Goal: Task Accomplishment & Management: Manage account settings

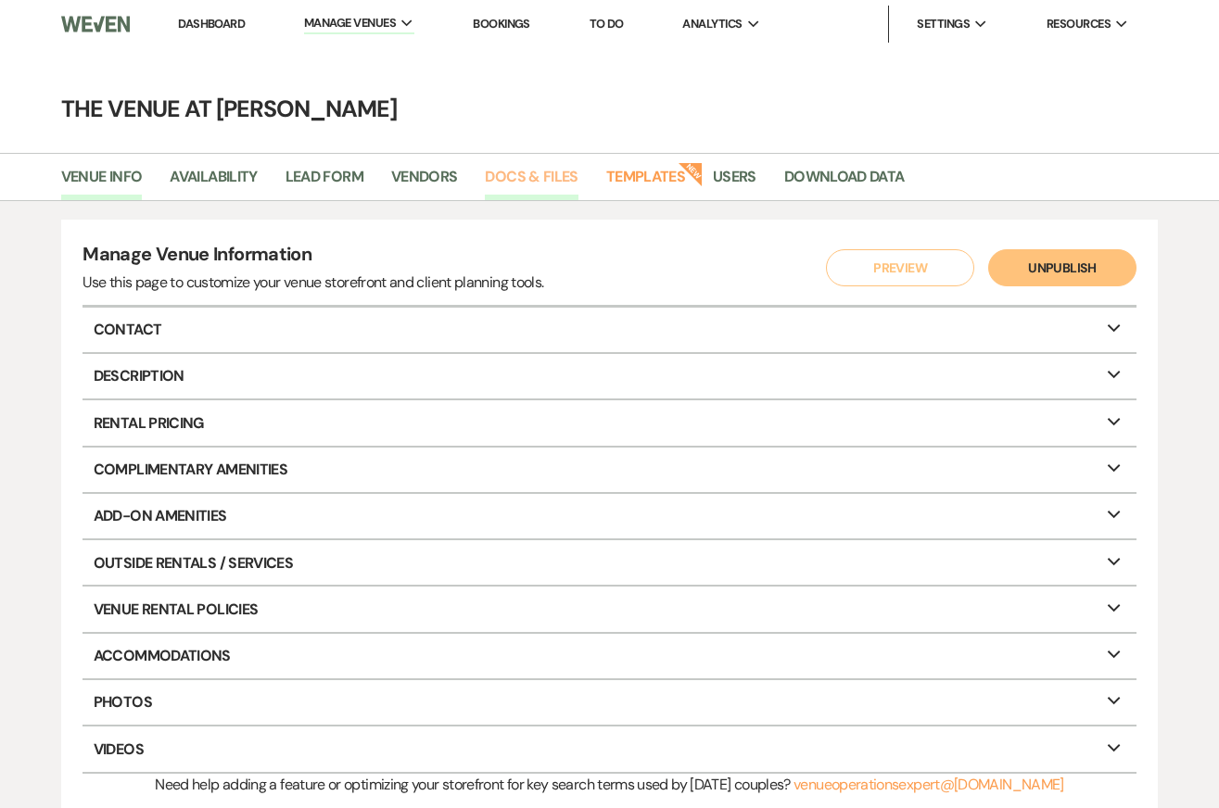
click at [525, 170] on link "Docs & Files" at bounding box center [531, 182] width 93 height 35
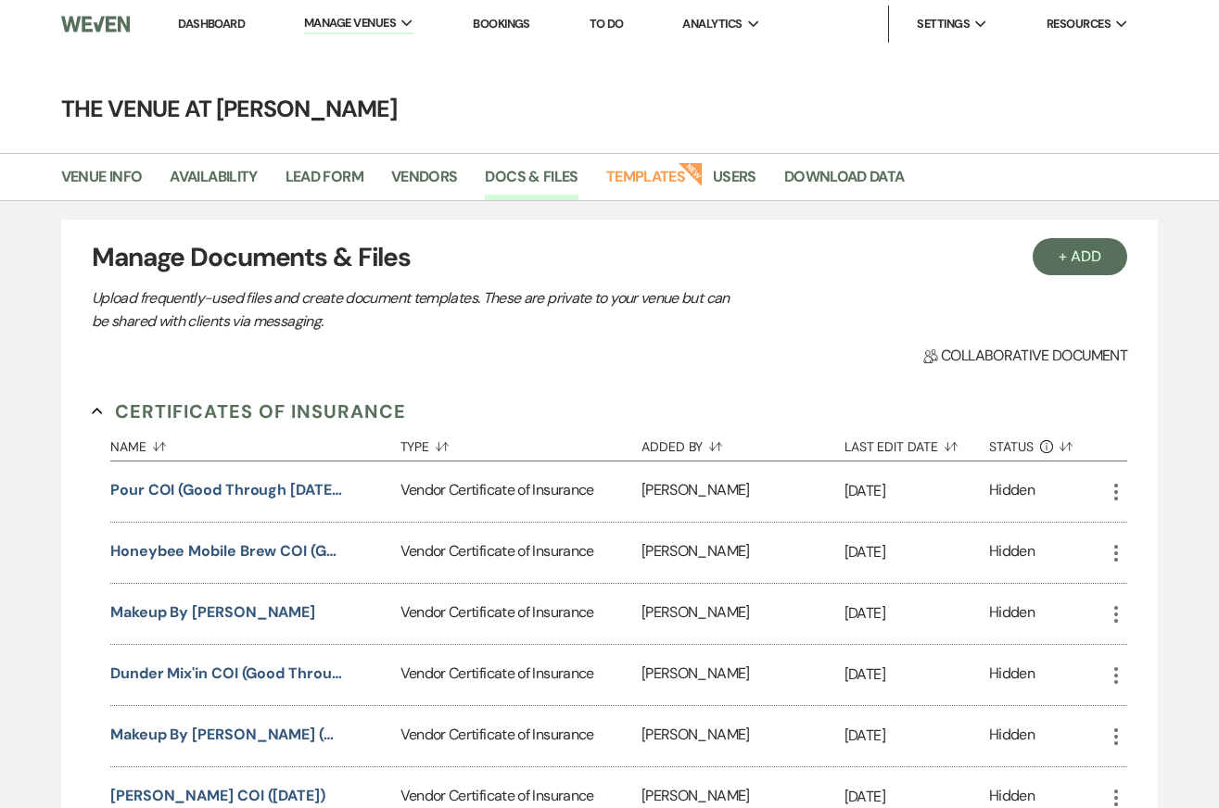
click at [213, 21] on link "Dashboard" at bounding box center [211, 24] width 67 height 16
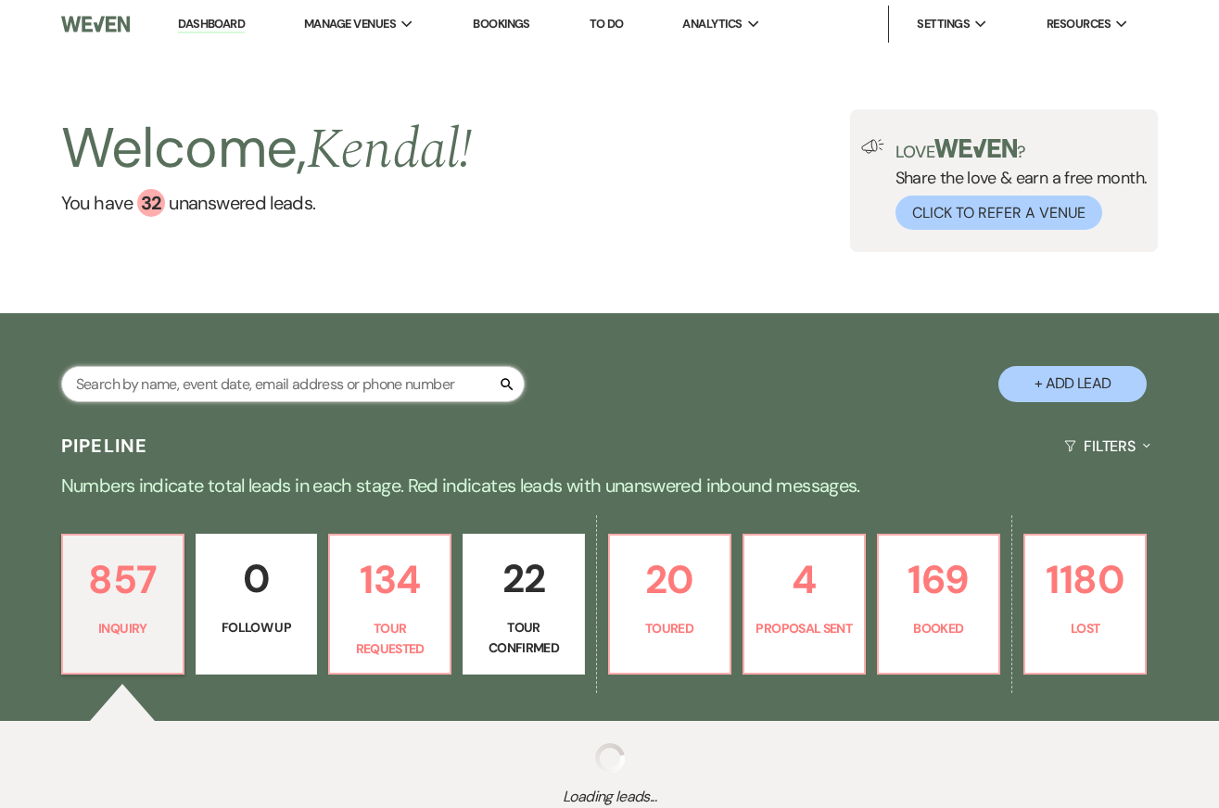
click at [322, 380] on input "text" at bounding box center [292, 384] width 463 height 36
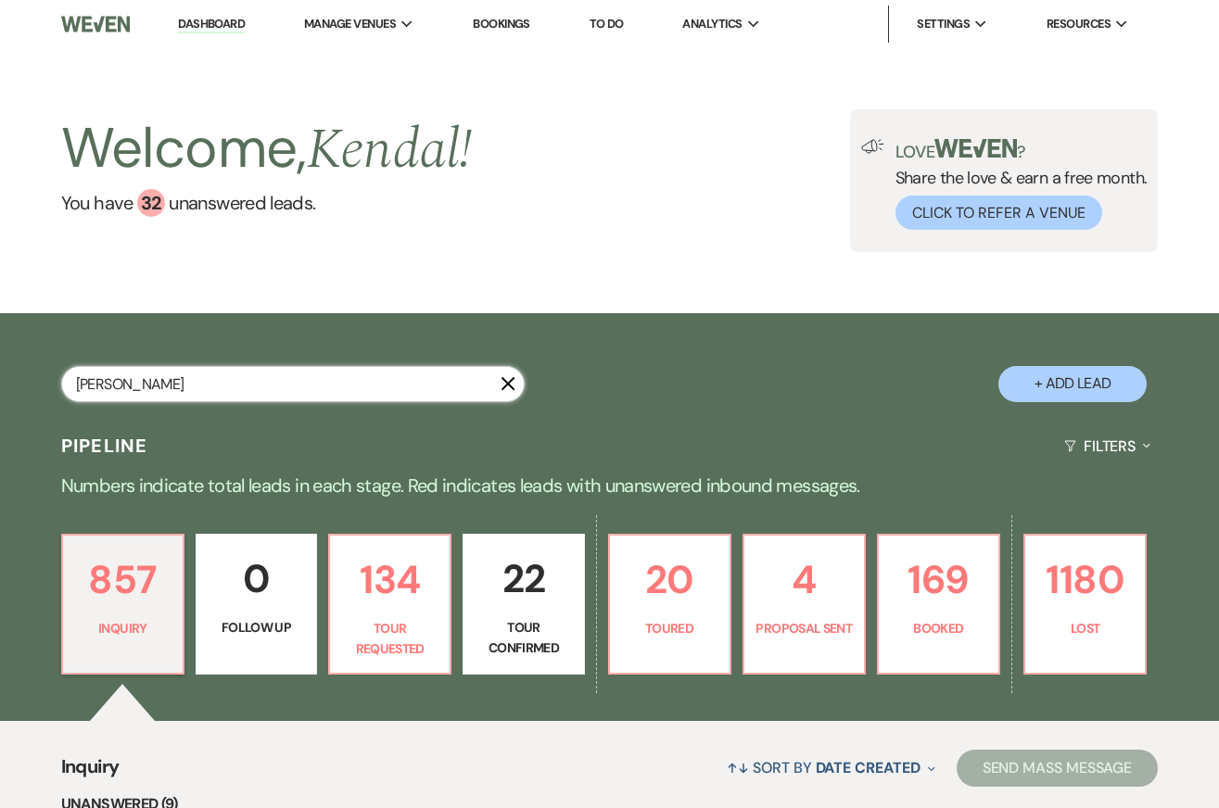
type input "usher"
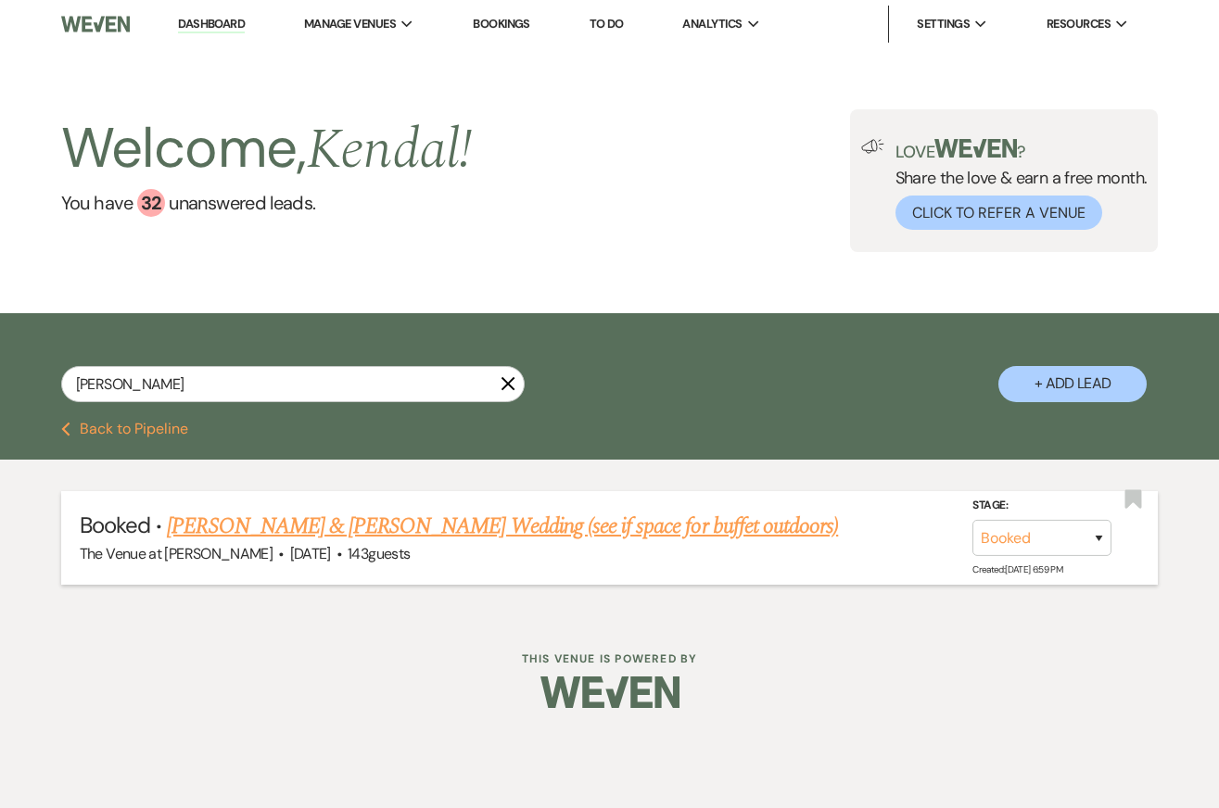
click at [382, 528] on link "Stacy Skates & Jordan Usher's Wedding (see if space for buffet outdoors)" at bounding box center [502, 526] width 671 height 33
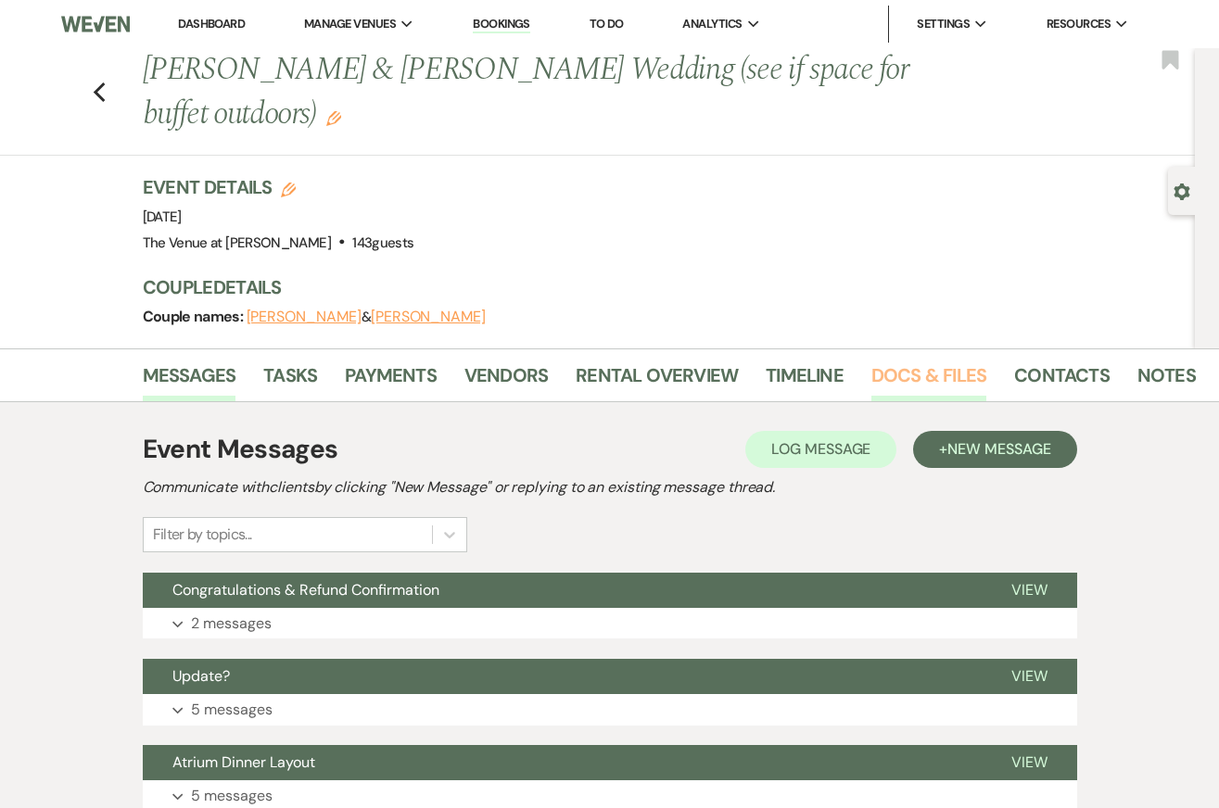
click at [914, 365] on link "Docs & Files" at bounding box center [928, 380] width 115 height 41
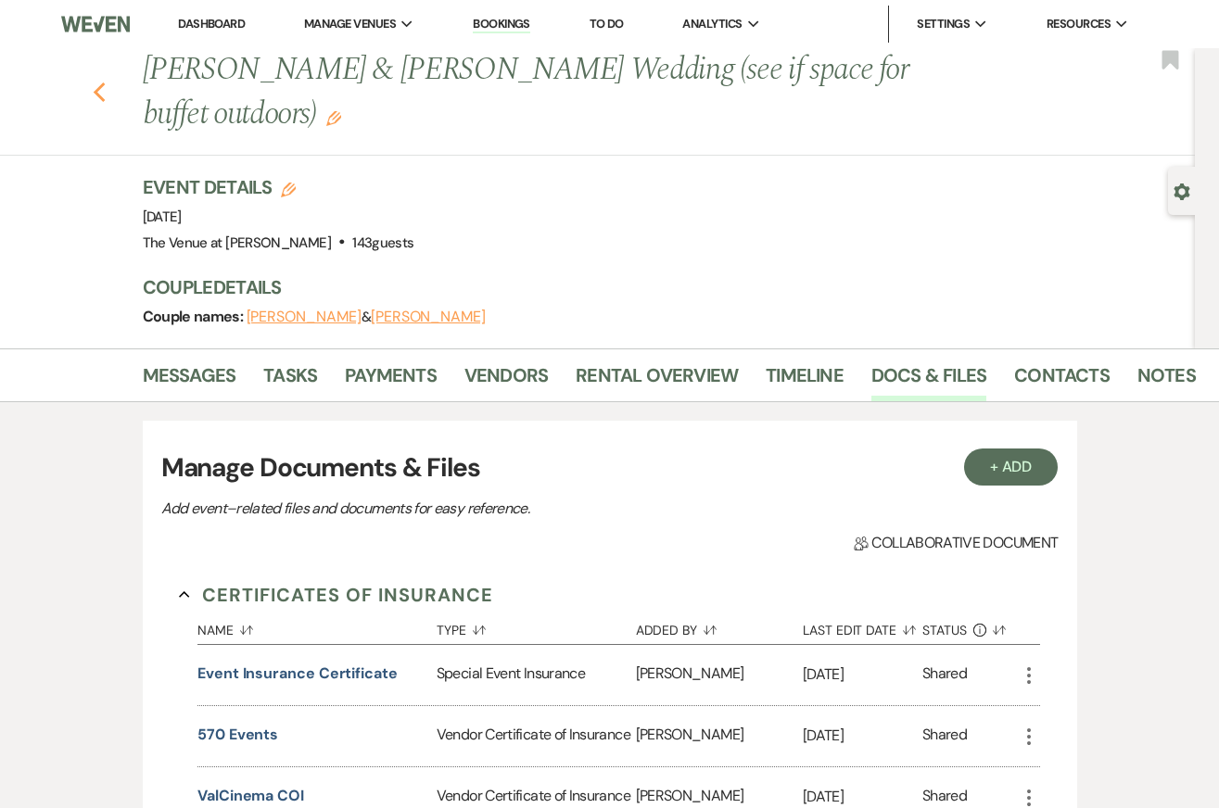
click at [97, 90] on use "button" at bounding box center [99, 92] width 12 height 20
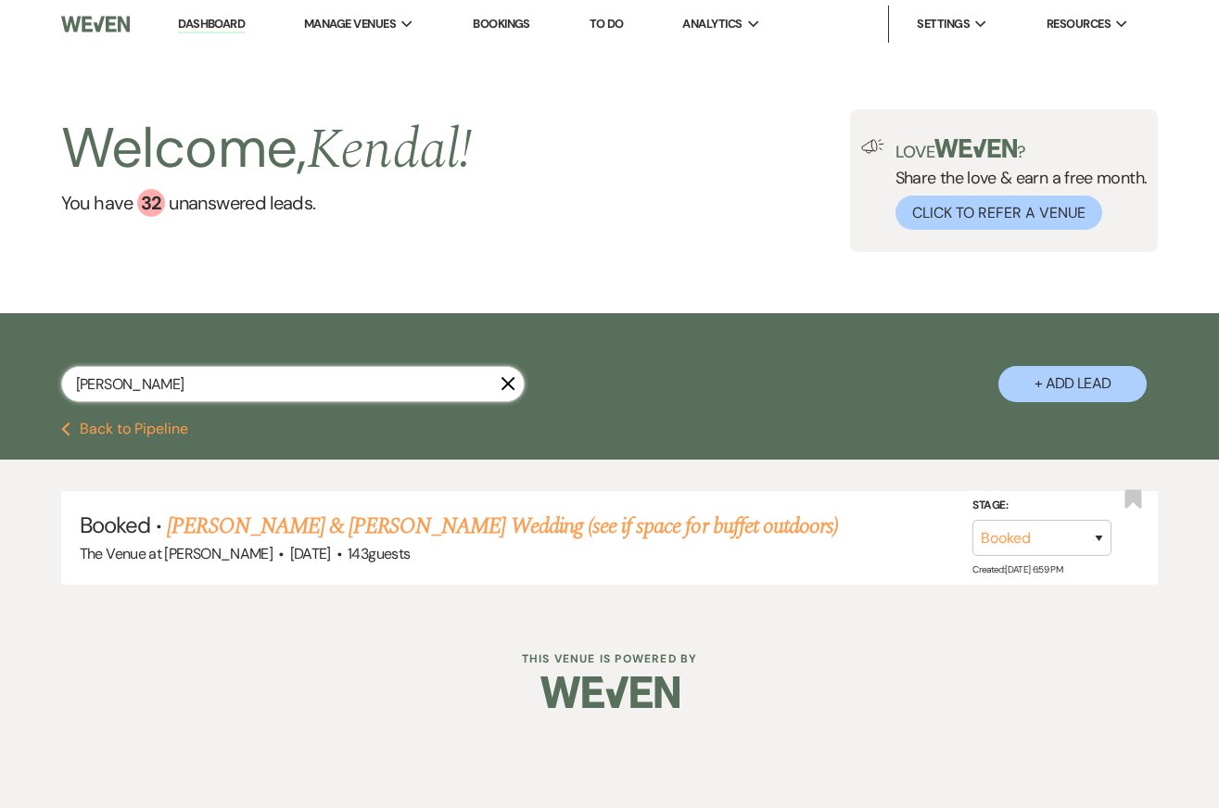
click at [133, 384] on input "usher" at bounding box center [292, 384] width 463 height 36
type input "ni"
select select "8"
select select "5"
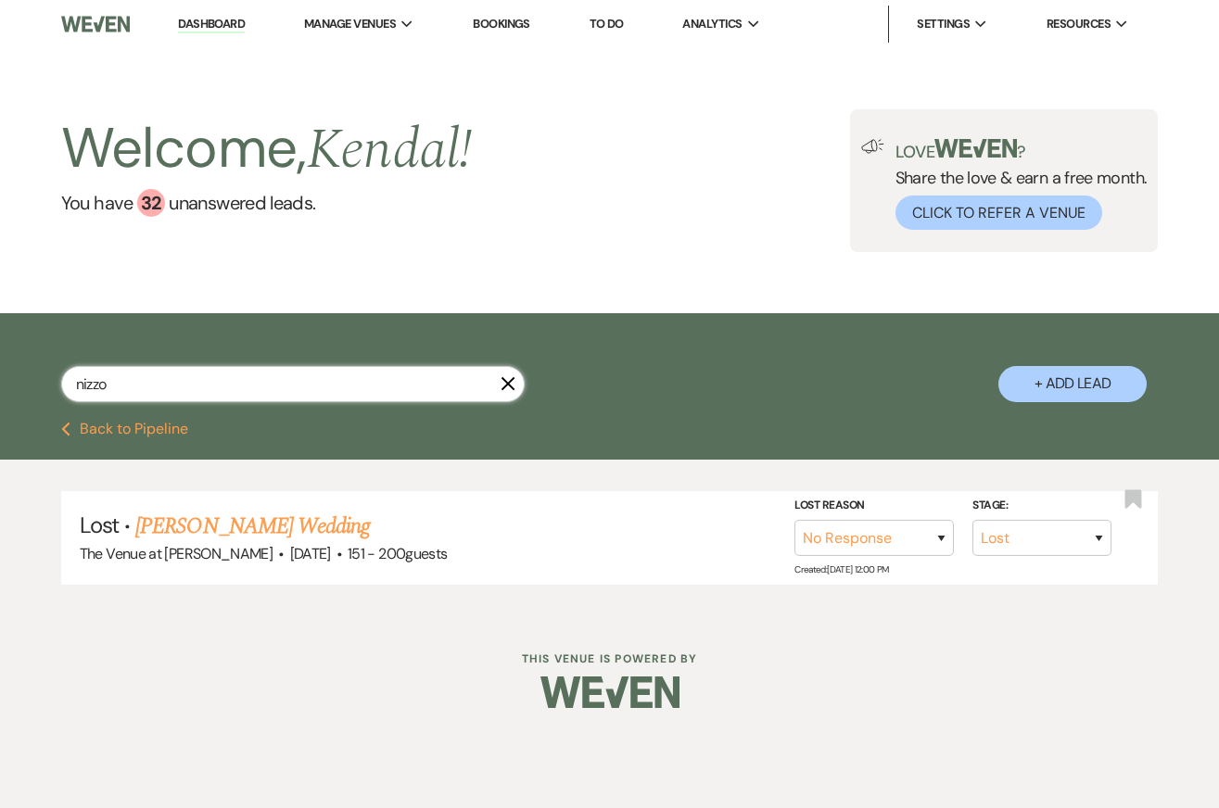
type input "nizzo"
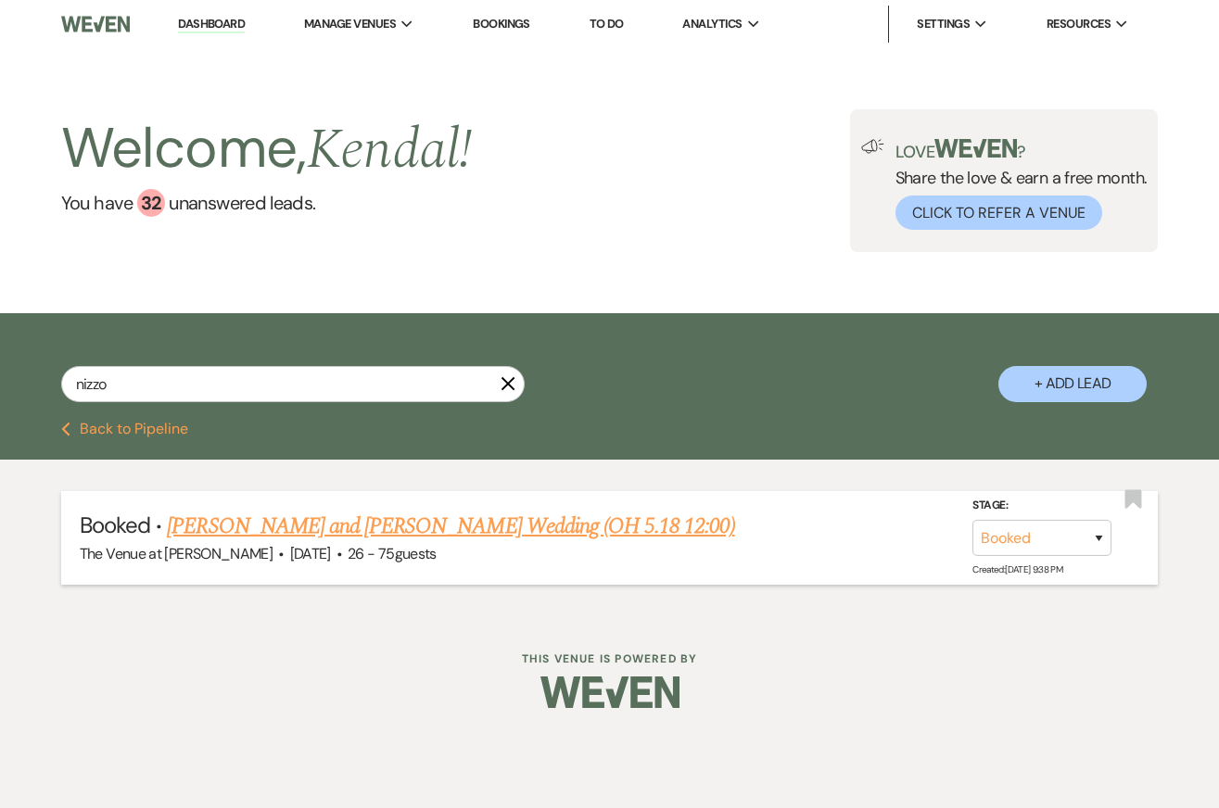
click at [234, 523] on link "Nathalie Tascon and Lauren Nizzo's Wedding (OH 5.18 12:00)" at bounding box center [450, 526] width 567 height 33
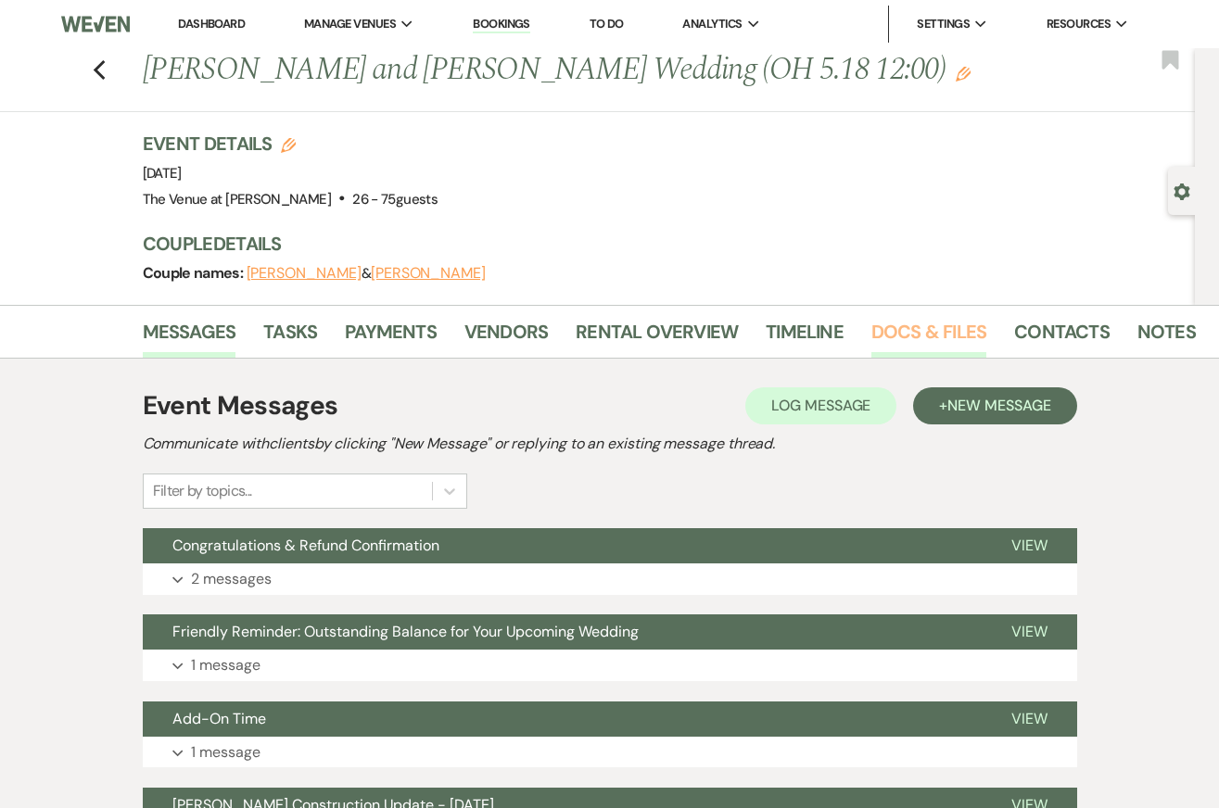
click at [911, 335] on link "Docs & Files" at bounding box center [928, 337] width 115 height 41
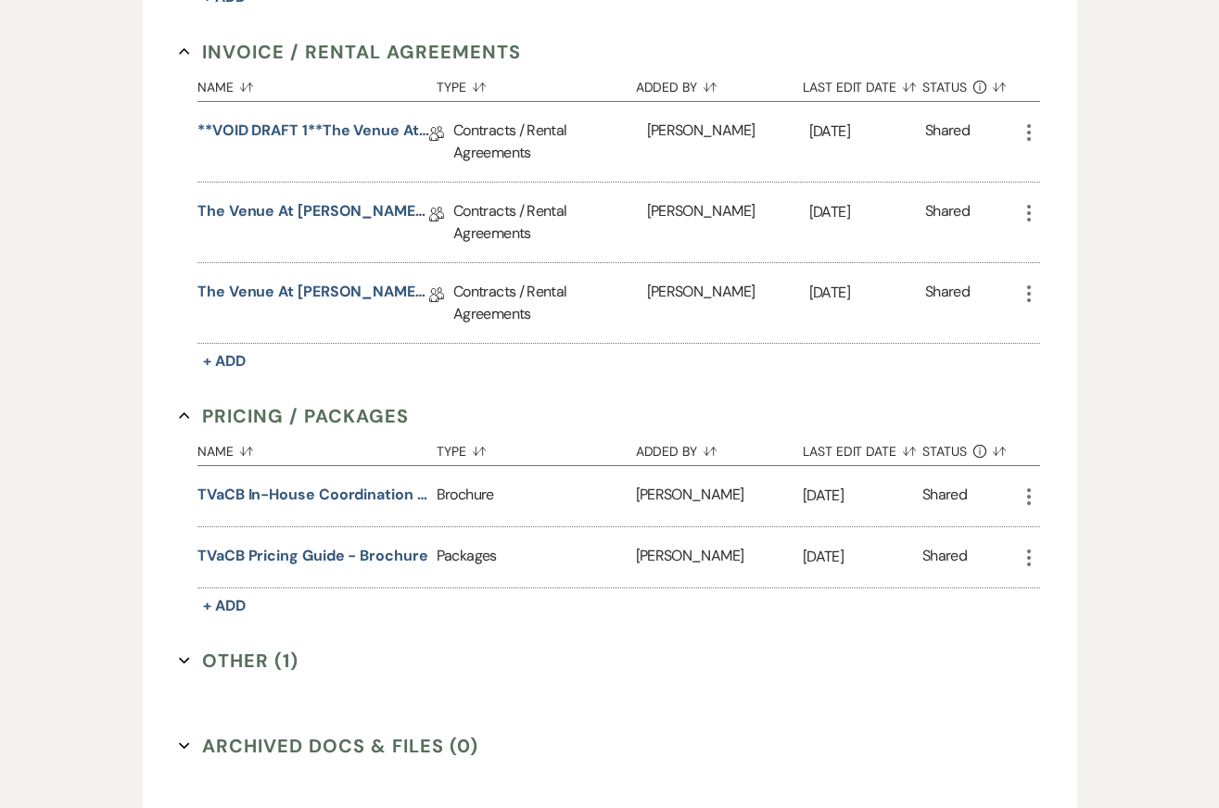
scroll to position [835, 0]
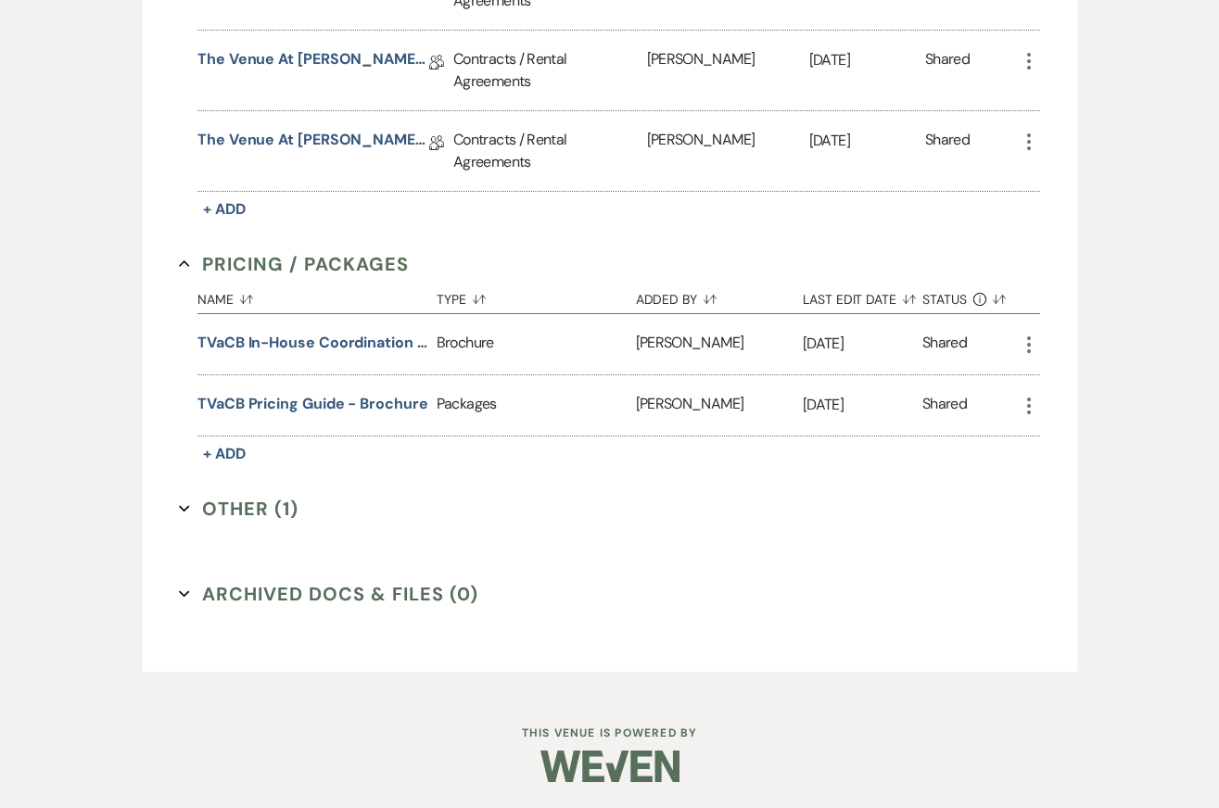
click at [250, 498] on button "Other (1) Expand" at bounding box center [239, 509] width 120 height 28
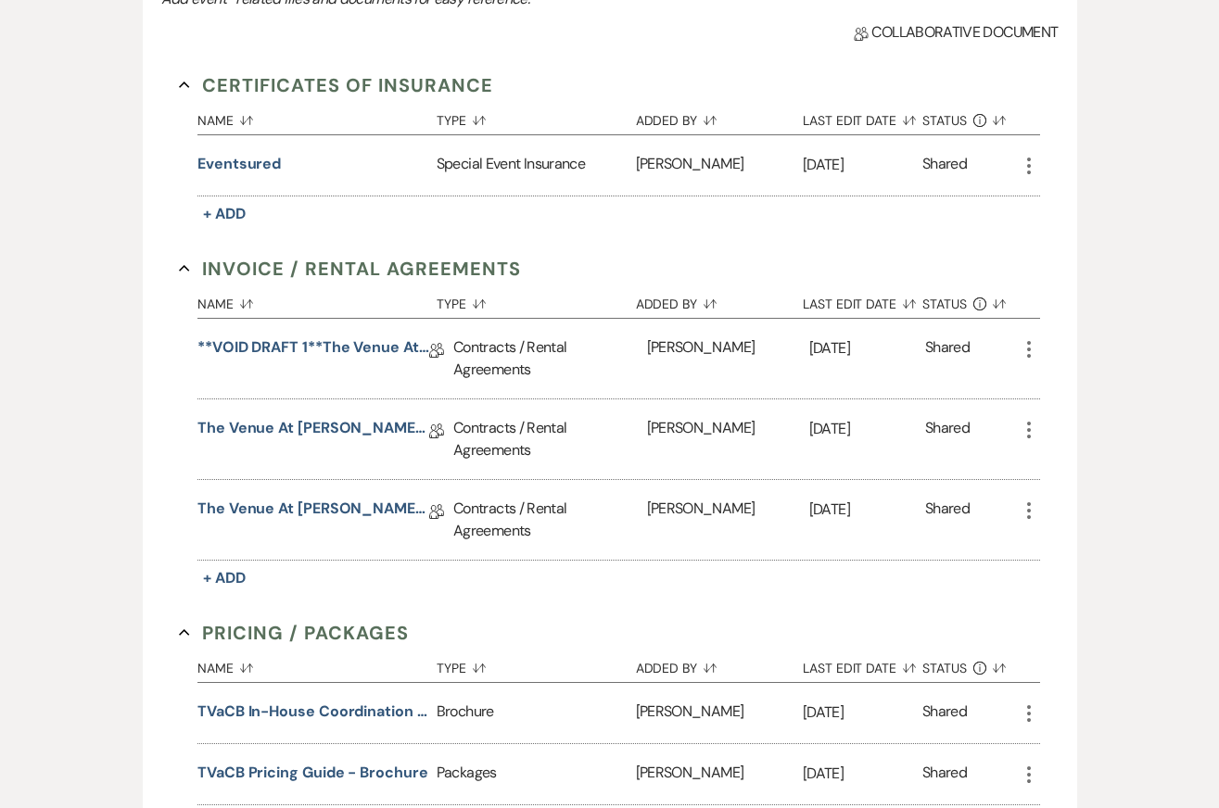
scroll to position [108, 0]
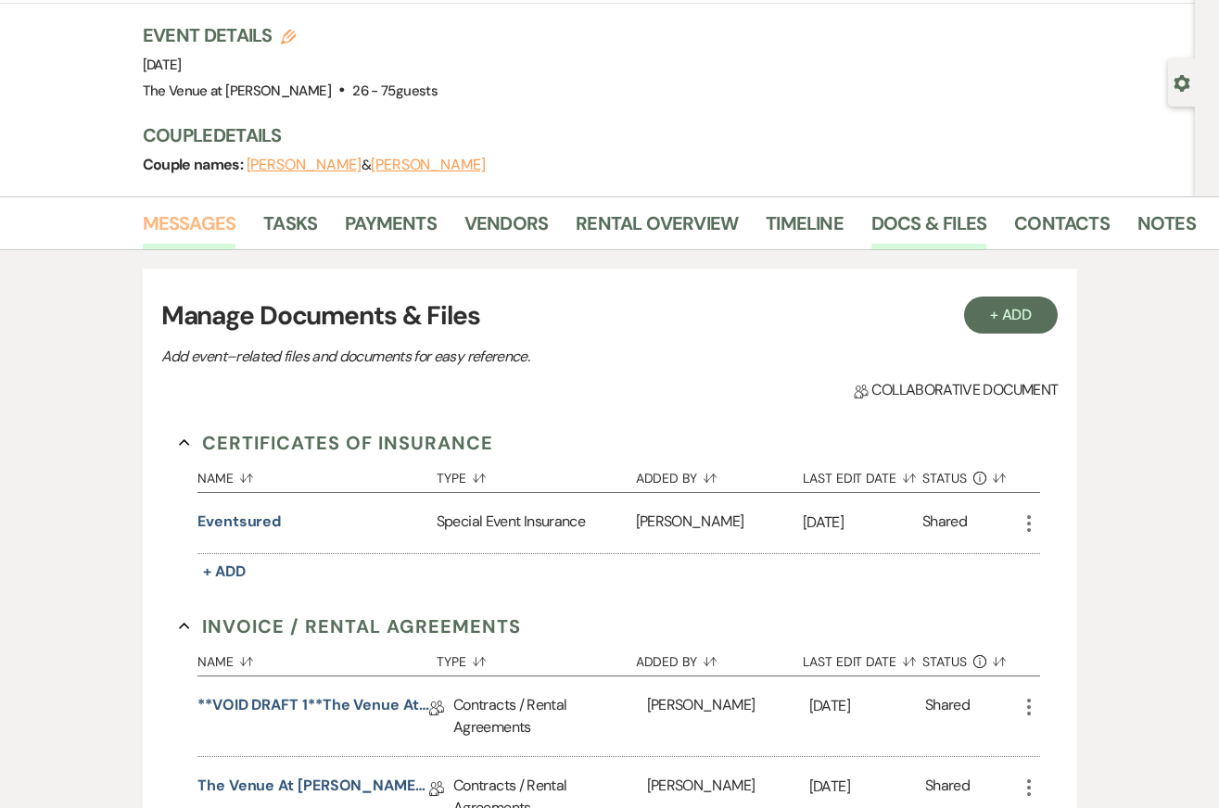
click at [183, 221] on link "Messages" at bounding box center [190, 229] width 94 height 41
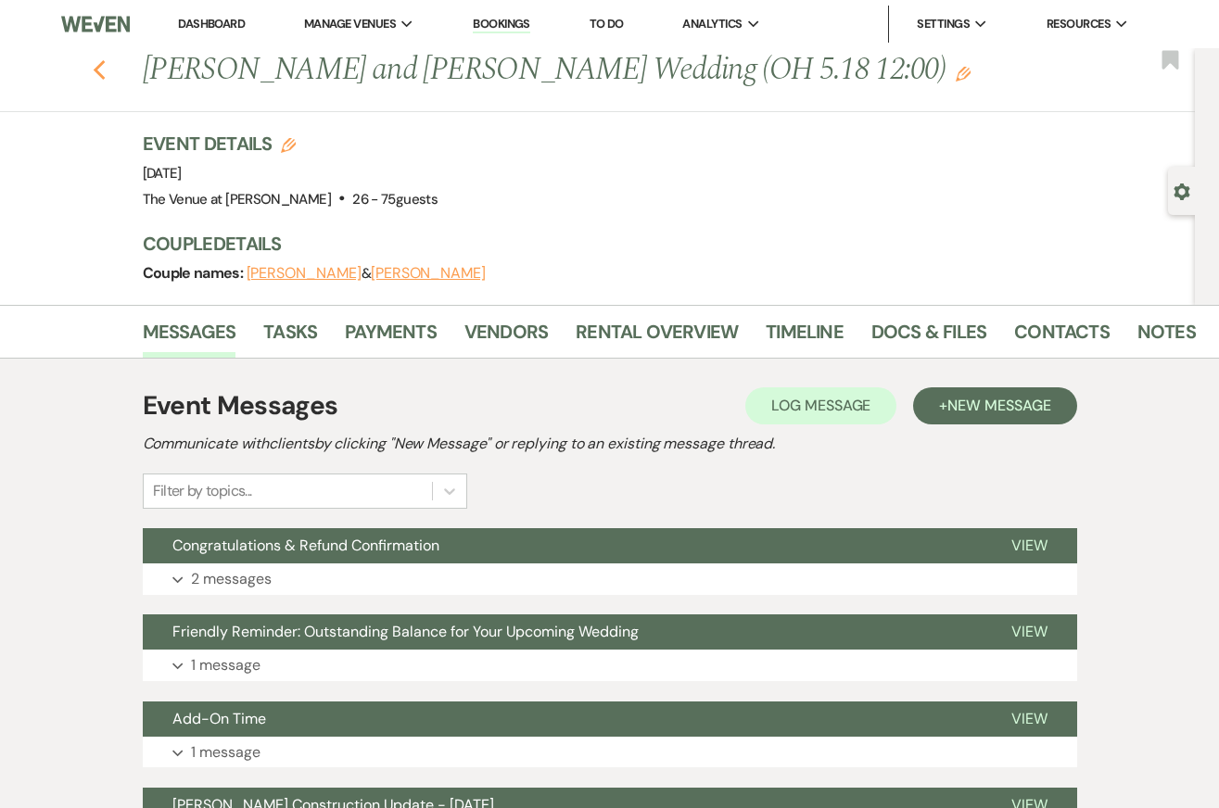
click at [94, 69] on icon "Previous" at bounding box center [100, 70] width 14 height 22
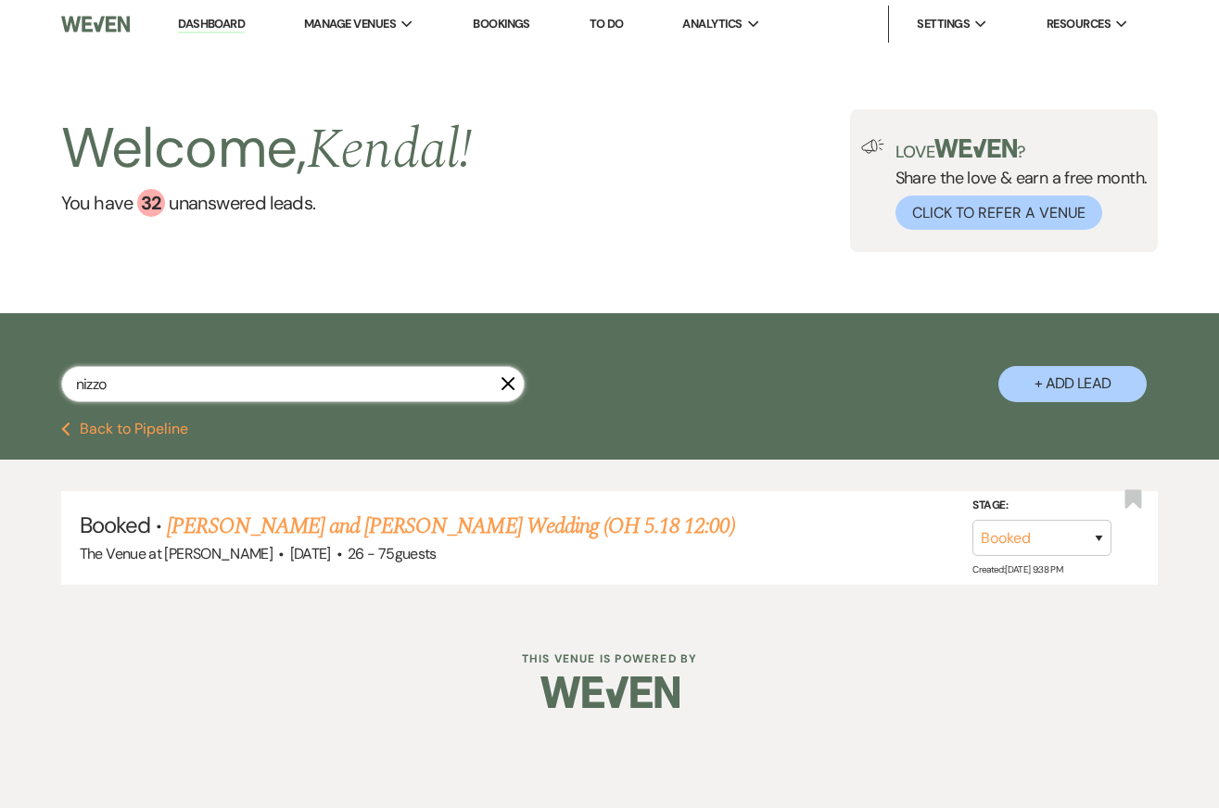
click at [178, 380] on input "nizzo" at bounding box center [292, 384] width 463 height 36
type input "davis"
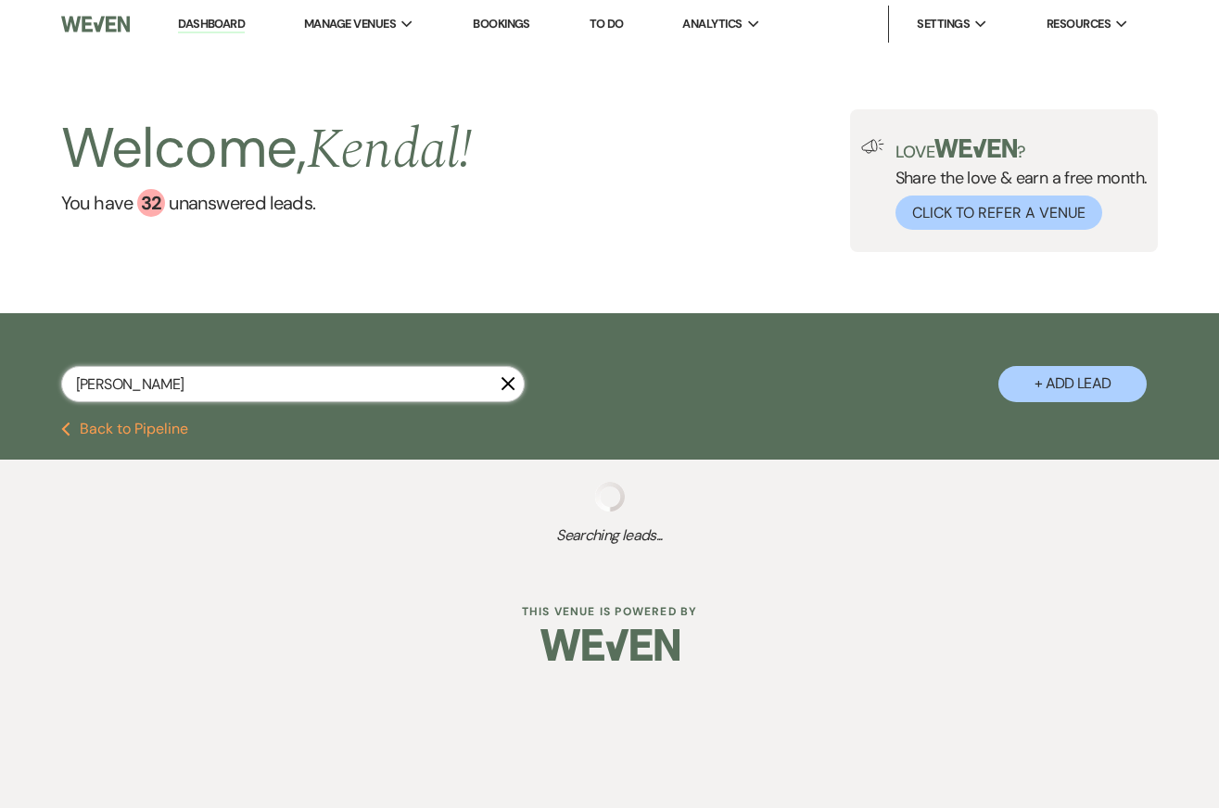
select select "8"
select select "5"
select select "8"
select select "5"
select select "8"
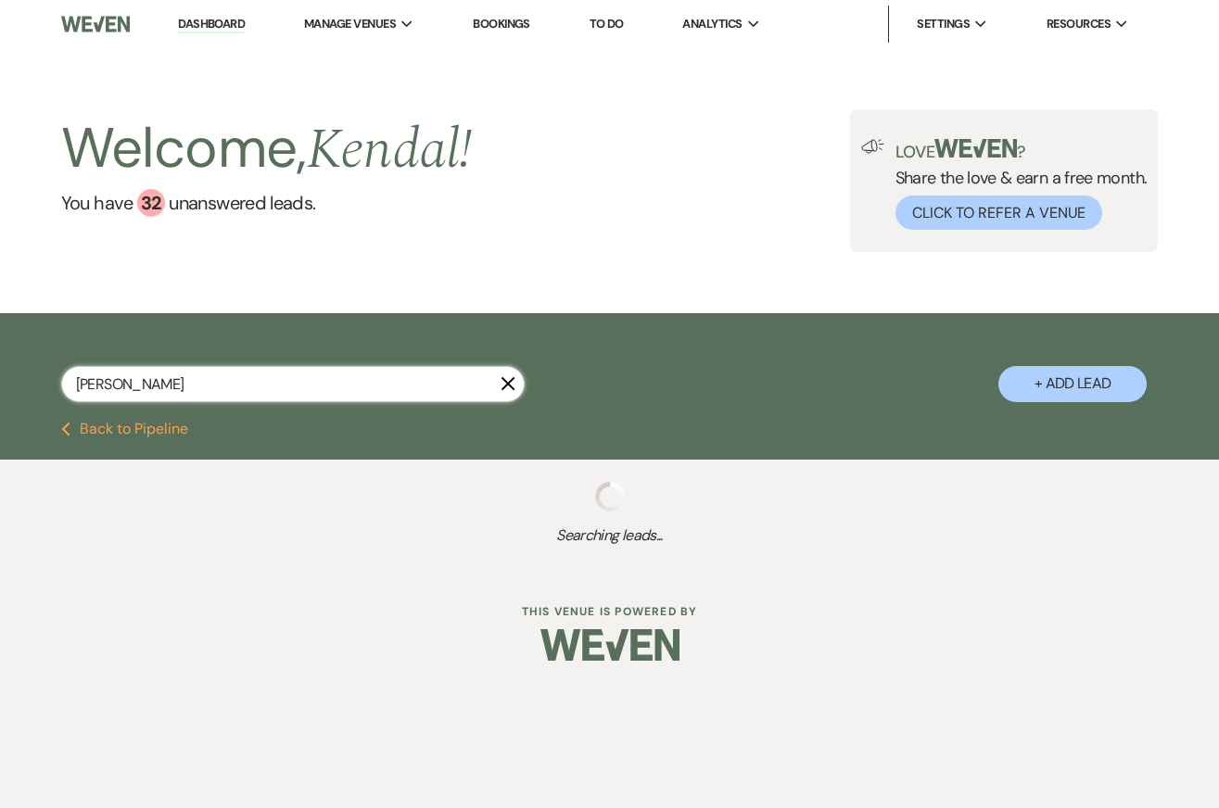
select select "5"
select select "8"
select select "5"
select select "8"
select select "5"
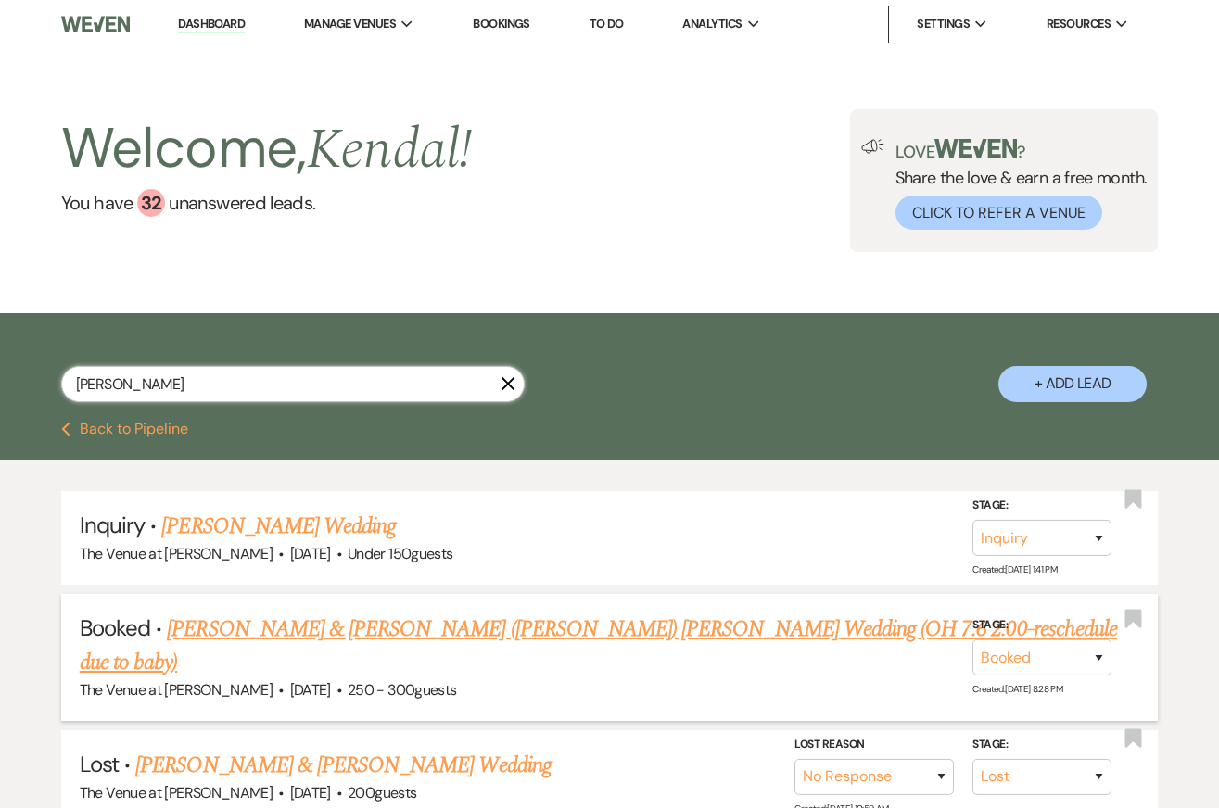
scroll to position [4, 0]
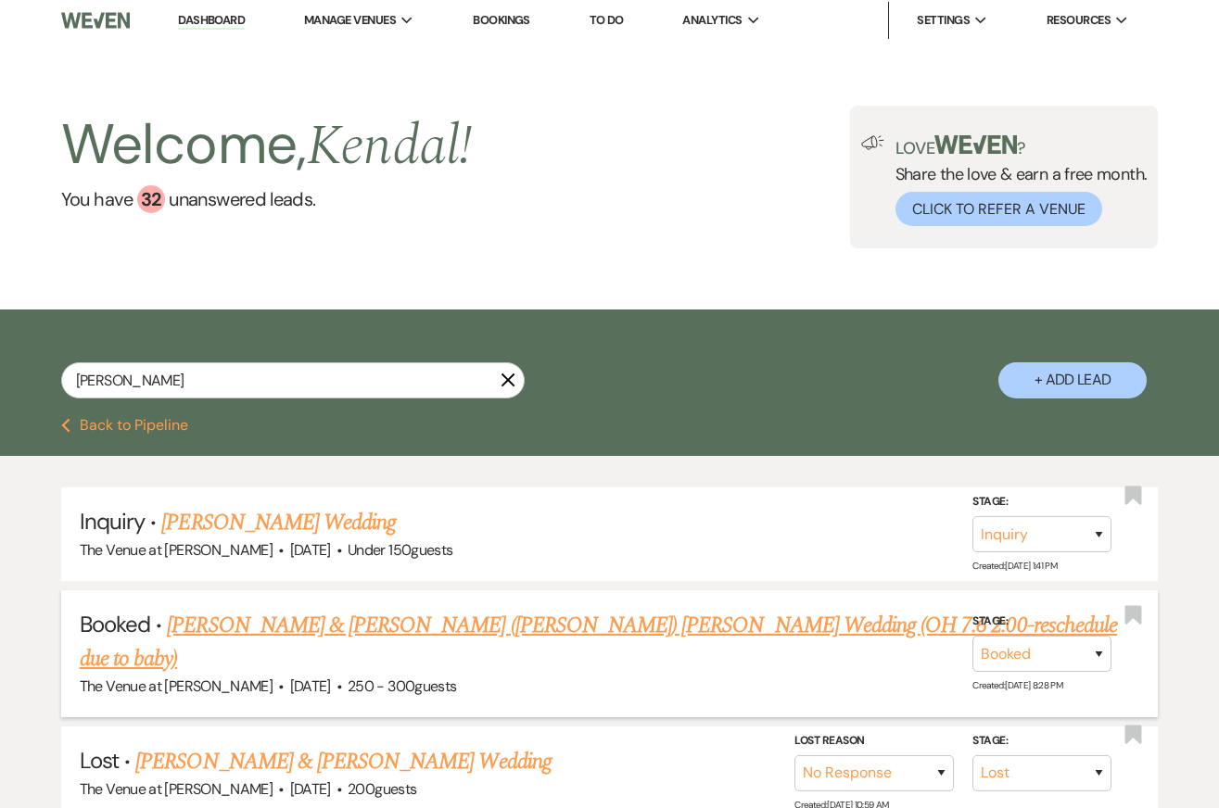
click at [274, 620] on link "Nichole Freiermuth & Lucas (Luke) Davis's Wedding (OH 7.6 2:00-reschedule due t…" at bounding box center [598, 642] width 1037 height 67
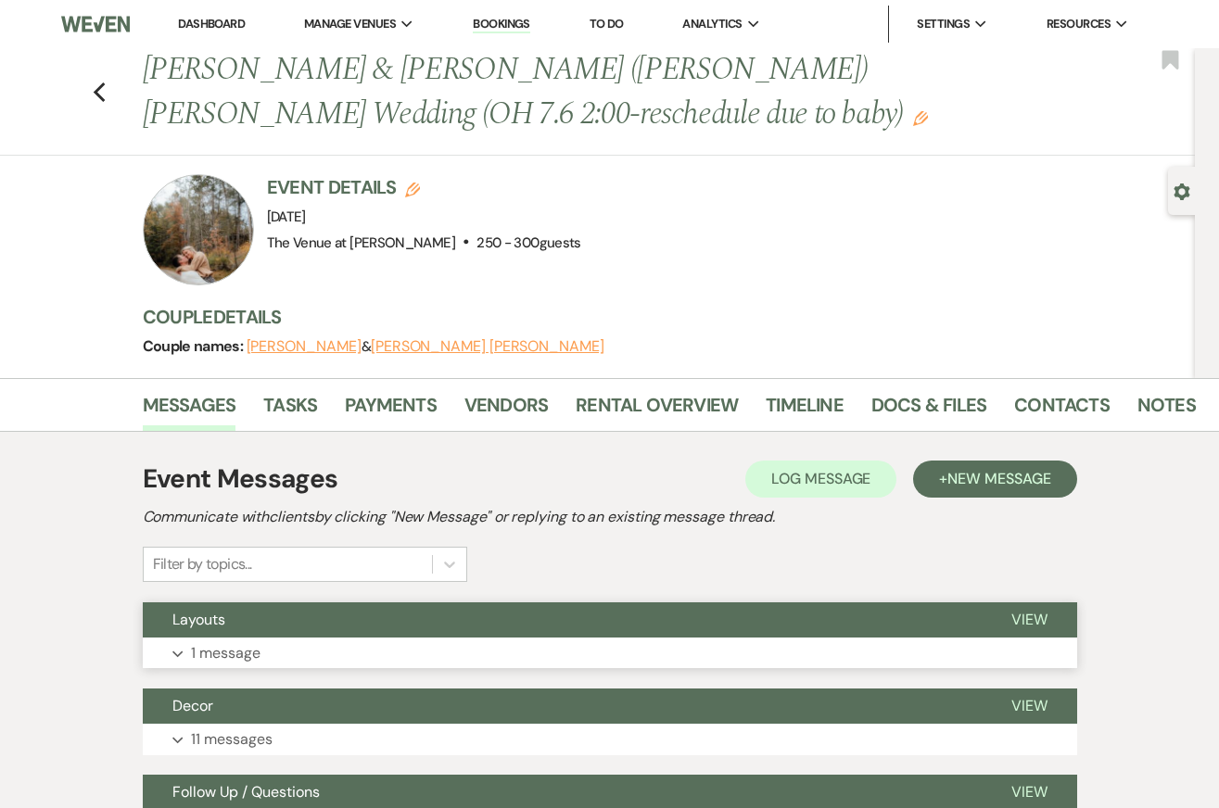
click at [514, 657] on button "Expand 1 message" at bounding box center [610, 654] width 934 height 32
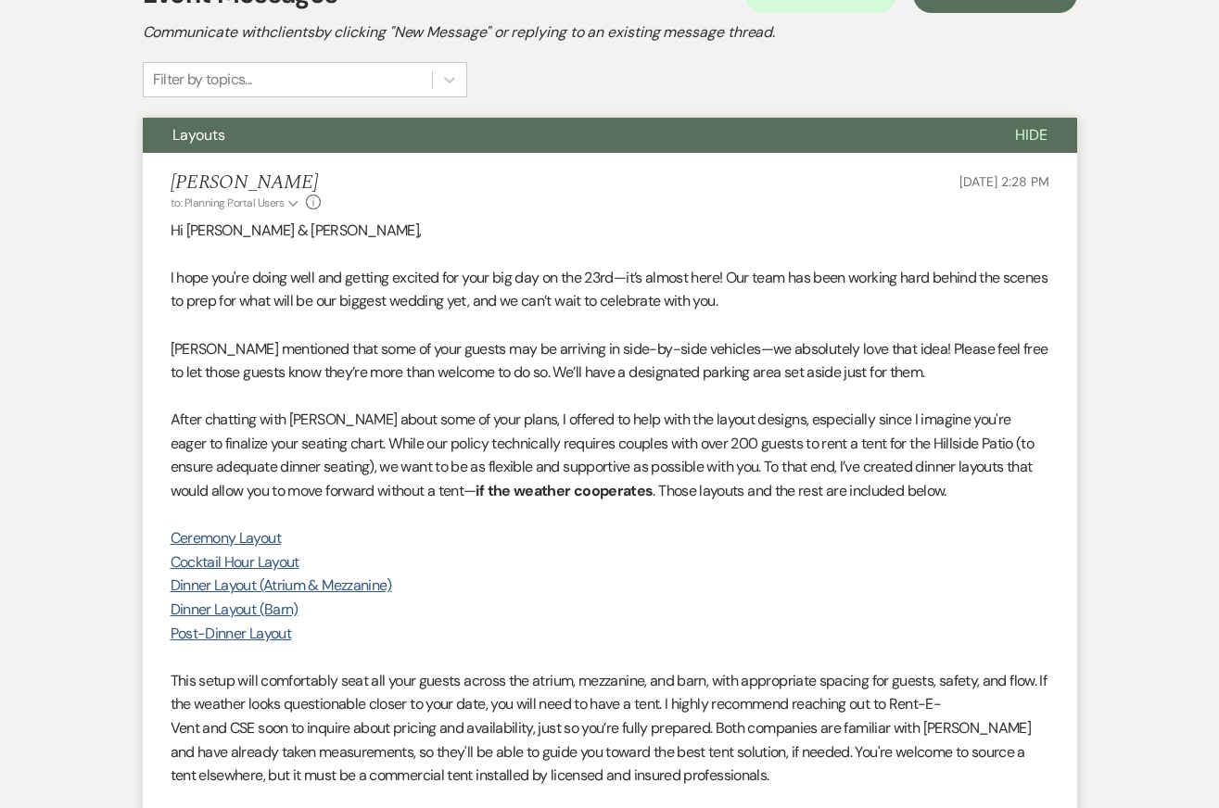
scroll to position [484, 0]
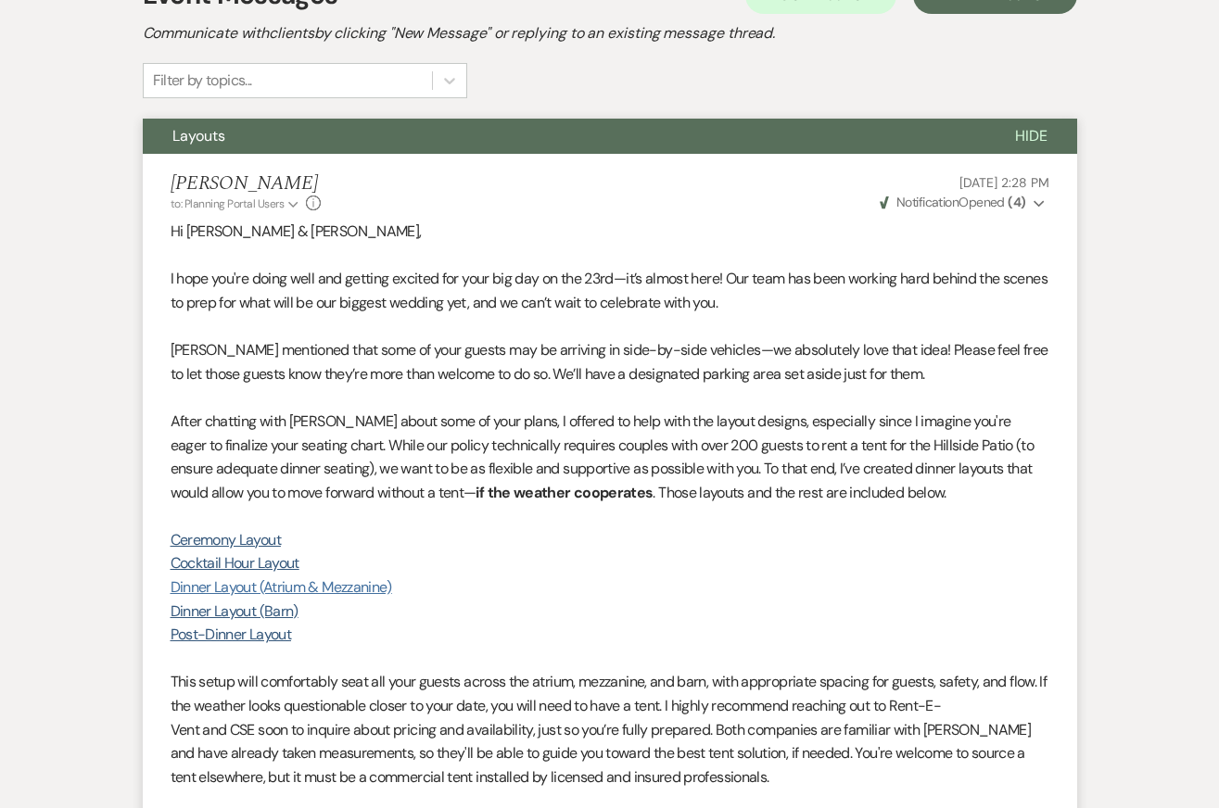
click at [245, 588] on link "Dinner Layout (Atrium & Mezzanine)" at bounding box center [281, 586] width 221 height 19
click at [250, 562] on link "Cocktail Hour Layout" at bounding box center [235, 562] width 129 height 19
click at [248, 541] on link "Ceremony Layout" at bounding box center [226, 539] width 110 height 19
click at [218, 638] on link "Post-Dinner Layout" at bounding box center [231, 634] width 120 height 19
click at [229, 612] on link "Dinner Layout (Barn)" at bounding box center [235, 610] width 128 height 19
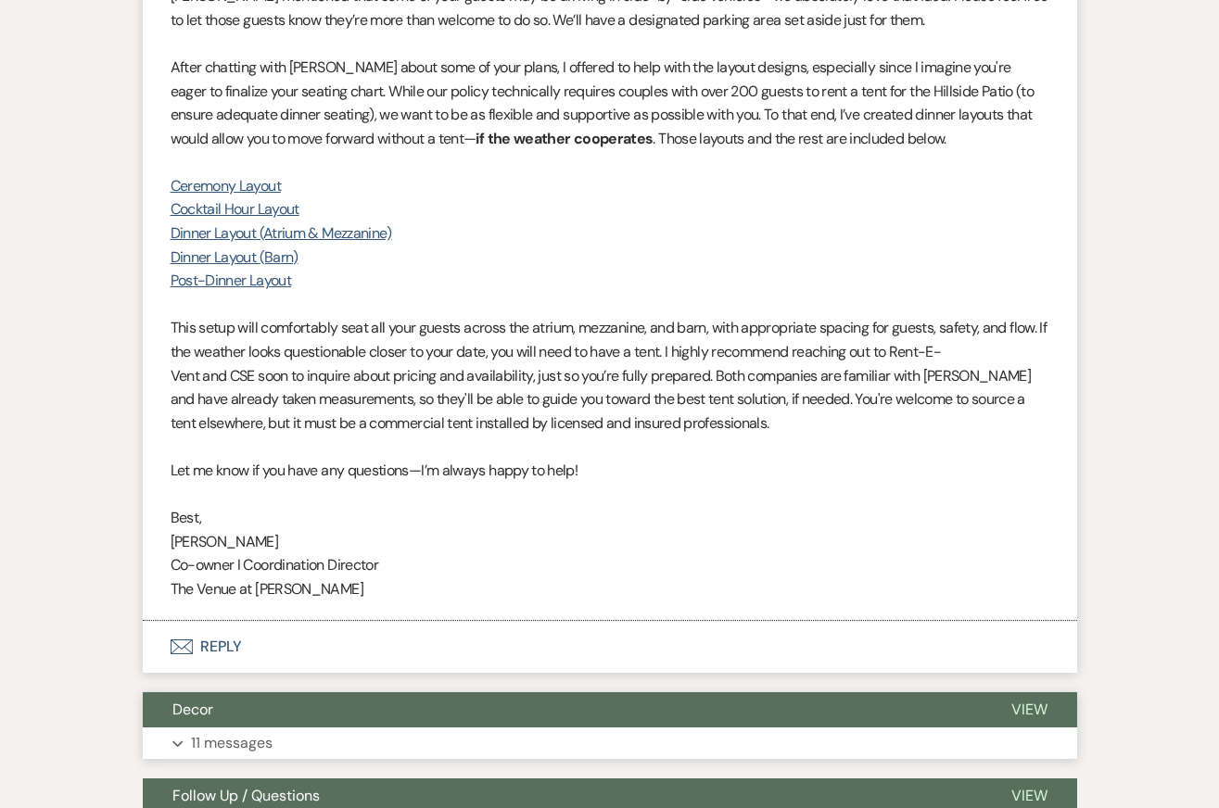
scroll to position [1326, 0]
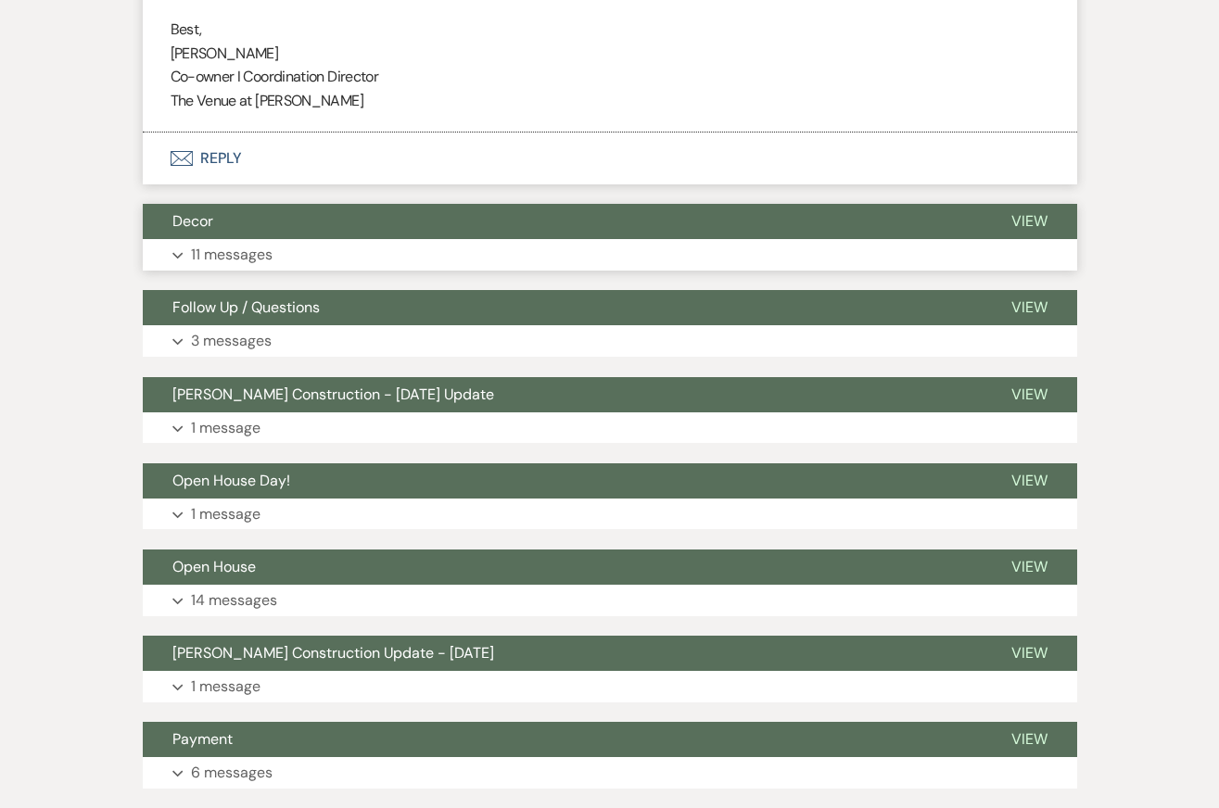
click at [829, 259] on button "Expand 11 messages" at bounding box center [610, 255] width 934 height 32
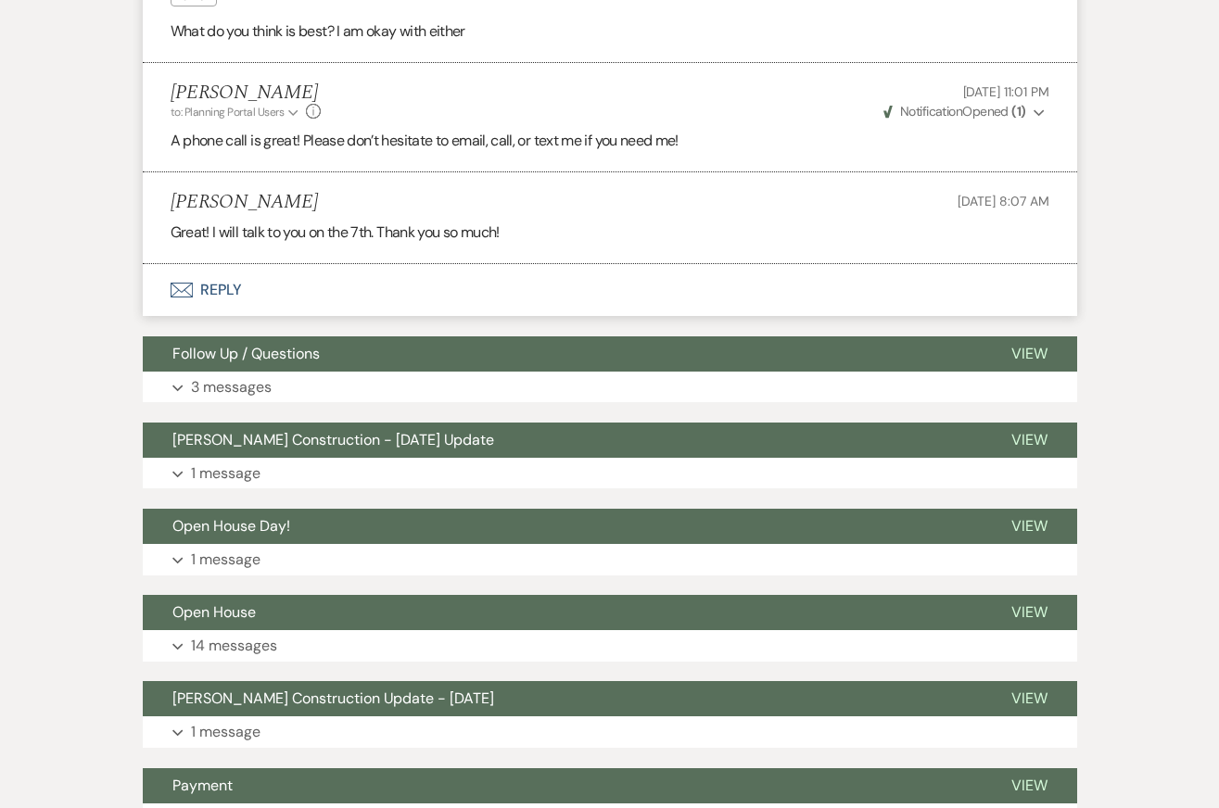
scroll to position [2868, 0]
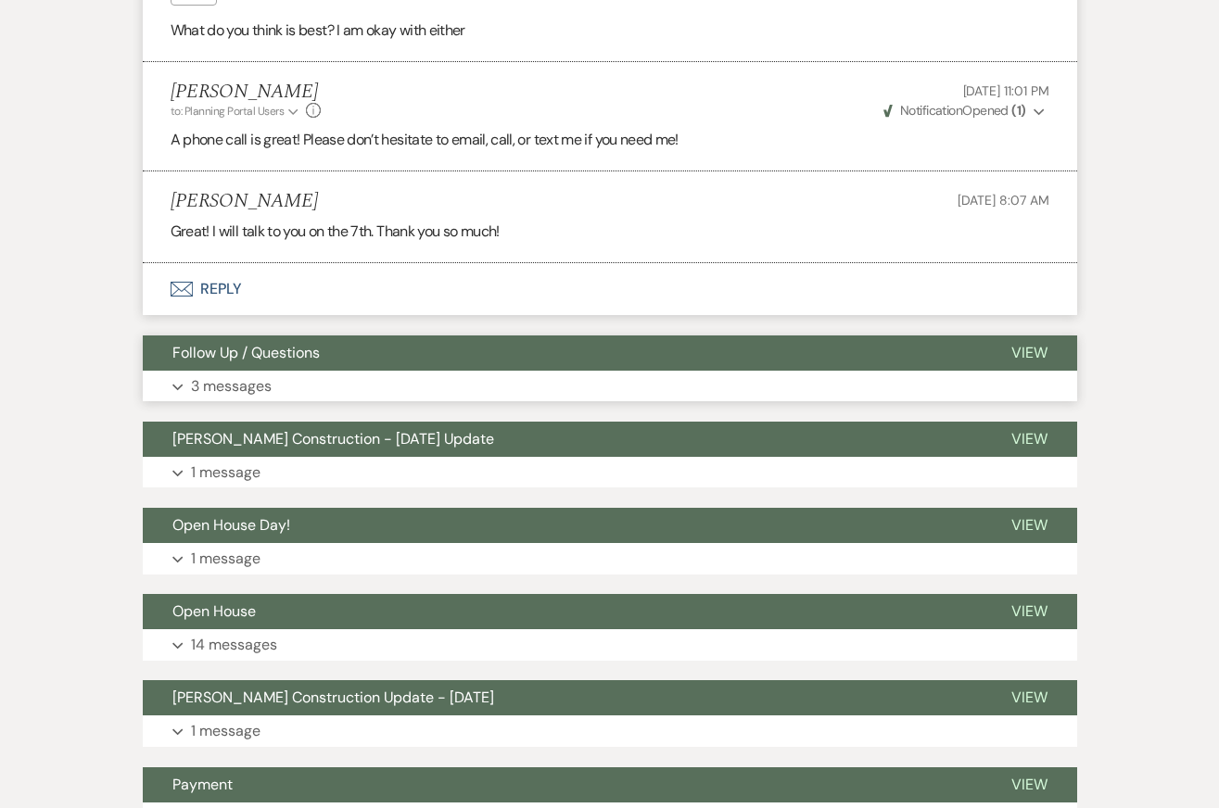
click at [888, 379] on button "Expand 3 messages" at bounding box center [610, 387] width 934 height 32
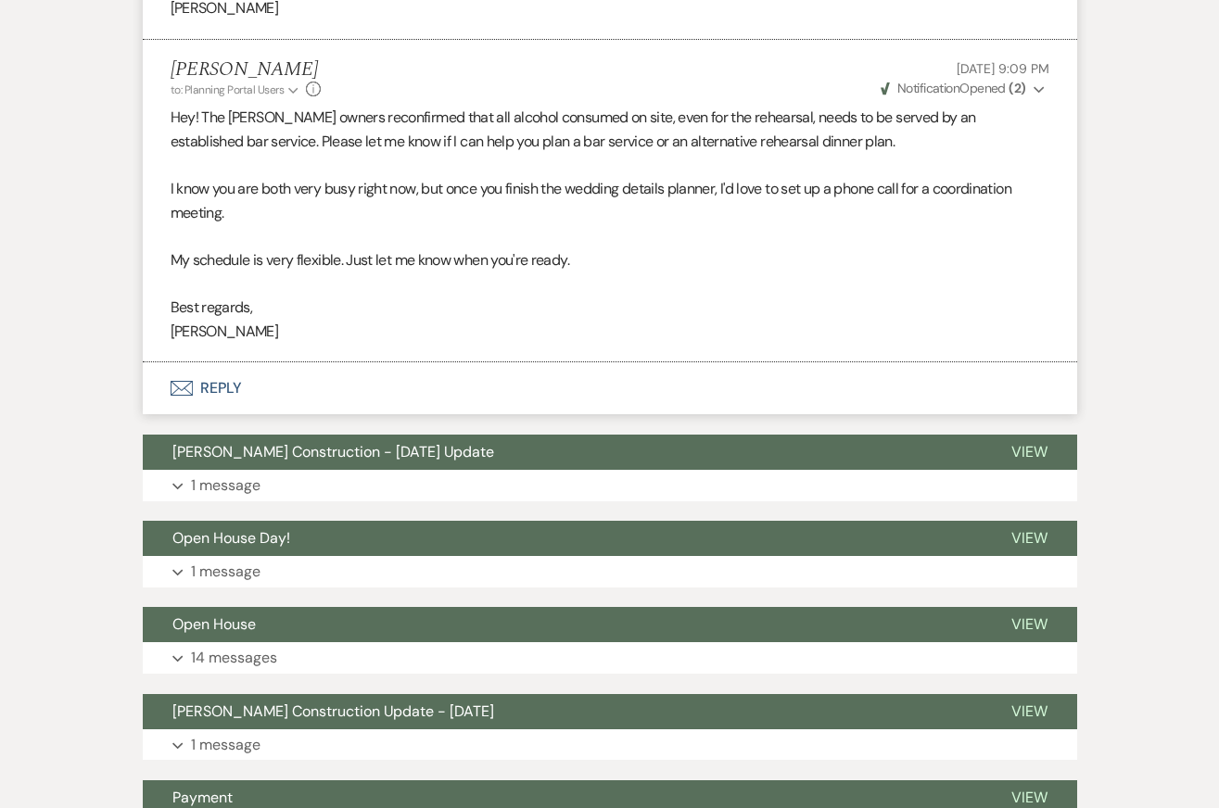
scroll to position [3863, 0]
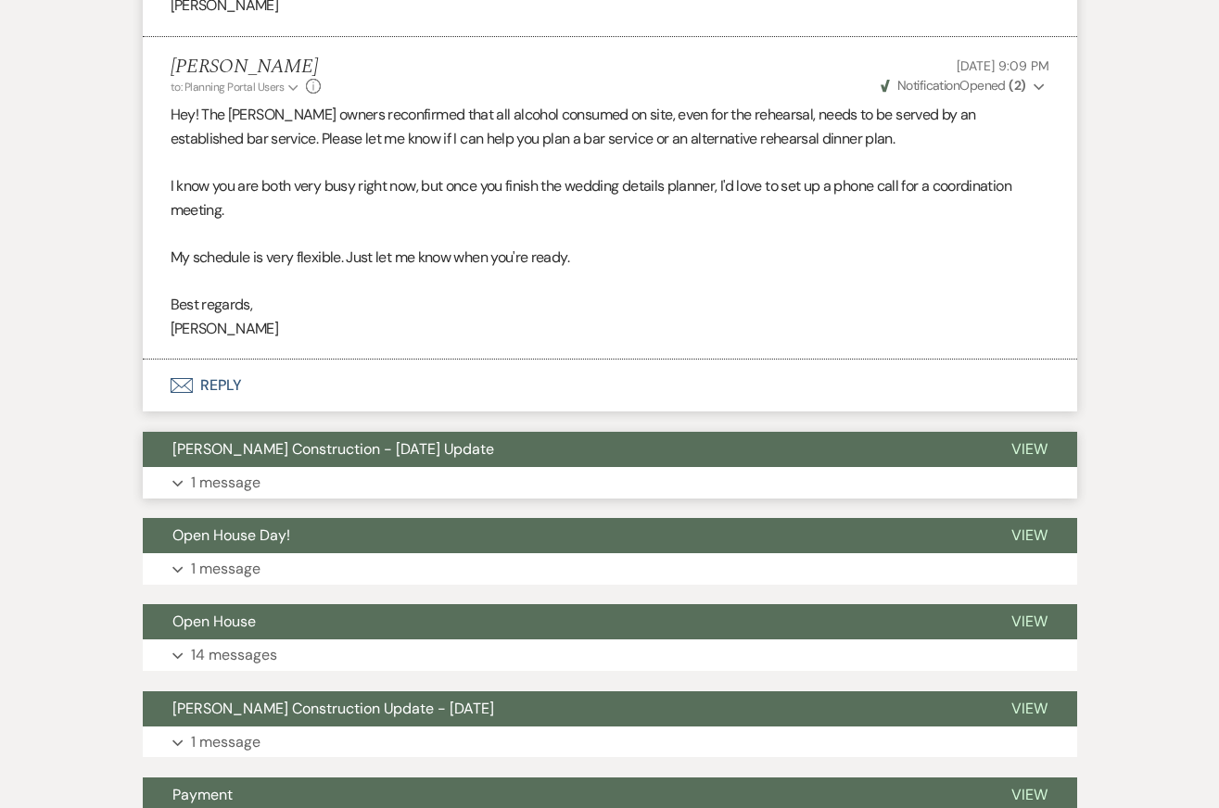
click at [814, 480] on button "Expand 1 message" at bounding box center [610, 483] width 934 height 32
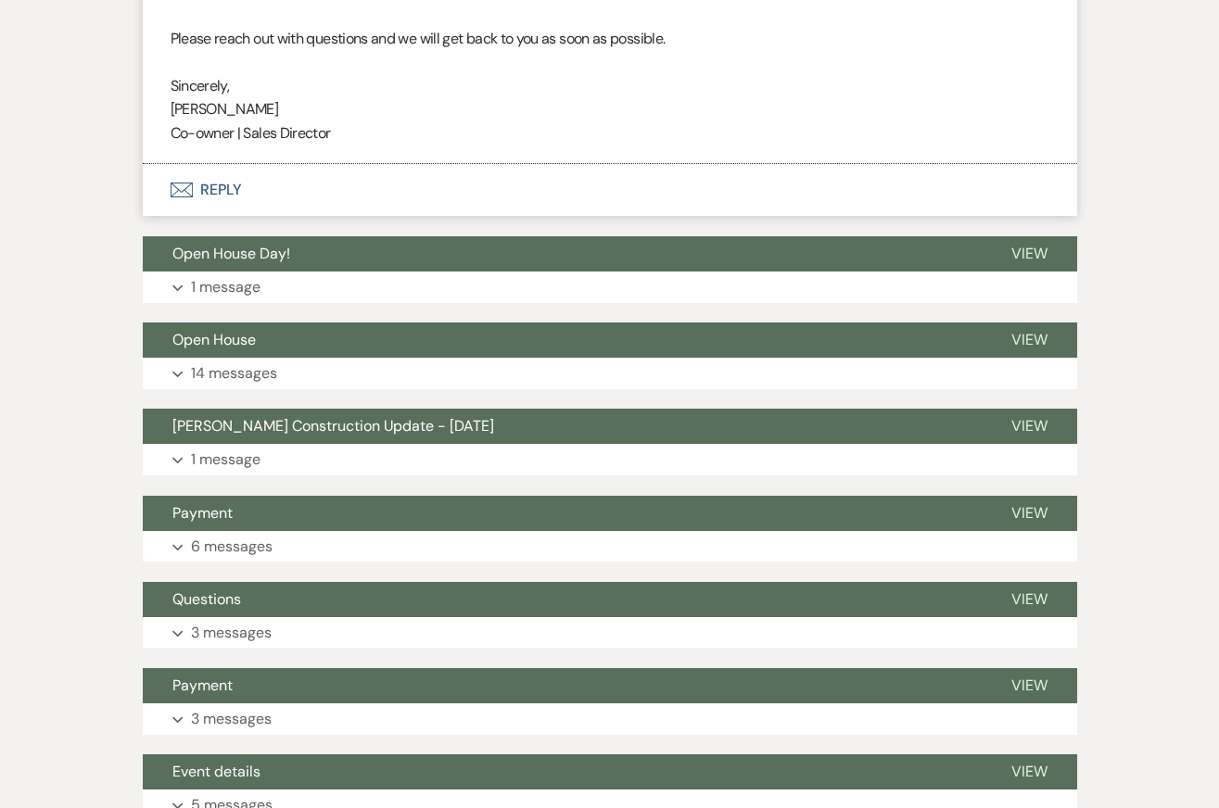
scroll to position [5297, 0]
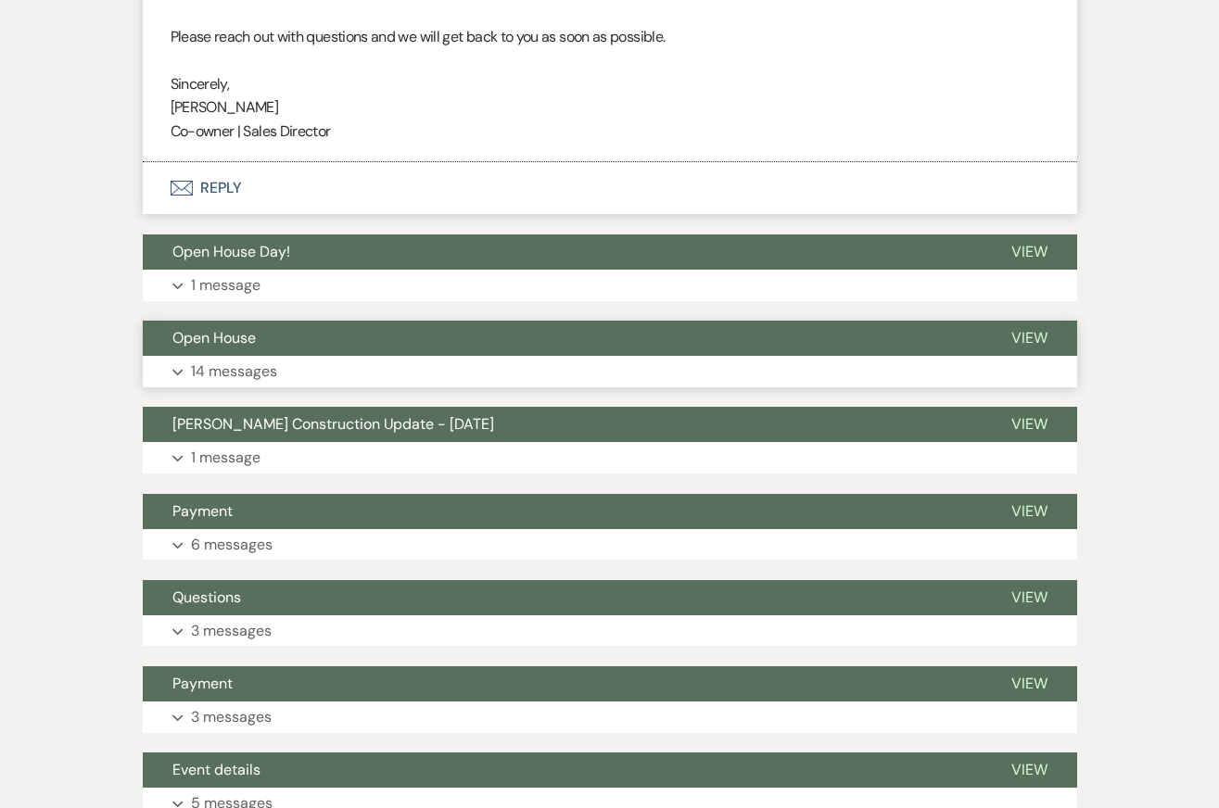
click at [695, 353] on button "Open House" at bounding box center [562, 338] width 839 height 35
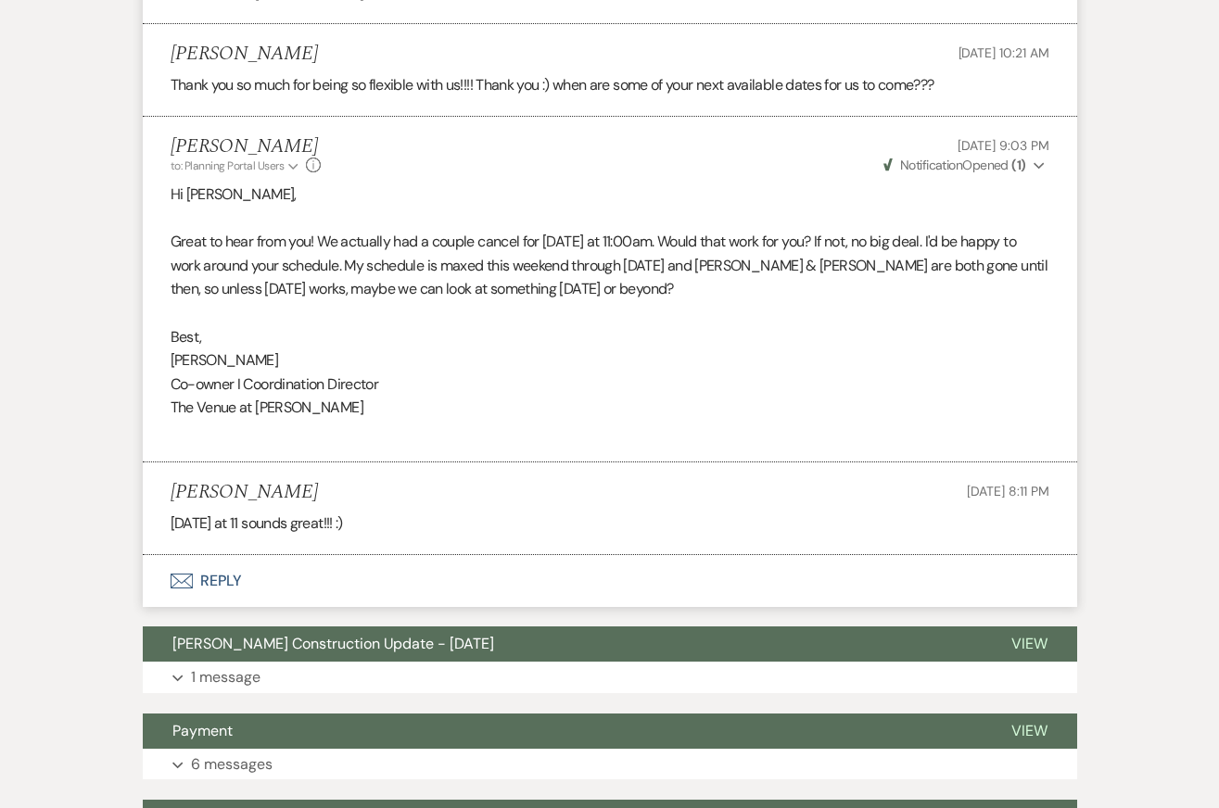
scroll to position [9121, 0]
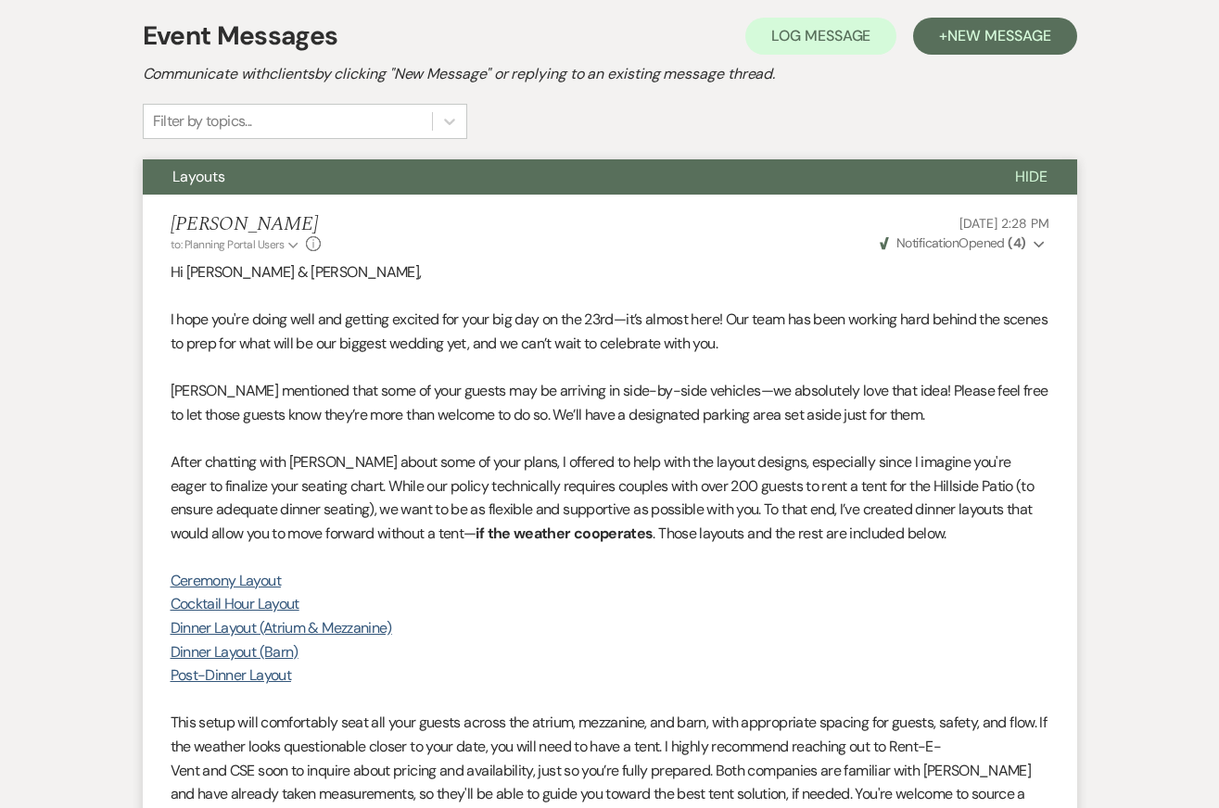
scroll to position [0, 0]
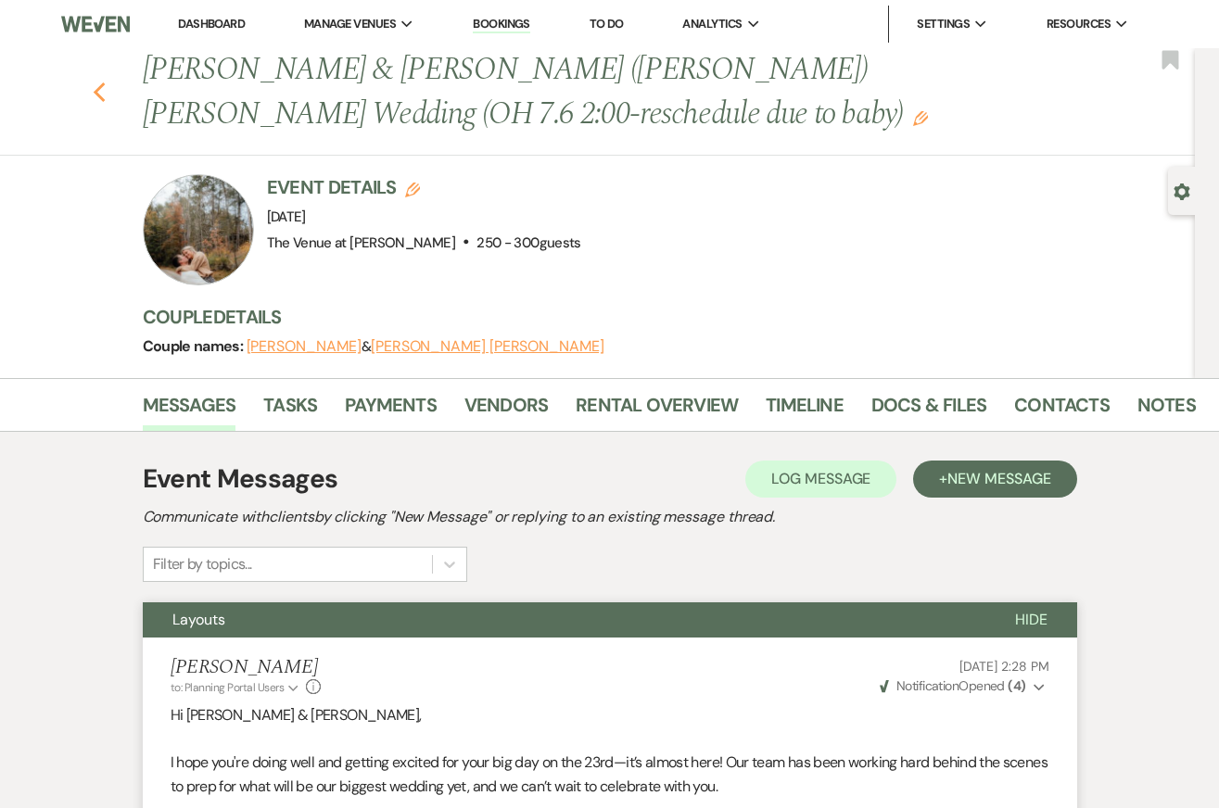
click at [96, 89] on use "button" at bounding box center [99, 92] width 12 height 20
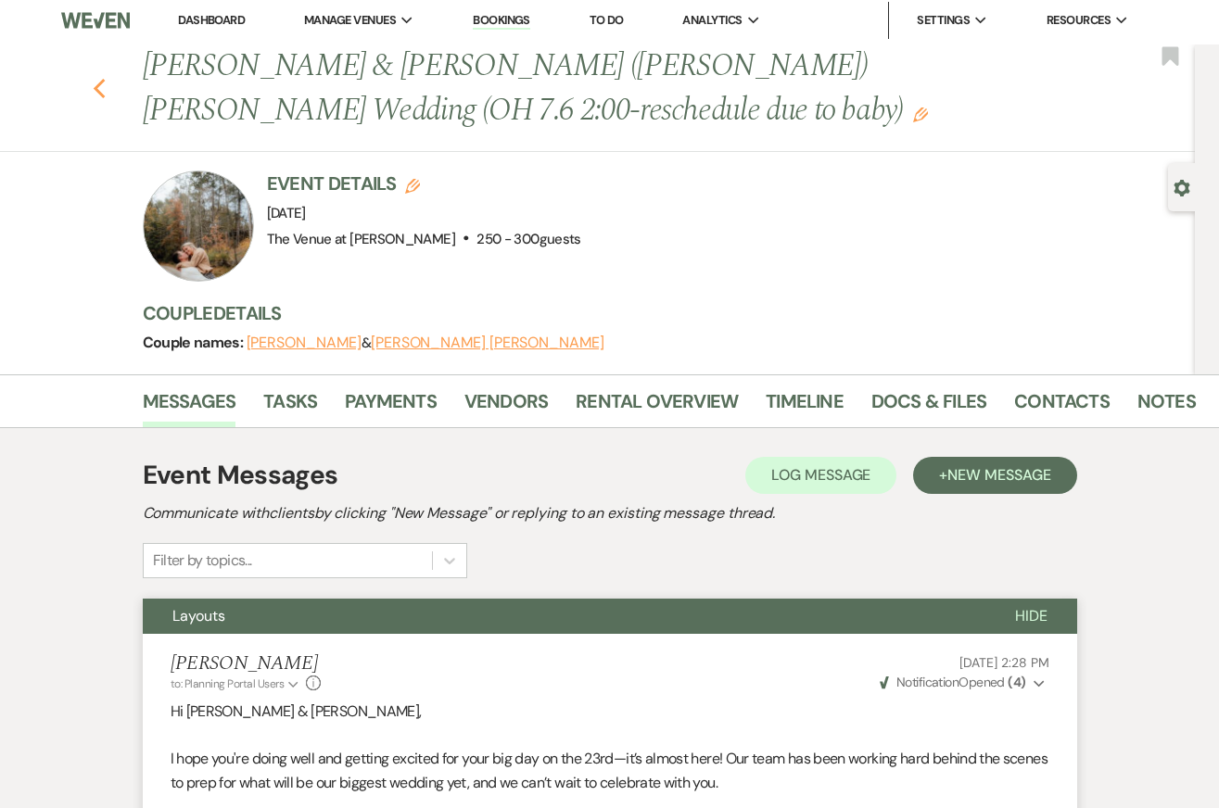
select select "8"
select select "5"
select select "8"
select select "5"
select select "8"
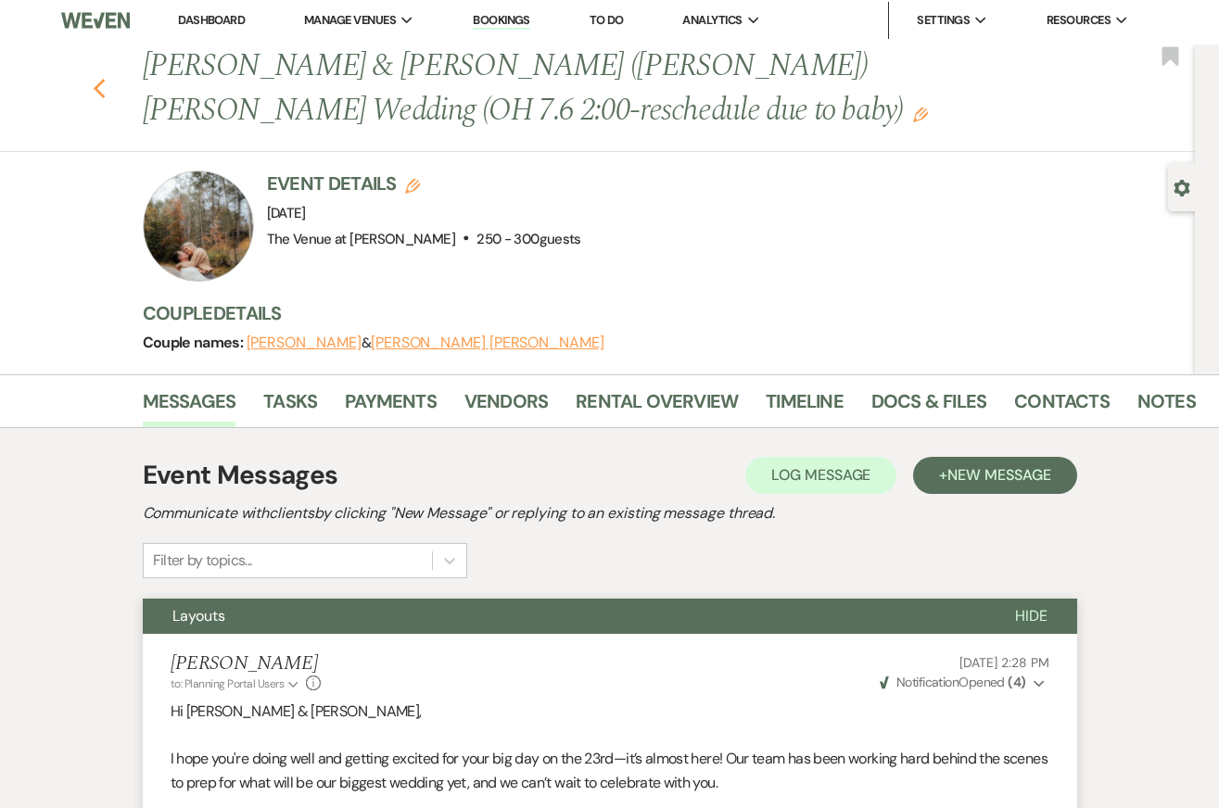
select select "5"
select select "8"
select select "5"
select select "8"
select select "5"
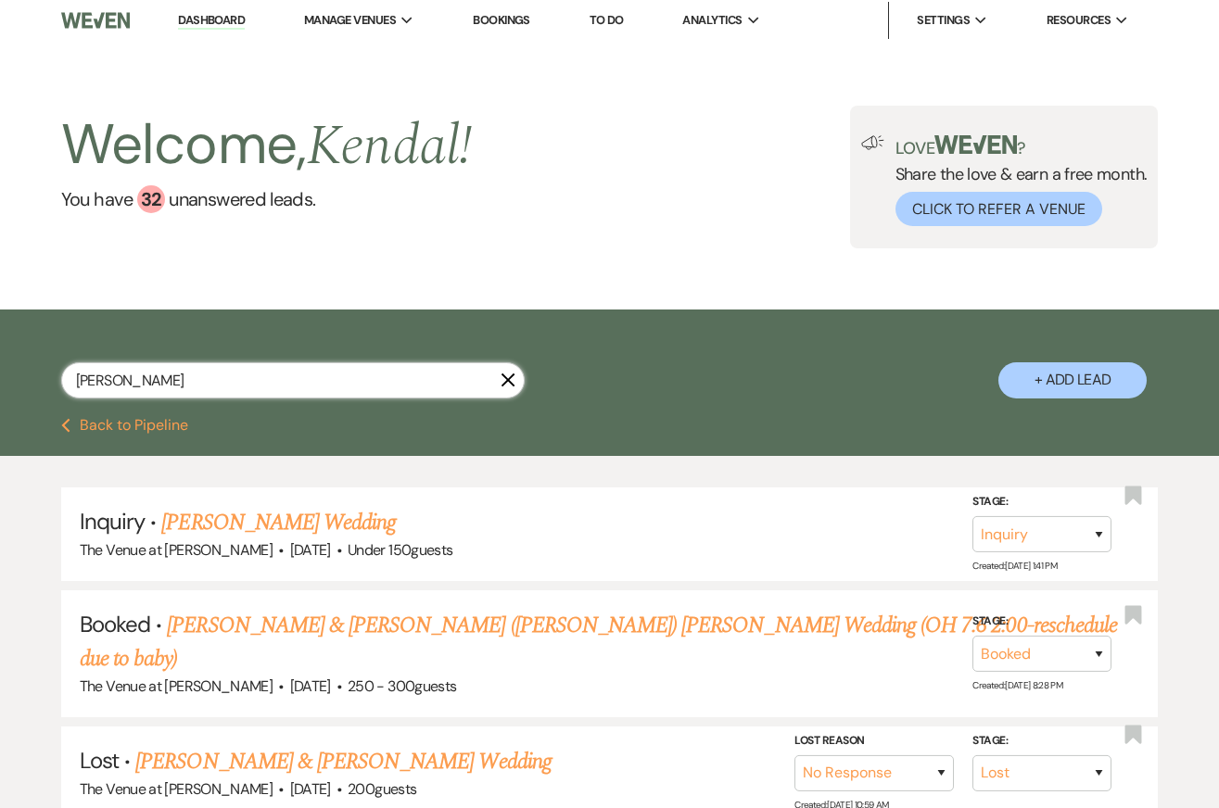
click at [204, 386] on input "davis" at bounding box center [292, 380] width 463 height 36
type input "jackson"
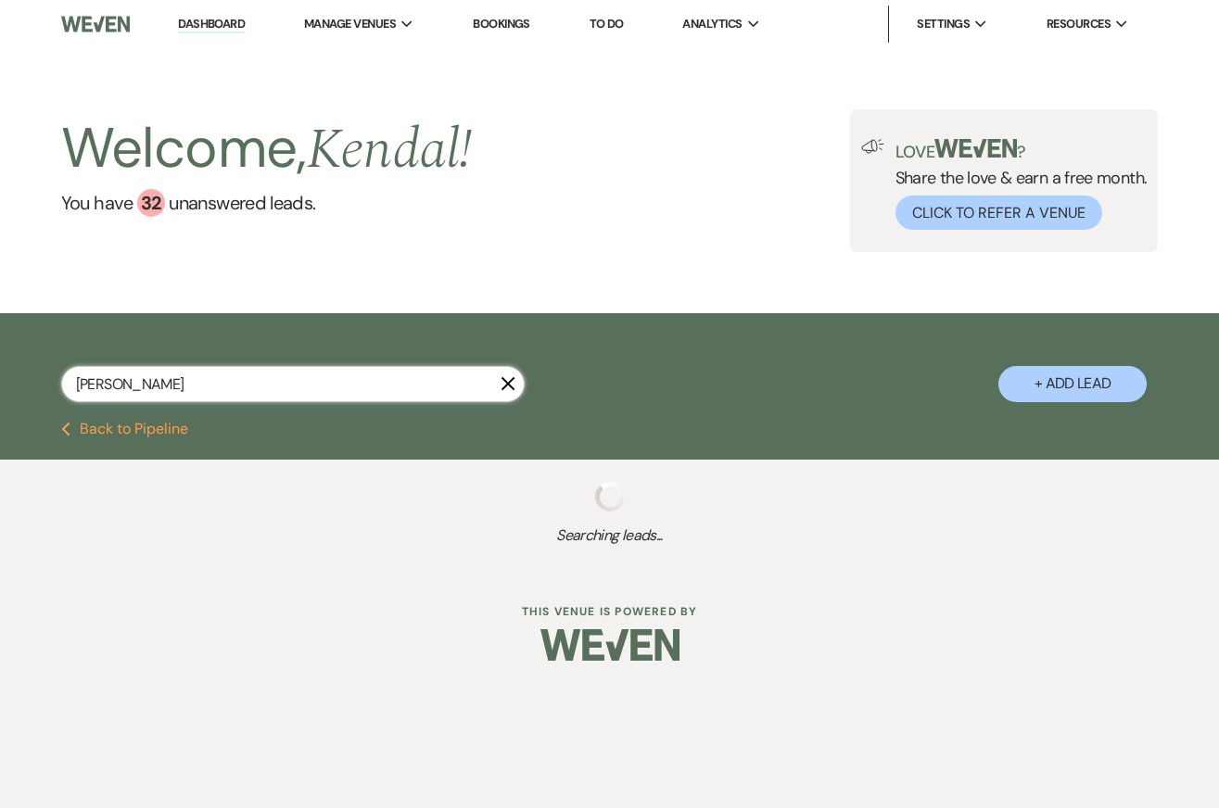
select select "8"
select select "7"
select select "8"
select select "5"
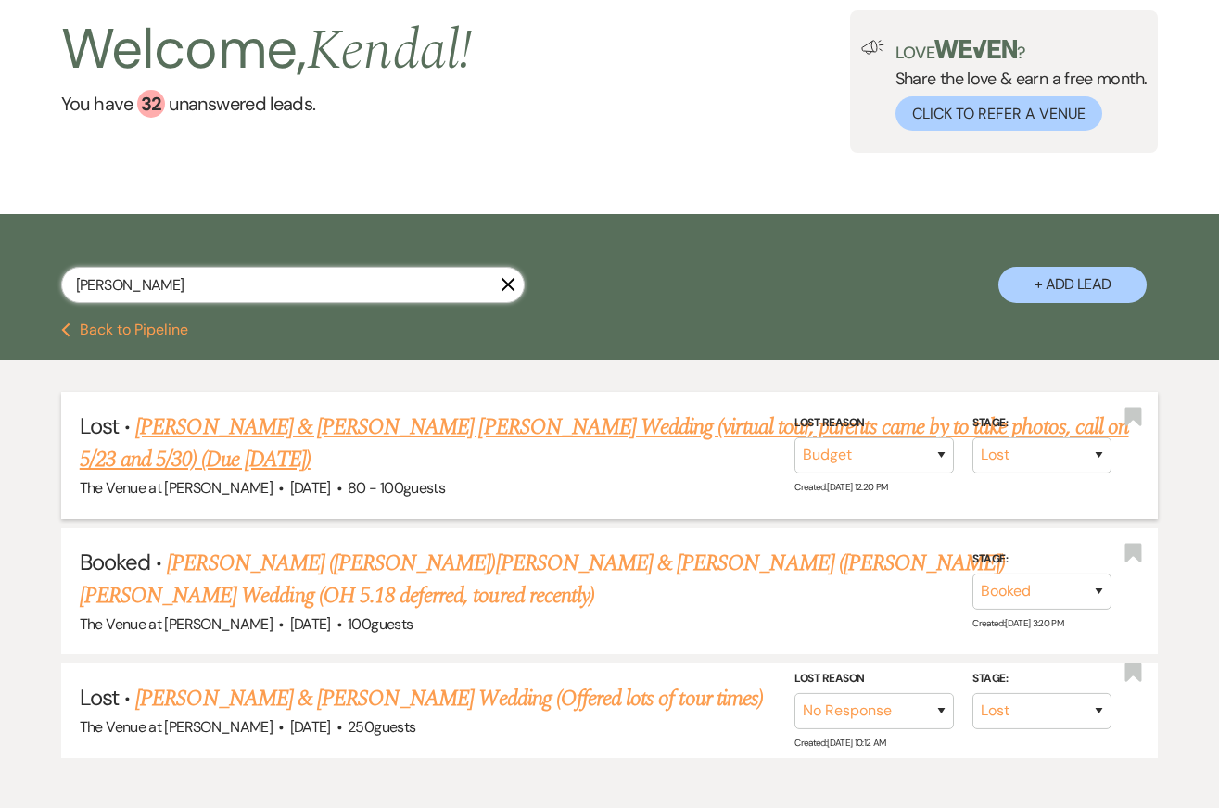
scroll to position [131, 0]
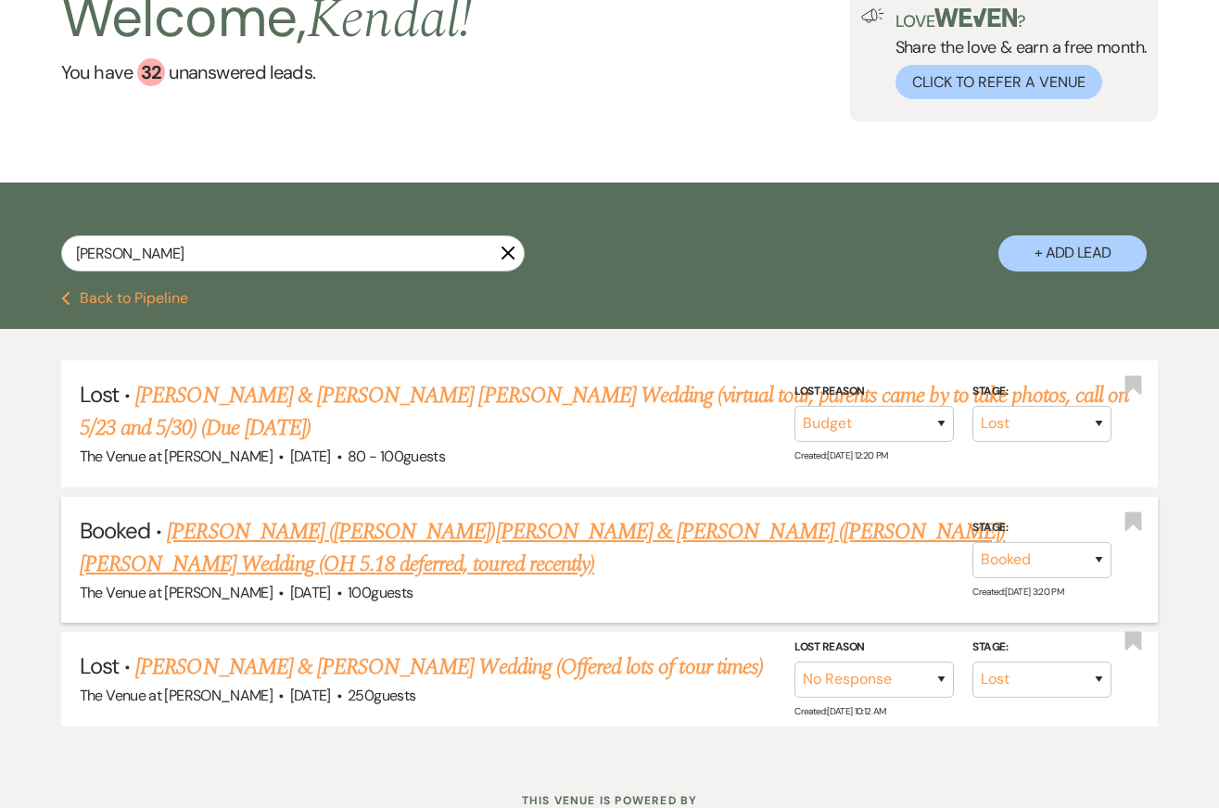
click at [377, 515] on link "Nicolette (Nikki)Jackson & Charles (Charlie) Martin's Wedding (OH 5.18 deferred…" at bounding box center [543, 548] width 926 height 67
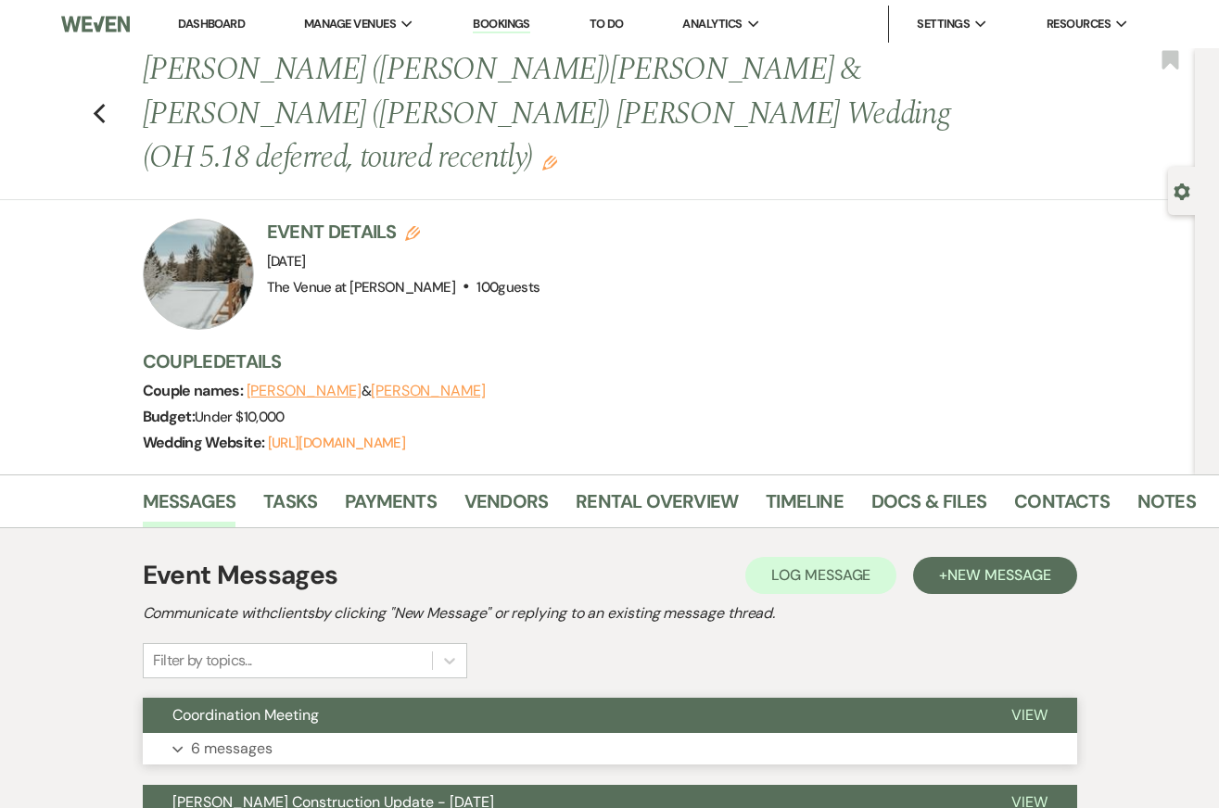
click at [399, 733] on button "Expand 6 messages" at bounding box center [610, 749] width 934 height 32
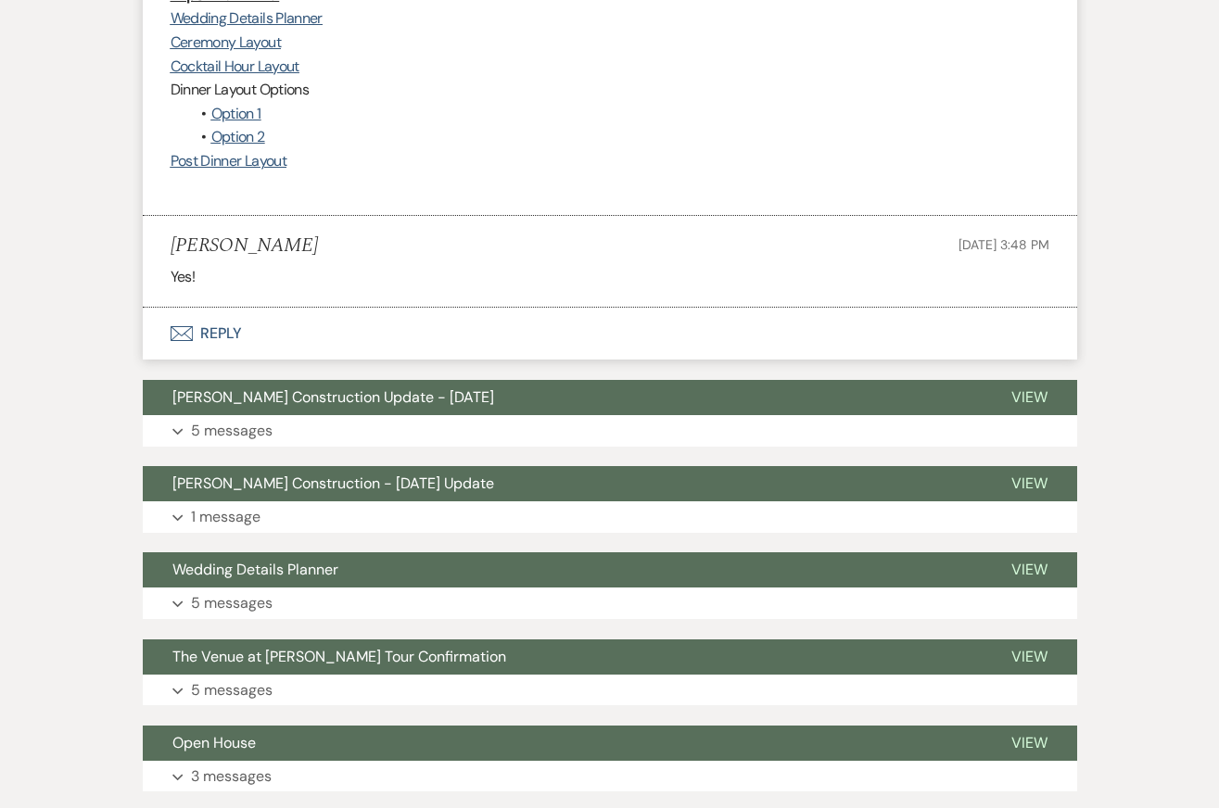
scroll to position [3117, 0]
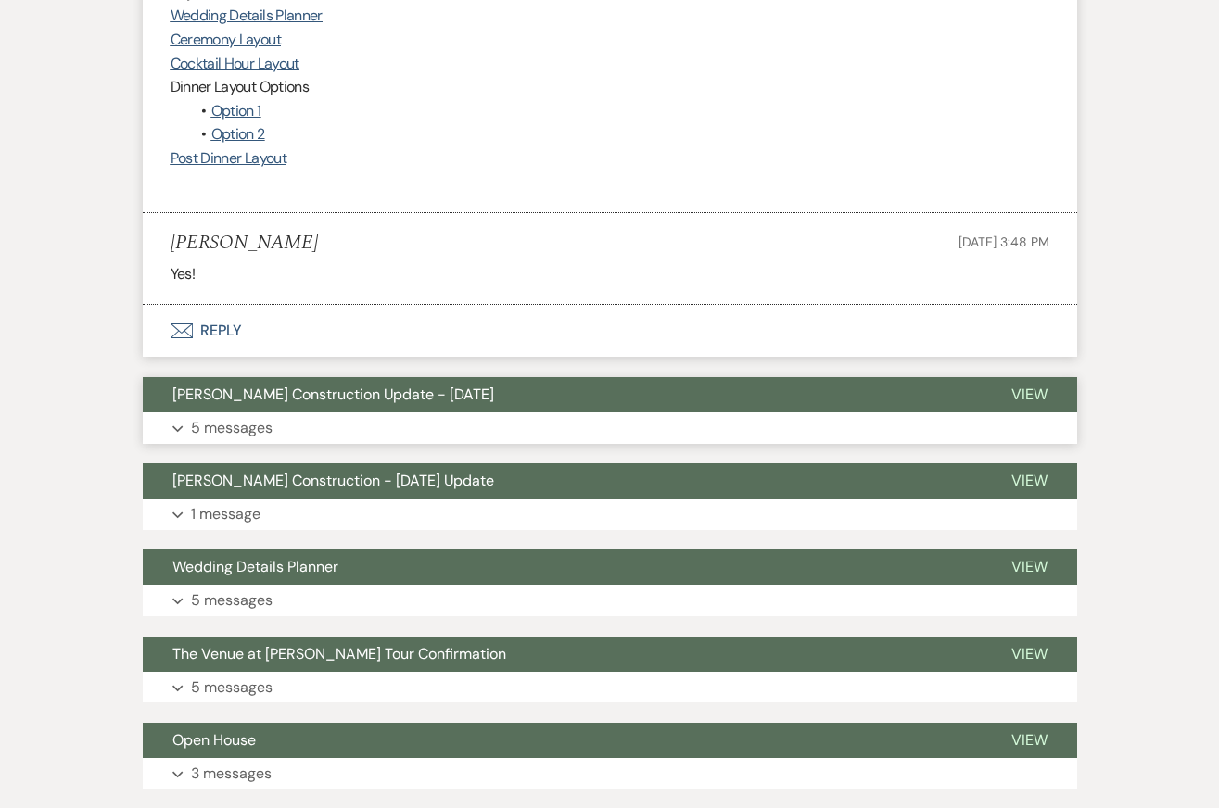
click at [868, 412] on button "Expand 5 messages" at bounding box center [610, 428] width 934 height 32
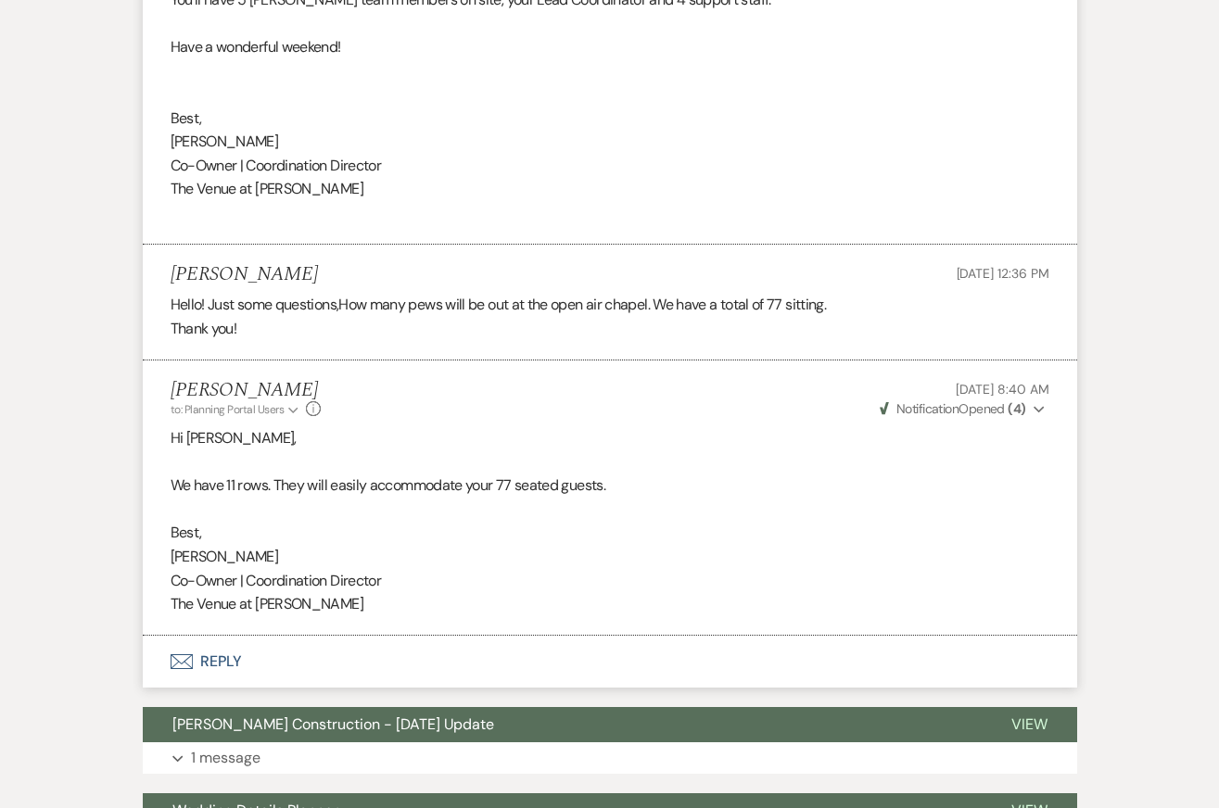
scroll to position [13492, 0]
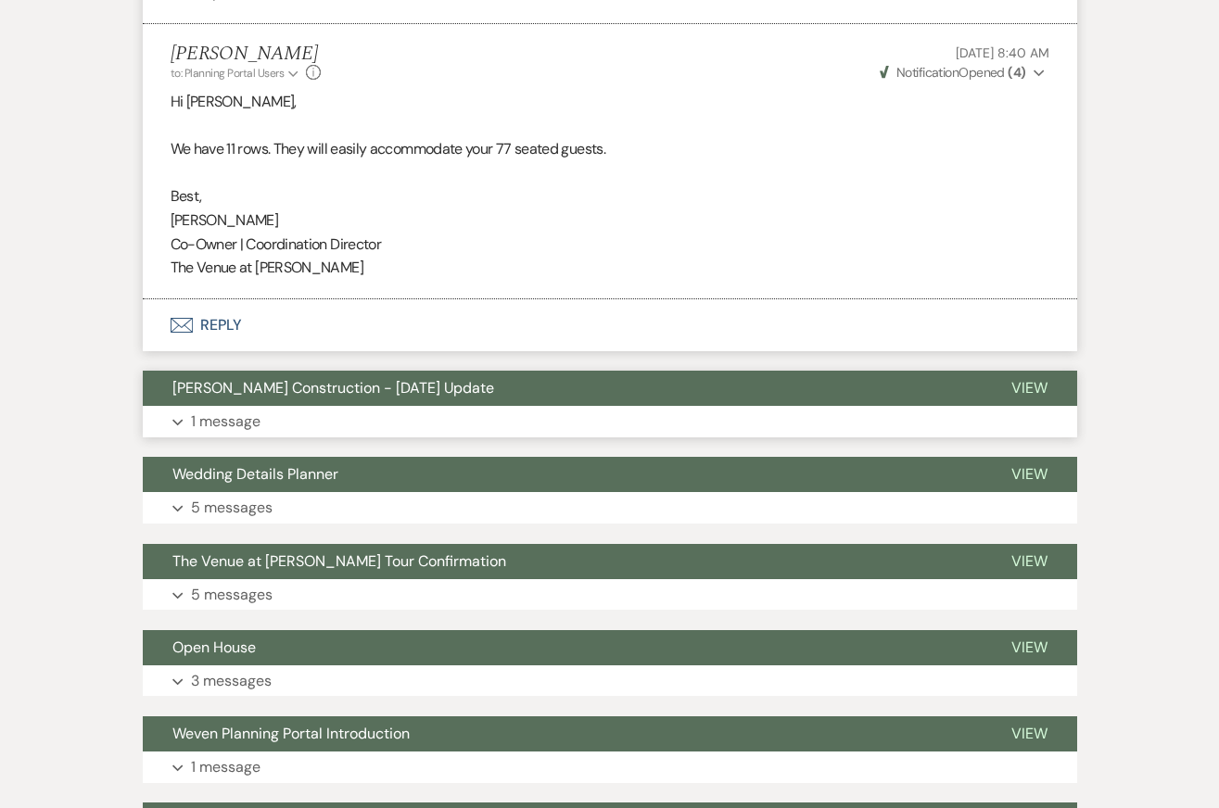
click at [969, 406] on button "Expand 1 message" at bounding box center [610, 422] width 934 height 32
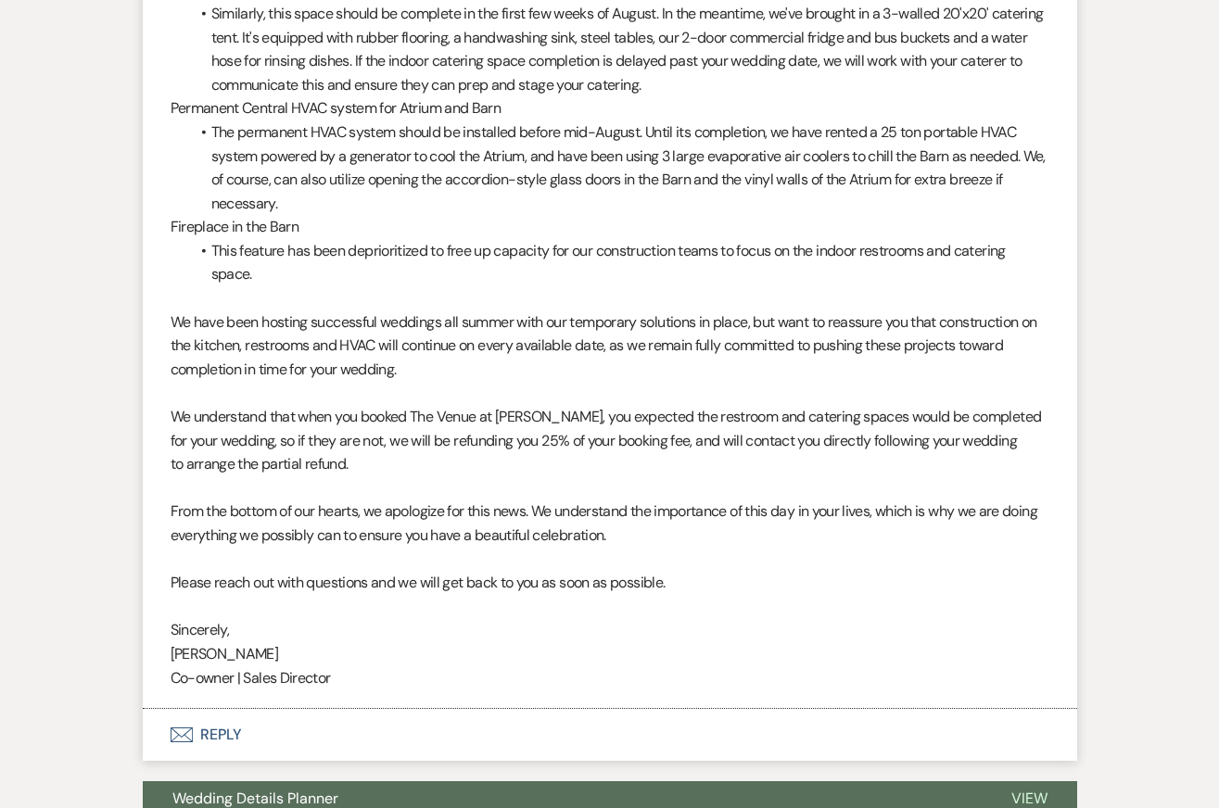
scroll to position [14319, 0]
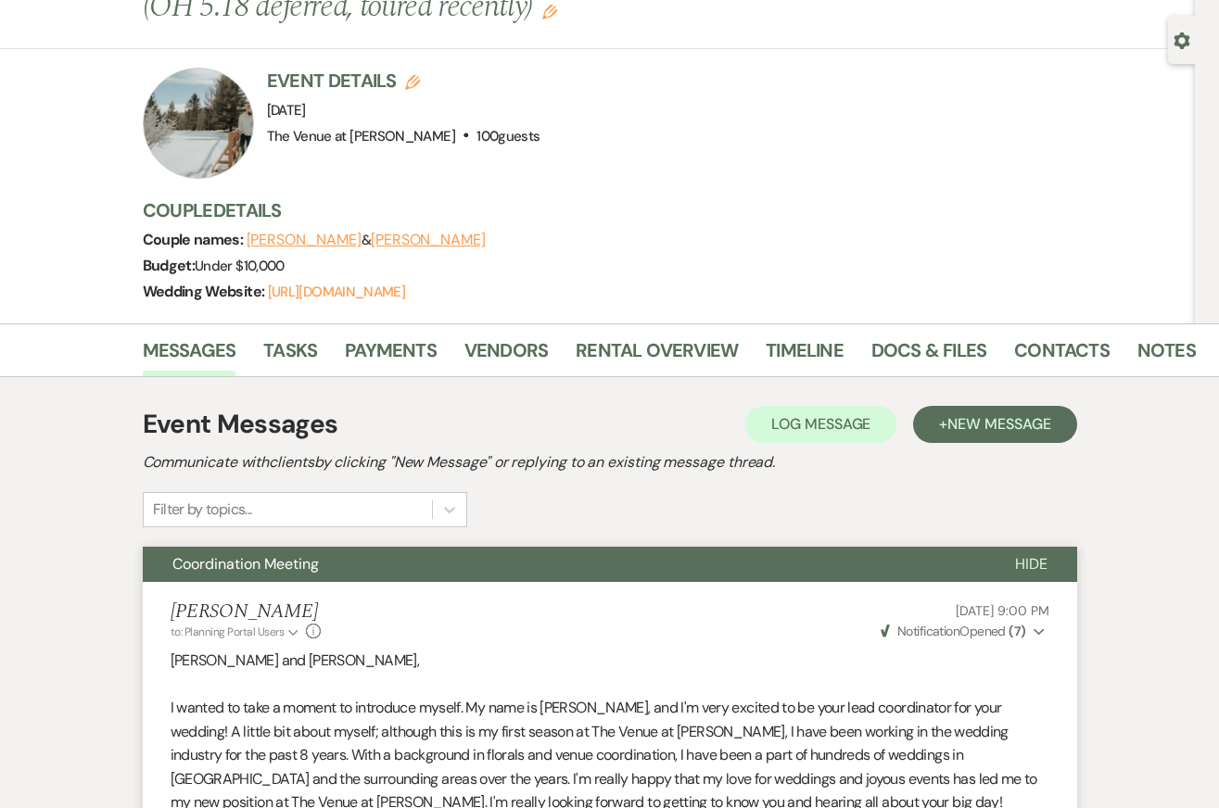
scroll to position [0, 0]
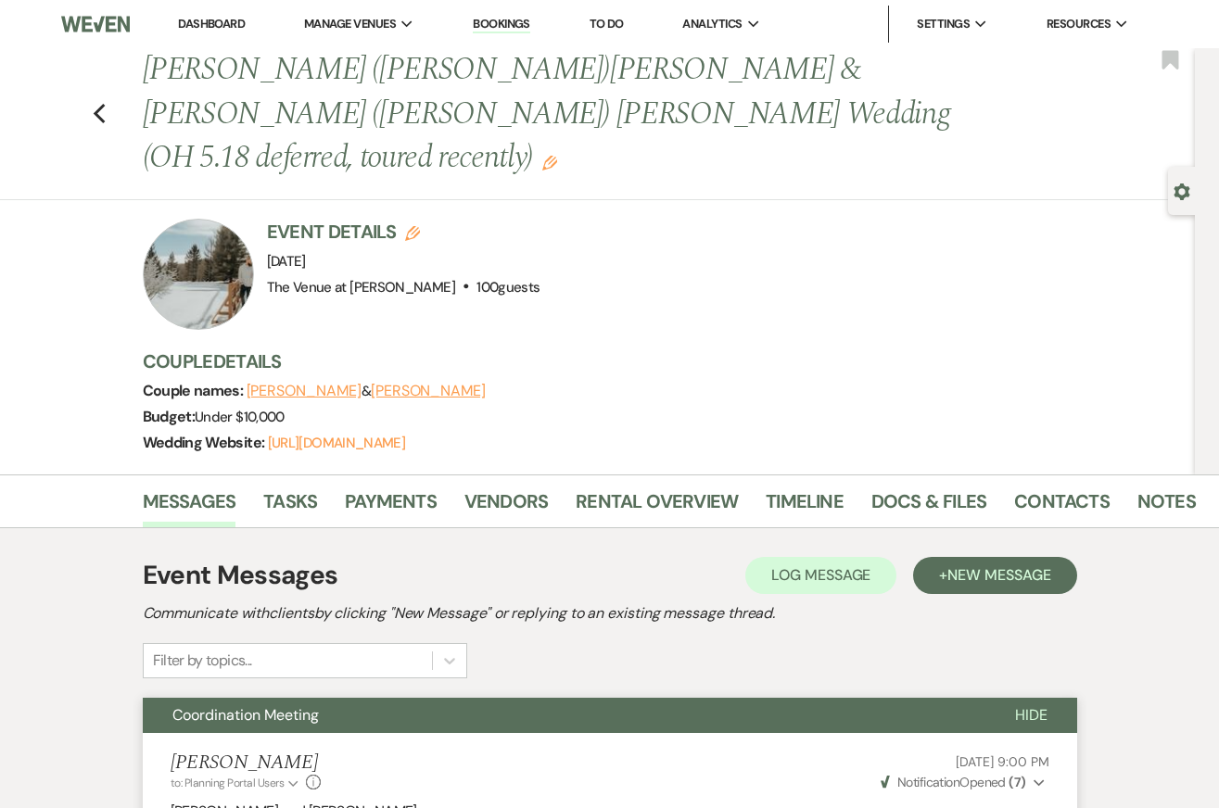
click at [1013, 565] on span "New Message" at bounding box center [998, 574] width 103 height 19
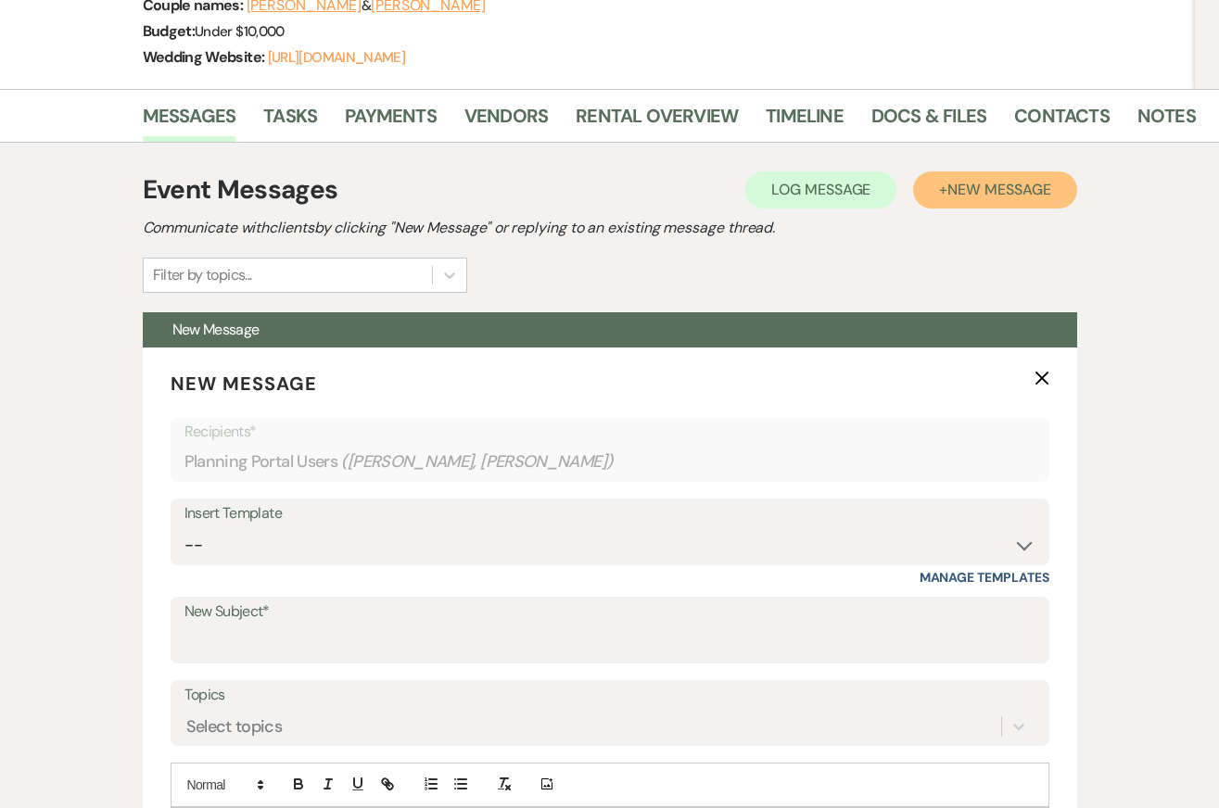
scroll to position [409, 0]
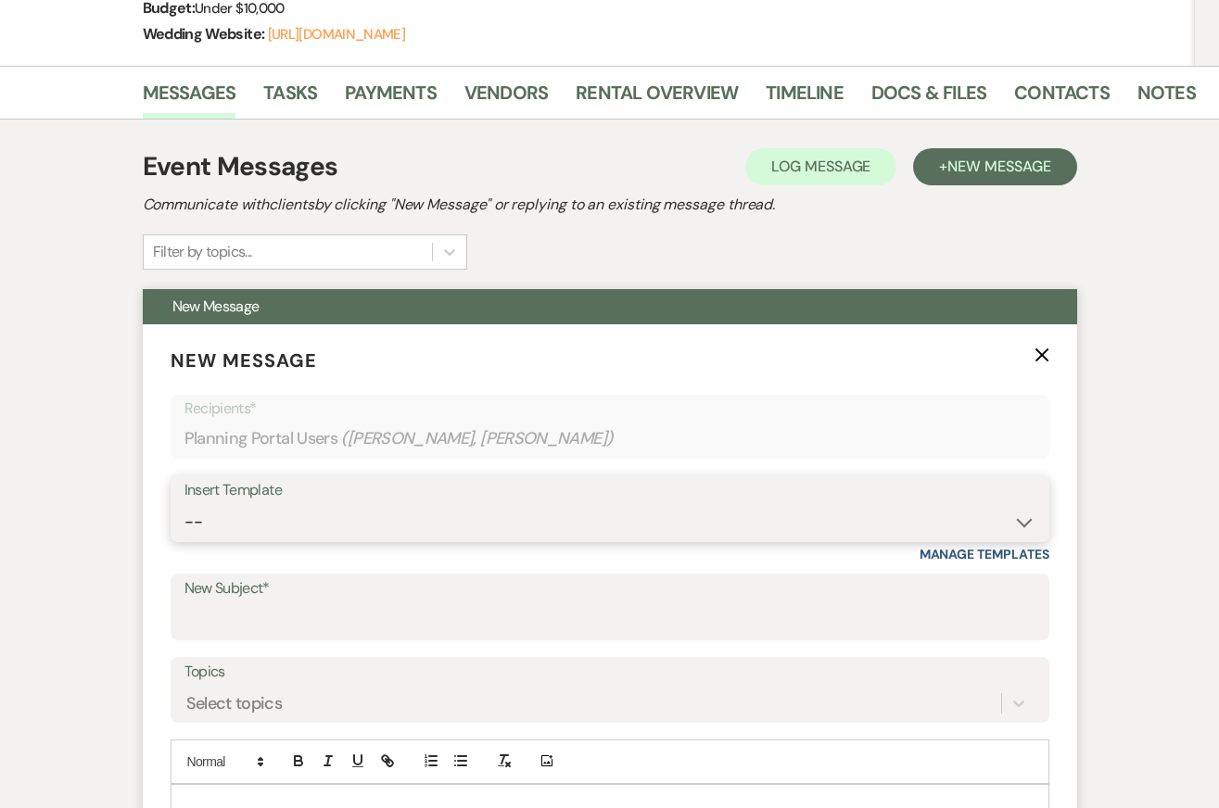
click at [383, 504] on select "-- Weven Planning Portal Introduction: Booked Events (TVaCB) Tour Confirmation-…" at bounding box center [609, 522] width 851 height 36
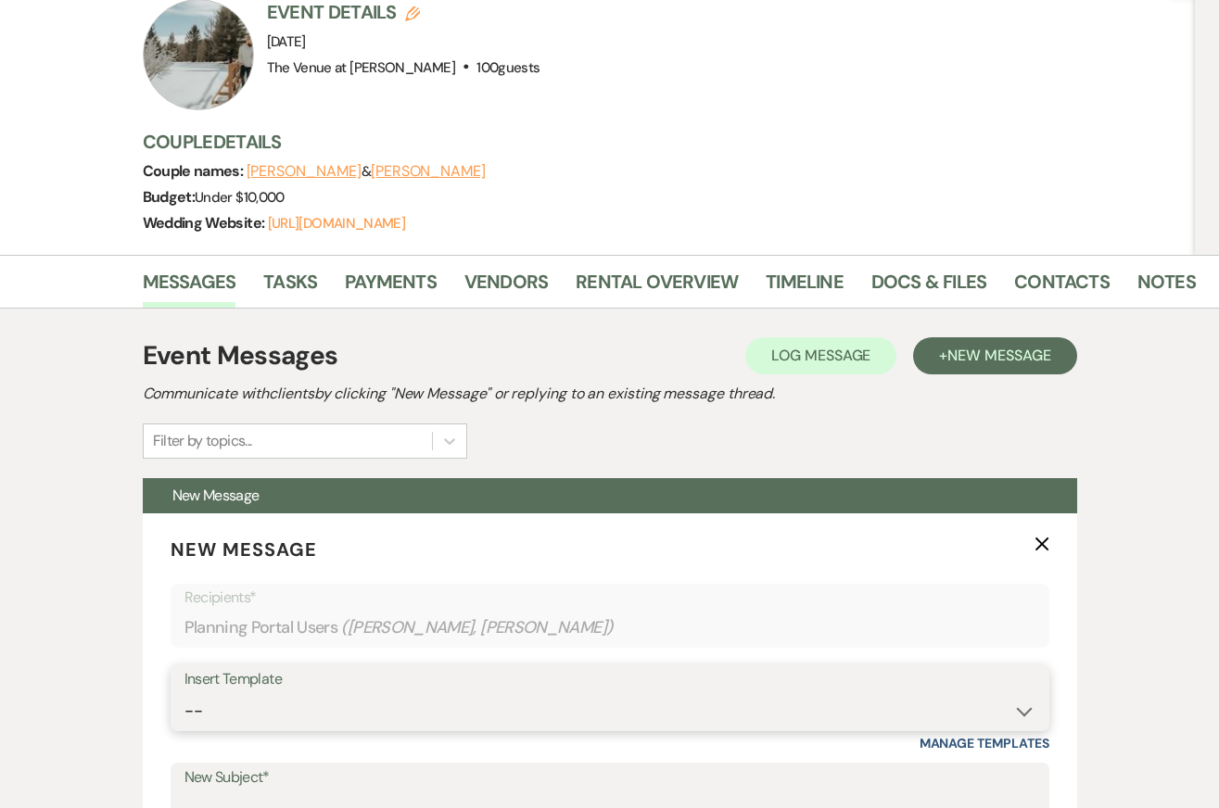
scroll to position [0, 0]
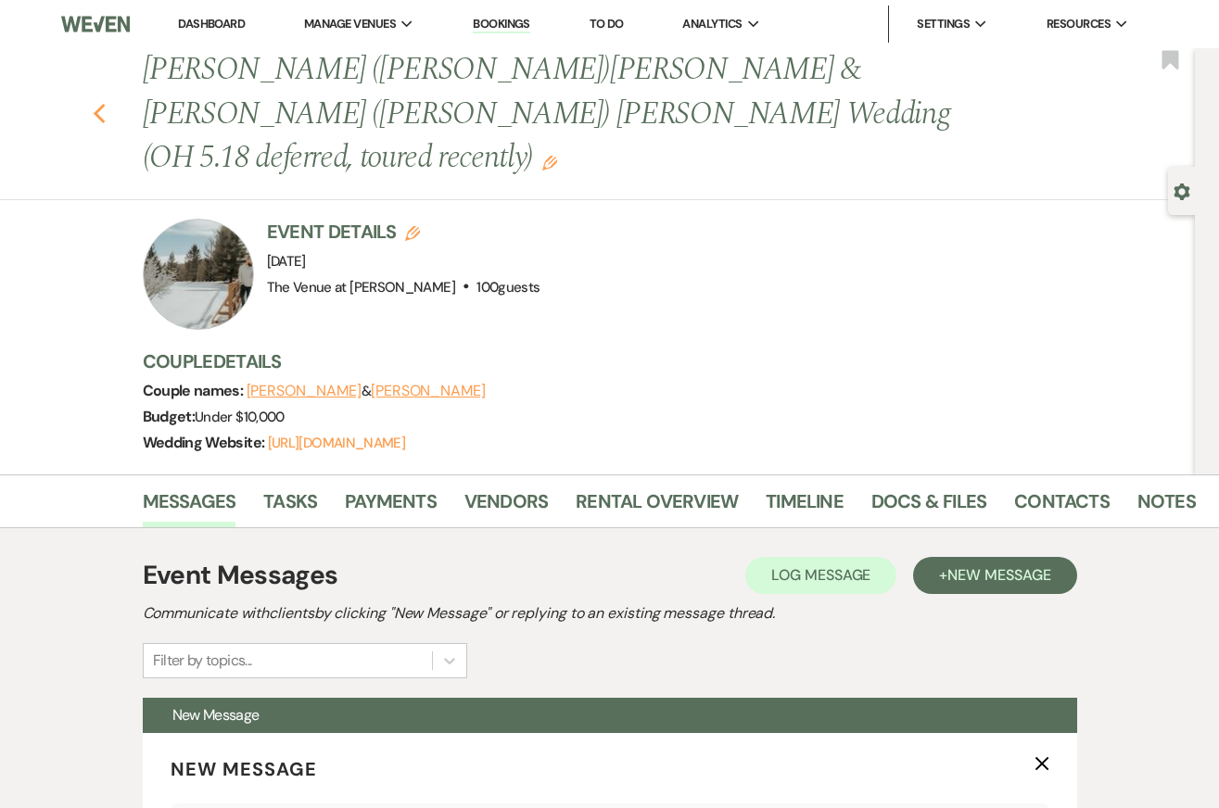
click at [95, 103] on icon "Previous" at bounding box center [100, 114] width 14 height 22
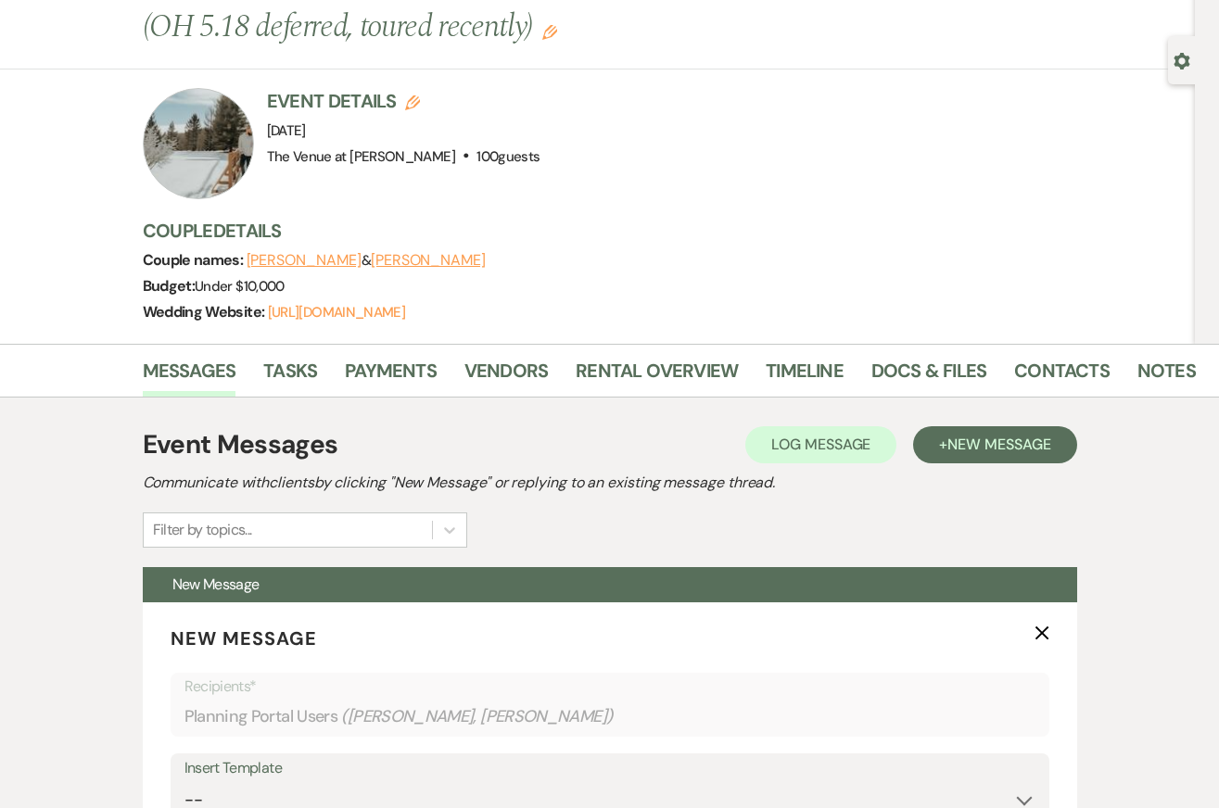
select select "8"
select select "7"
select select "8"
select select "5"
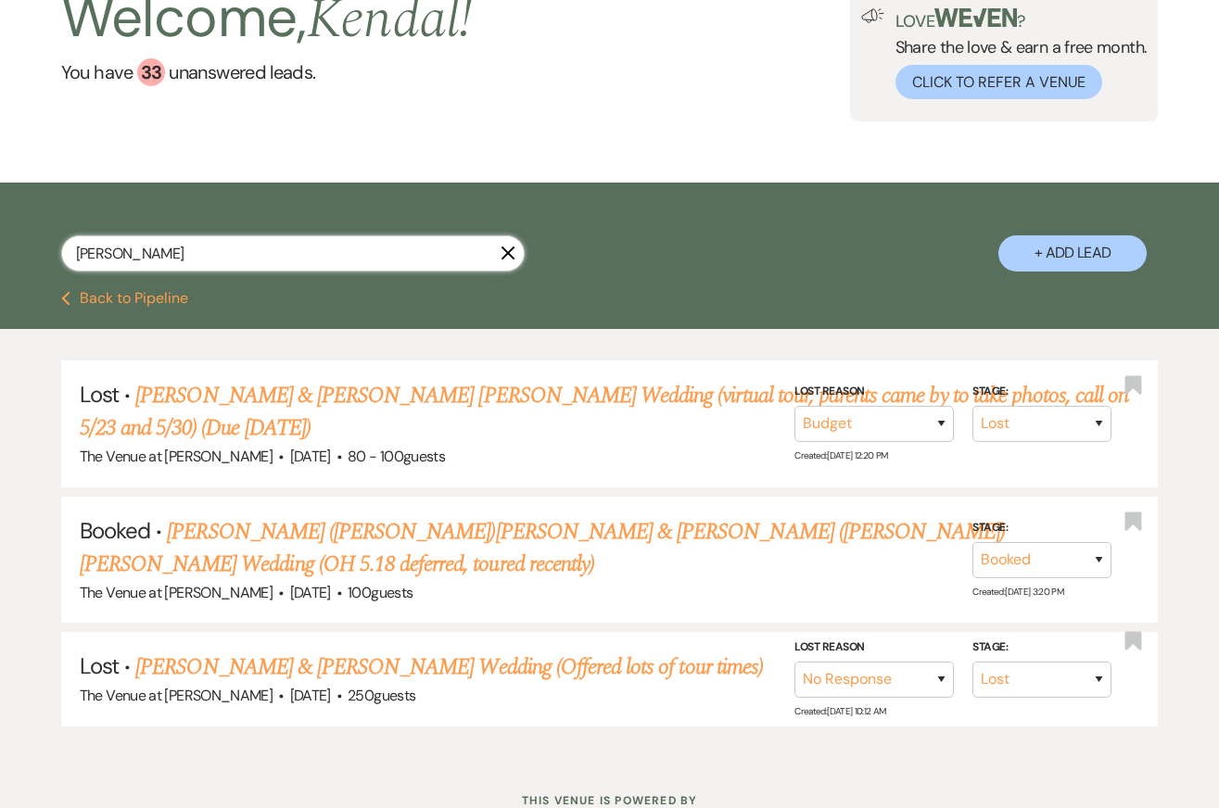
click at [205, 252] on input "jackson" at bounding box center [292, 253] width 463 height 36
type input "usher"
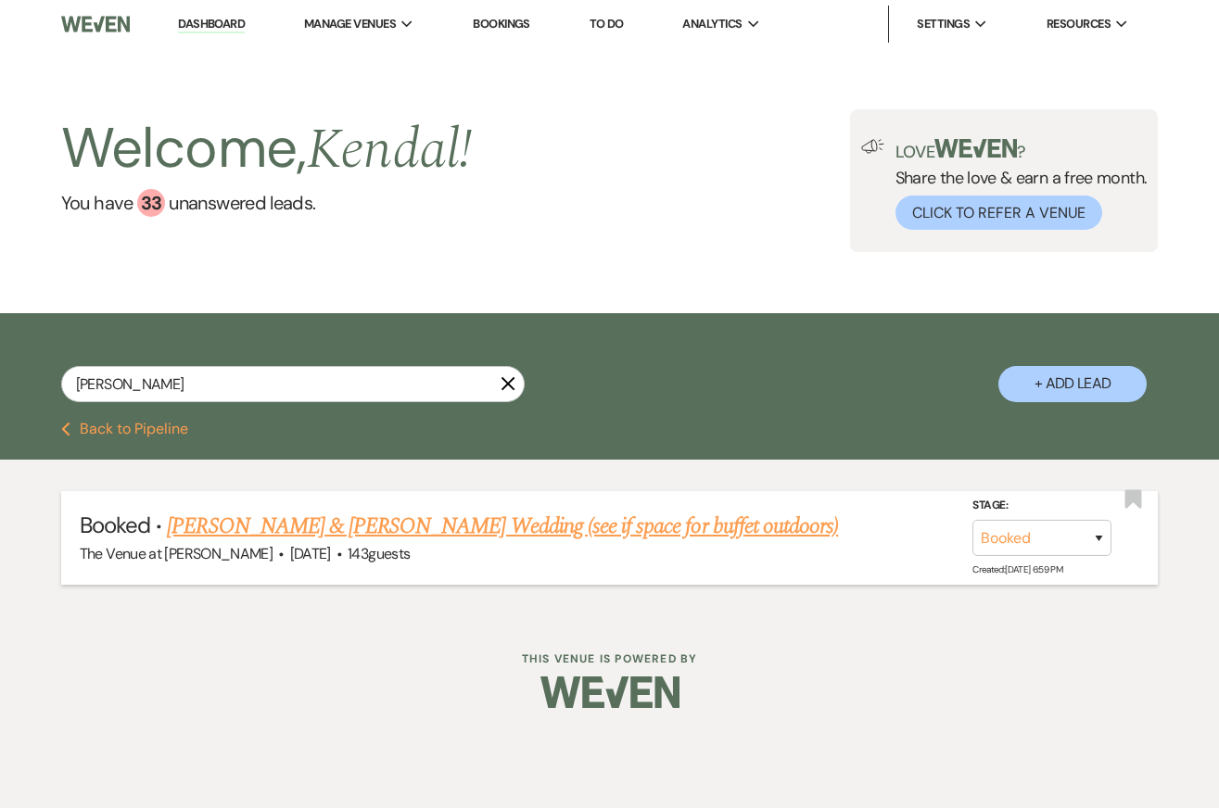
click at [302, 524] on link "Stacy Skates & Jordan Usher's Wedding (see if space for buffet outdoors)" at bounding box center [502, 526] width 671 height 33
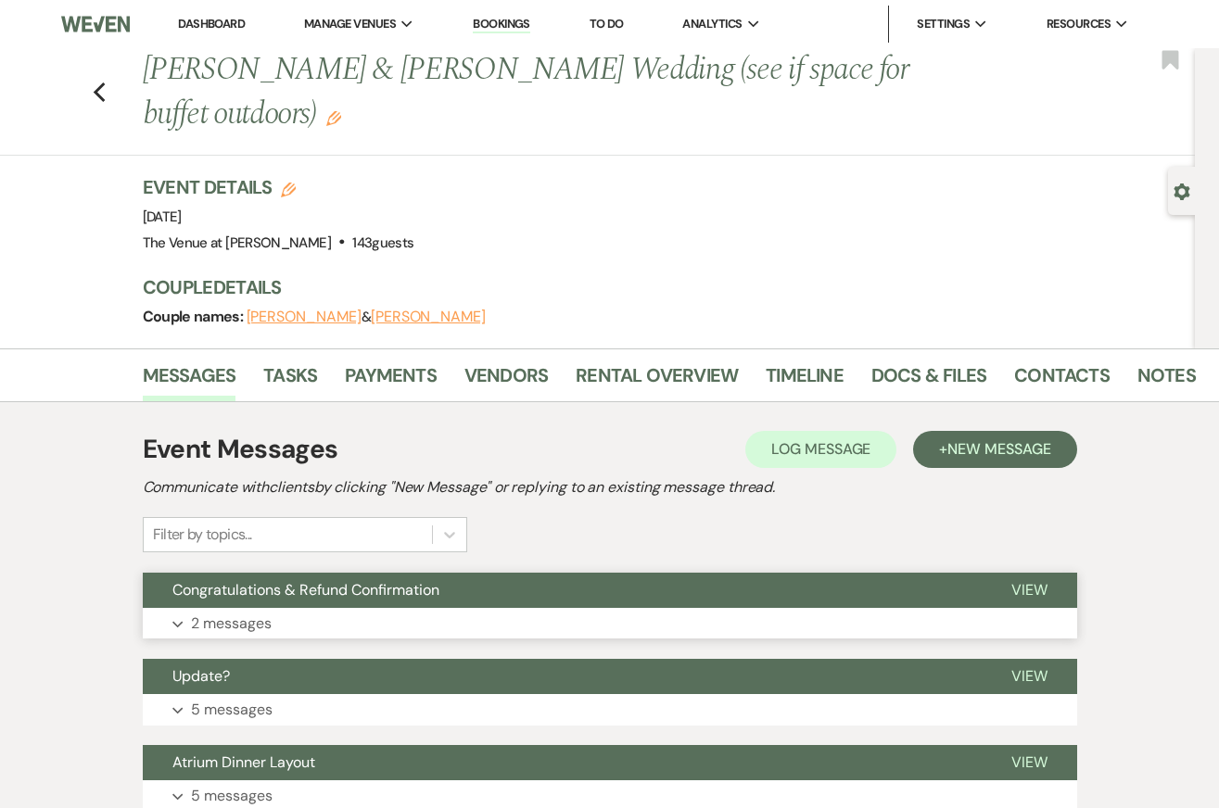
click at [407, 611] on button "Expand 2 messages" at bounding box center [610, 624] width 934 height 32
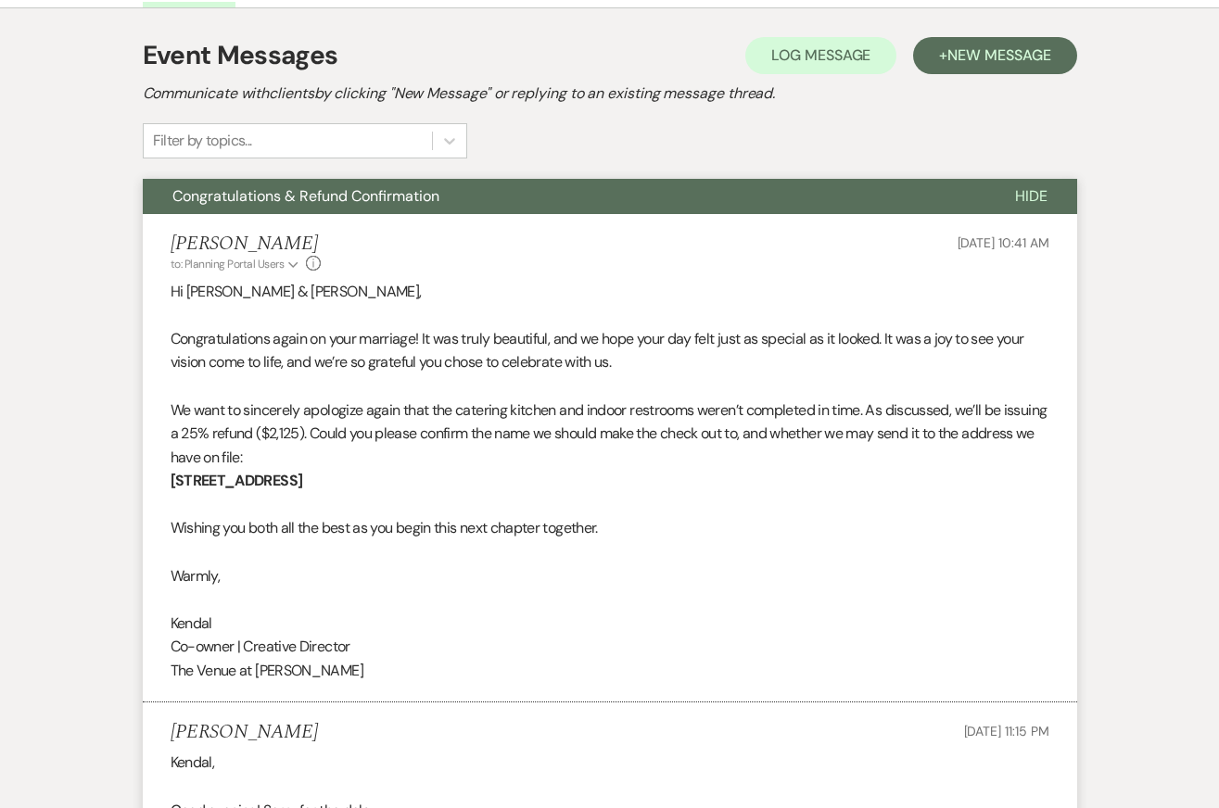
scroll to position [397, 0]
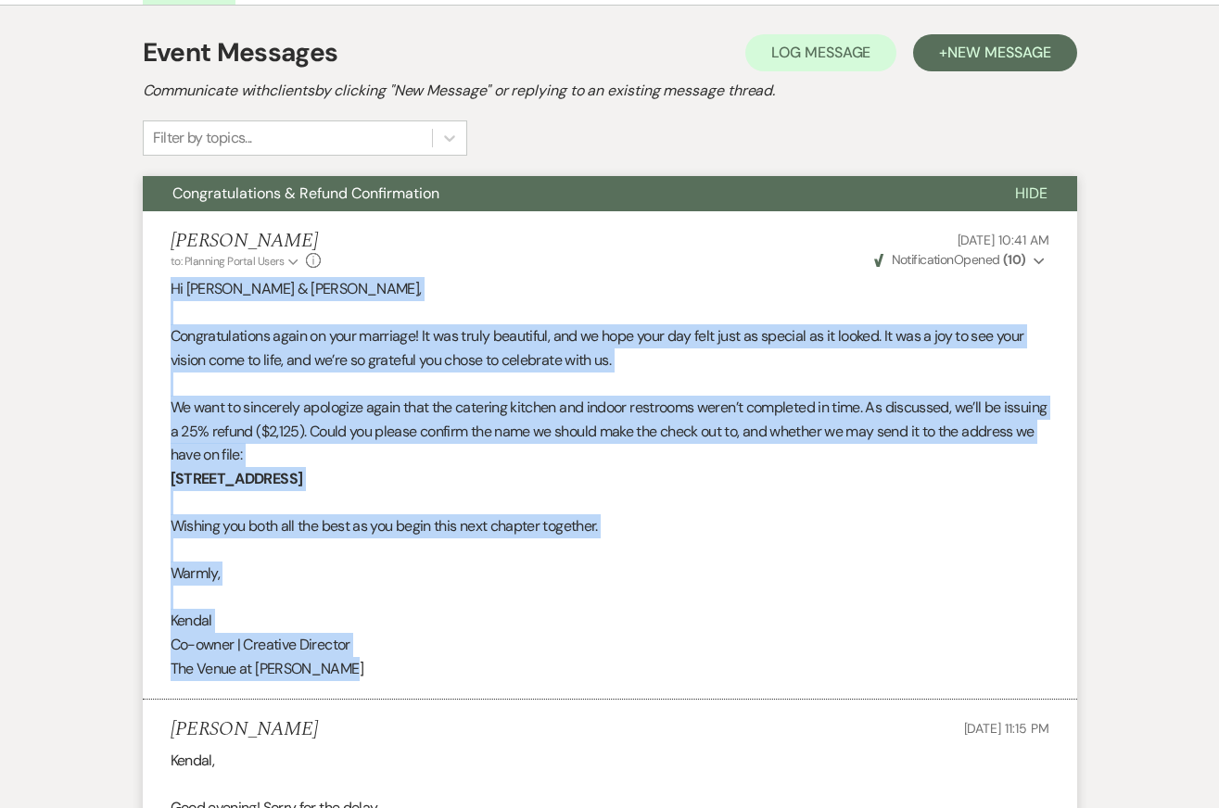
drag, startPoint x: 171, startPoint y: 290, endPoint x: 407, endPoint y: 661, distance: 439.1
click at [407, 661] on div "Hi Stacy & Jordan, Congratulations again on your marriage! It was truly beautif…" at bounding box center [610, 478] width 879 height 403
copy div "Hi Stacy & Jordan, Congratulations again on your marriage! It was truly beautif…"
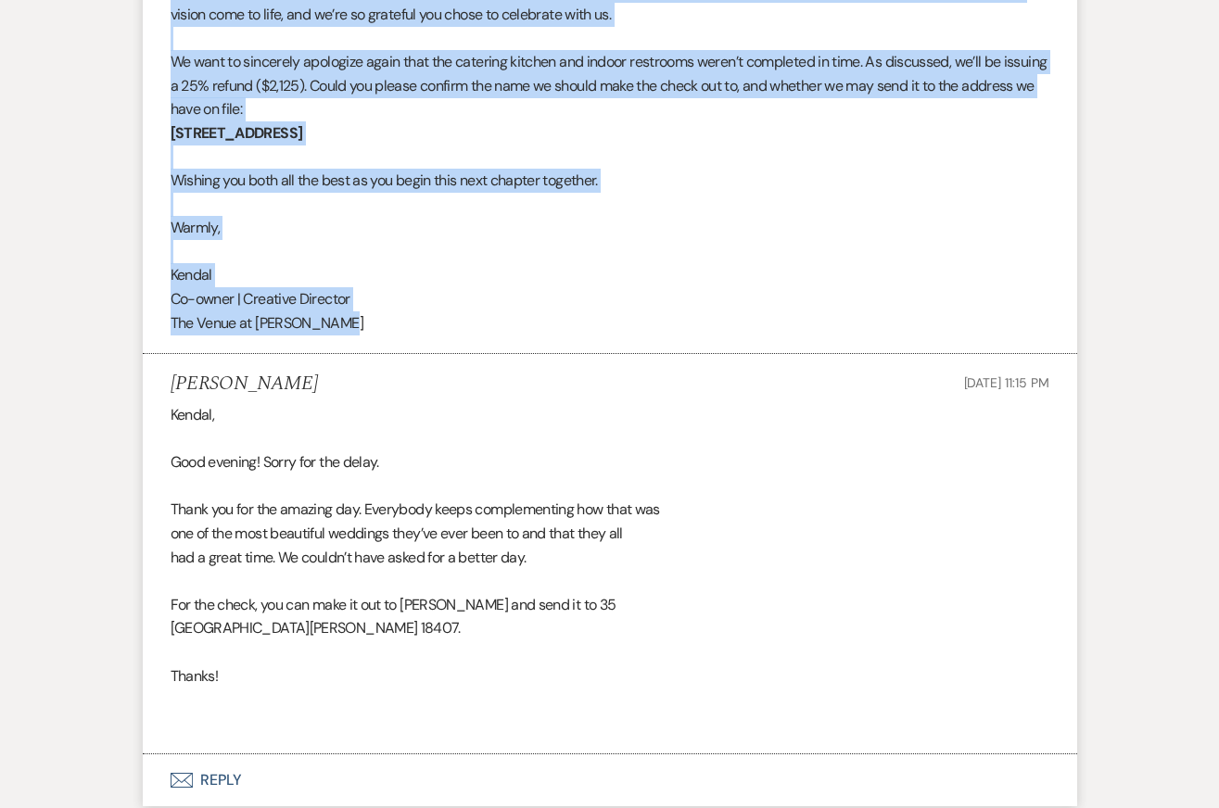
scroll to position [753, 0]
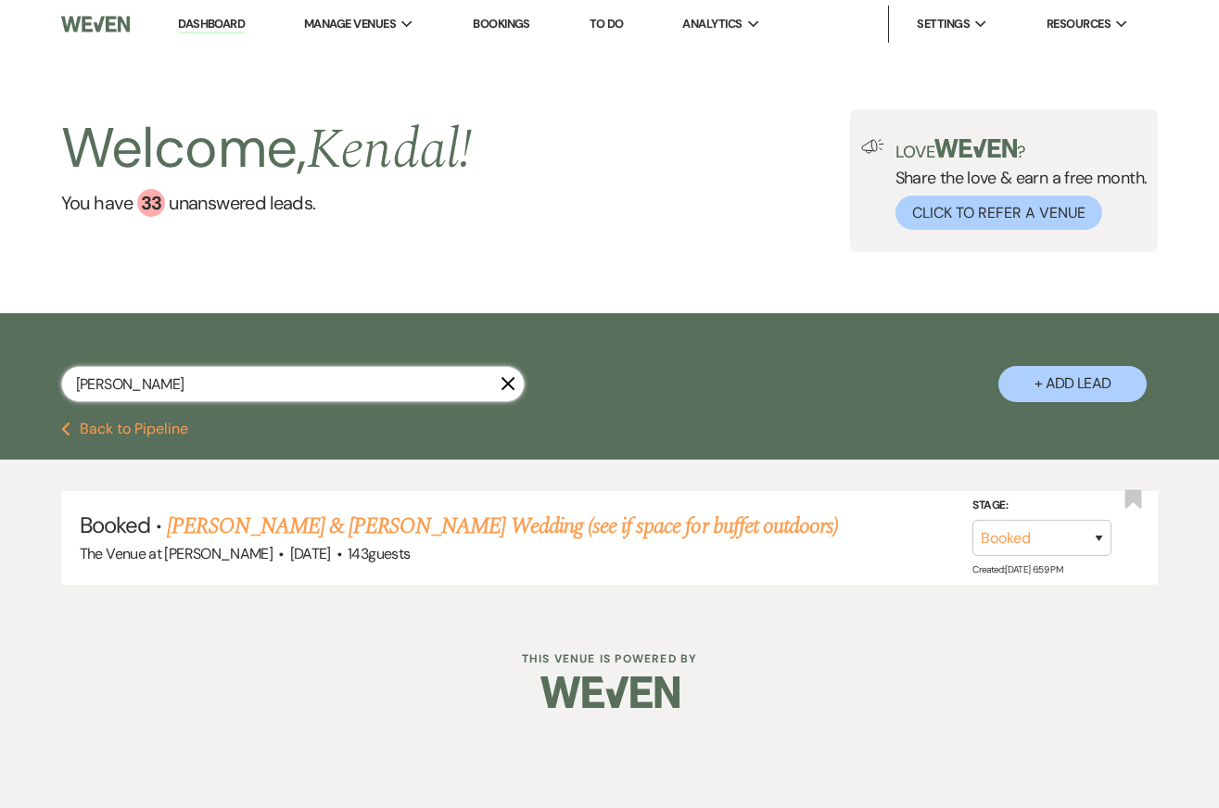
click at [148, 386] on input "usher" at bounding box center [292, 384] width 463 height 36
type input "martin"
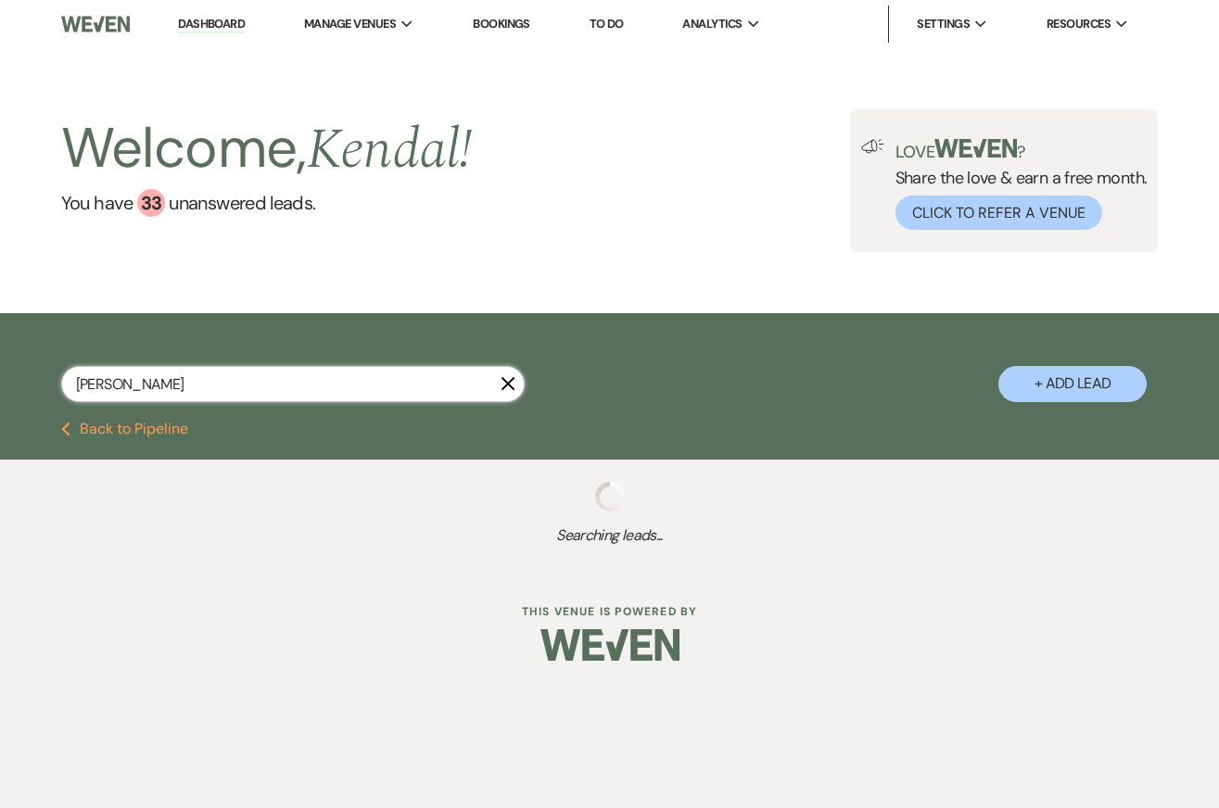
select select "5"
select select "8"
select select "11"
select select "8"
select select "5"
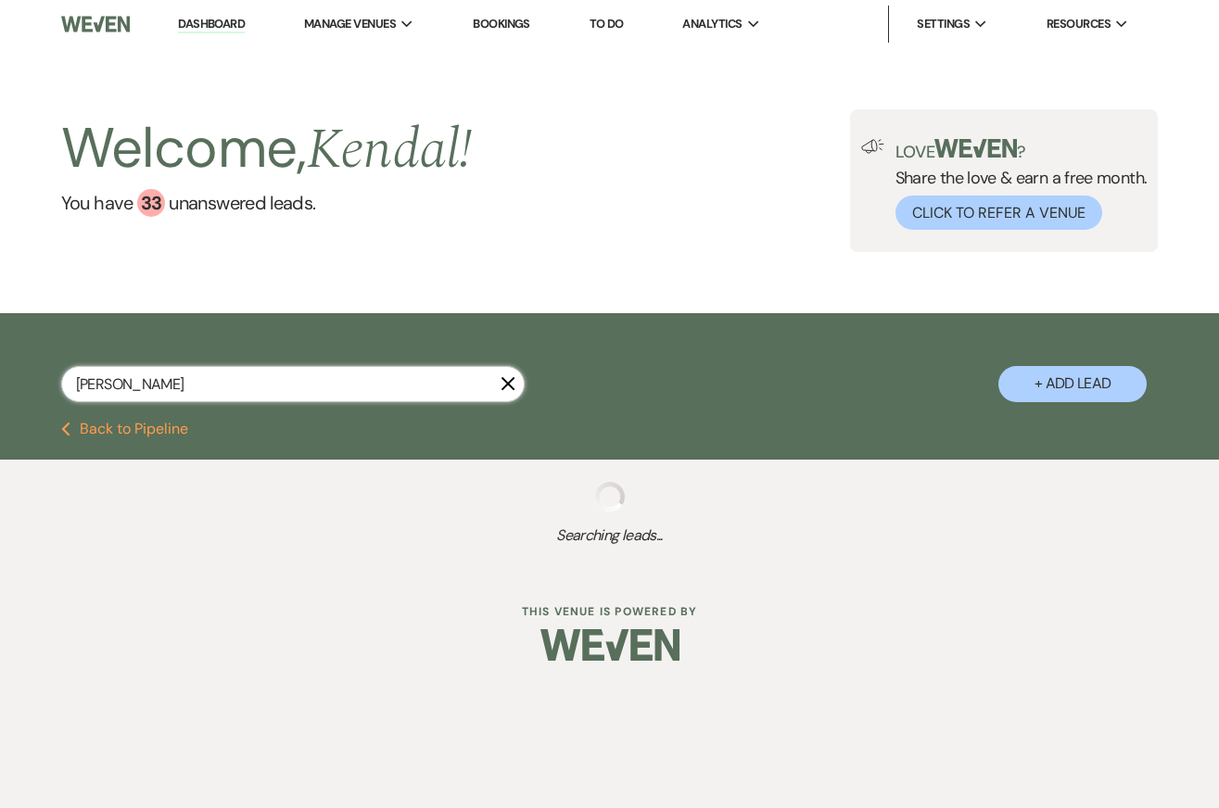
select select "2"
select select "8"
select select "5"
select select "8"
select select "5"
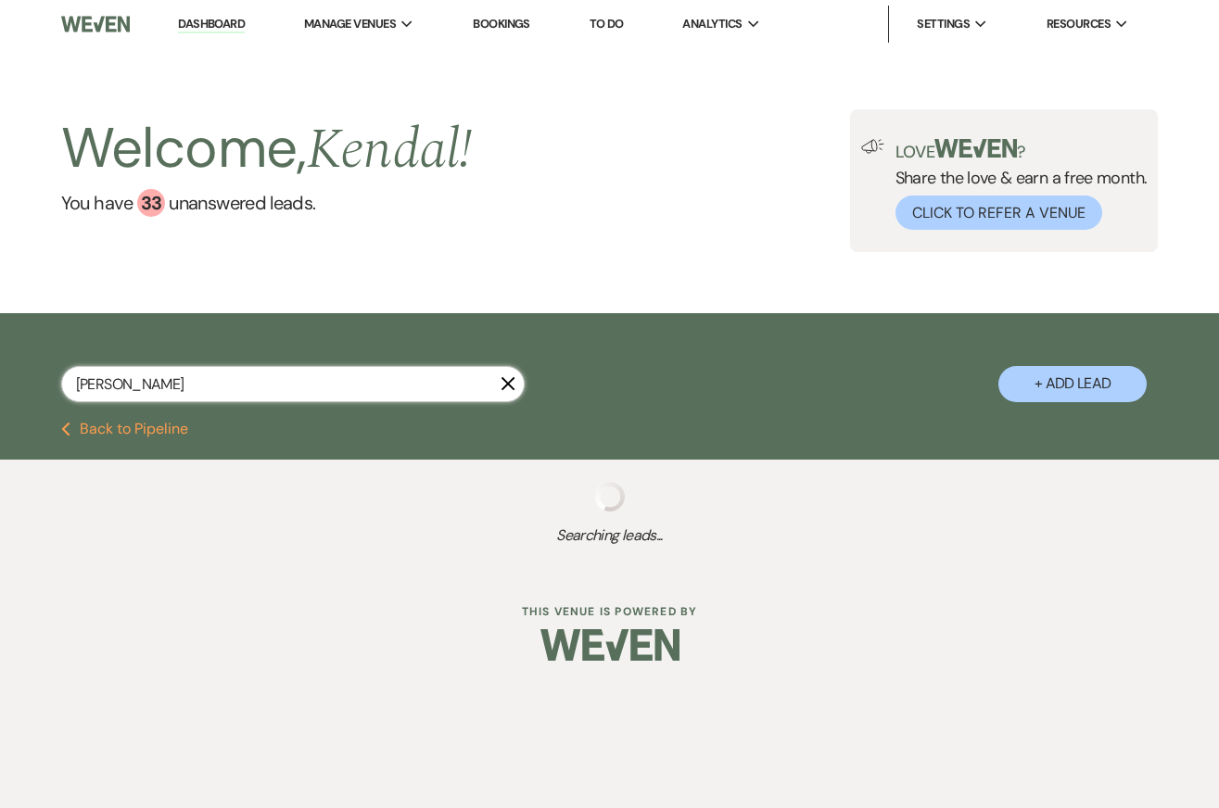
select select "8"
select select "5"
select select "8"
select select "5"
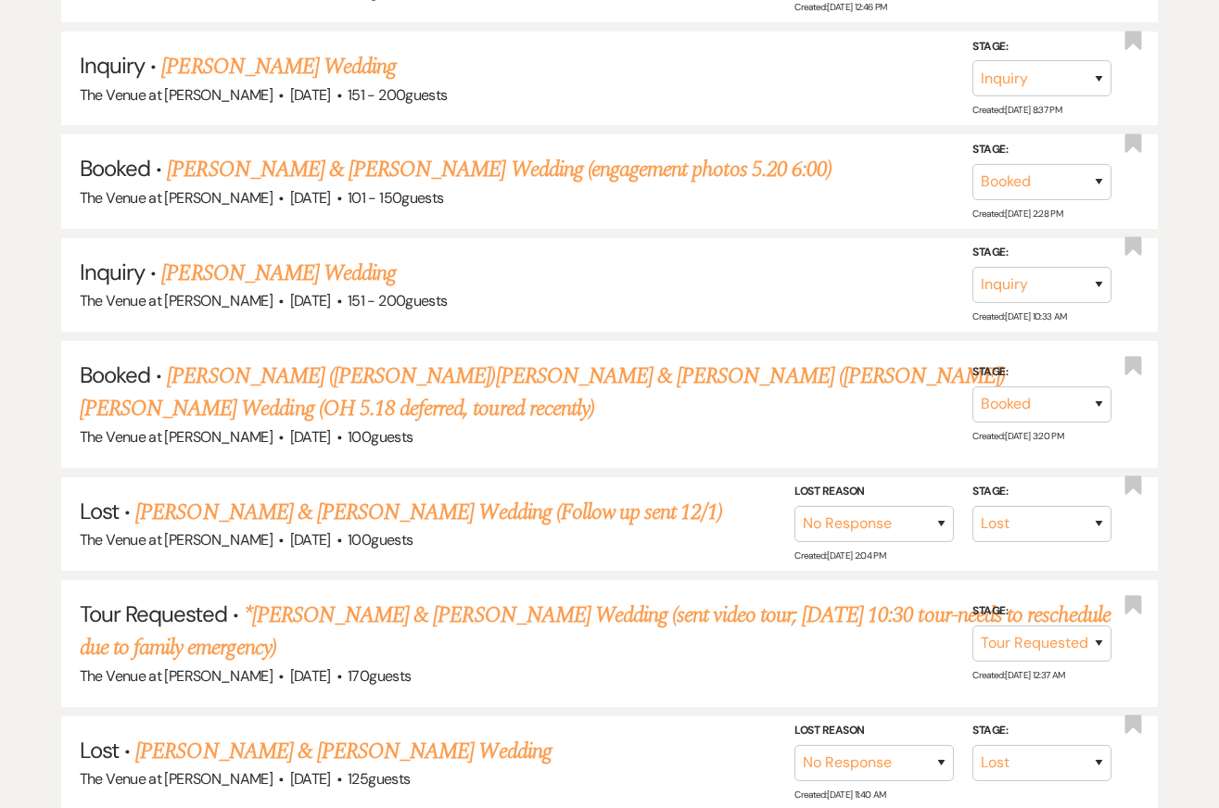
scroll to position [1539, 0]
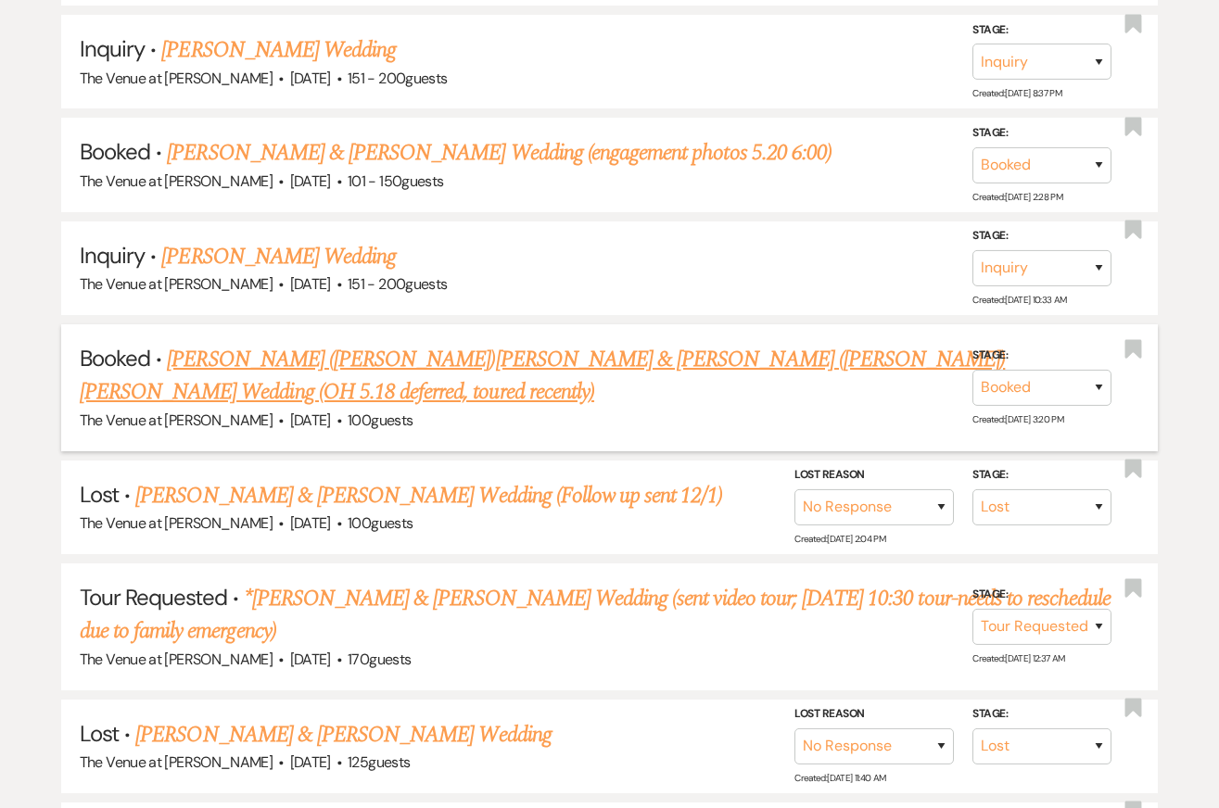
click at [425, 344] on link "Nicolette (Nikki)Jackson & Charles (Charlie) Martin's Wedding (OH 5.18 deferred…" at bounding box center [543, 376] width 926 height 67
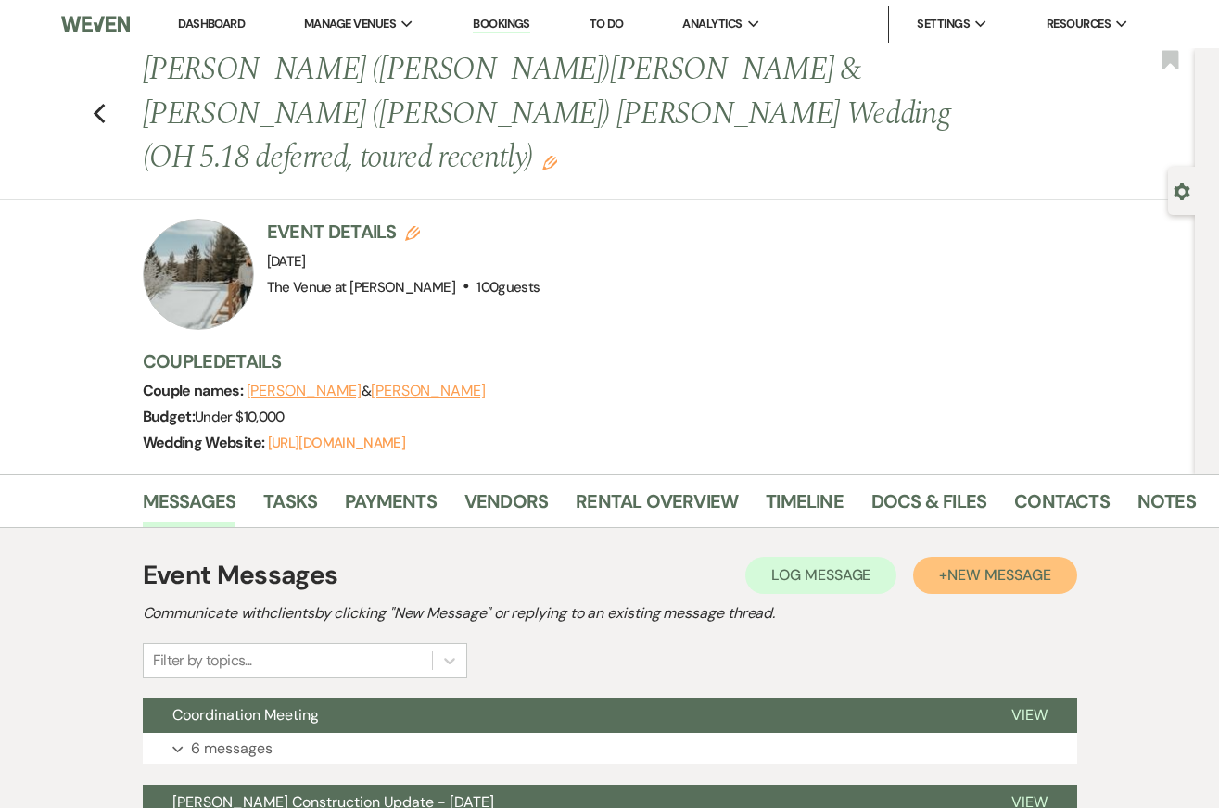
click at [995, 557] on button "+ New Message" at bounding box center [994, 575] width 163 height 37
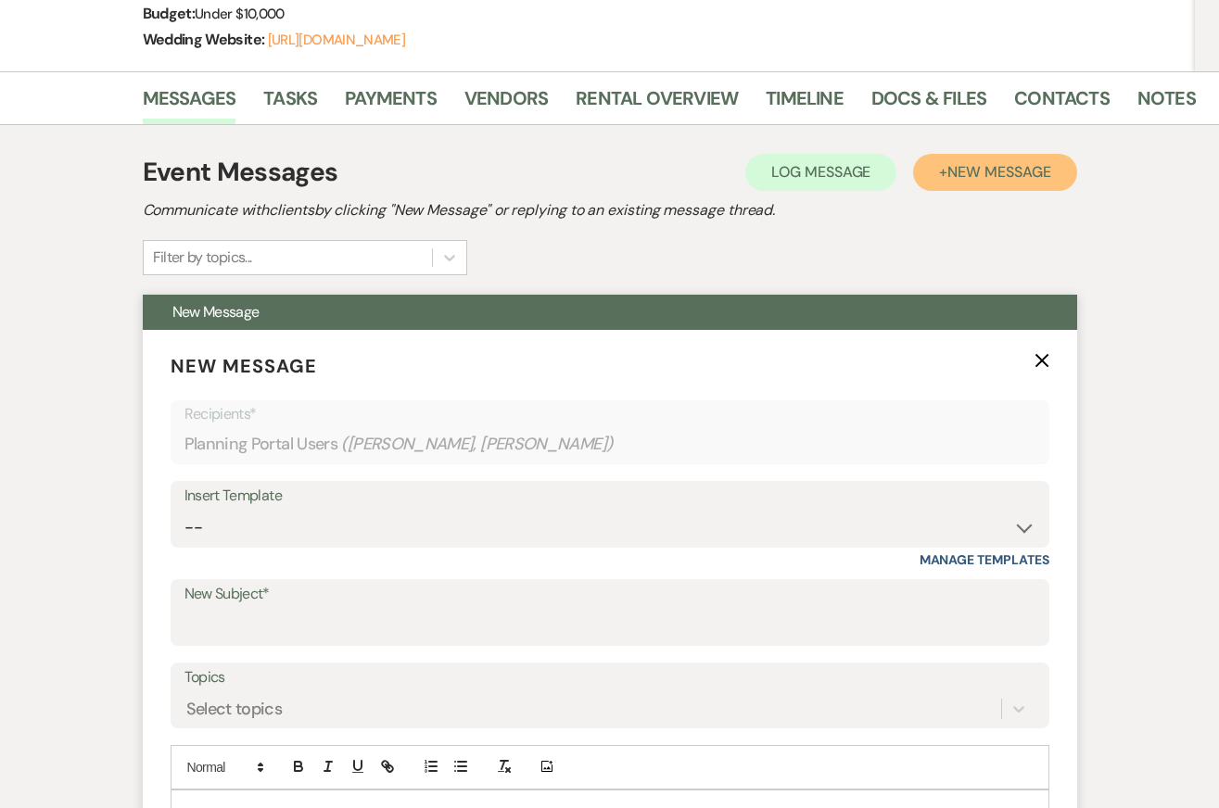
scroll to position [413, 0]
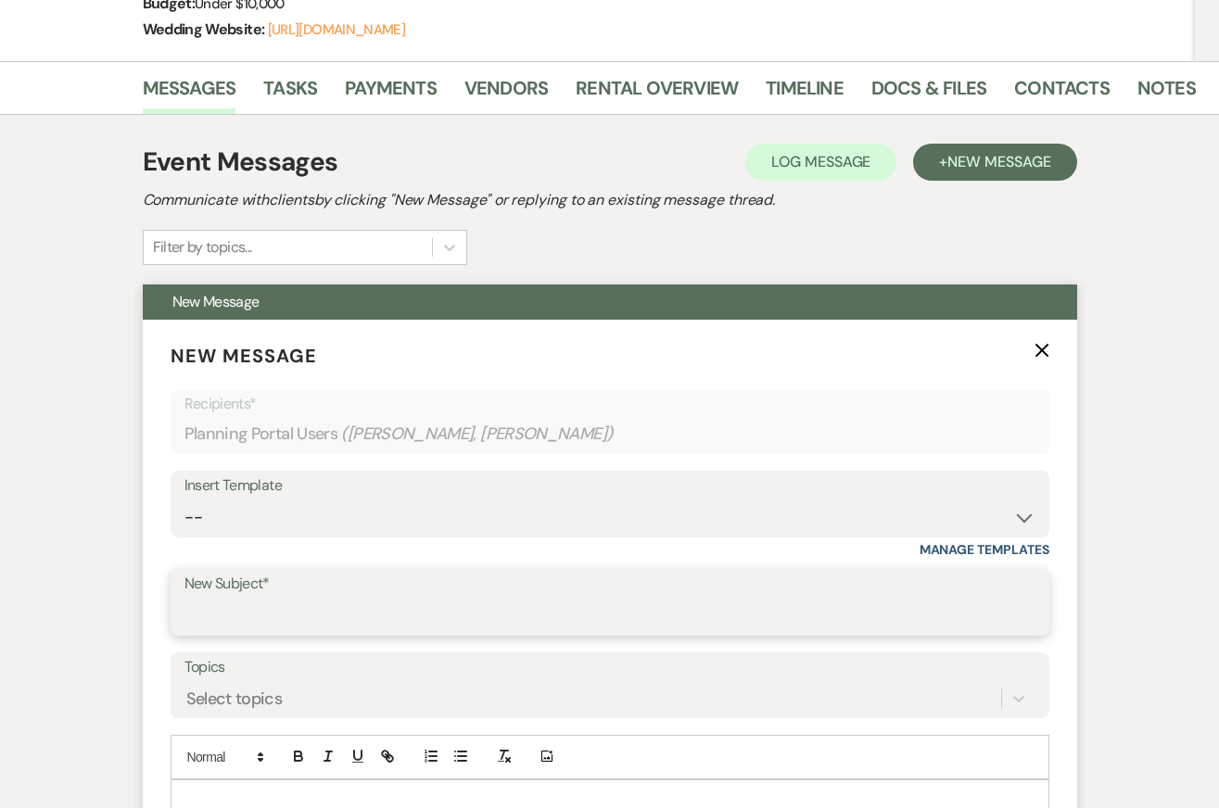
click at [308, 598] on input "New Subject*" at bounding box center [609, 616] width 851 height 36
paste input "Hi Stacy & Jordan, Congratulations again on your marriage! It was truly beautif…"
type input "Hi Stacy & Jordan, Congratulations again on your marriage! It was truly beautif…"
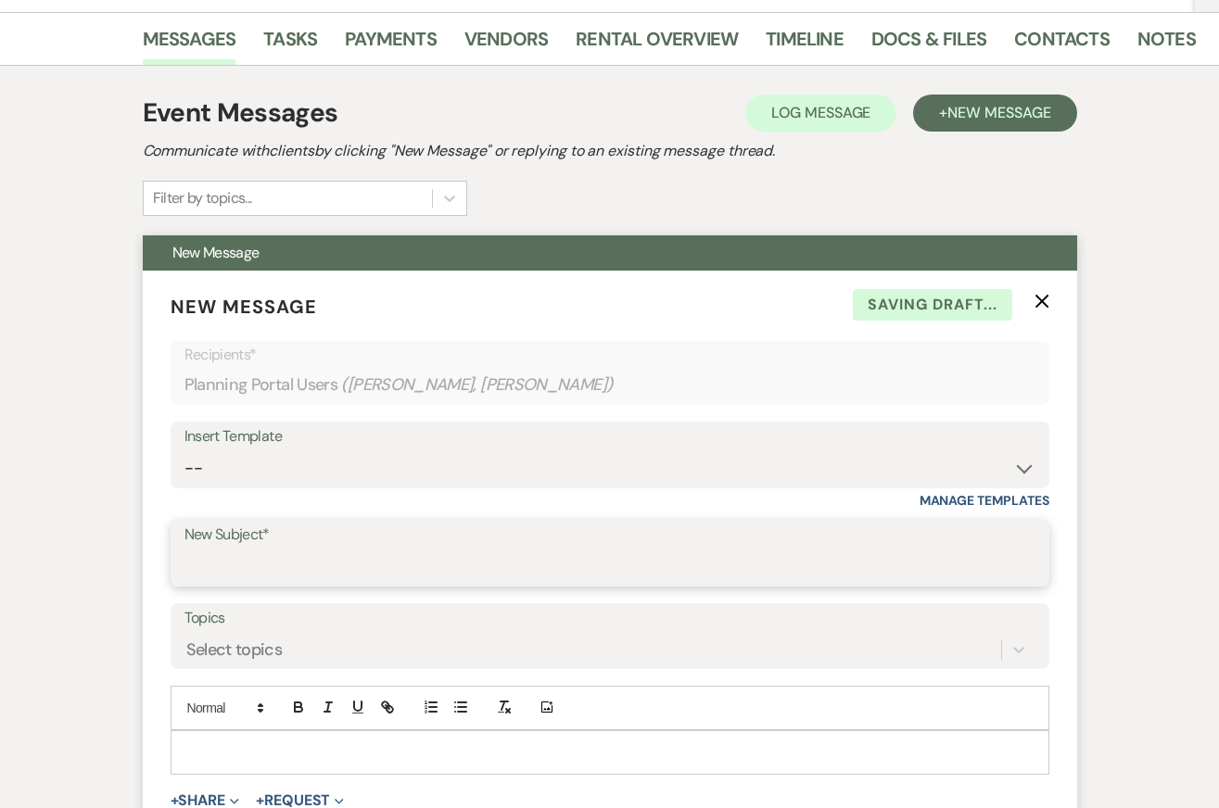
scroll to position [0, 0]
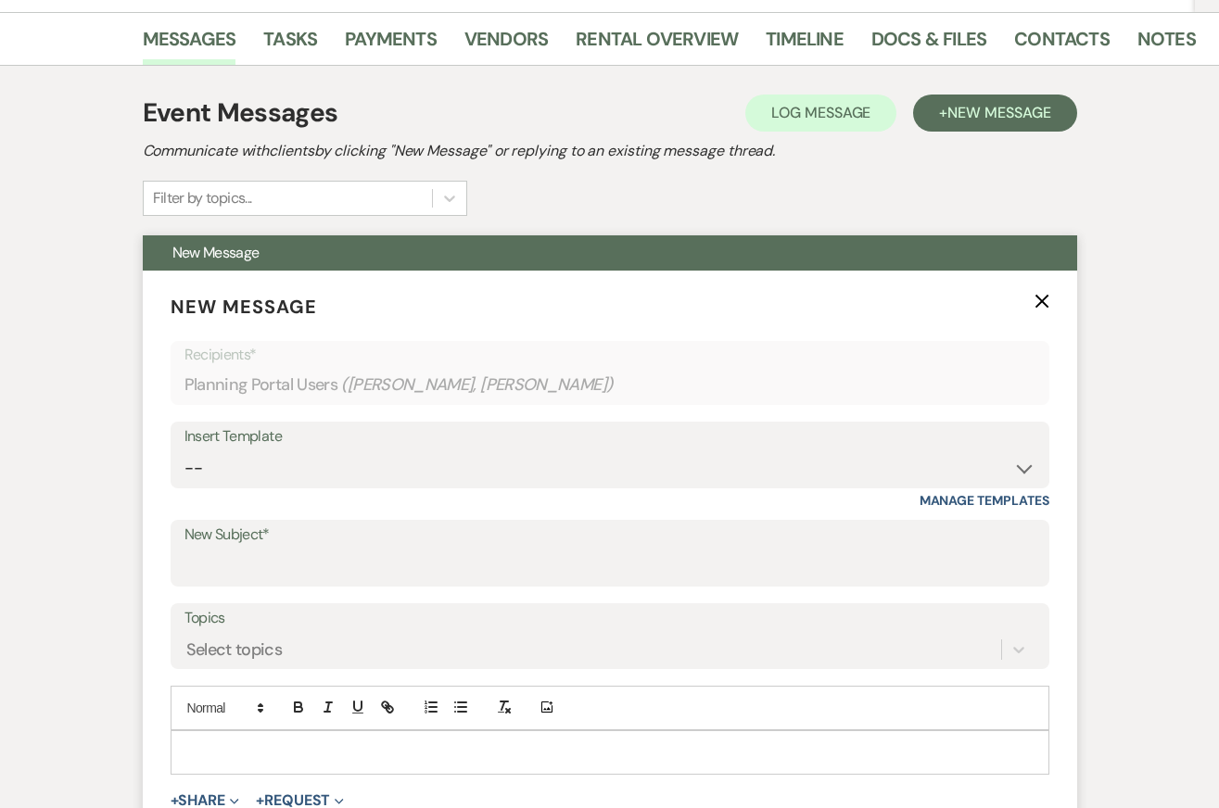
click at [254, 742] on p at bounding box center [609, 752] width 849 height 20
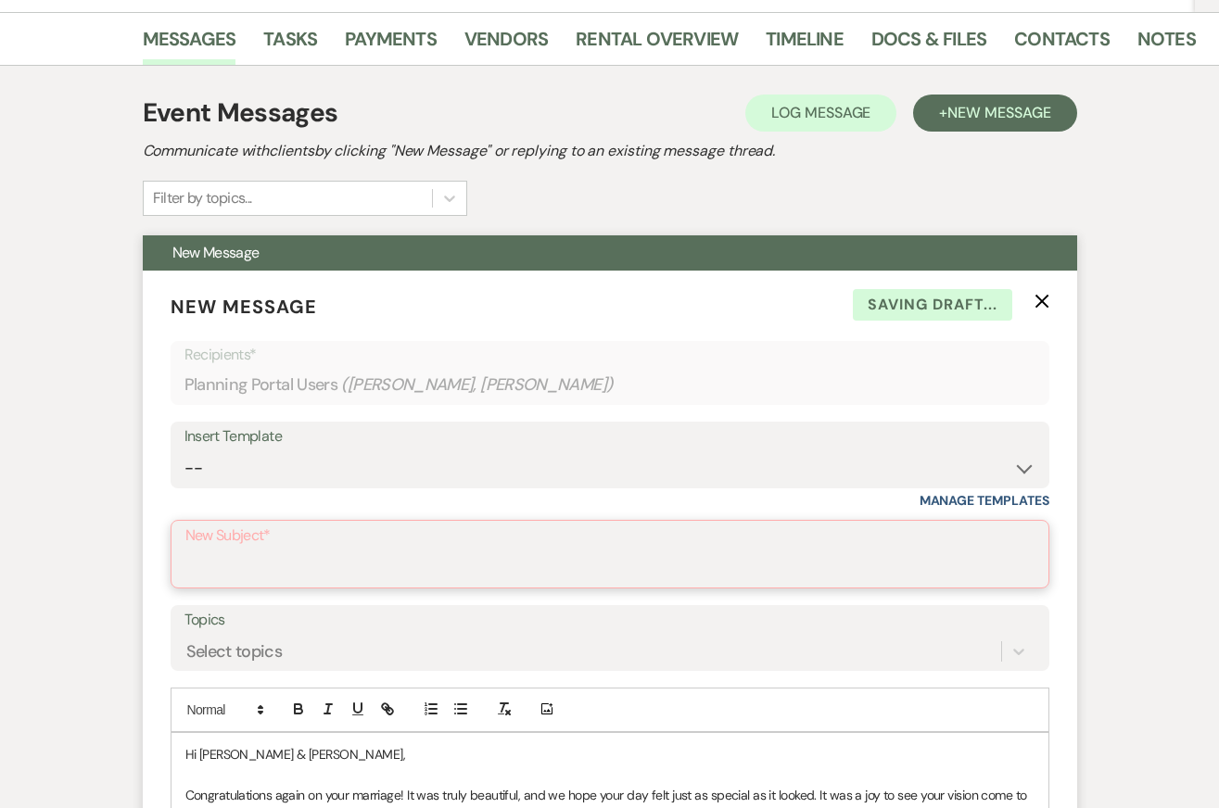
click at [247, 550] on input "New Subject*" at bounding box center [609, 568] width 849 height 36
type input "Congratulations & Refund Confirmation"
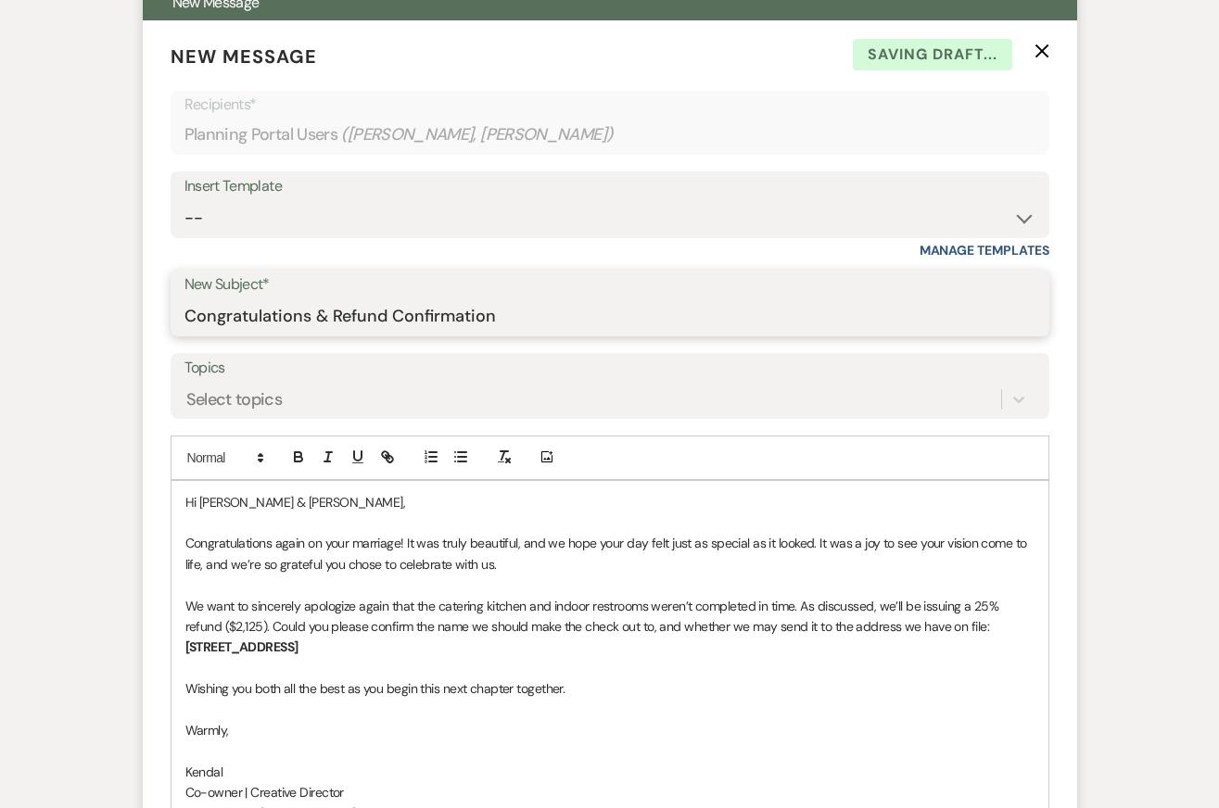
scroll to position [733, 0]
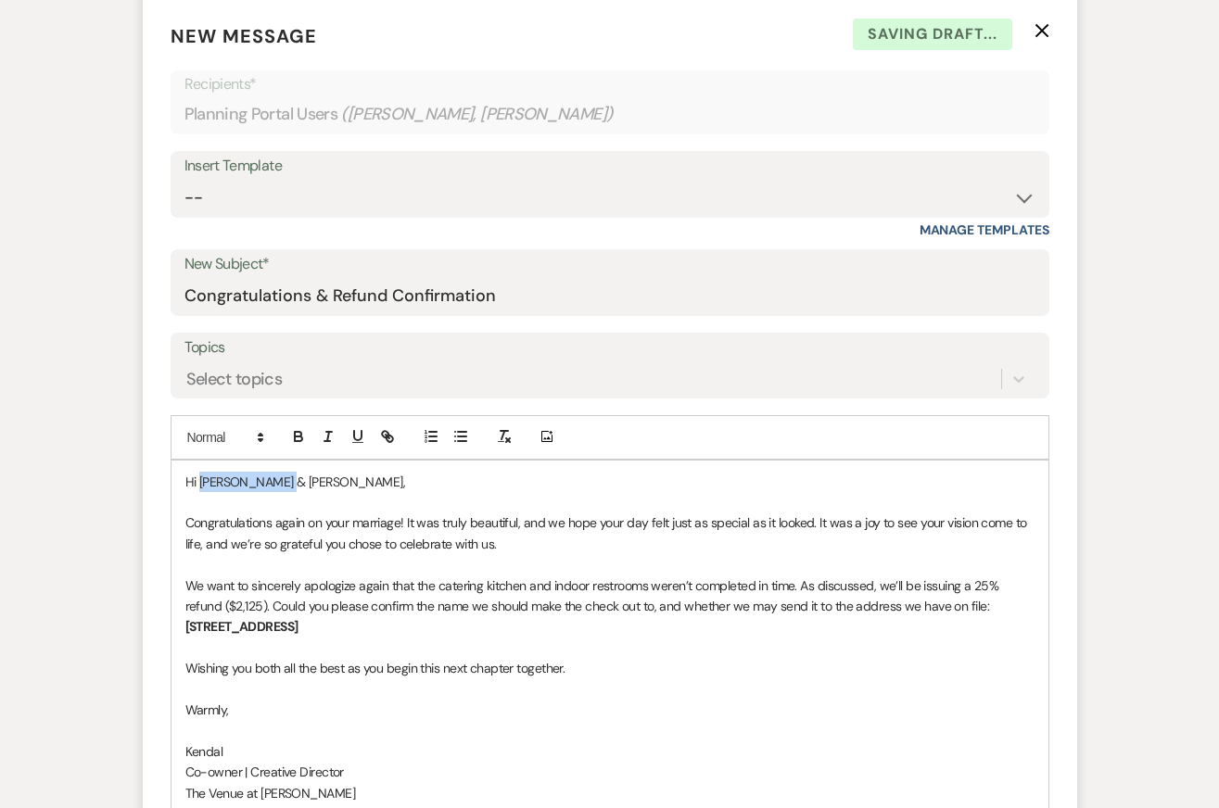
drag, startPoint x: 200, startPoint y: 438, endPoint x: 281, endPoint y: 438, distance: 80.6
click at [281, 474] on span "Hi Stacy & Jordan," at bounding box center [295, 482] width 221 height 17
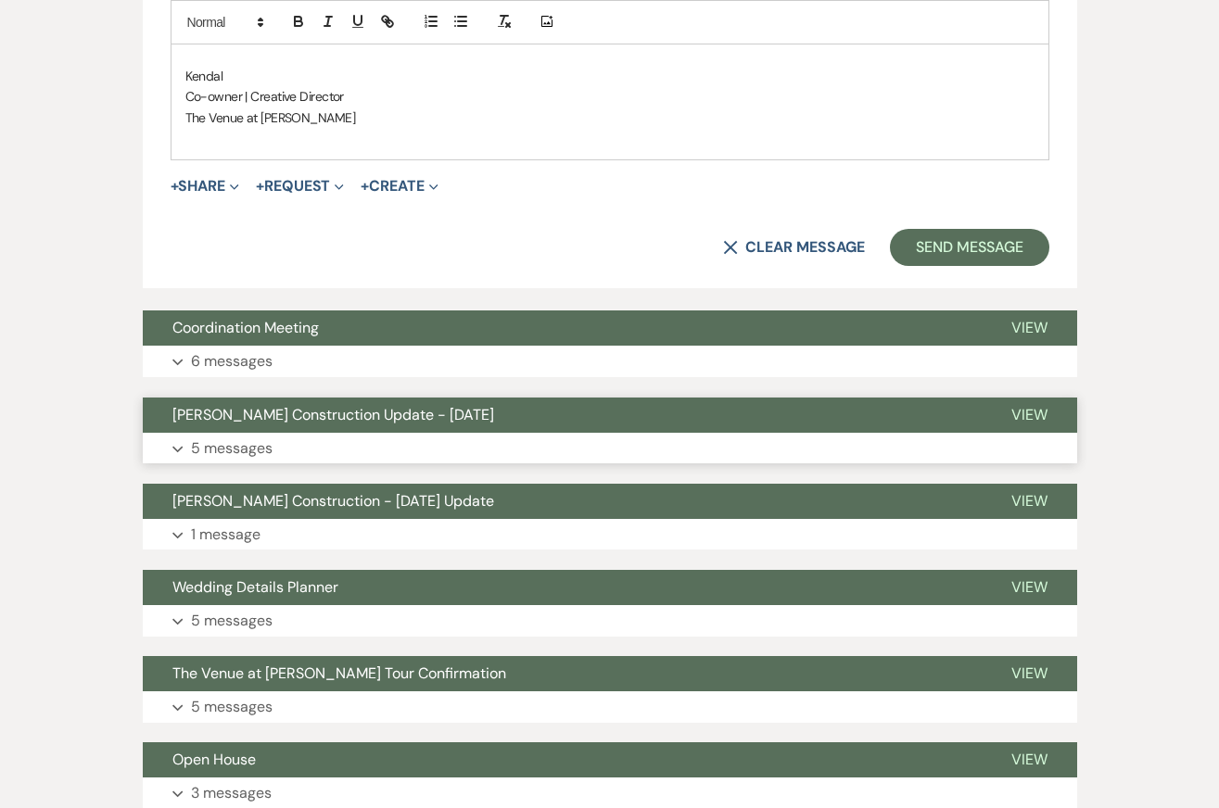
scroll to position [1410, 0]
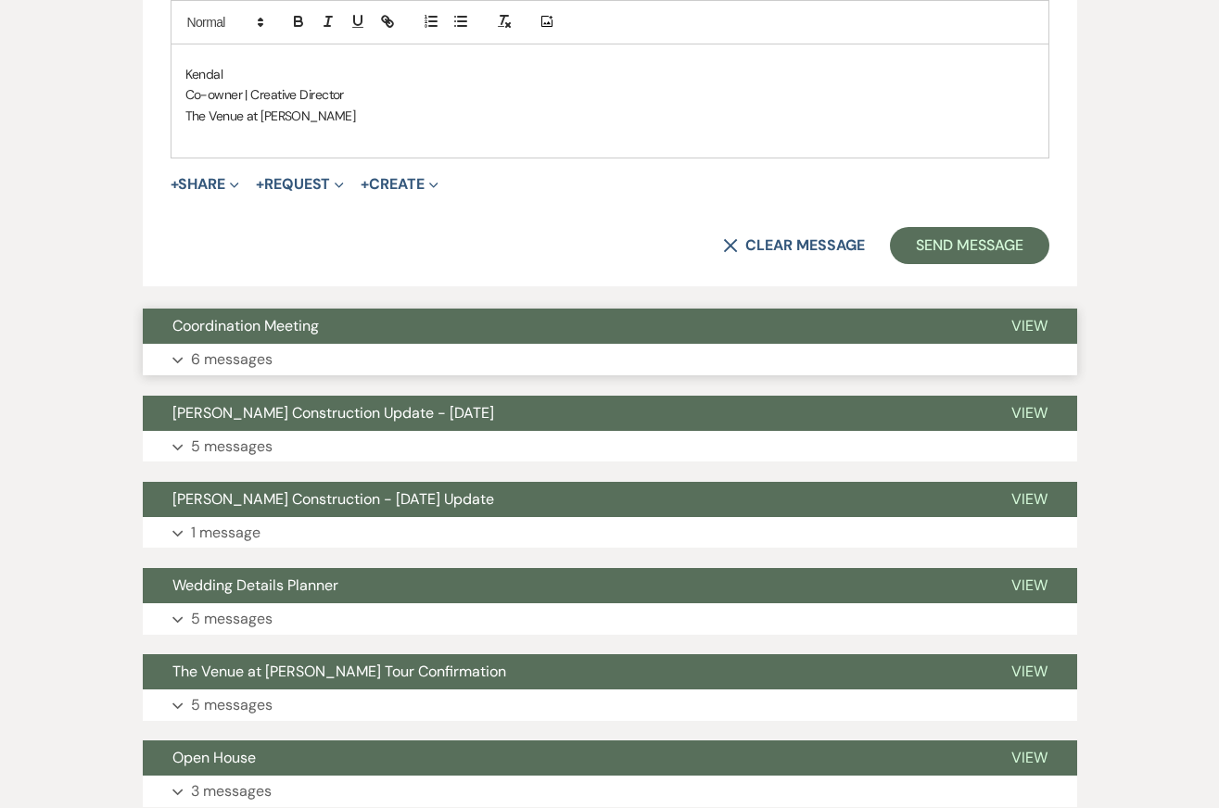
click at [372, 309] on button "Coordination Meeting" at bounding box center [562, 326] width 839 height 35
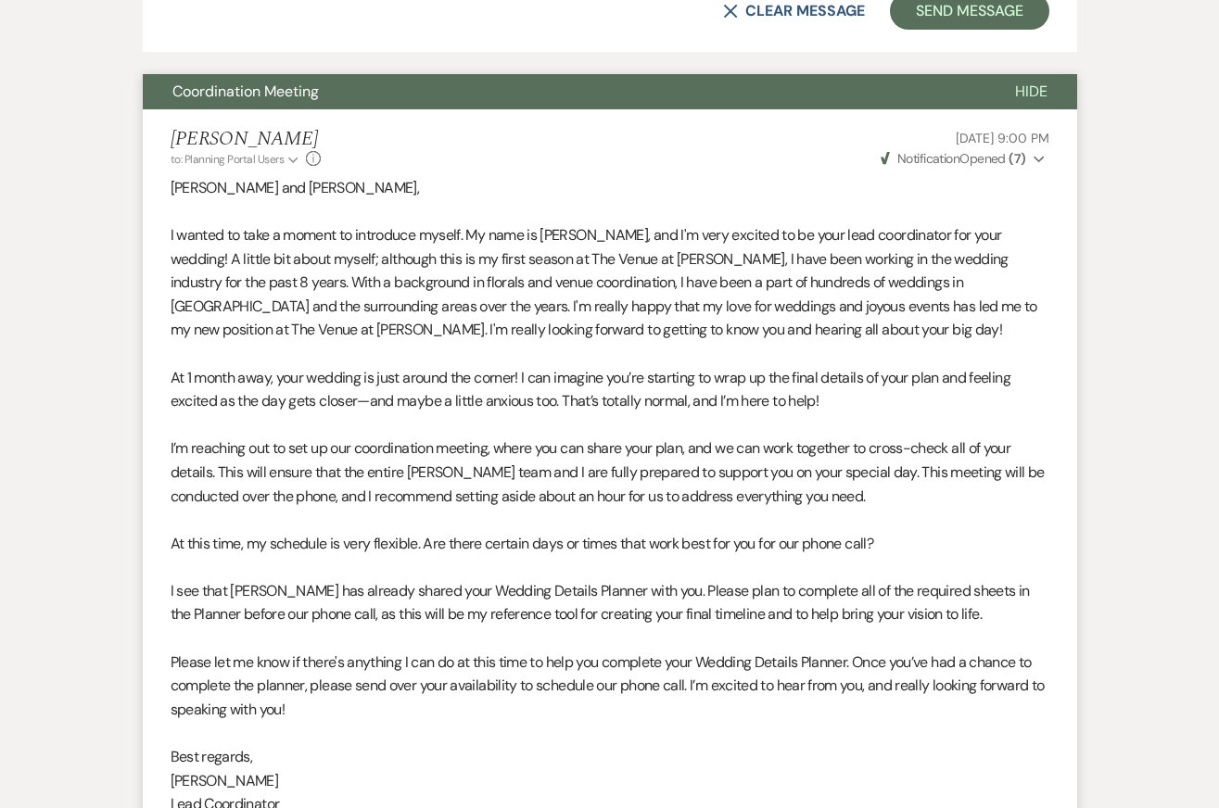
scroll to position [1647, 0]
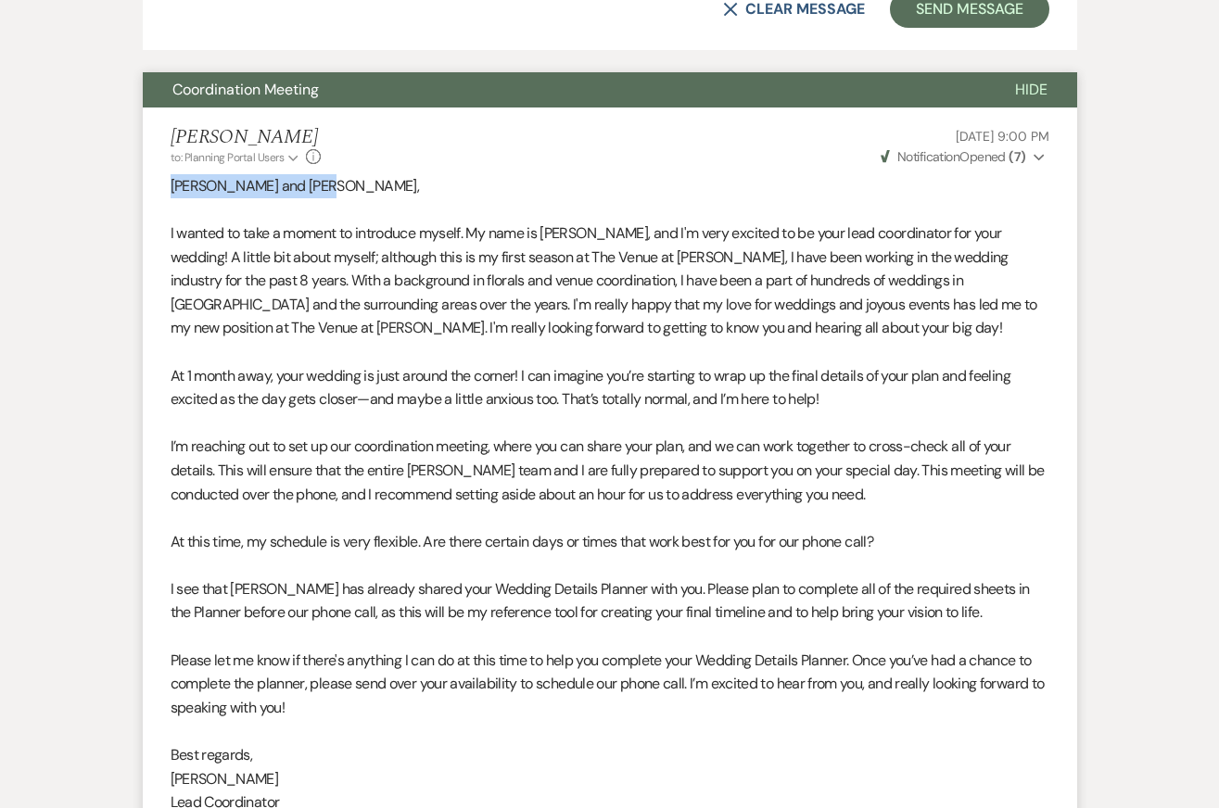
drag, startPoint x: 295, startPoint y: 141, endPoint x: 166, endPoint y: 141, distance: 128.8
click at [168, 141] on li "Laura Marchand to: Planning Portal Users Expand Info Jul 15, 2025, 9:00 PM Weve…" at bounding box center [610, 494] width 934 height 774
copy span "Nicolette and Charles,"
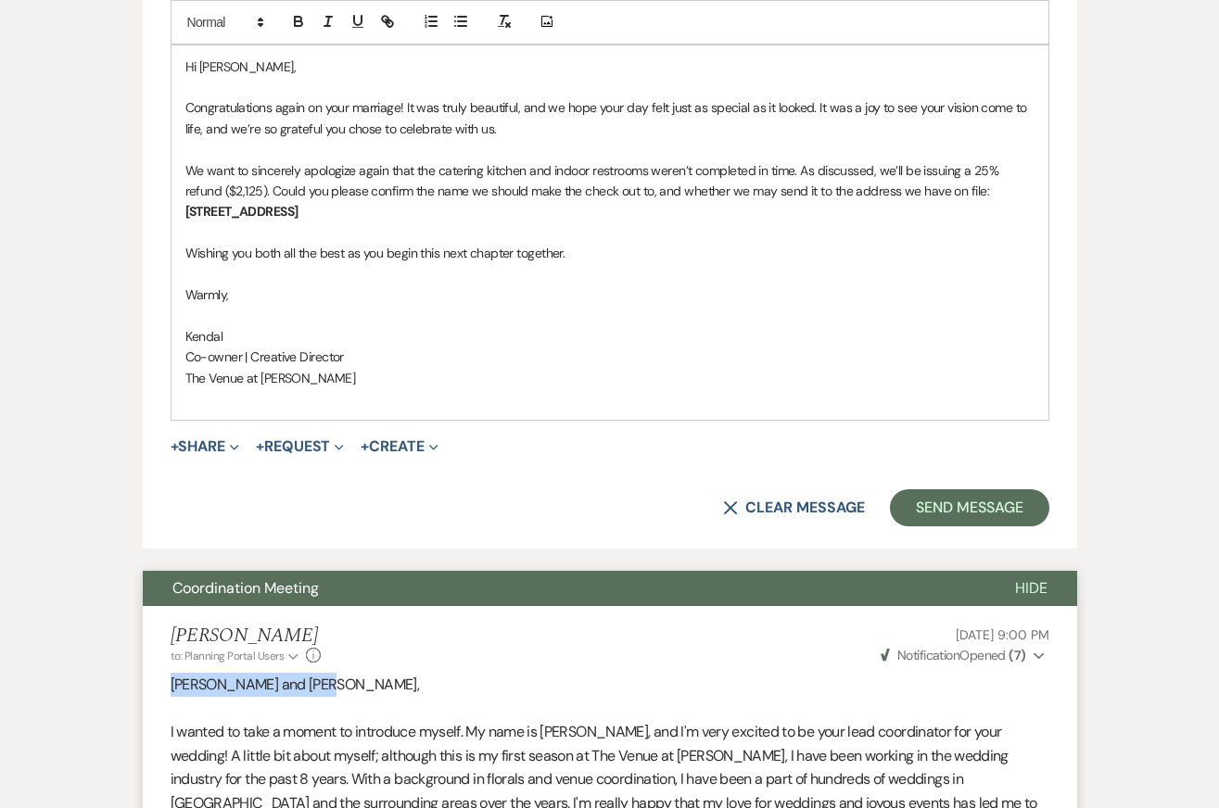
scroll to position [739, 0]
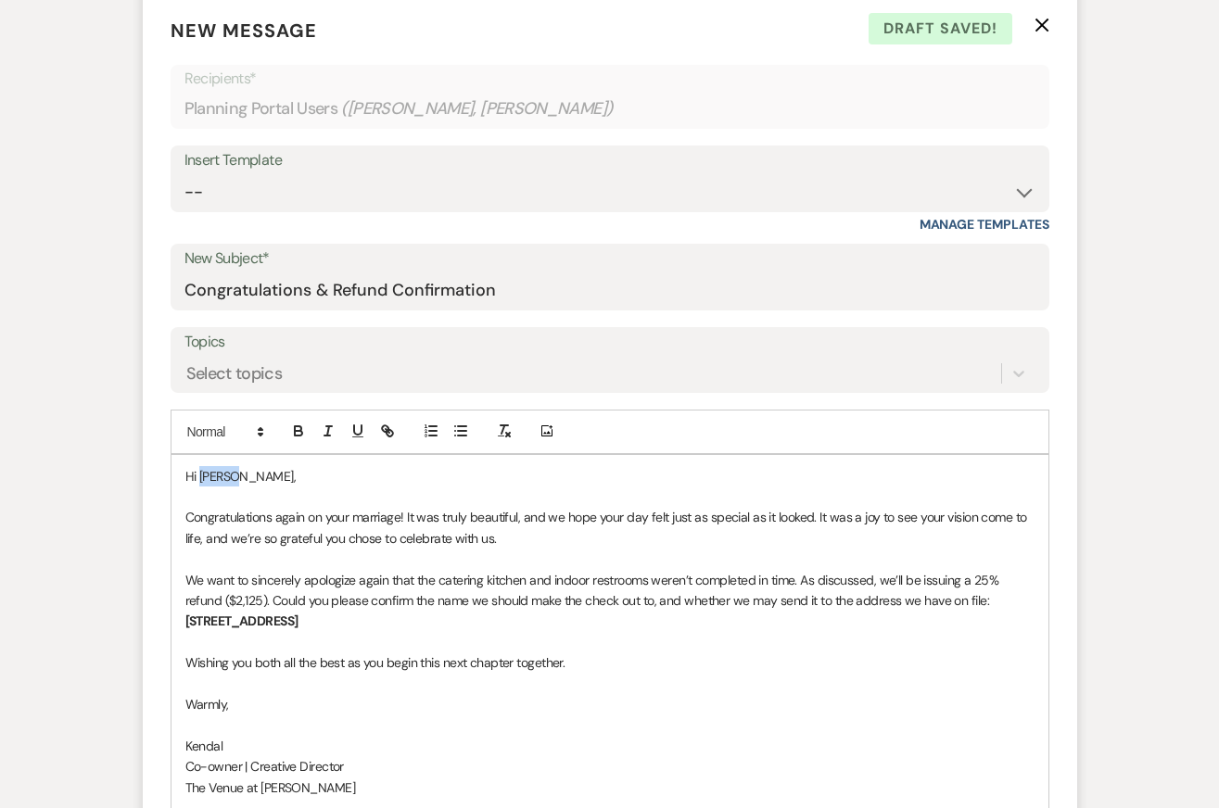
drag, startPoint x: 273, startPoint y: 432, endPoint x: 200, endPoint y: 432, distance: 73.2
click at [200, 466] on p "Hi Nicol," at bounding box center [609, 476] width 849 height 20
click at [503, 632] on p at bounding box center [609, 642] width 849 height 20
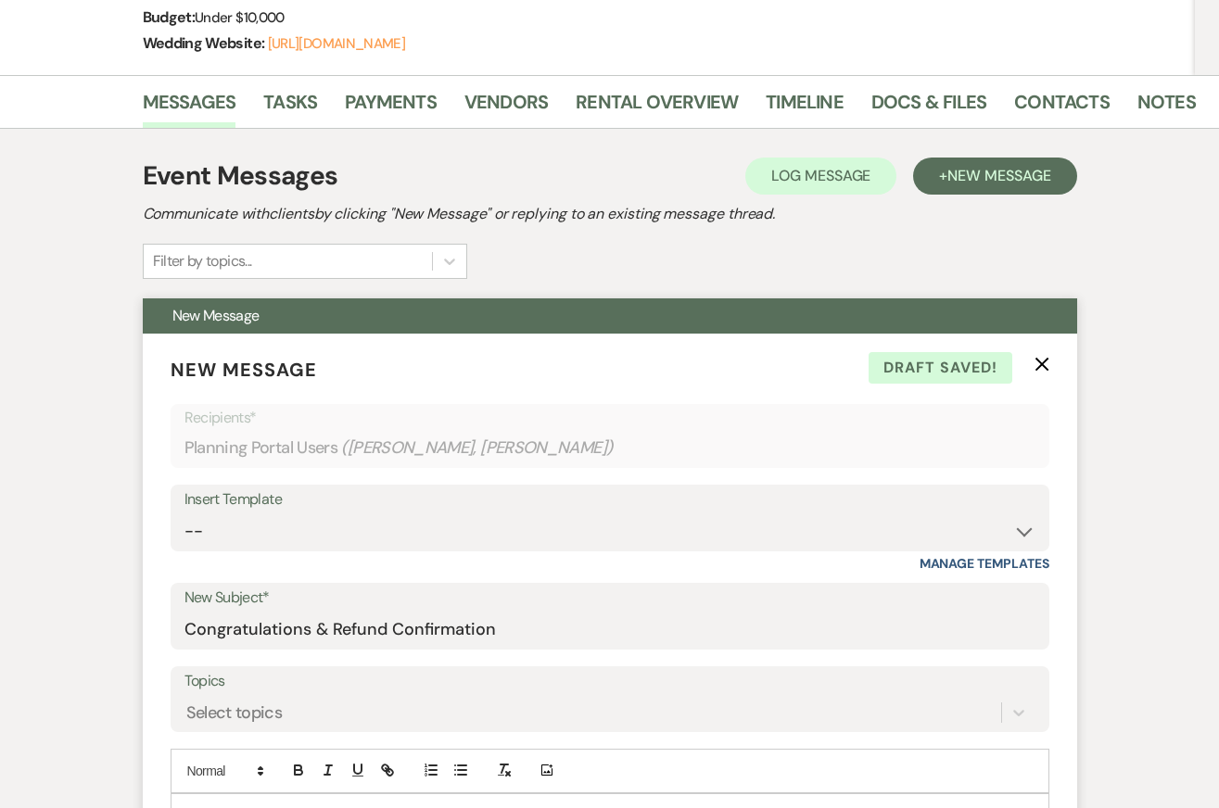
scroll to position [740, 0]
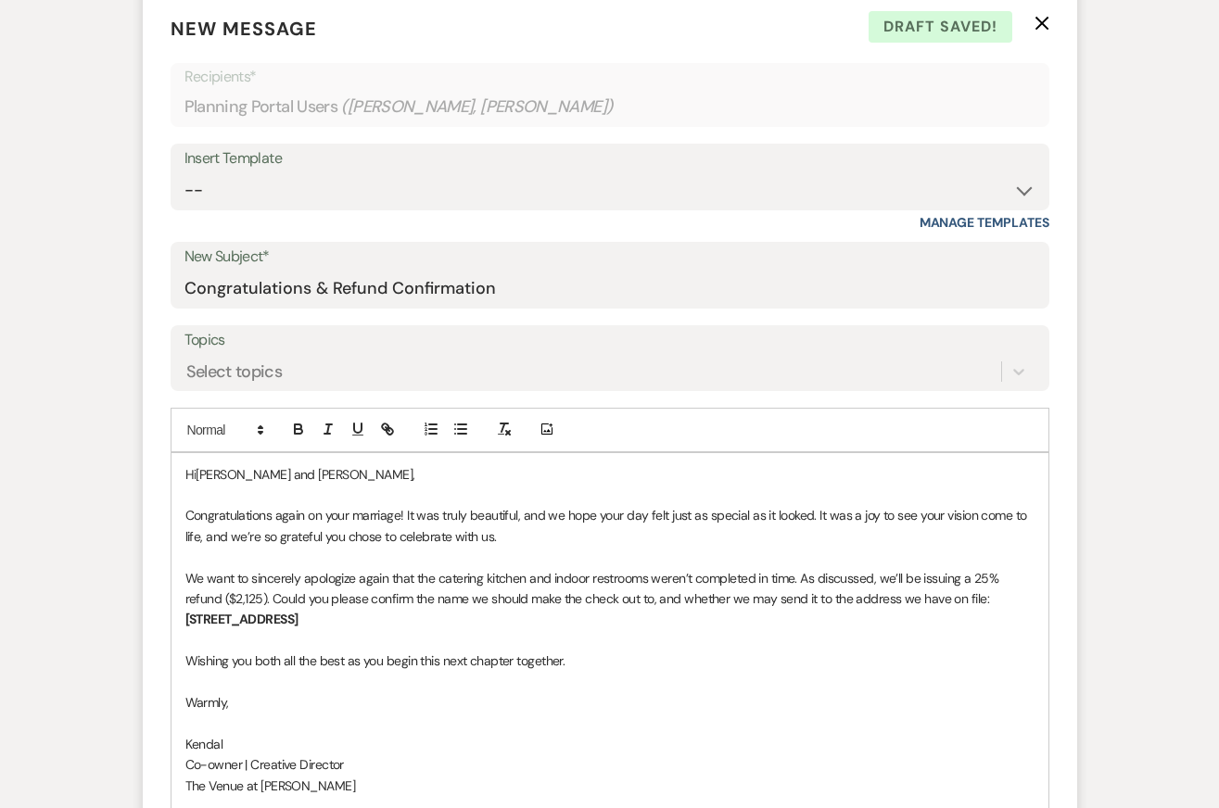
click at [510, 570] on span "We want to sincerely apologize again that the catering kitchen and indoor restr…" at bounding box center [593, 588] width 816 height 37
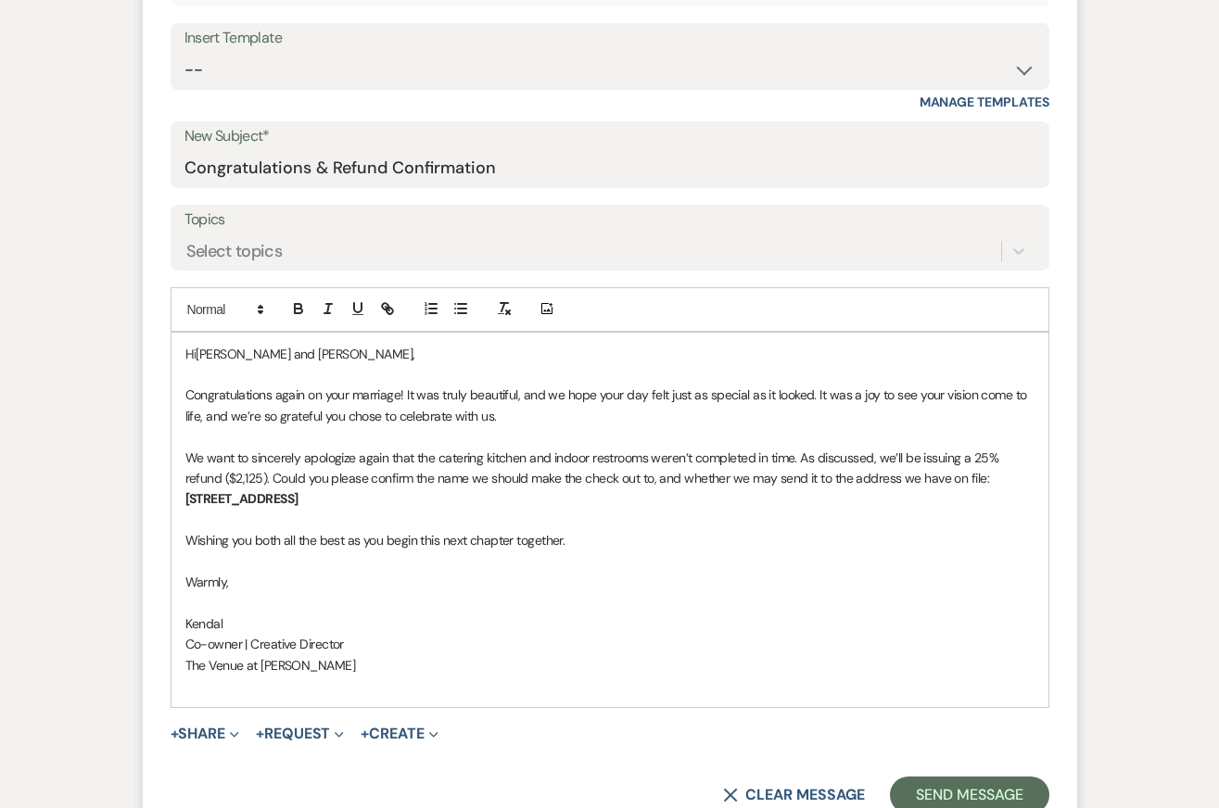
click at [599, 572] on p "Warmly," at bounding box center [609, 582] width 849 height 20
click at [621, 613] on p "Kendal" at bounding box center [609, 623] width 849 height 20
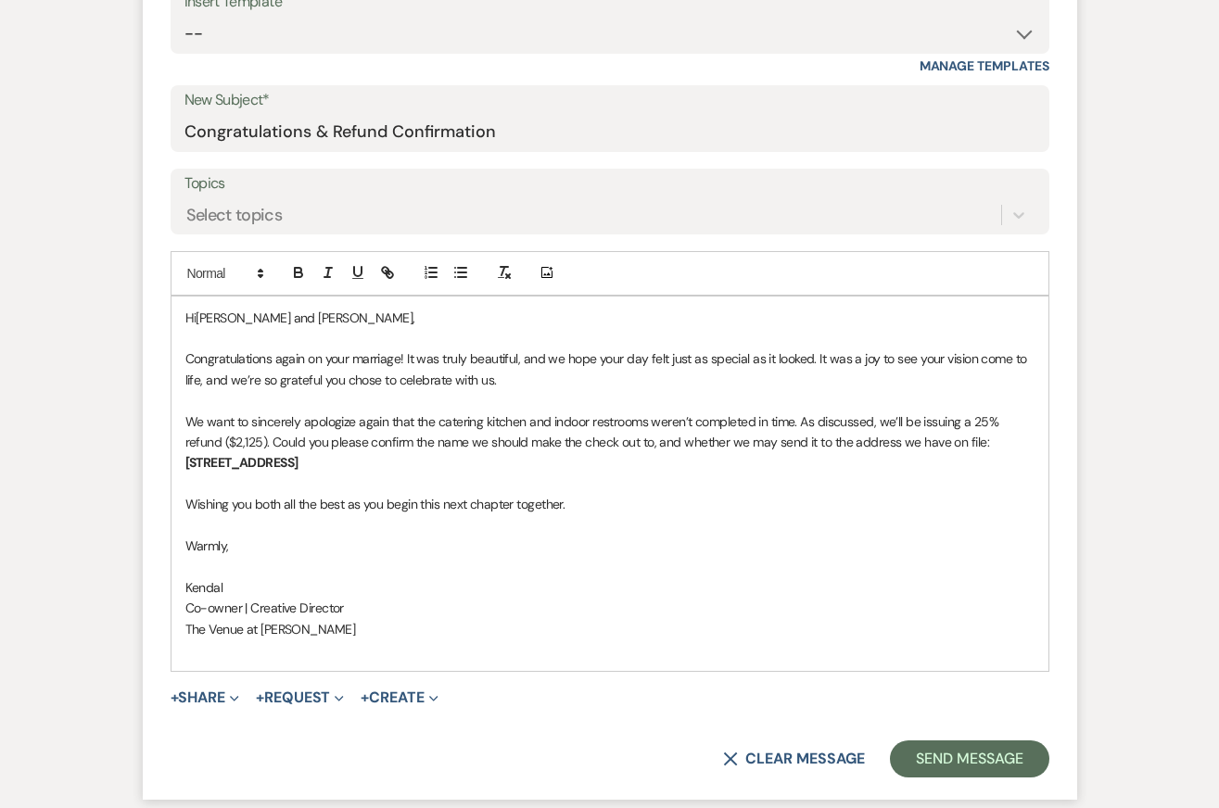
scroll to position [898, 0]
click at [433, 412] on span "We want to sincerely apologize again that the catering kitchen and indoor restr…" at bounding box center [593, 430] width 816 height 37
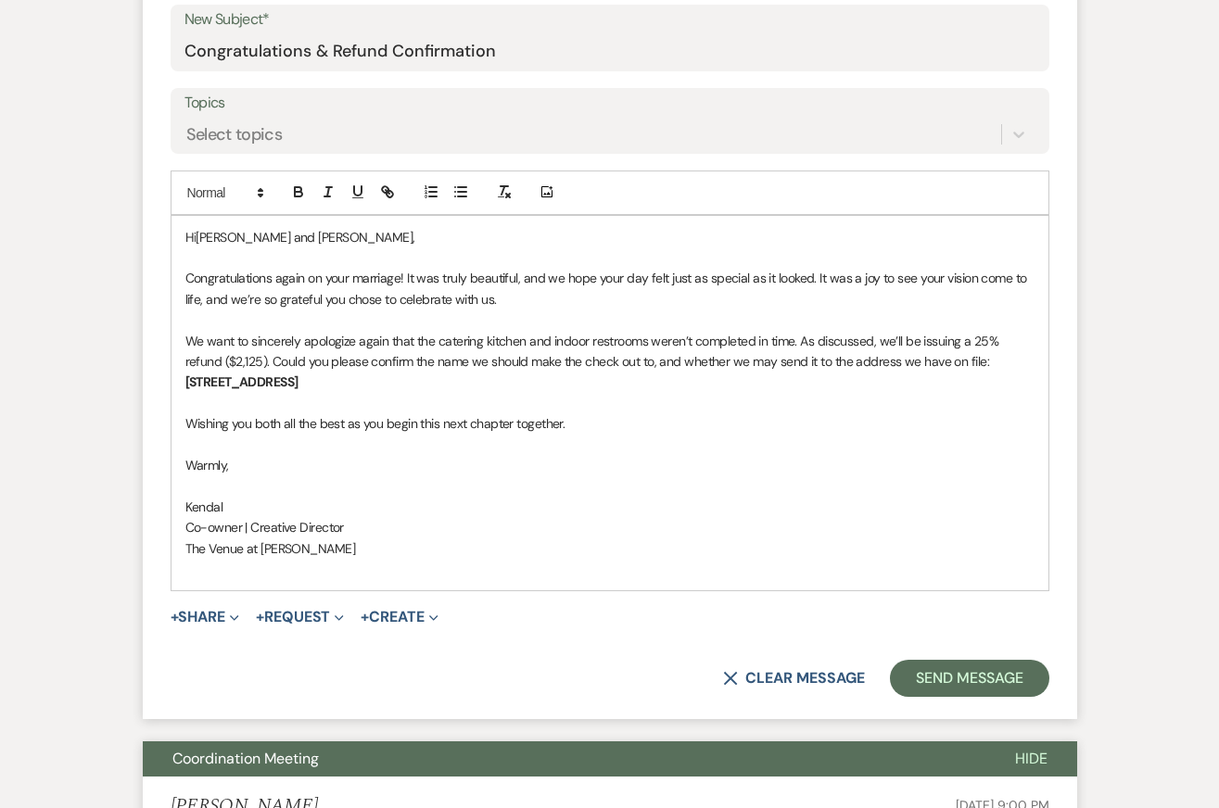
scroll to position [988, 0]
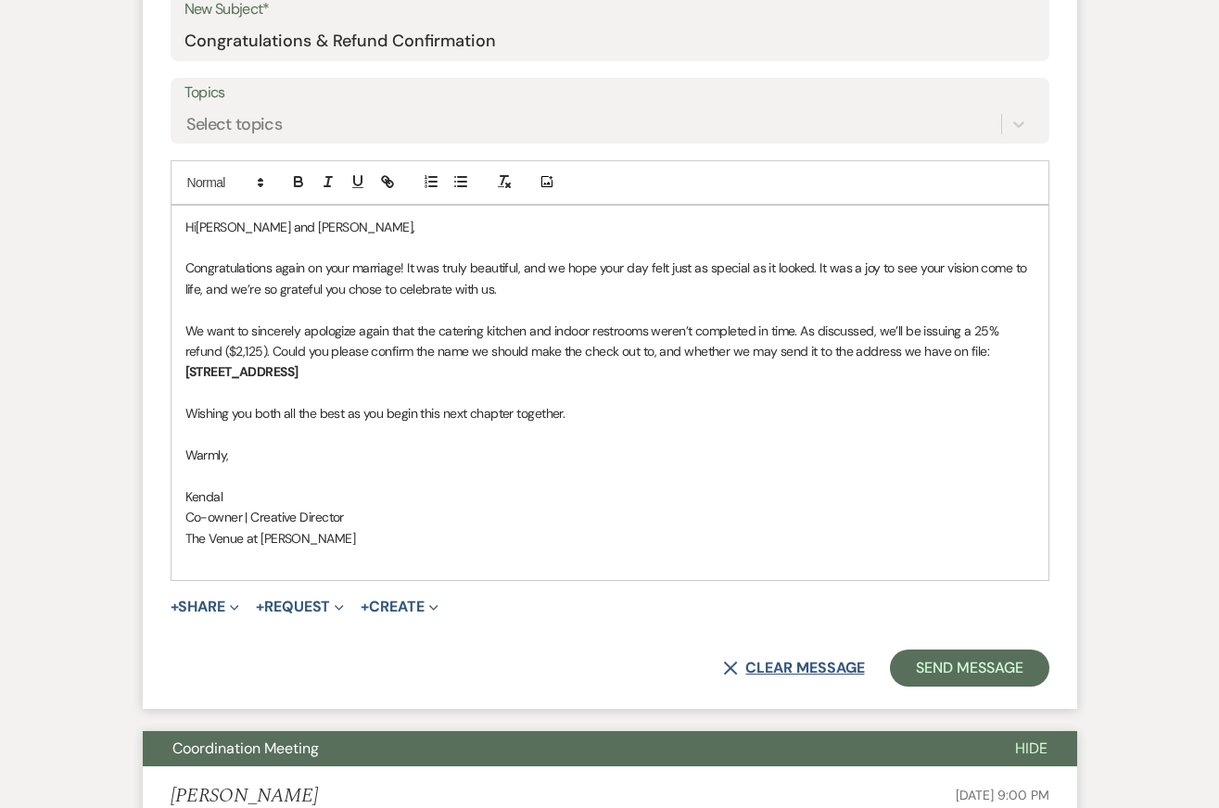
click at [819, 661] on button "X Clear message" at bounding box center [793, 668] width 141 height 15
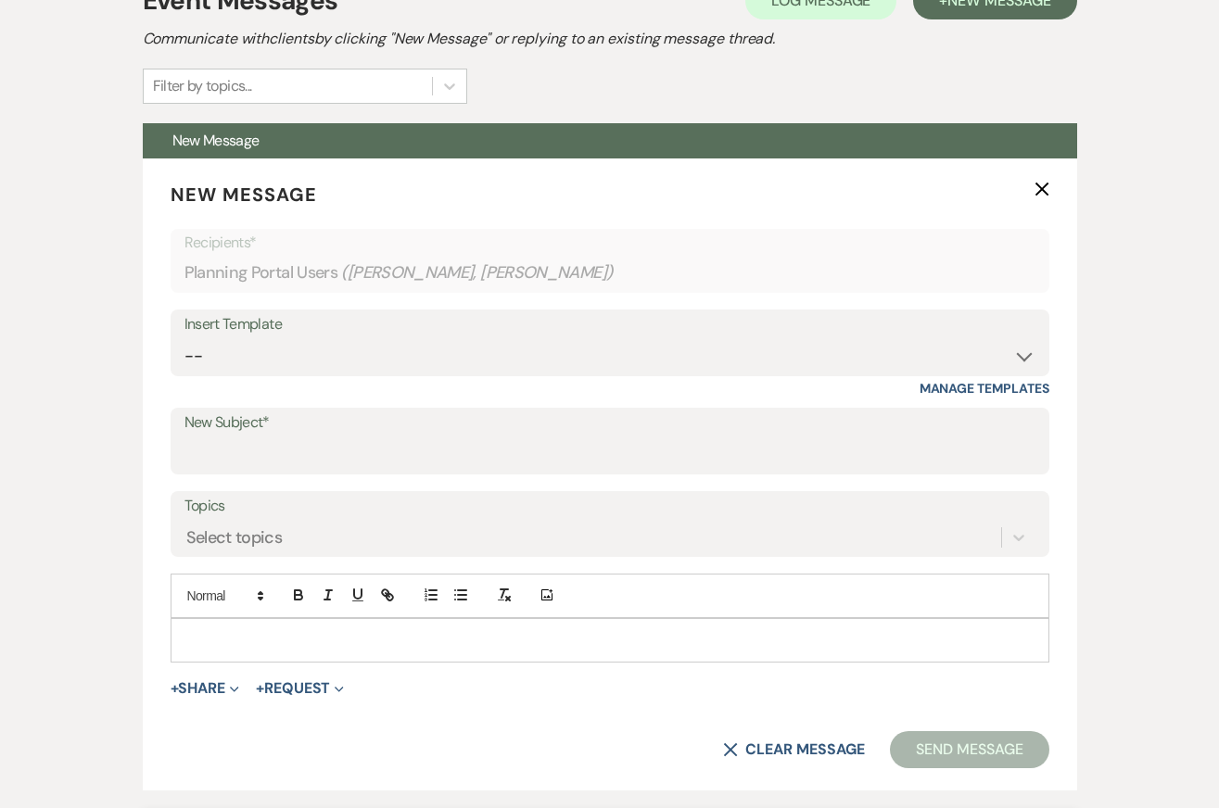
scroll to position [402, 0]
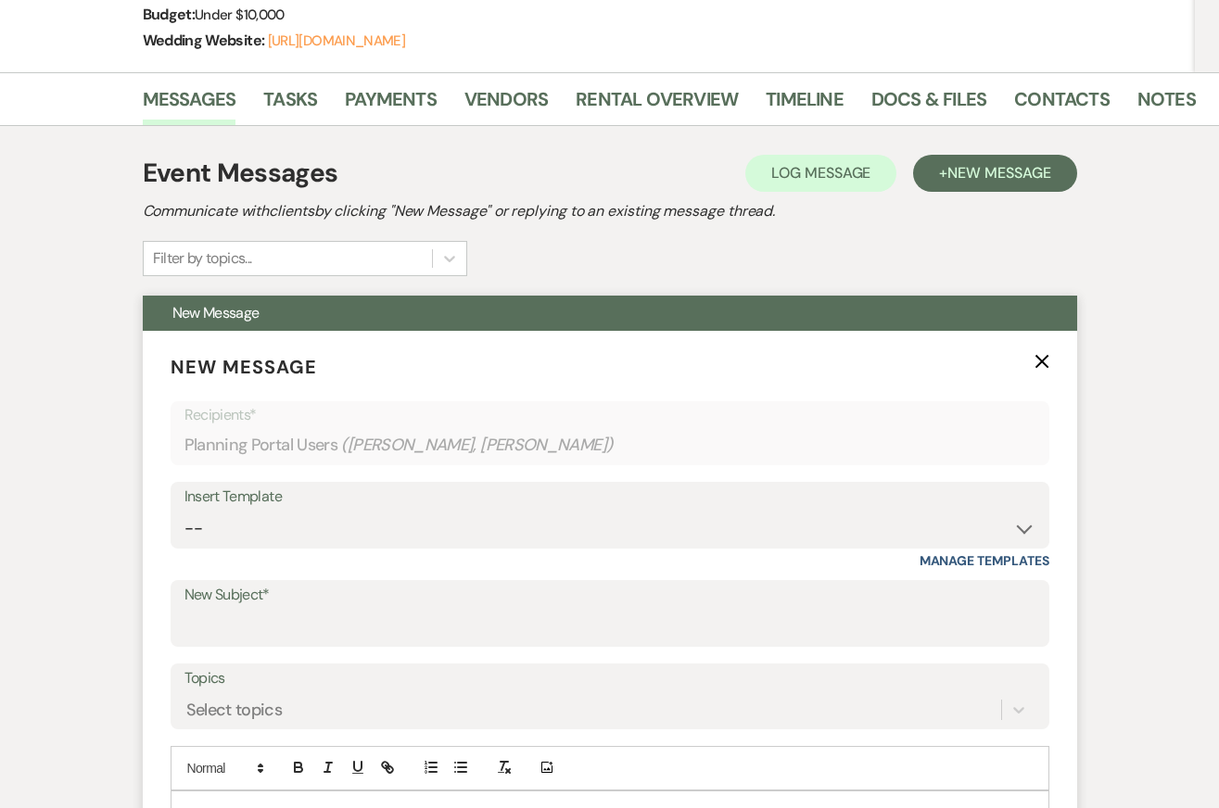
click at [1040, 355] on use "button" at bounding box center [1041, 362] width 14 height 14
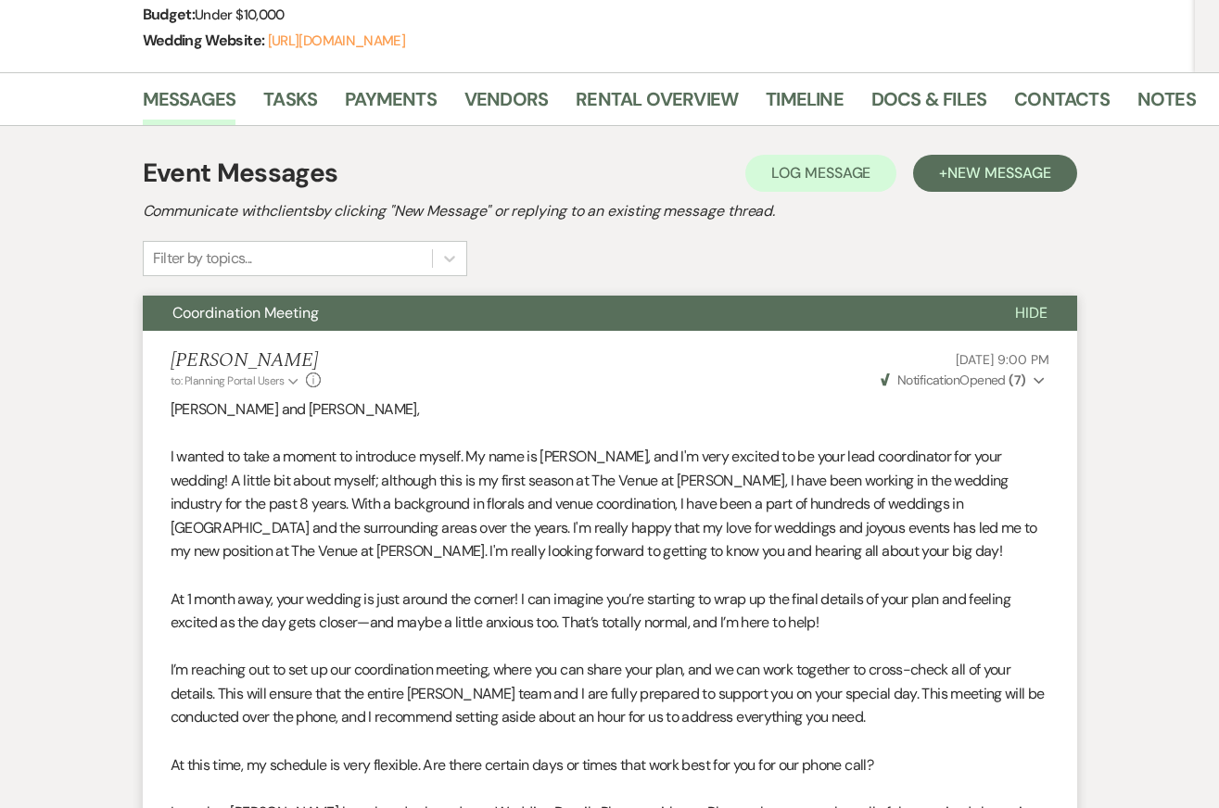
scroll to position [0, 0]
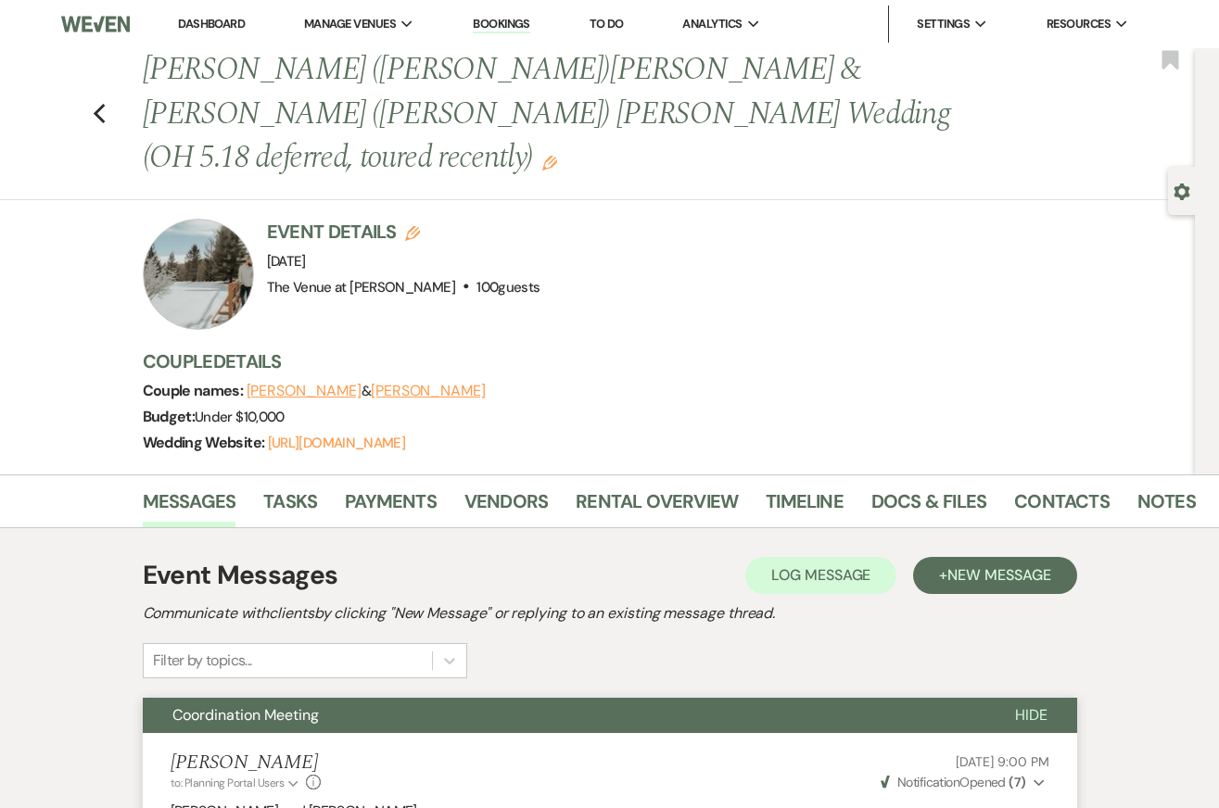
click at [1067, 136] on div "Previous Nicolette (Nikki)Jackson & Charles (Charlie) Martin's Wedding (OH 5.18…" at bounding box center [661, 114] width 1056 height 133
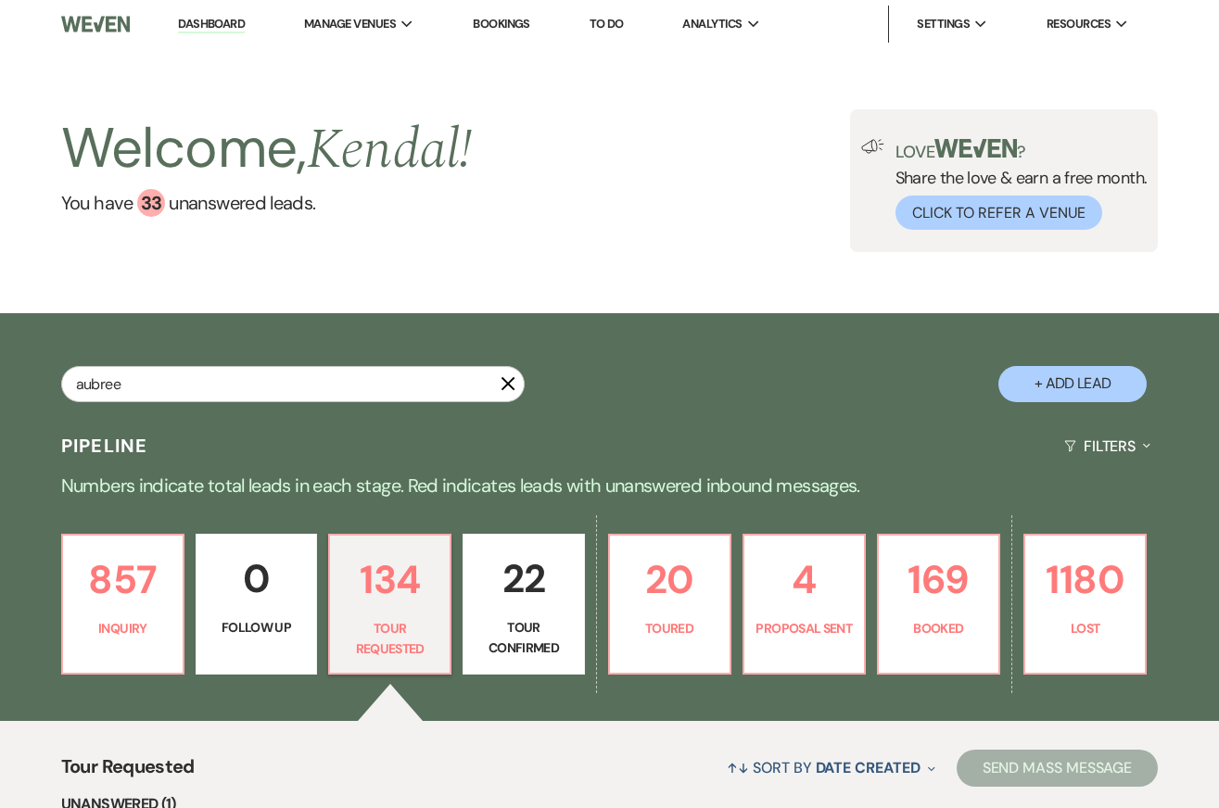
type input "aubree"
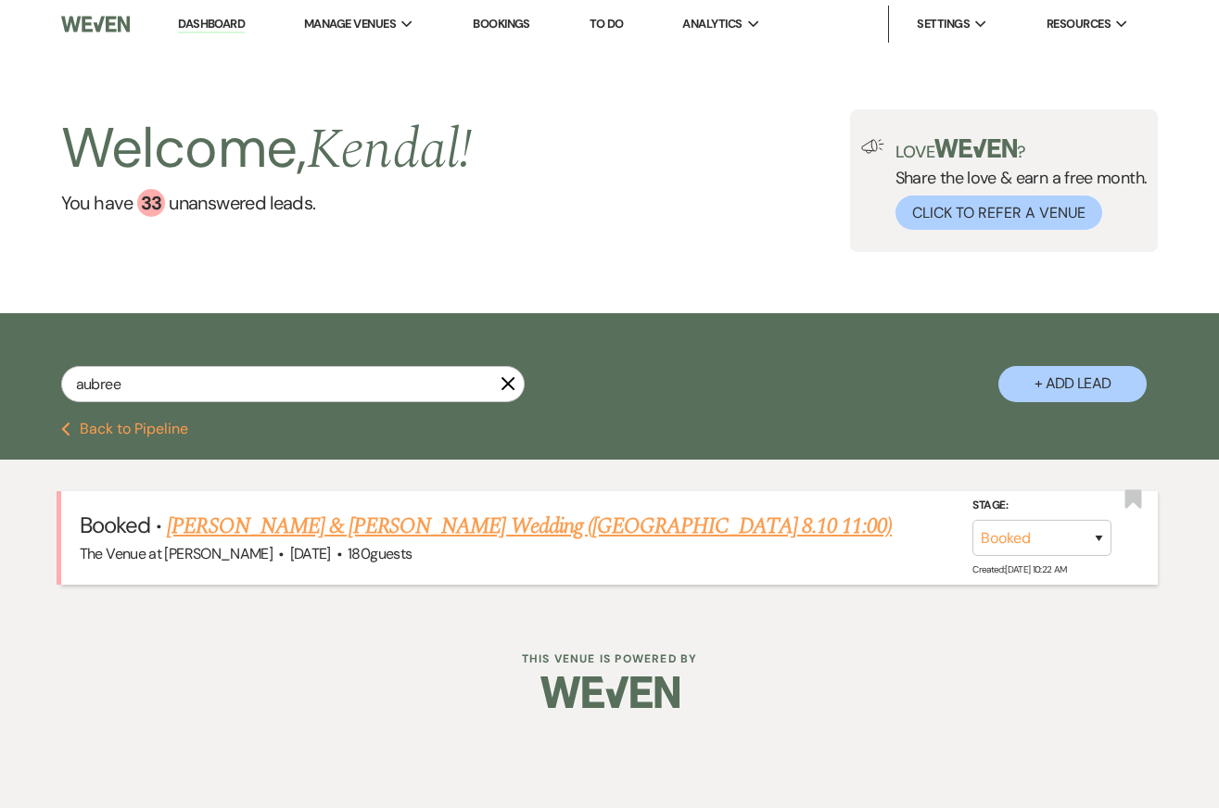
click at [363, 526] on link "Aubree Armezzani & Matthew Warner's Wedding (OH 8.10 11:00)" at bounding box center [529, 526] width 725 height 33
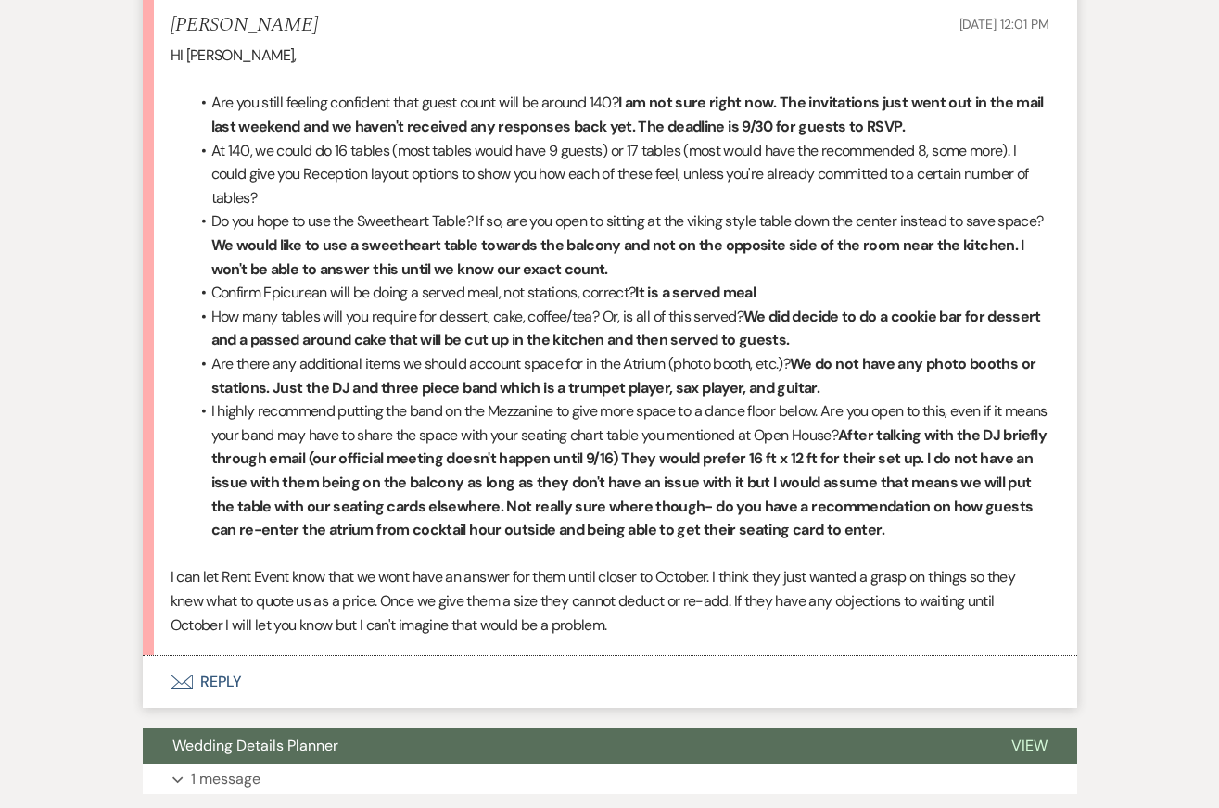
scroll to position [12741, 0]
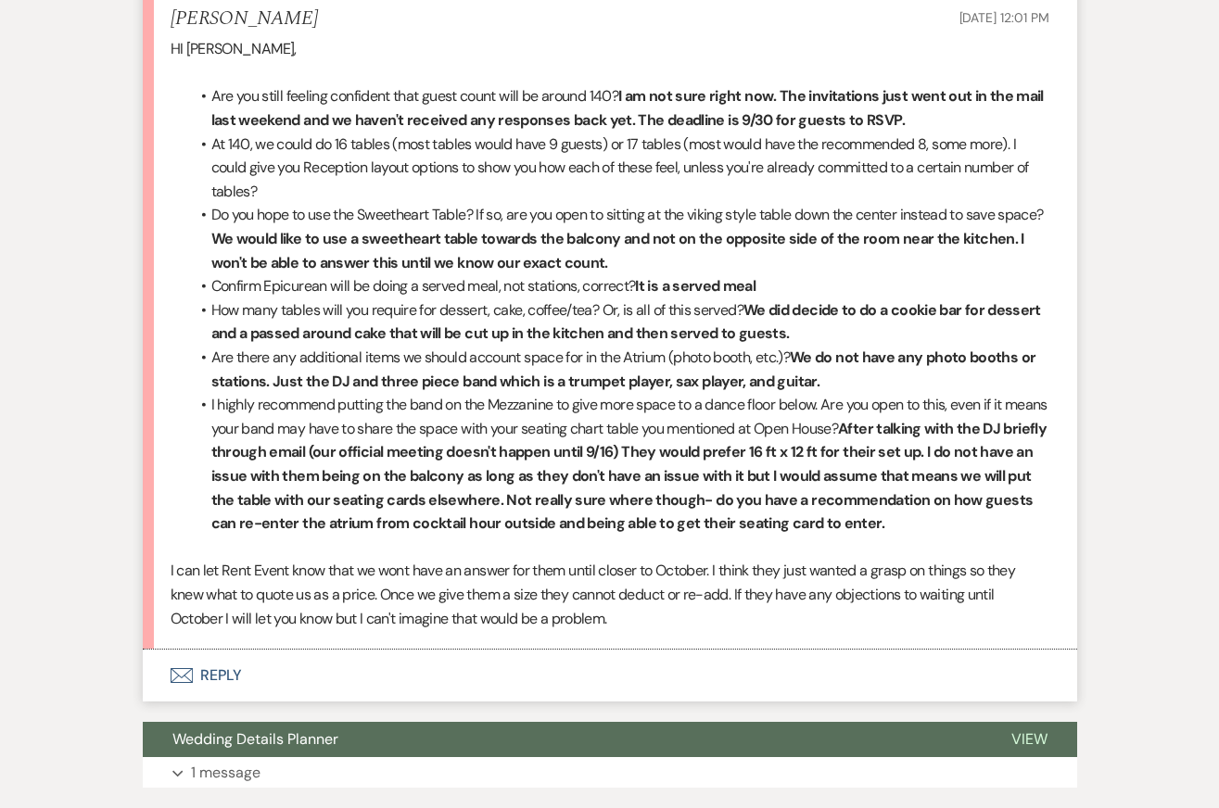
click at [297, 685] on button "Envelope Reply" at bounding box center [610, 676] width 934 height 52
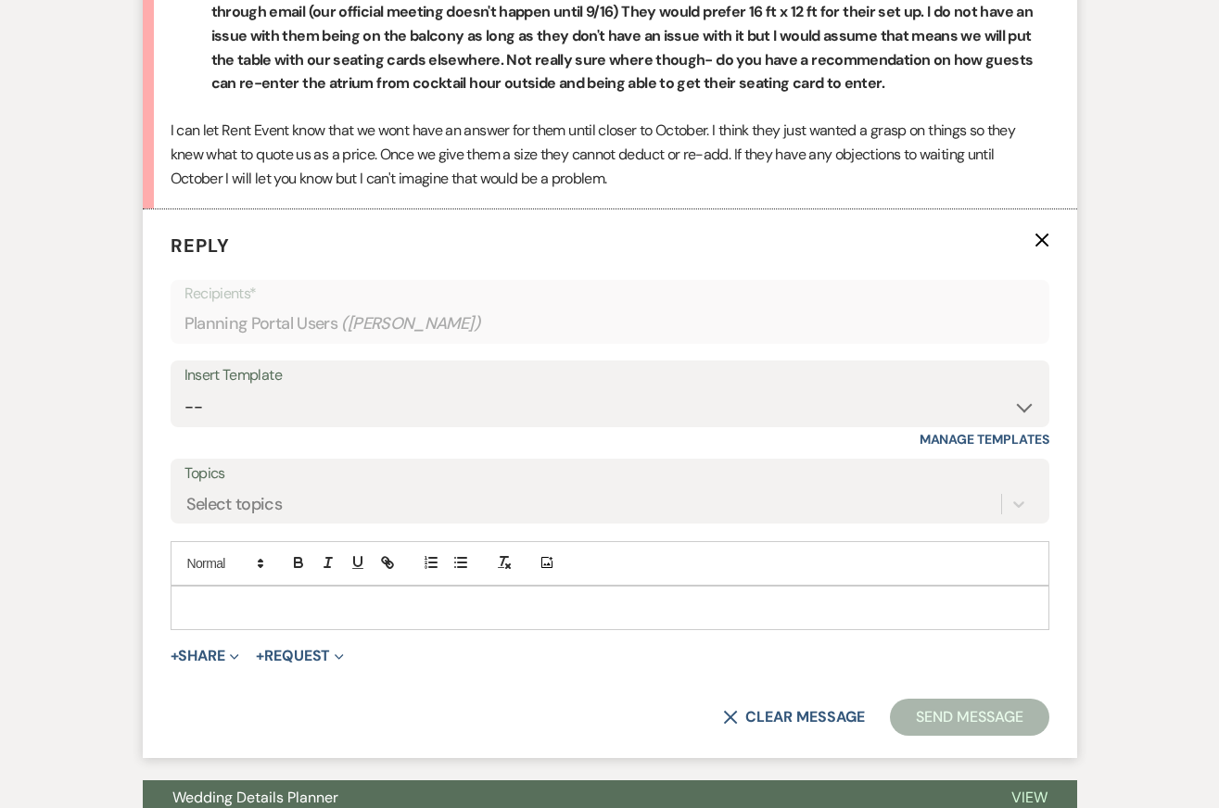
scroll to position [13181, 0]
click at [314, 611] on p at bounding box center [609, 608] width 849 height 20
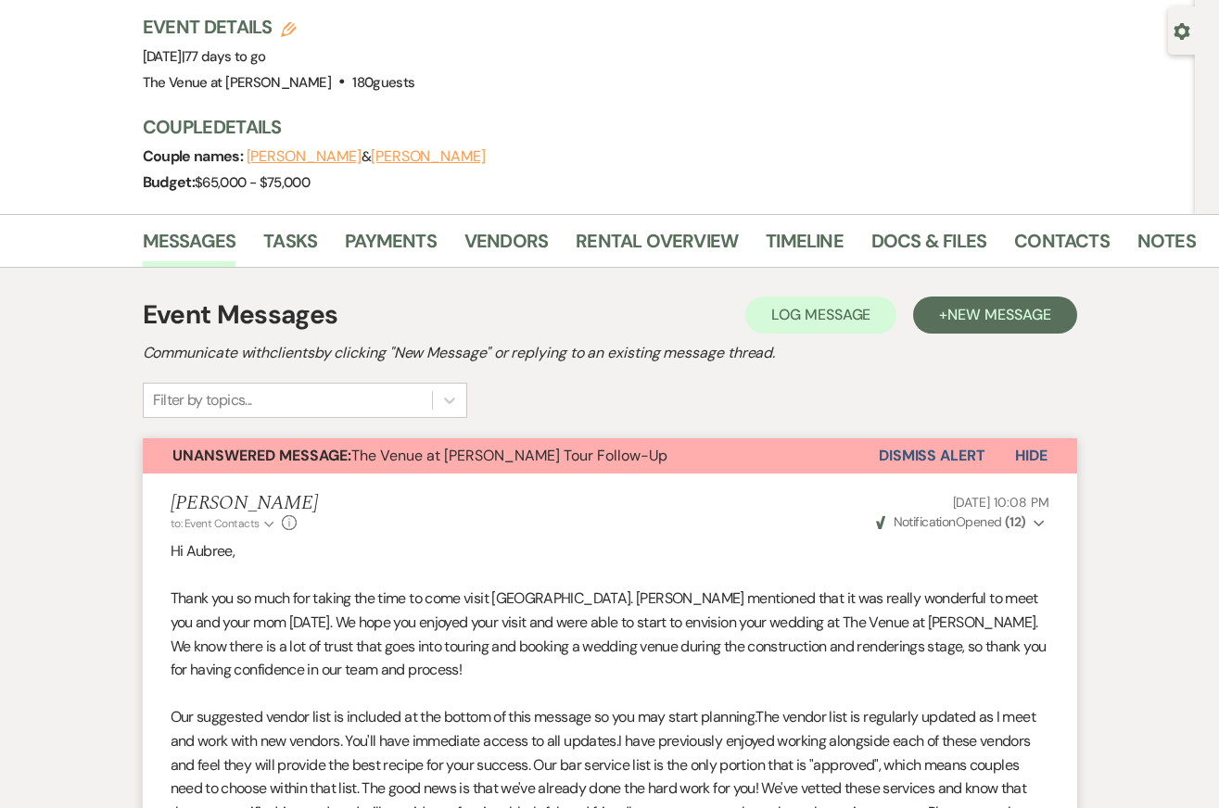
scroll to position [0, 0]
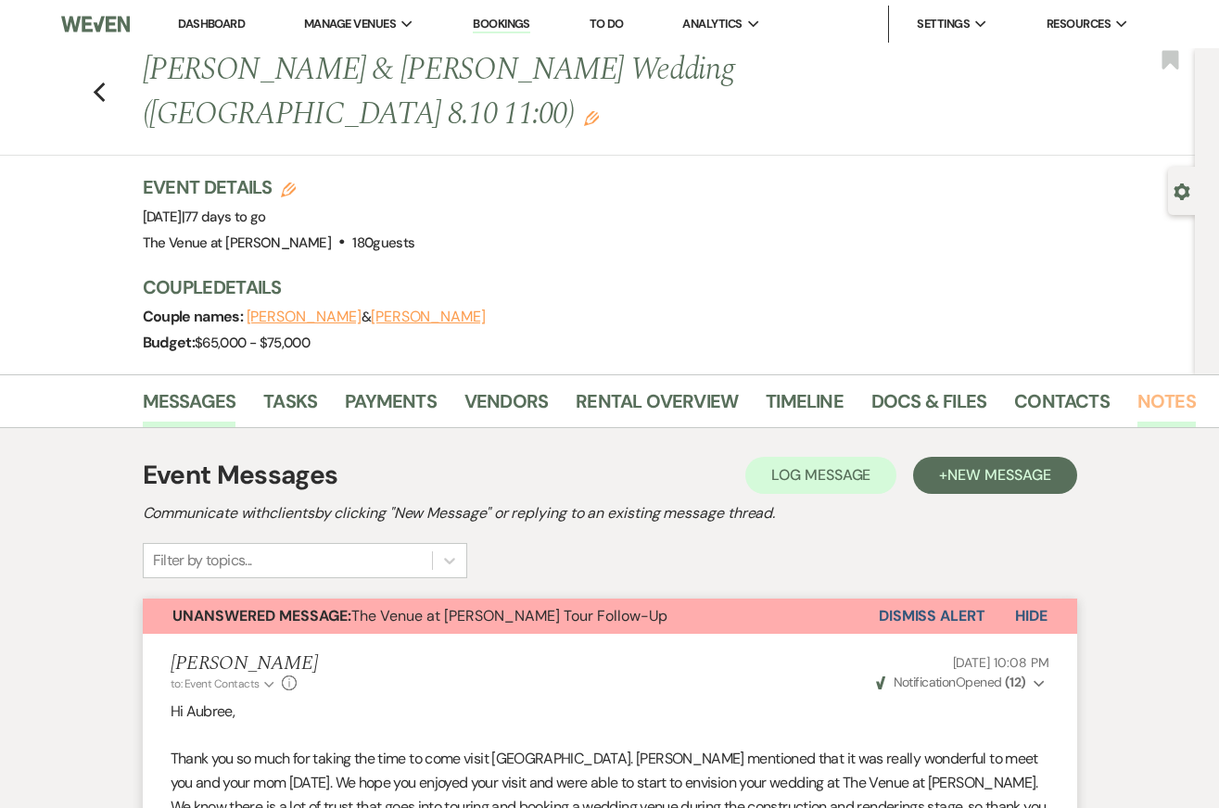
click at [1144, 386] on link "Notes" at bounding box center [1166, 406] width 58 height 41
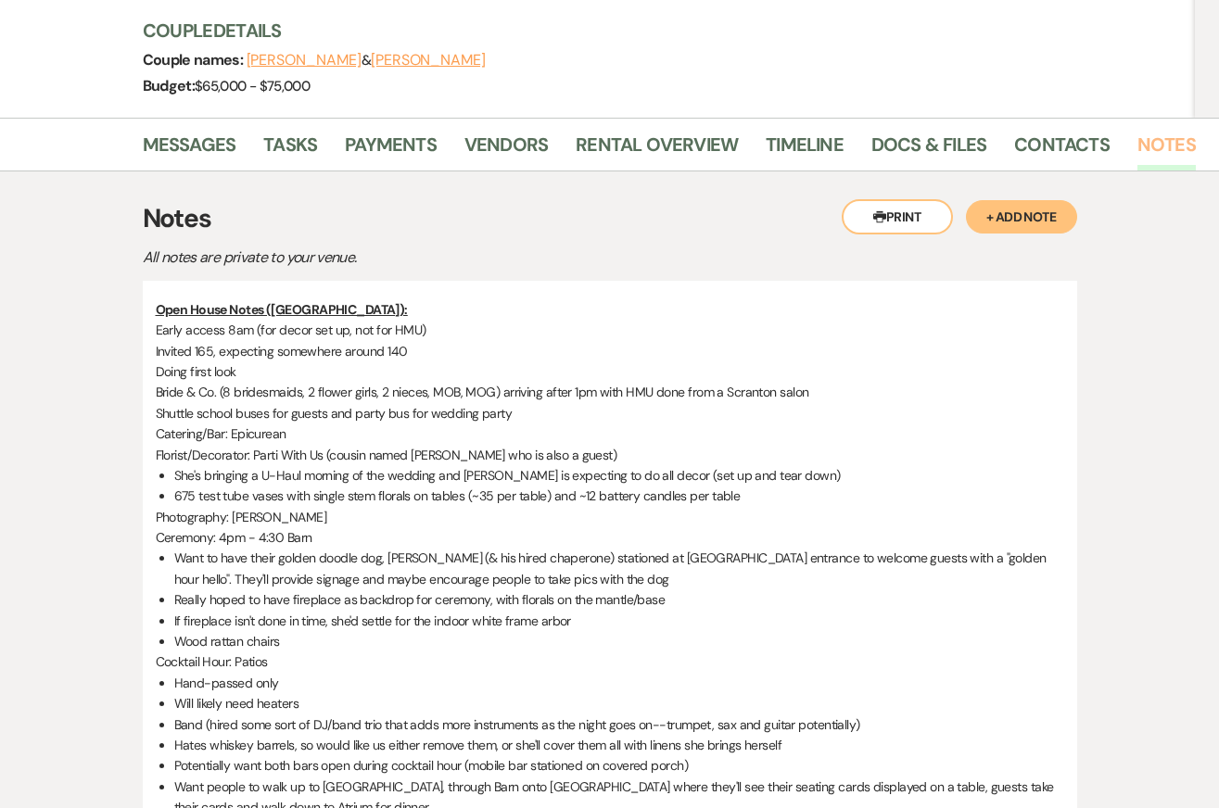
scroll to position [238, 0]
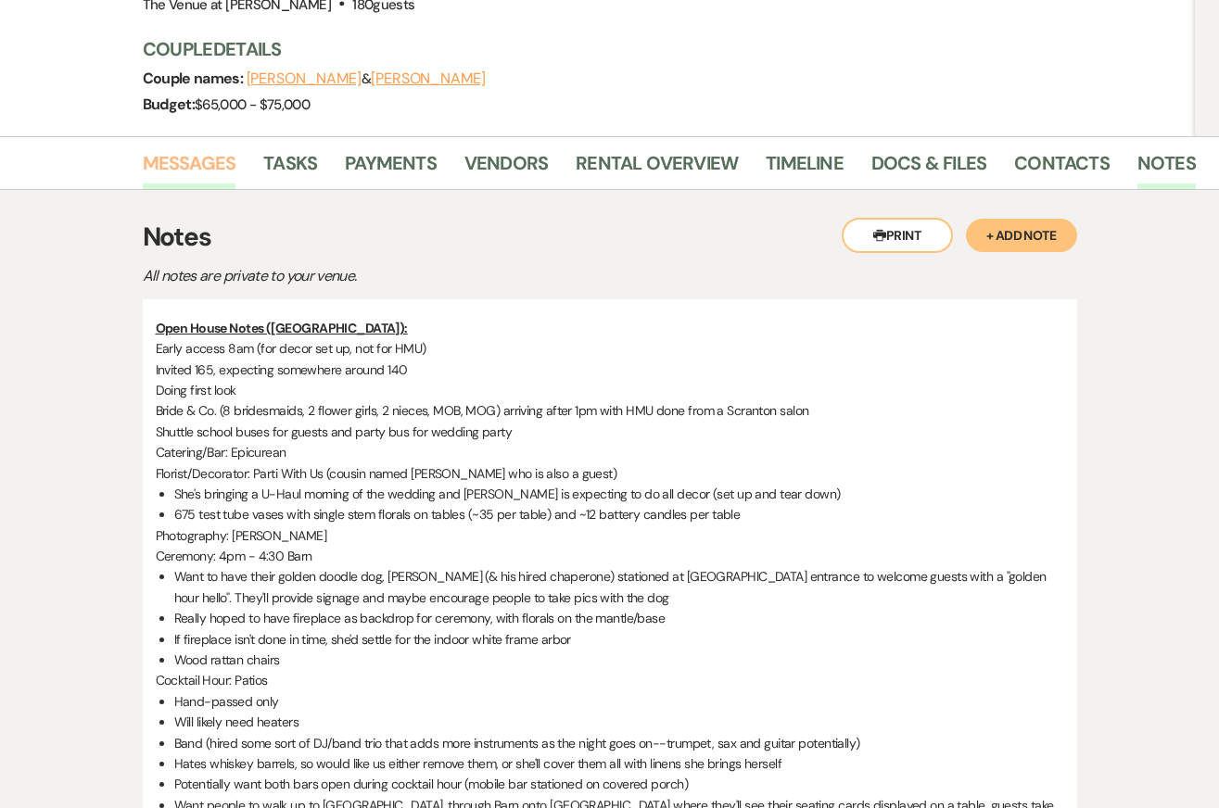
click at [184, 148] on link "Messages" at bounding box center [190, 168] width 94 height 41
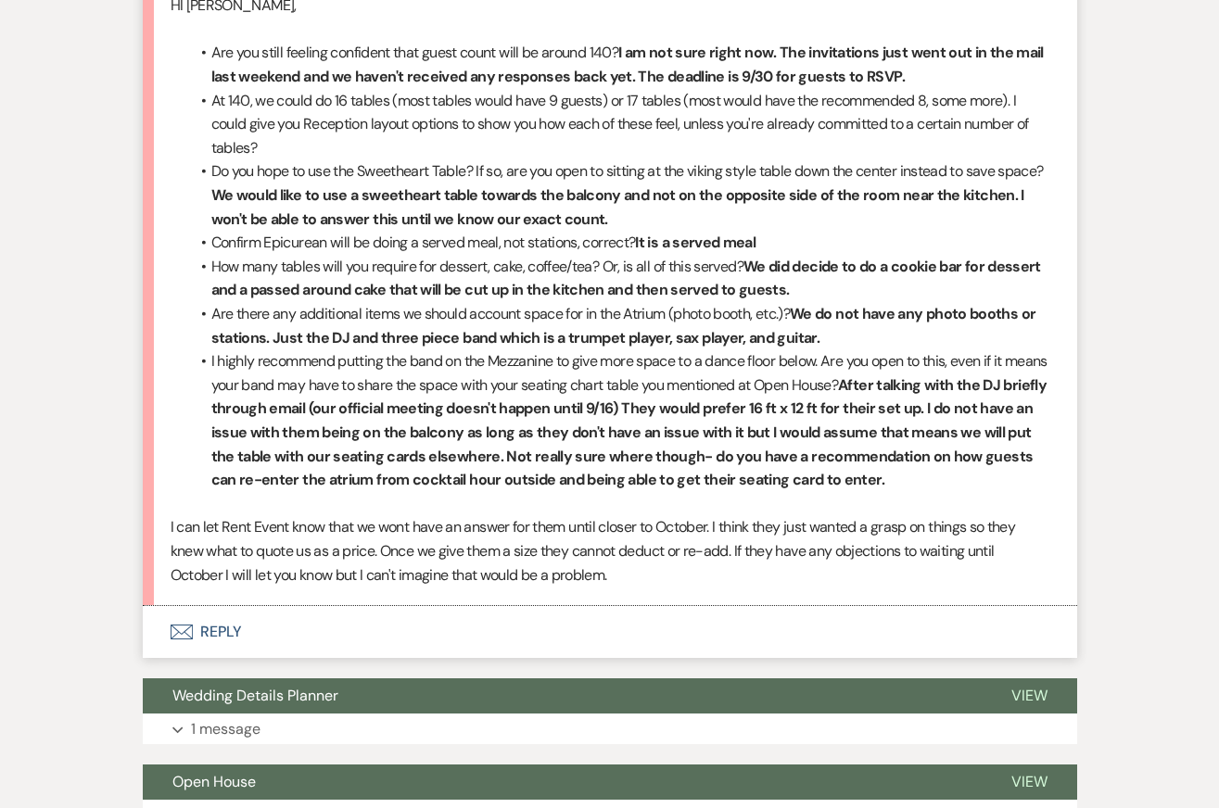
scroll to position [12756, 0]
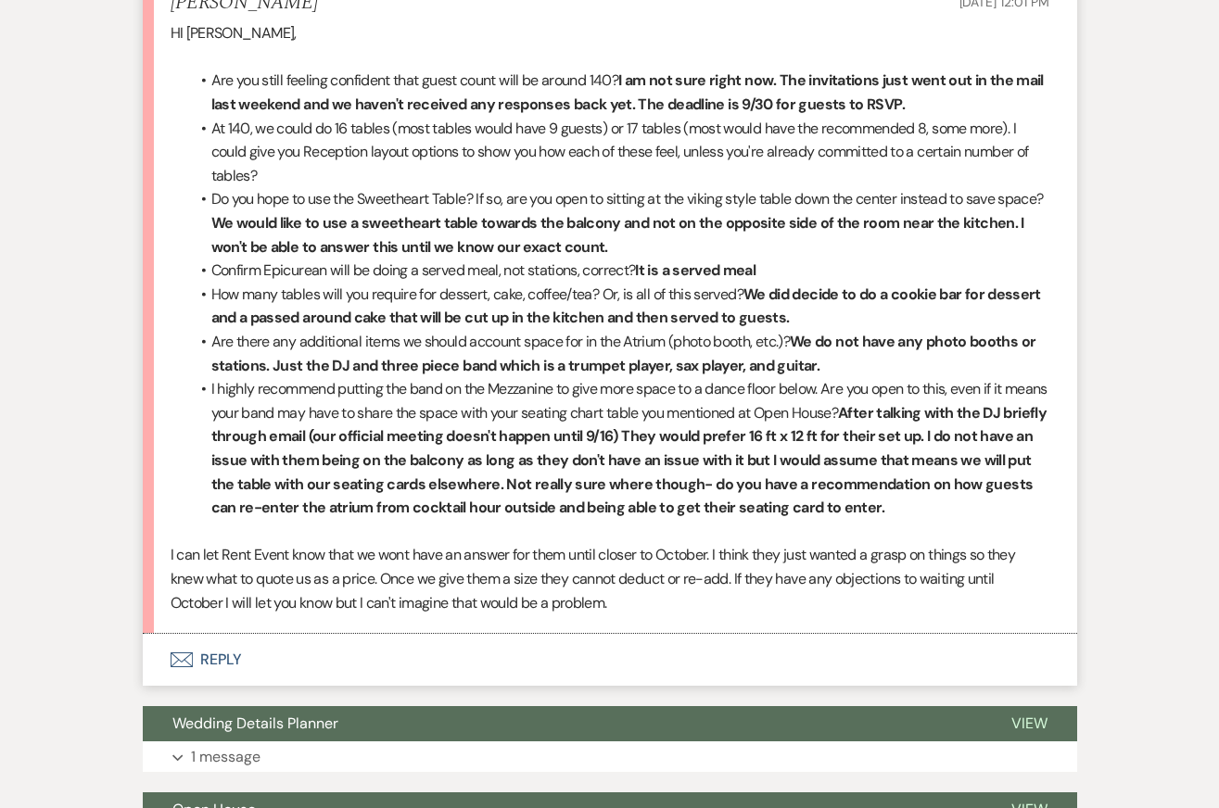
click at [506, 407] on span "I highly recommend putting the band on the Mezzanine to give more space to a da…" at bounding box center [629, 401] width 836 height 44
click at [496, 209] on span "Do you hope to use the Sweetheart Table? If so, are you open to sitting at the …" at bounding box center [627, 198] width 832 height 19
click at [451, 660] on button "Envelope Reply" at bounding box center [610, 660] width 934 height 52
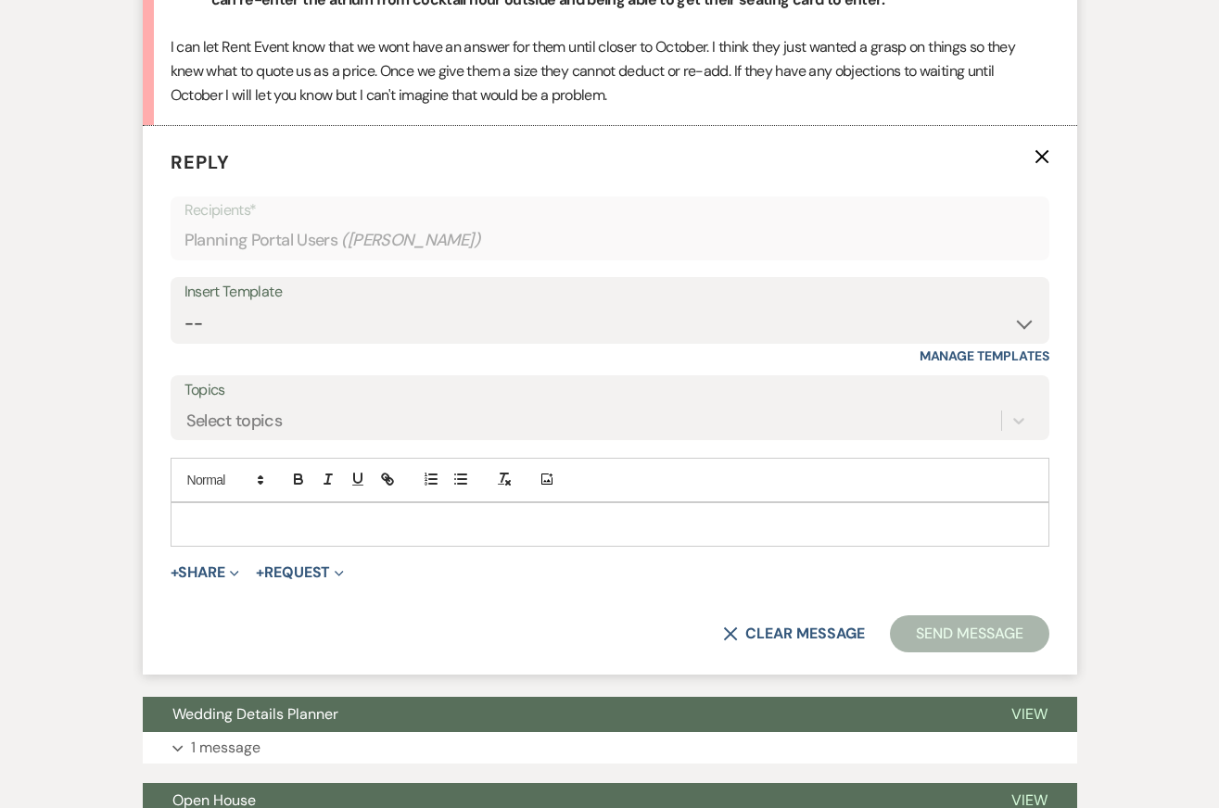
click at [400, 535] on p at bounding box center [609, 524] width 849 height 20
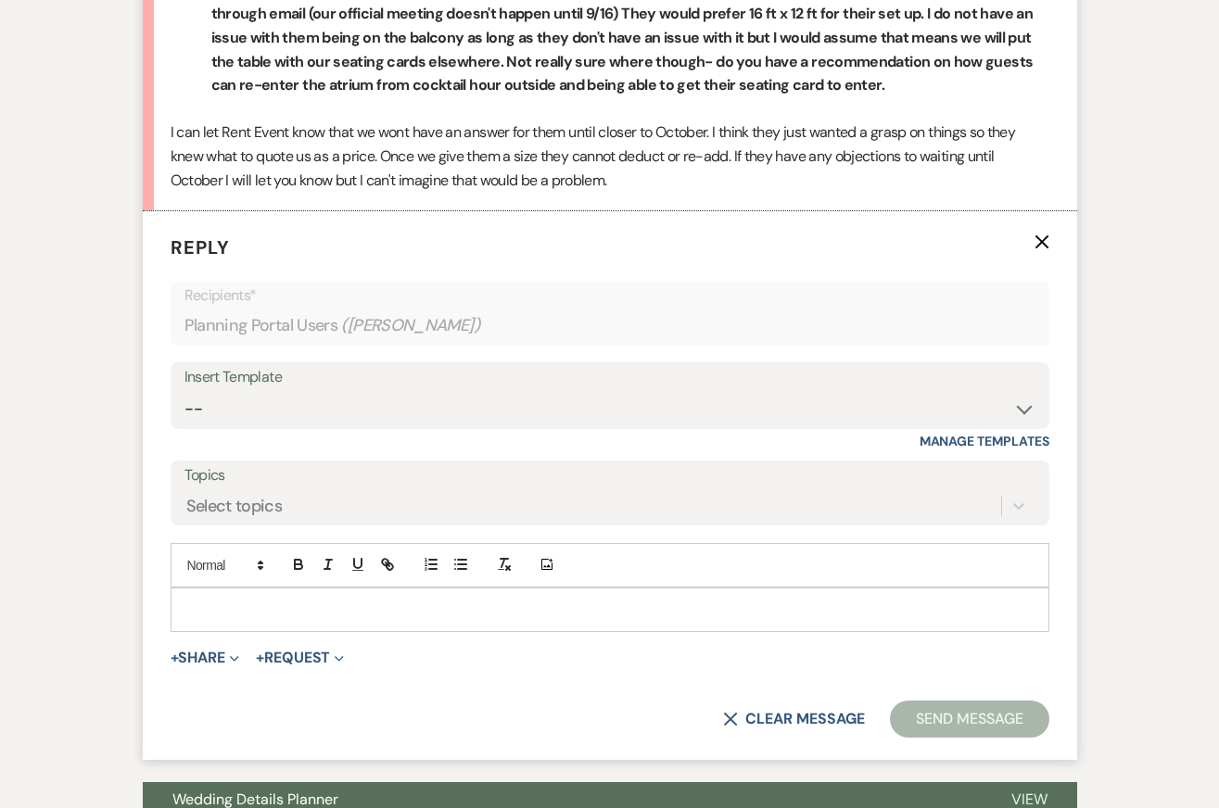
scroll to position [13363, 0]
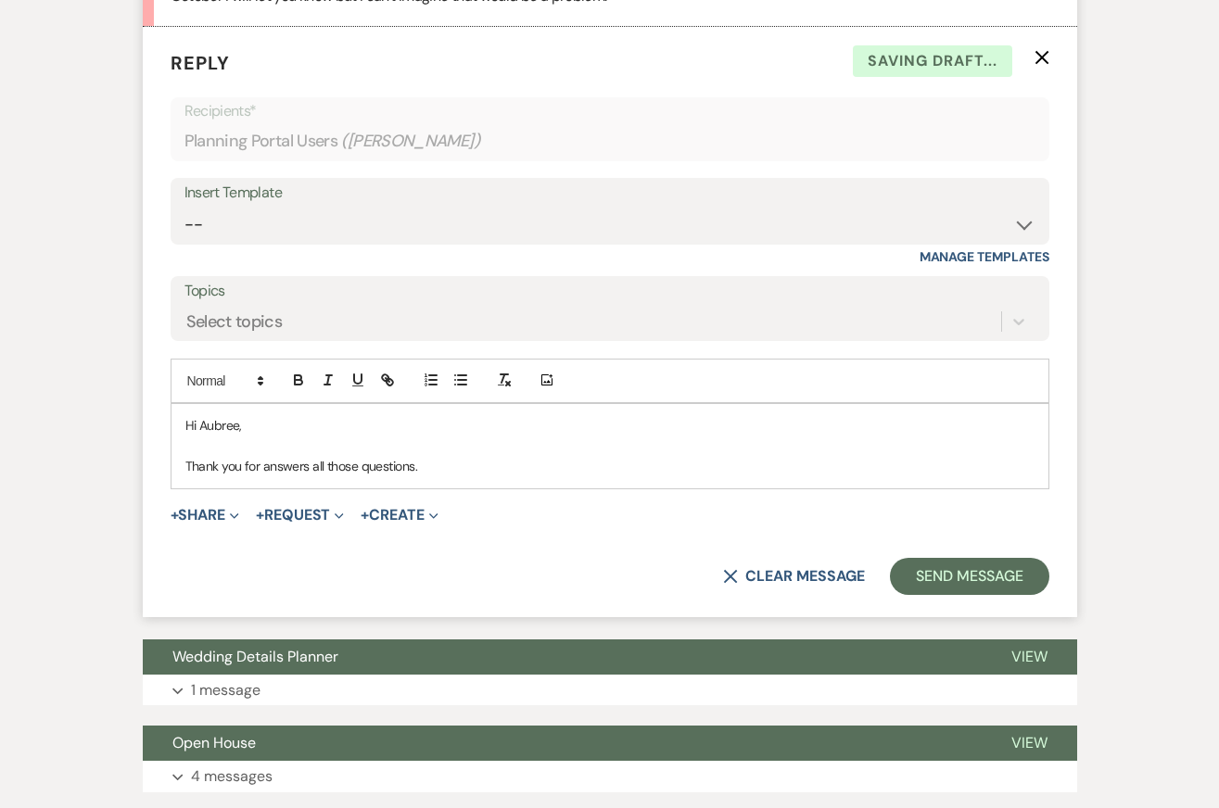
click at [323, 472] on p "Thank you for answers all those questions." at bounding box center [609, 466] width 849 height 20
click at [459, 468] on p "Thank you for answers all of those questions." at bounding box center [609, 466] width 849 height 20
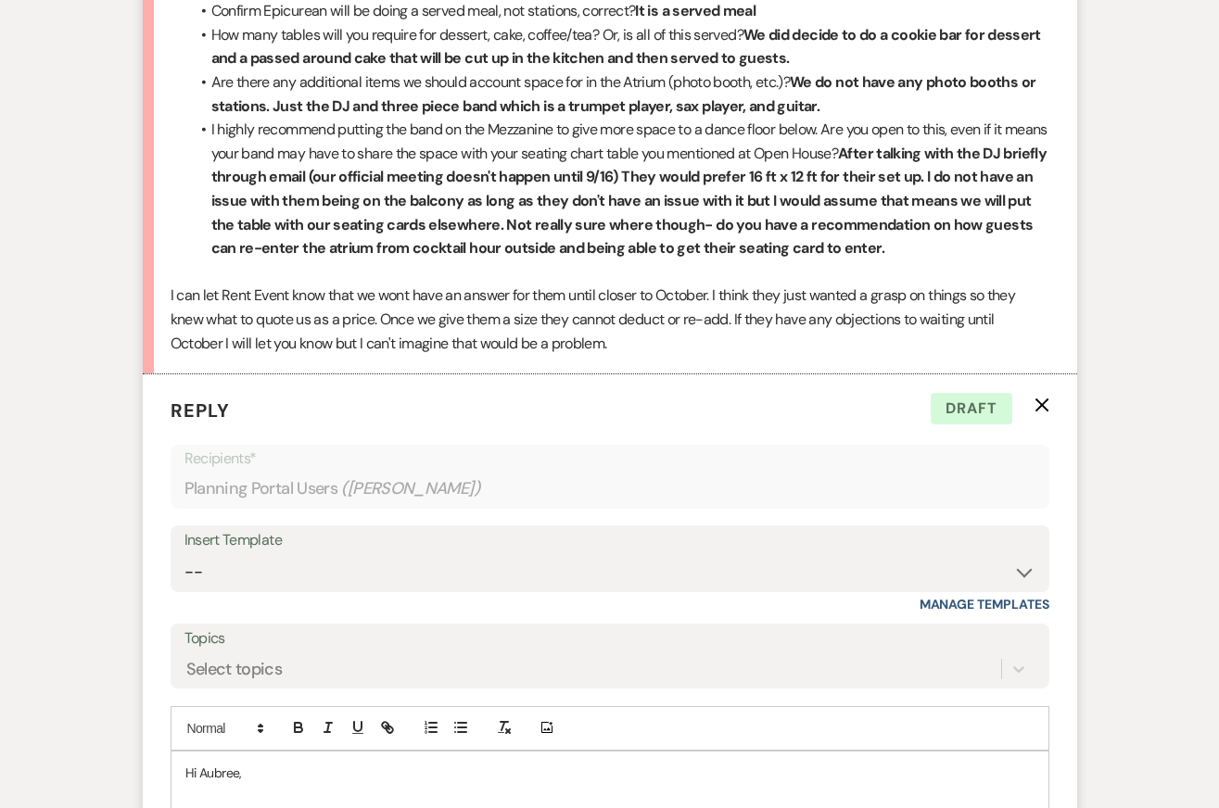
scroll to position [13027, 0]
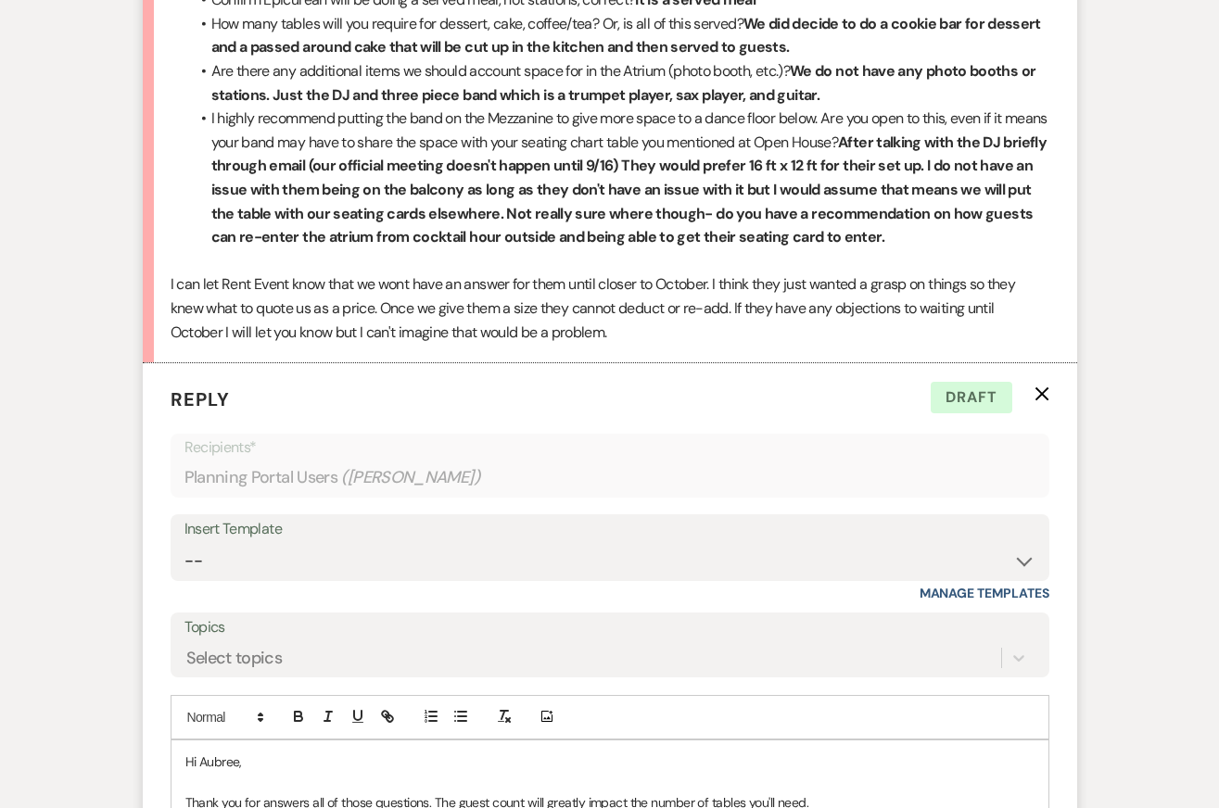
click at [1038, 397] on icon "X" at bounding box center [1041, 393] width 15 height 15
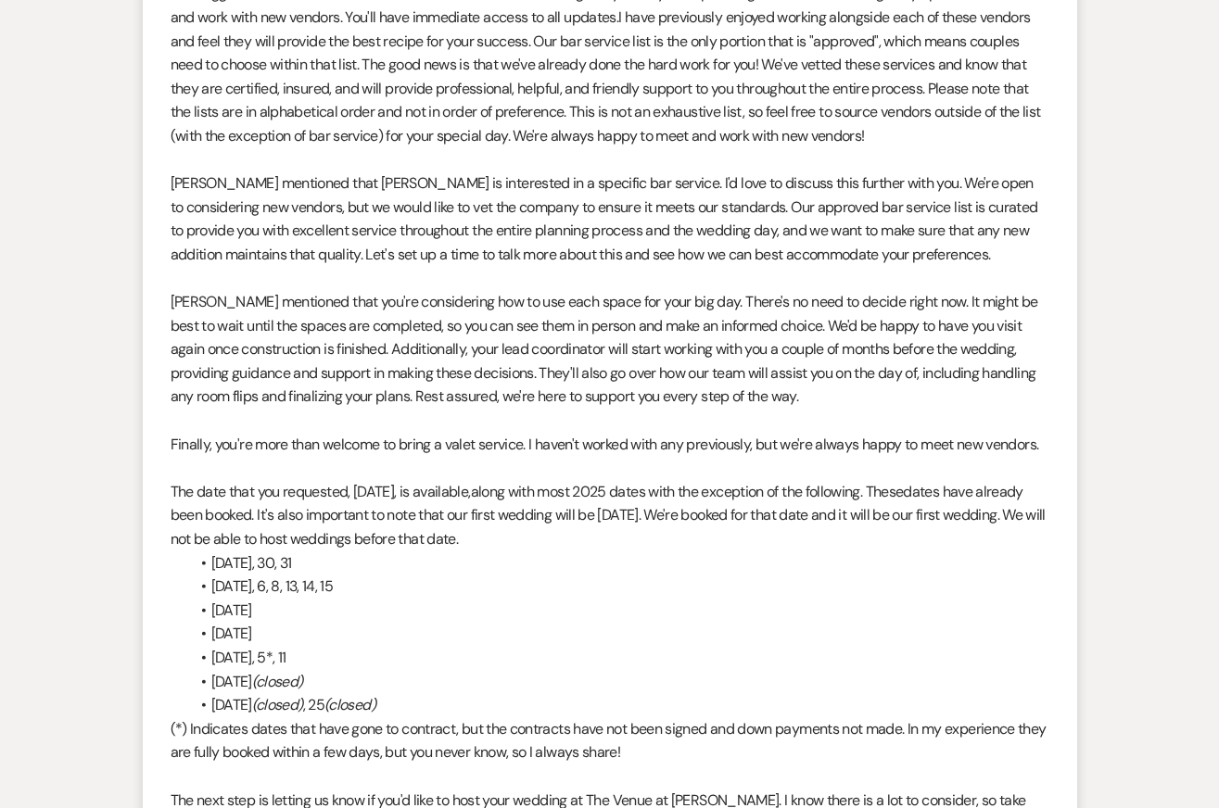
scroll to position [0, 0]
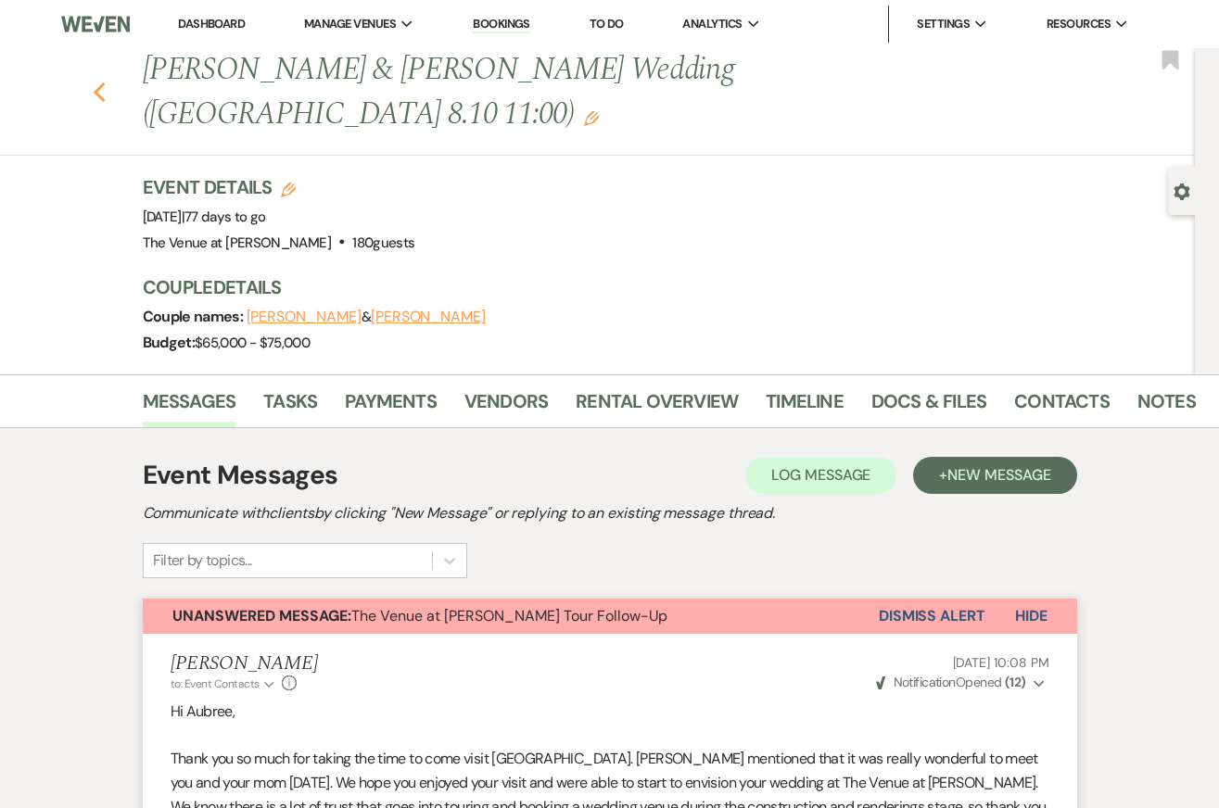
click at [97, 82] on icon "Previous" at bounding box center [100, 93] width 14 height 22
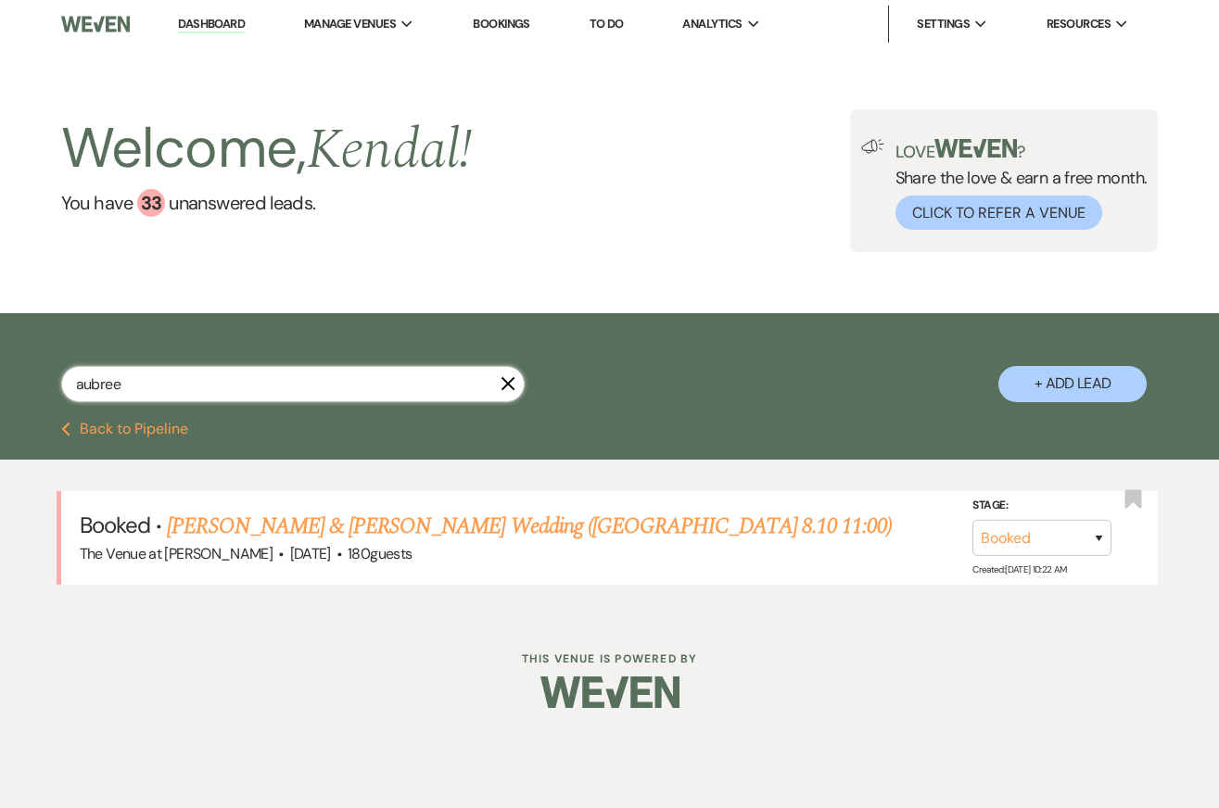
click at [196, 389] on input "aubree" at bounding box center [292, 384] width 463 height 36
type input "britny"
select select "8"
select select "4"
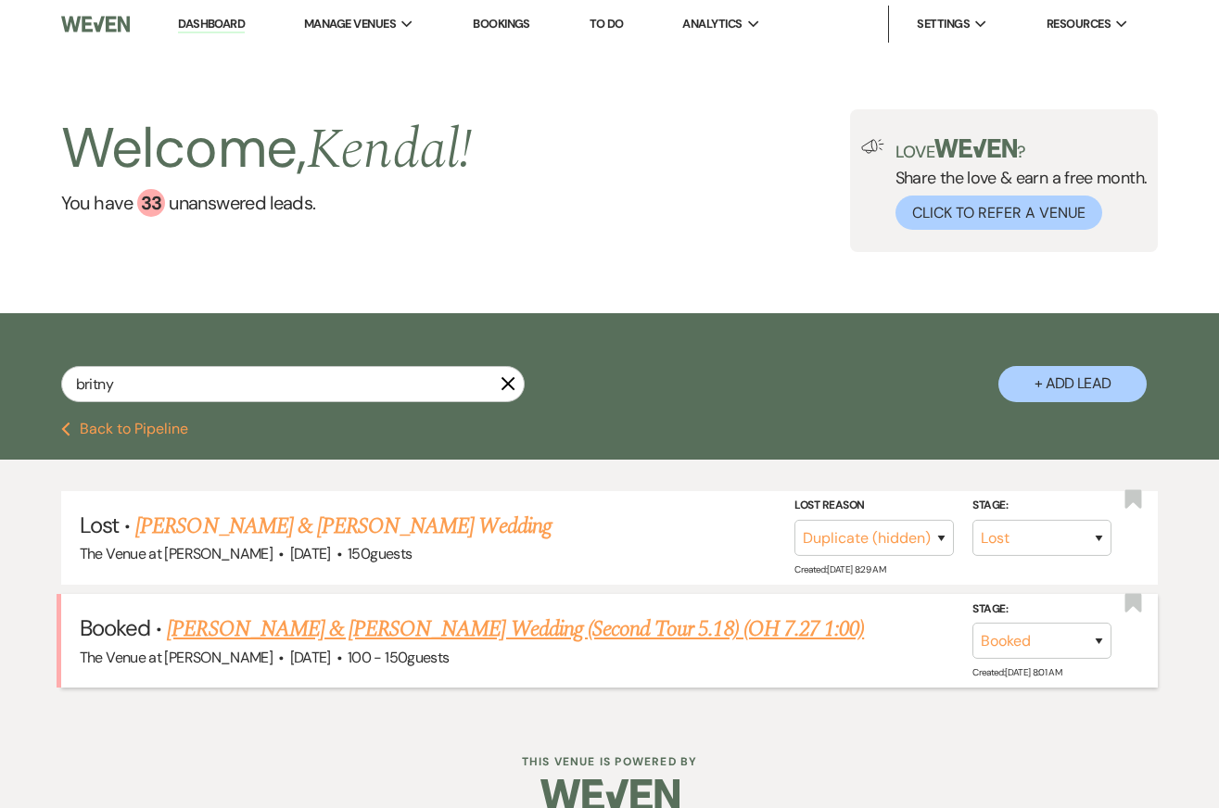
click at [293, 630] on link "Britny Krisanda & James Donovan's Wedding (Second Tour 5.18) (OH 7.27 1:00)" at bounding box center [515, 629] width 697 height 33
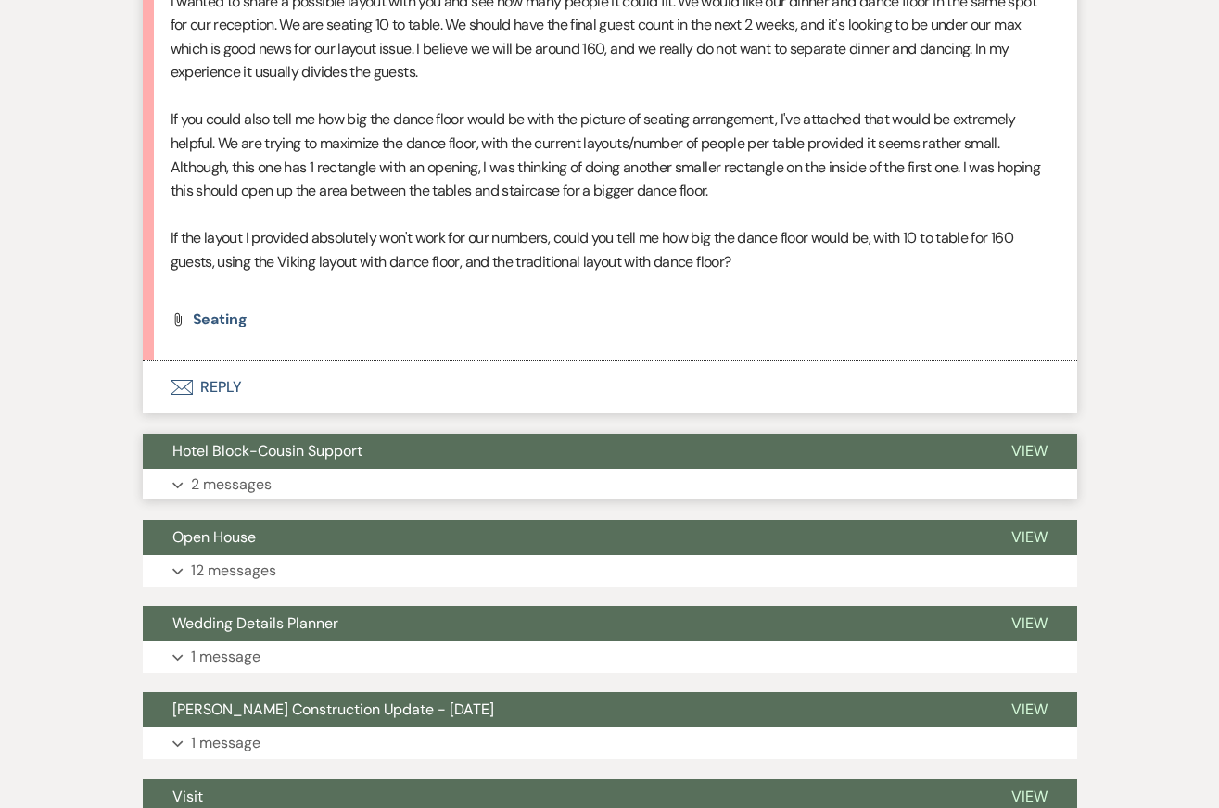
scroll to position [727, 0]
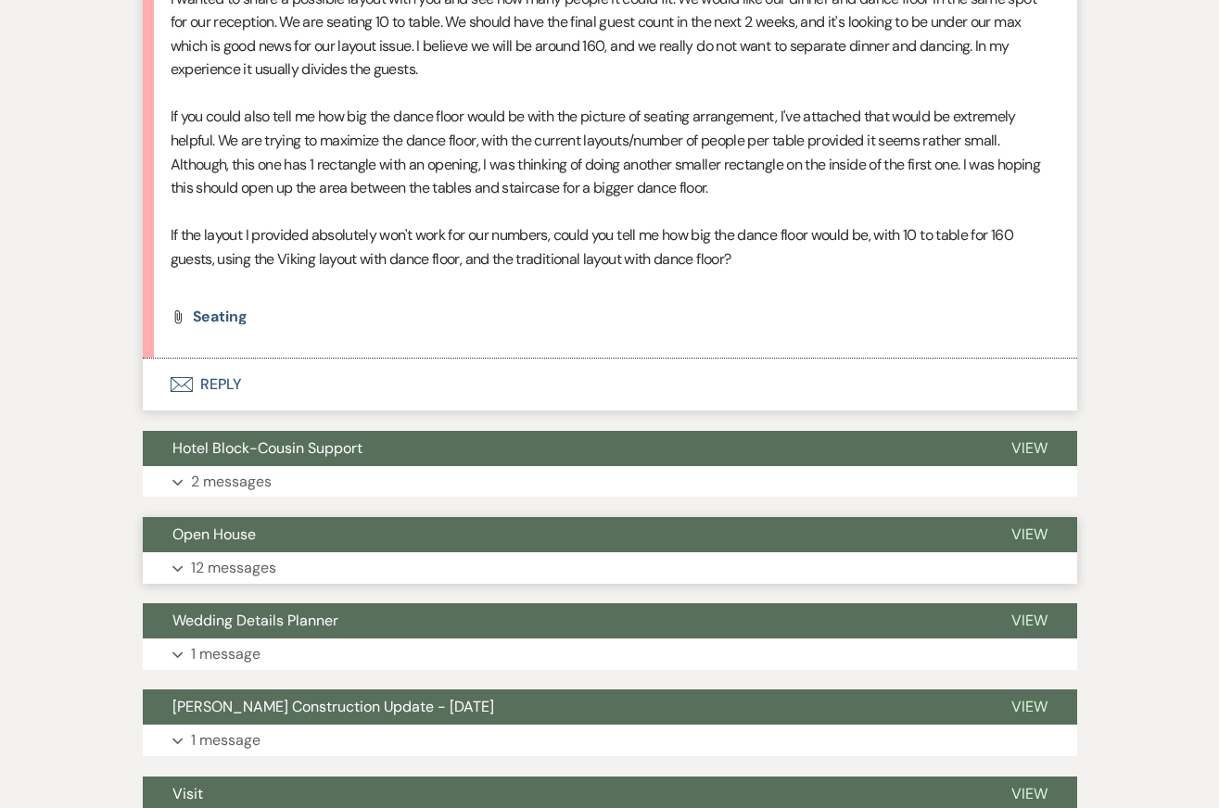
click at [348, 566] on button "Expand 12 messages" at bounding box center [610, 568] width 934 height 32
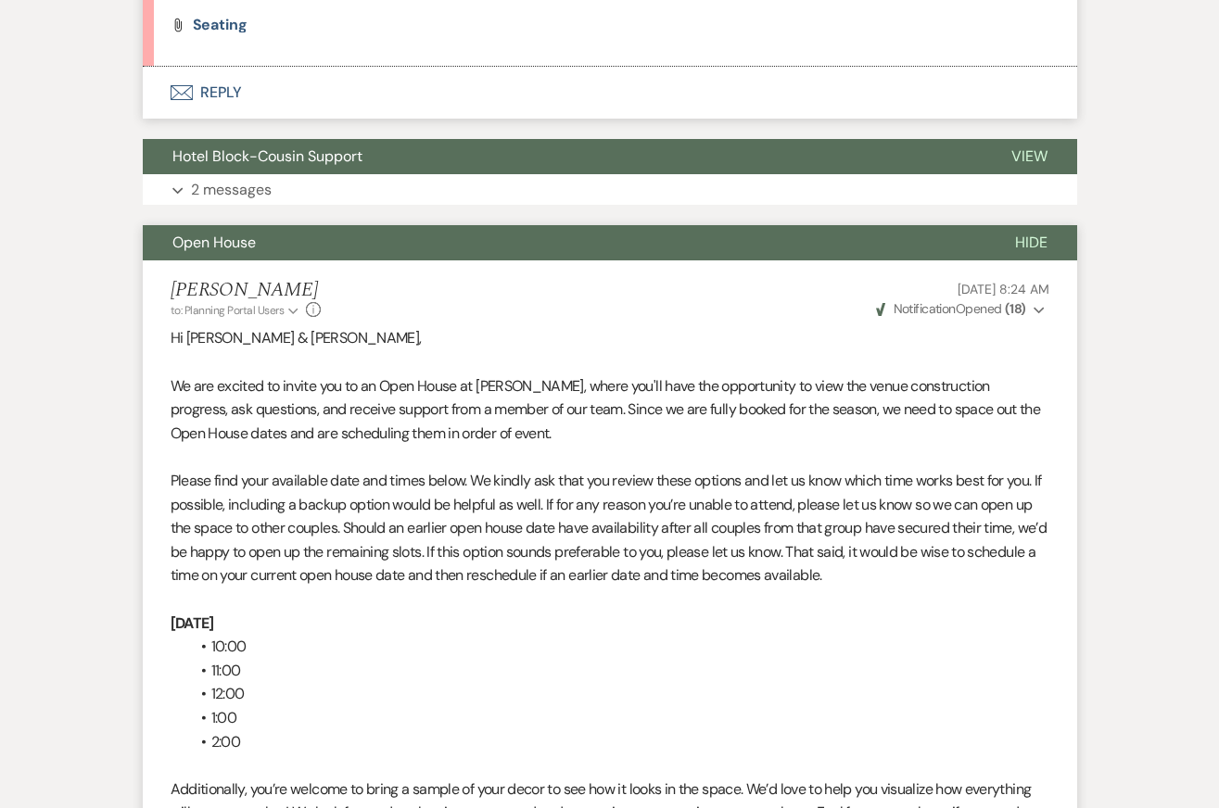
scroll to position [1013, 0]
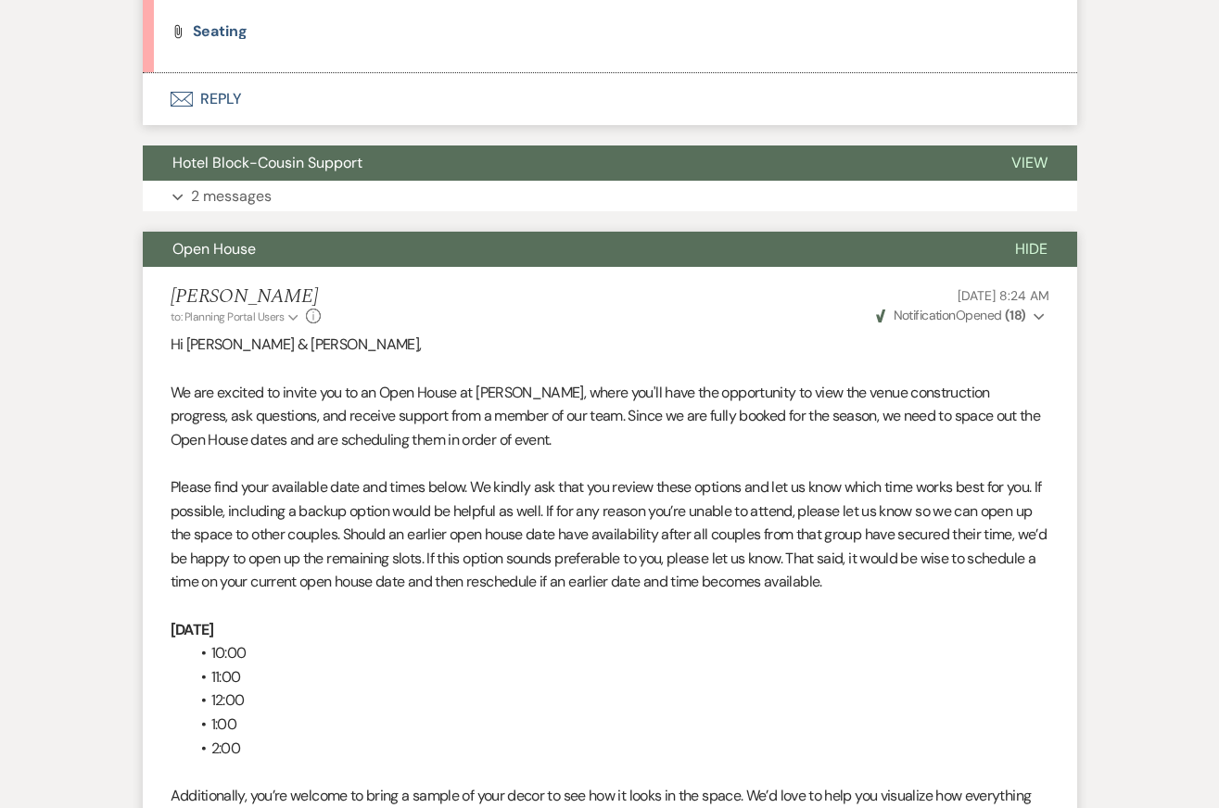
click at [316, 256] on button "Open House" at bounding box center [564, 249] width 842 height 35
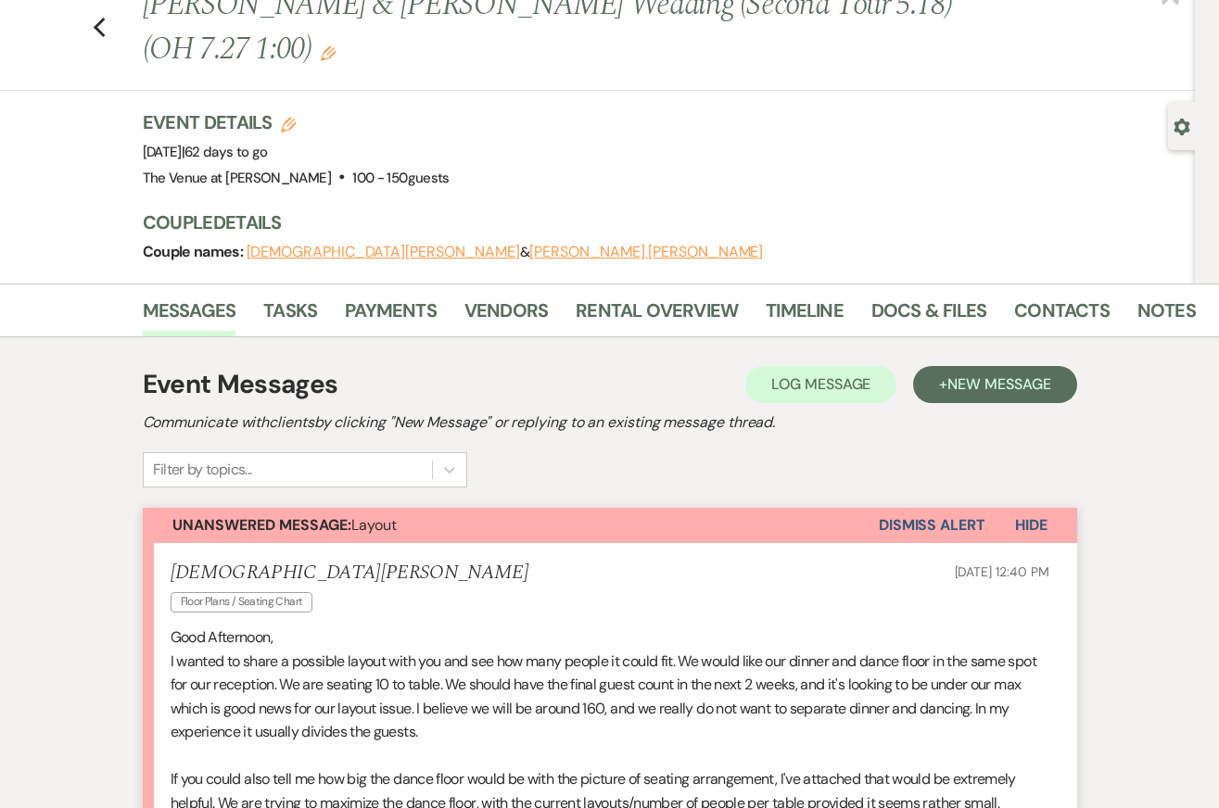
scroll to position [0, 0]
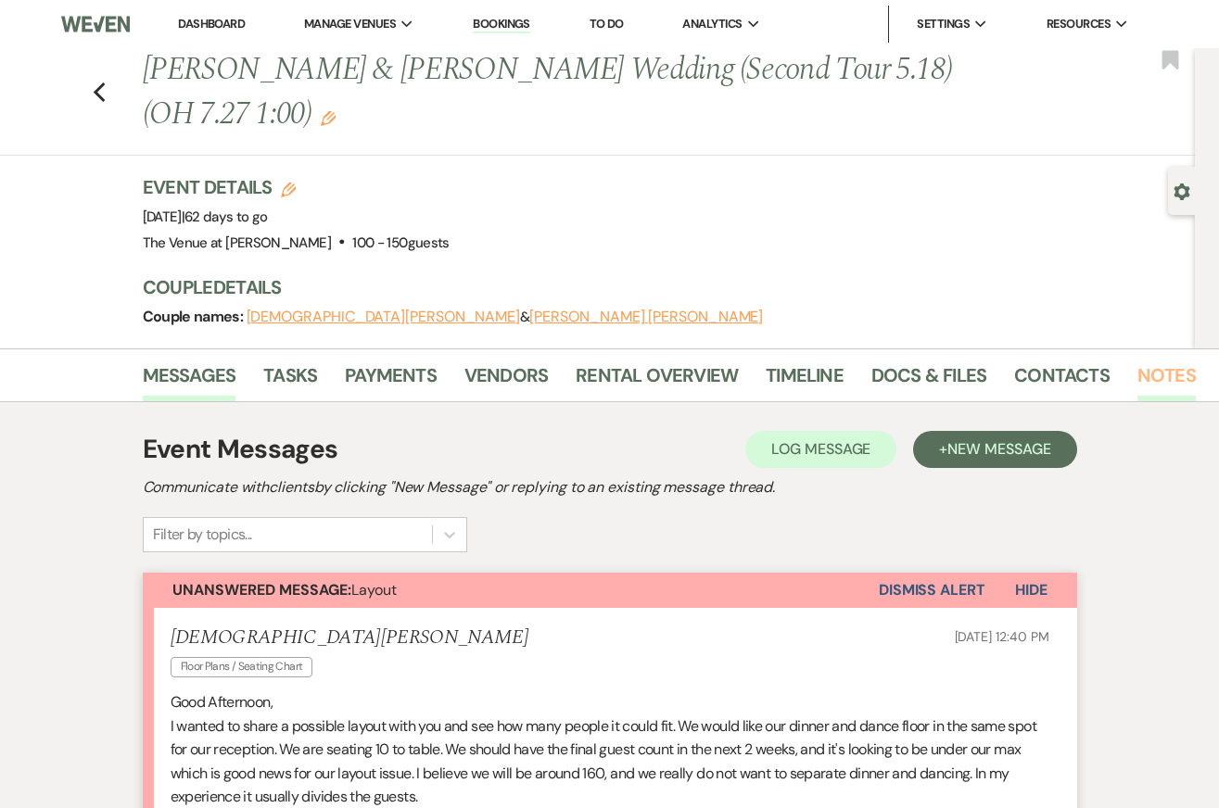
click at [1141, 371] on link "Notes" at bounding box center [1166, 380] width 58 height 41
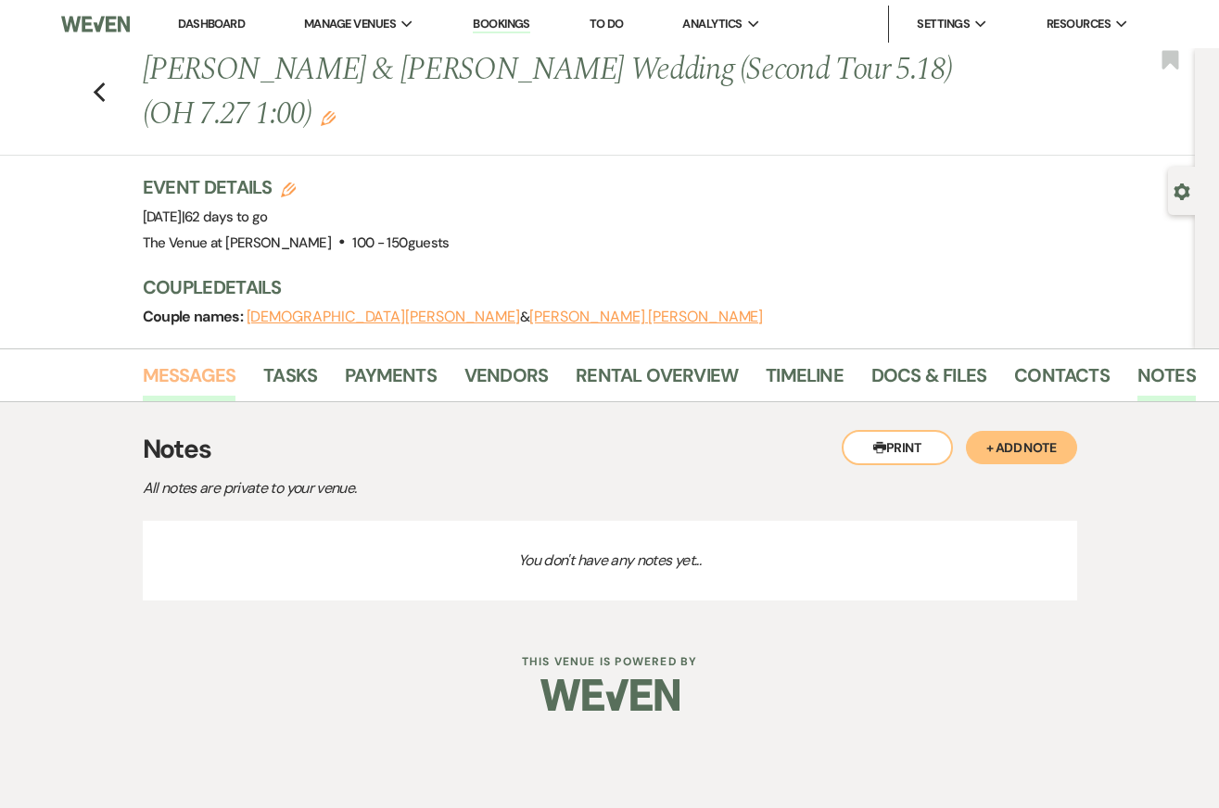
click at [206, 381] on link "Messages" at bounding box center [190, 380] width 94 height 41
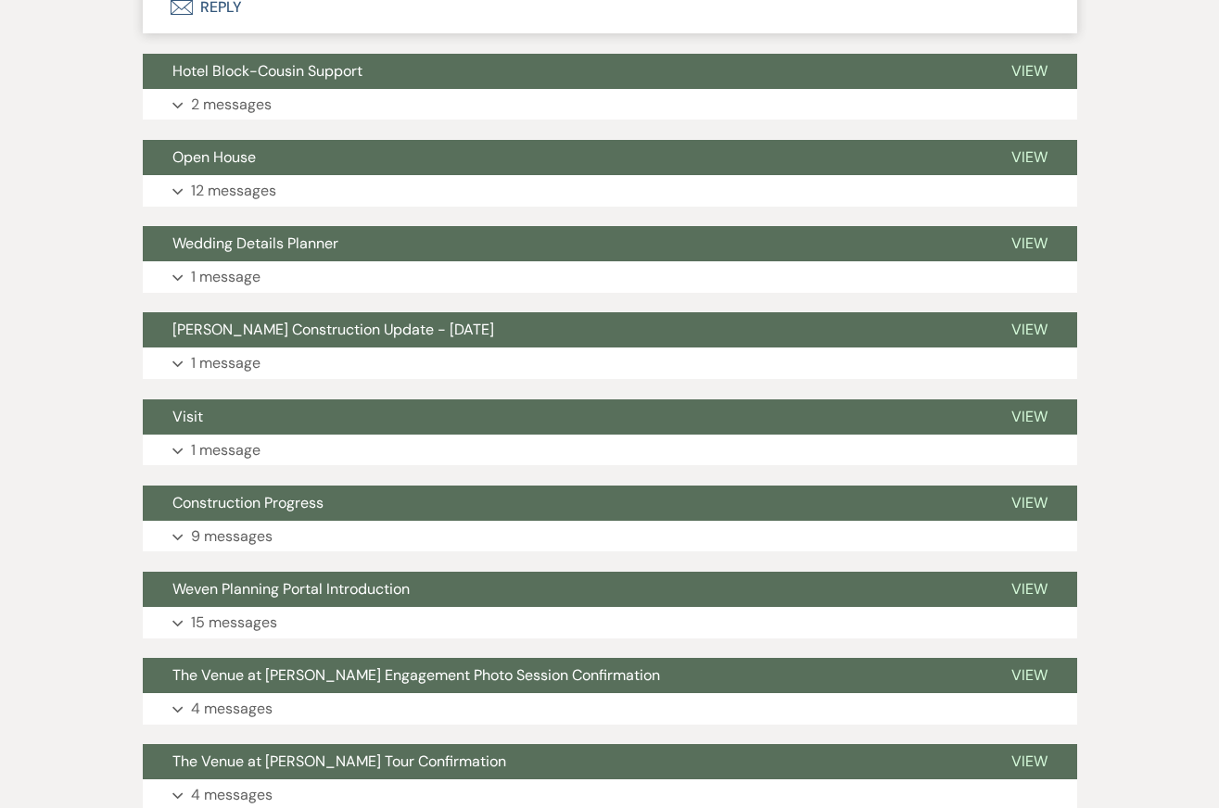
scroll to position [1111, 0]
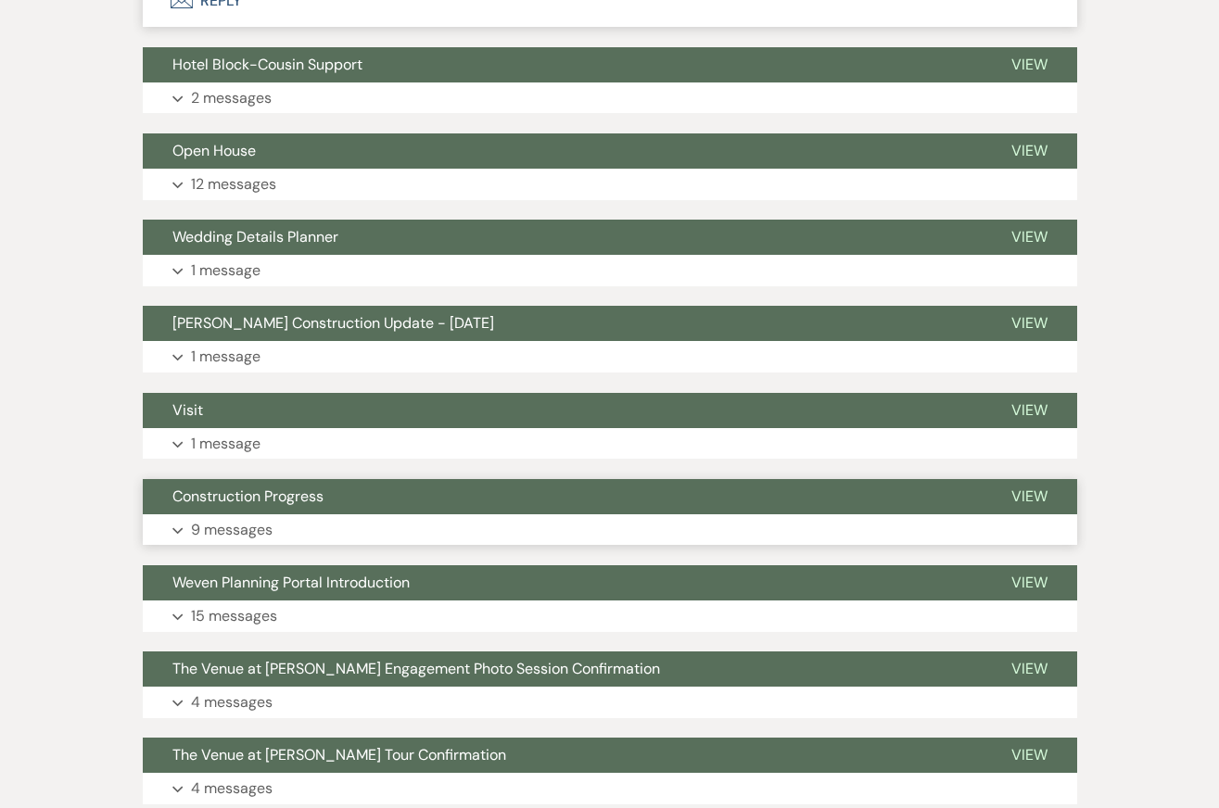
click at [485, 526] on button "Expand 9 messages" at bounding box center [610, 530] width 934 height 32
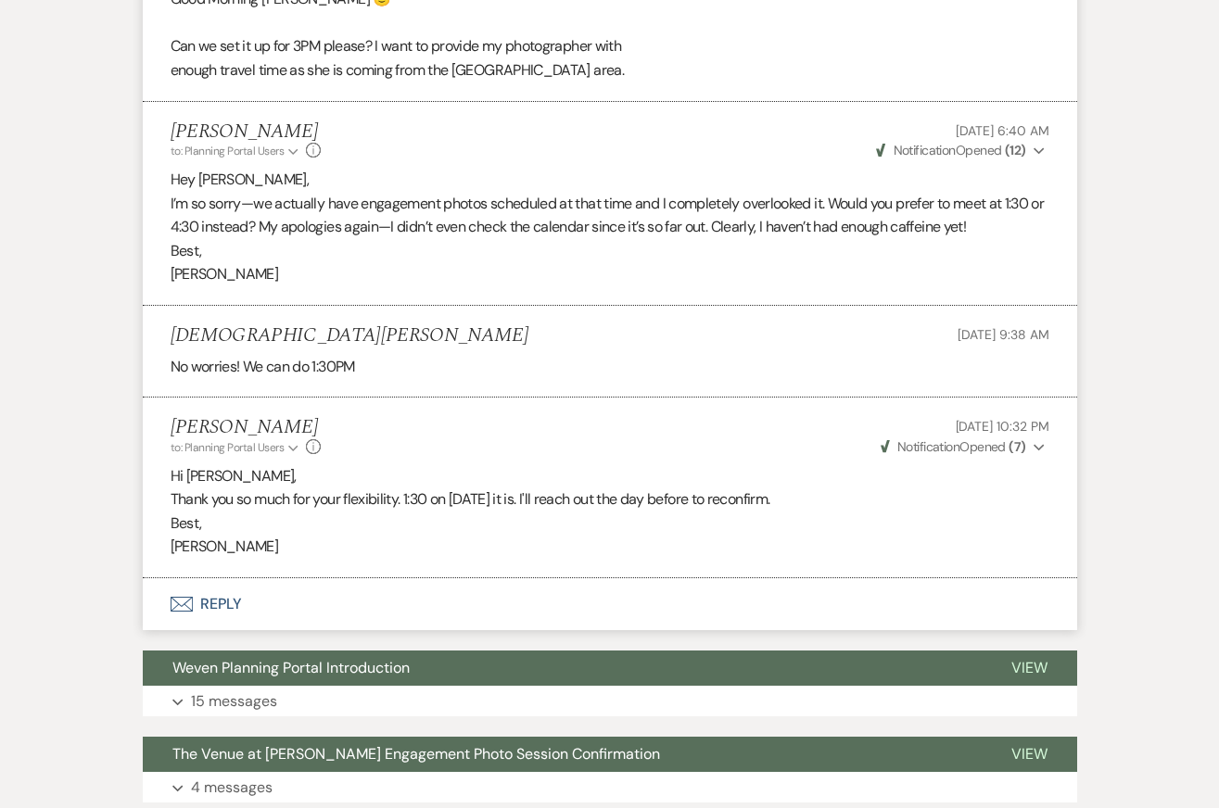
scroll to position [9043, 0]
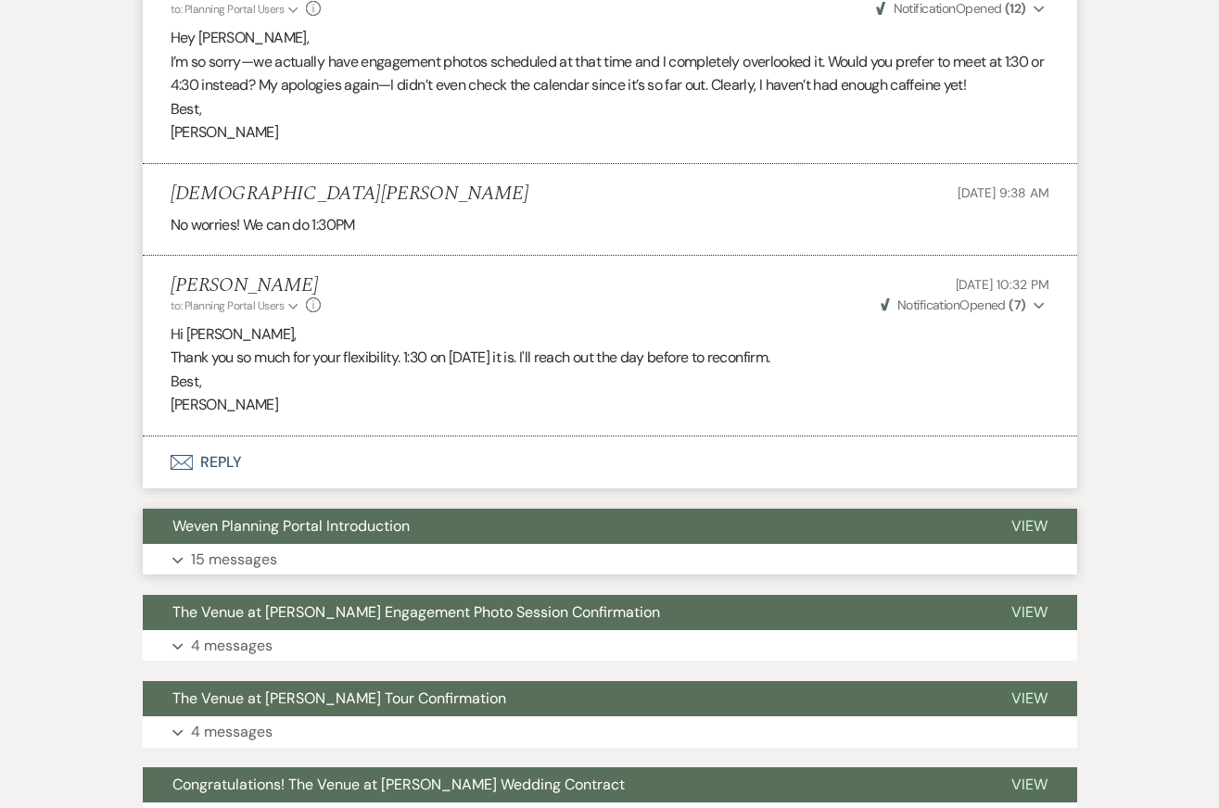
click at [484, 560] on button "Expand 15 messages" at bounding box center [610, 560] width 934 height 32
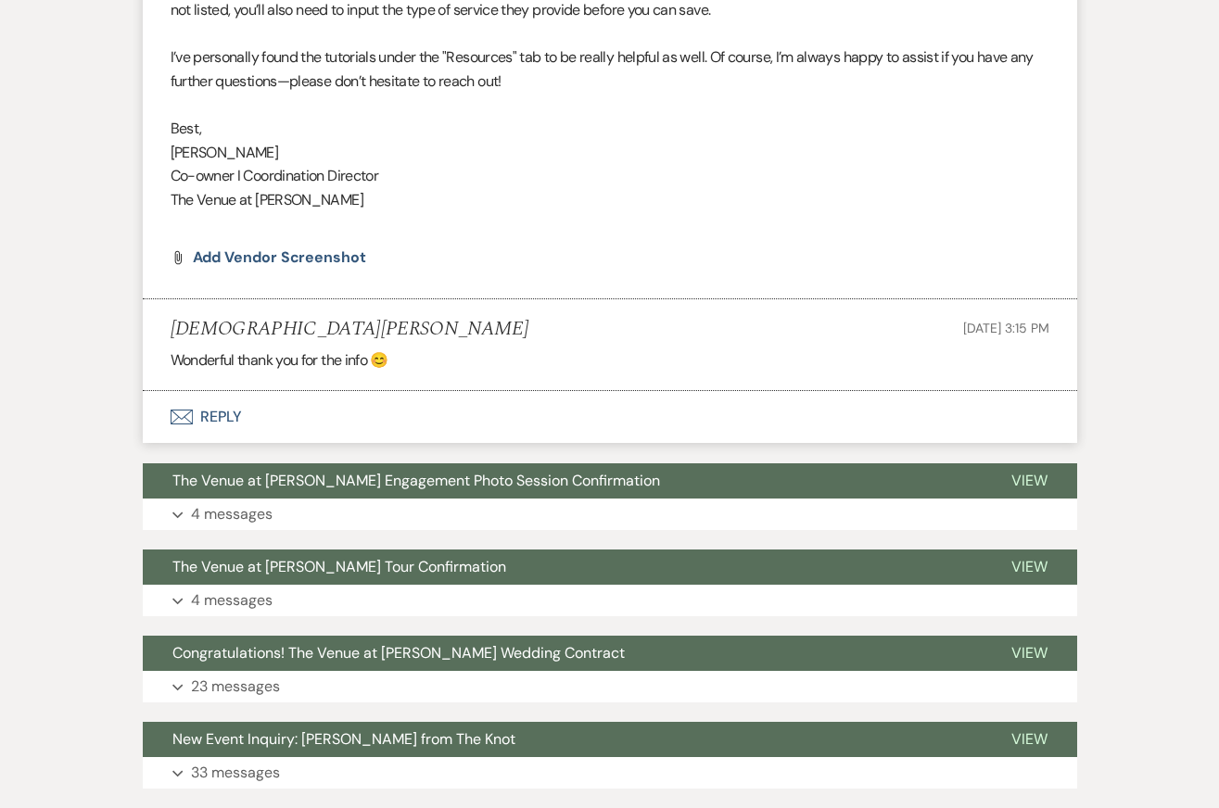
scroll to position [13047, 0]
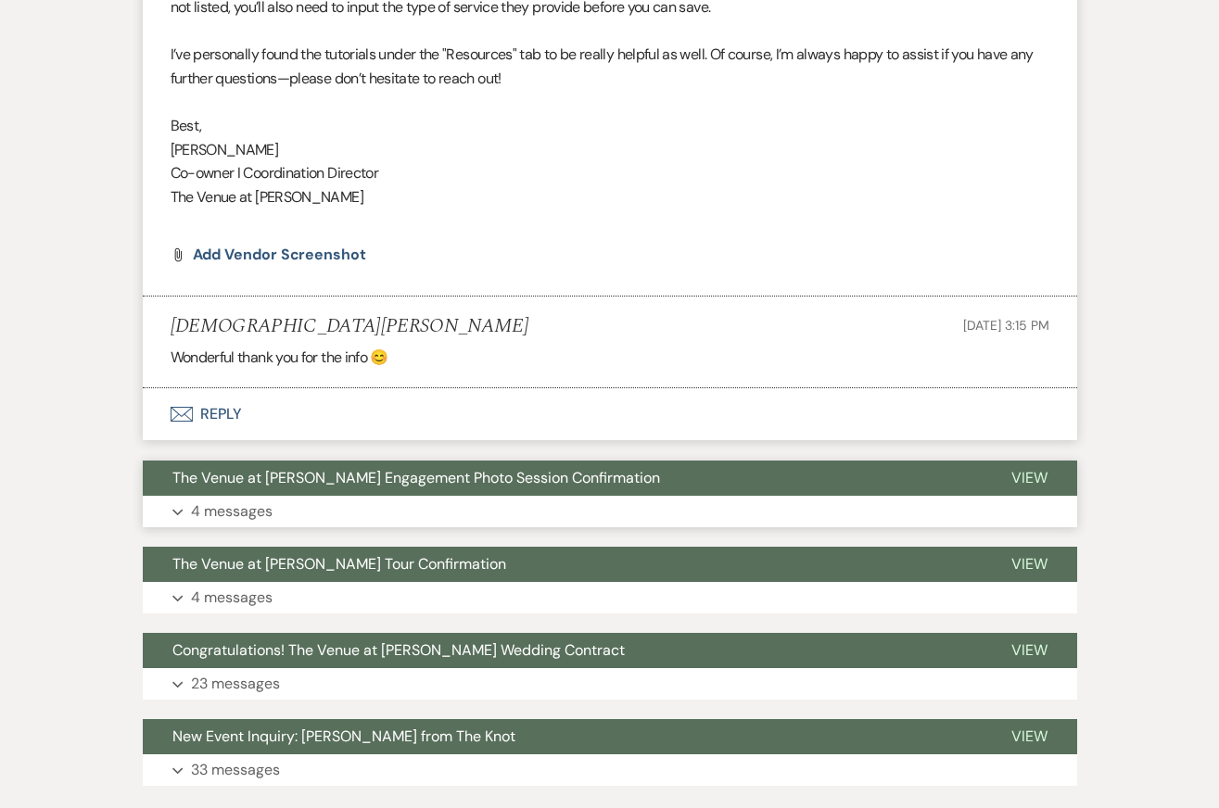
click at [765, 513] on button "Expand 4 messages" at bounding box center [610, 512] width 934 height 32
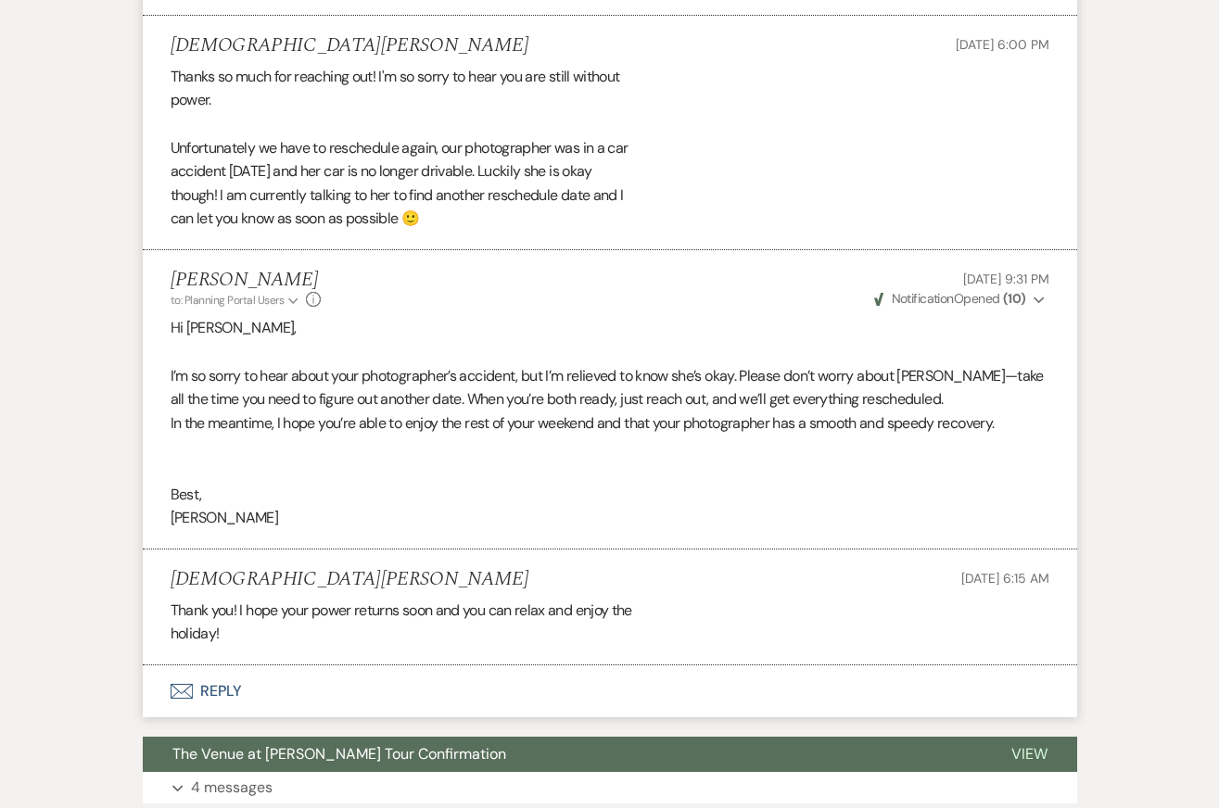
scroll to position [14331, 0]
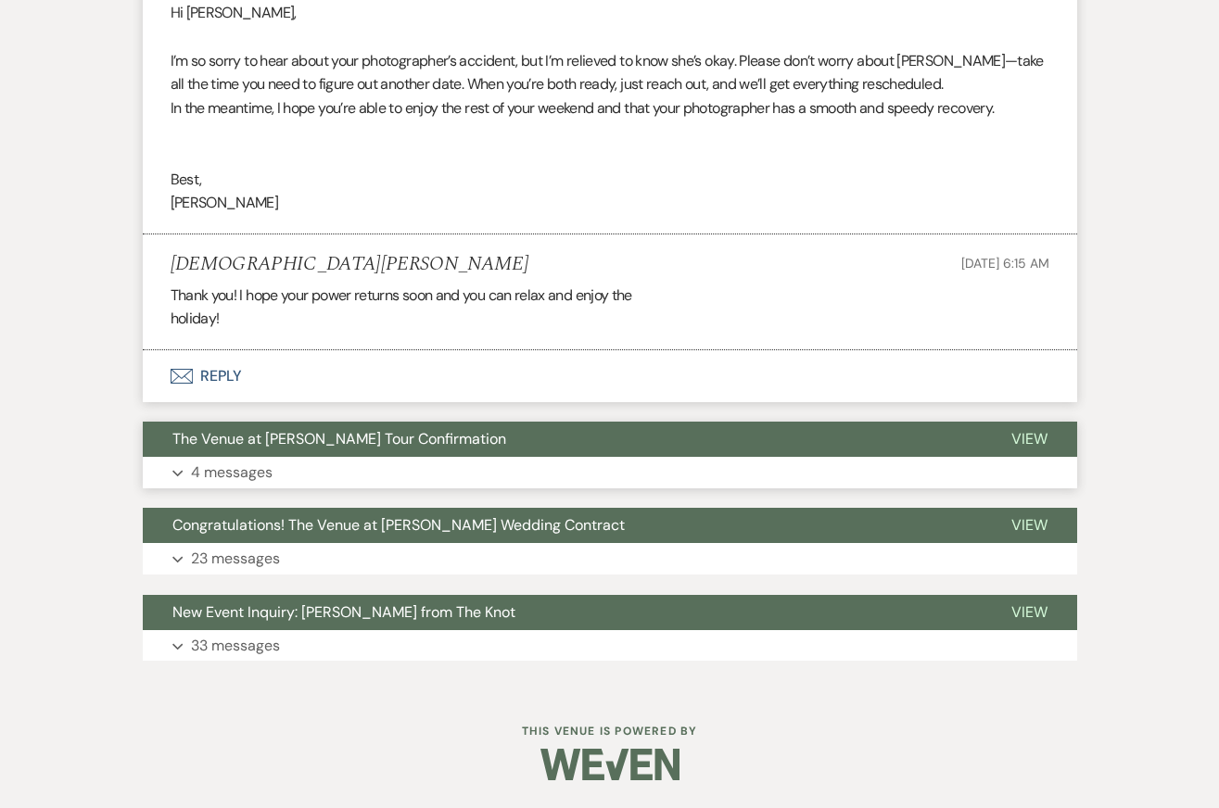
click at [717, 452] on button "The Venue at Carley Brook Tour Confirmation" at bounding box center [562, 439] width 839 height 35
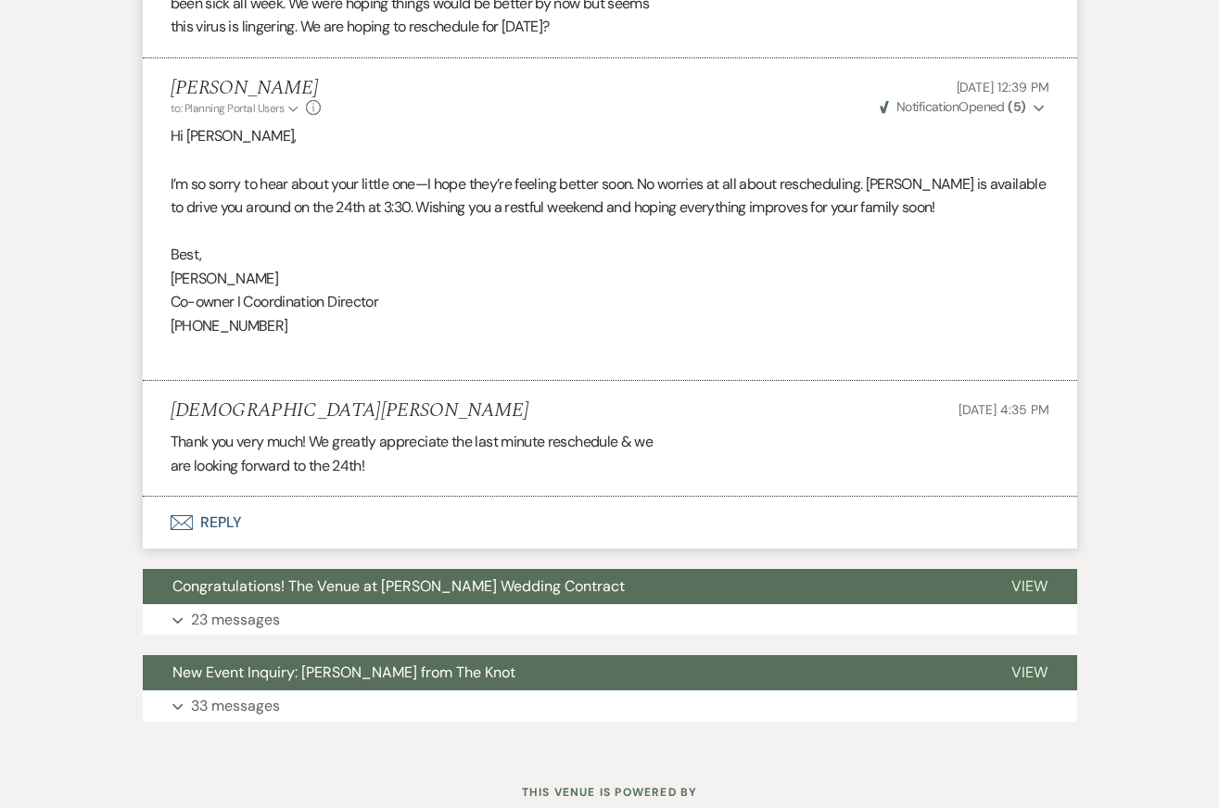
scroll to position [15609, 0]
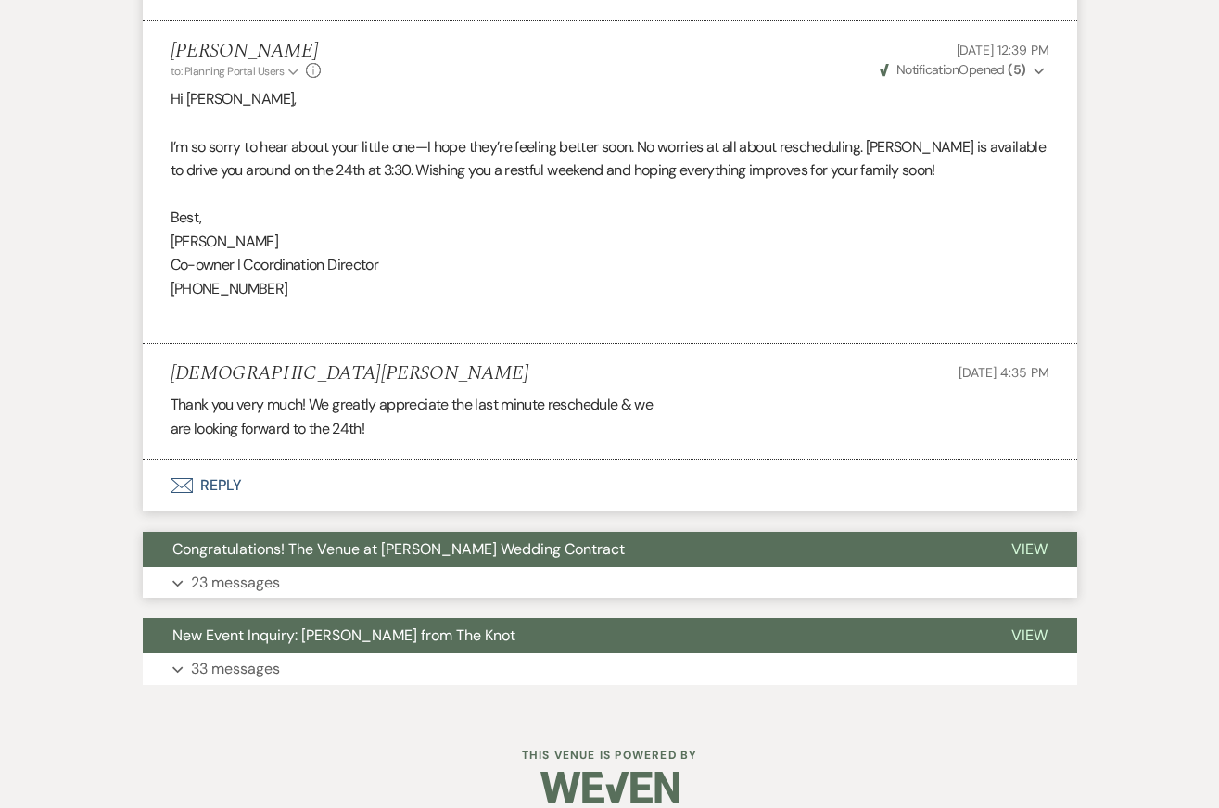
click at [701, 567] on button "Expand 23 messages" at bounding box center [610, 583] width 934 height 32
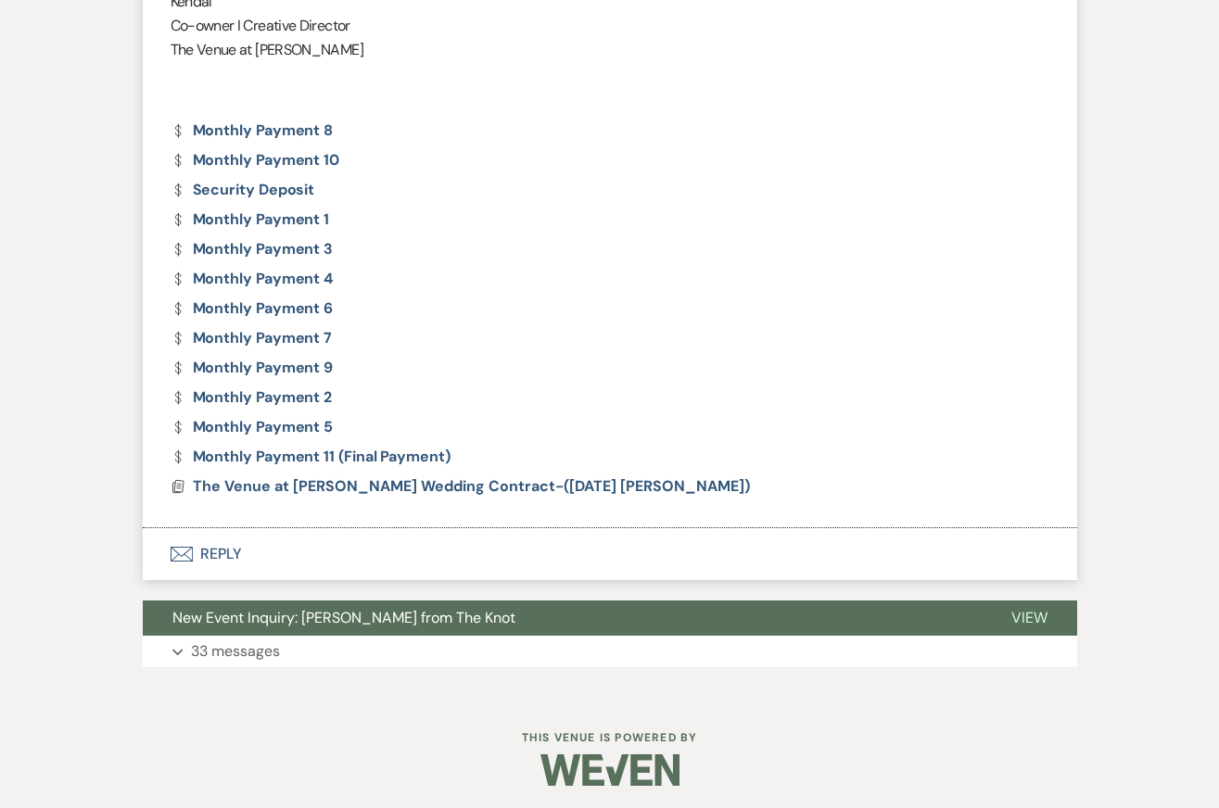
scroll to position [22340, 0]
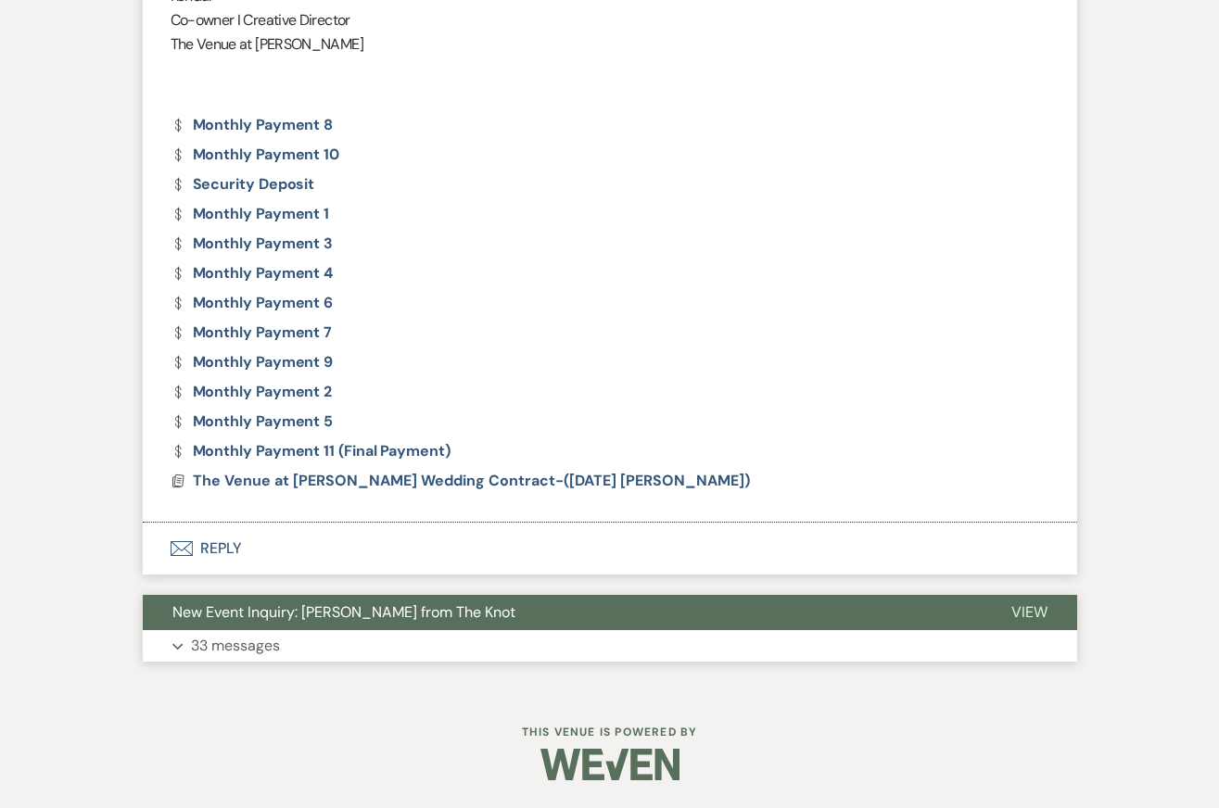
click at [676, 642] on button "Expand 33 messages" at bounding box center [610, 646] width 934 height 32
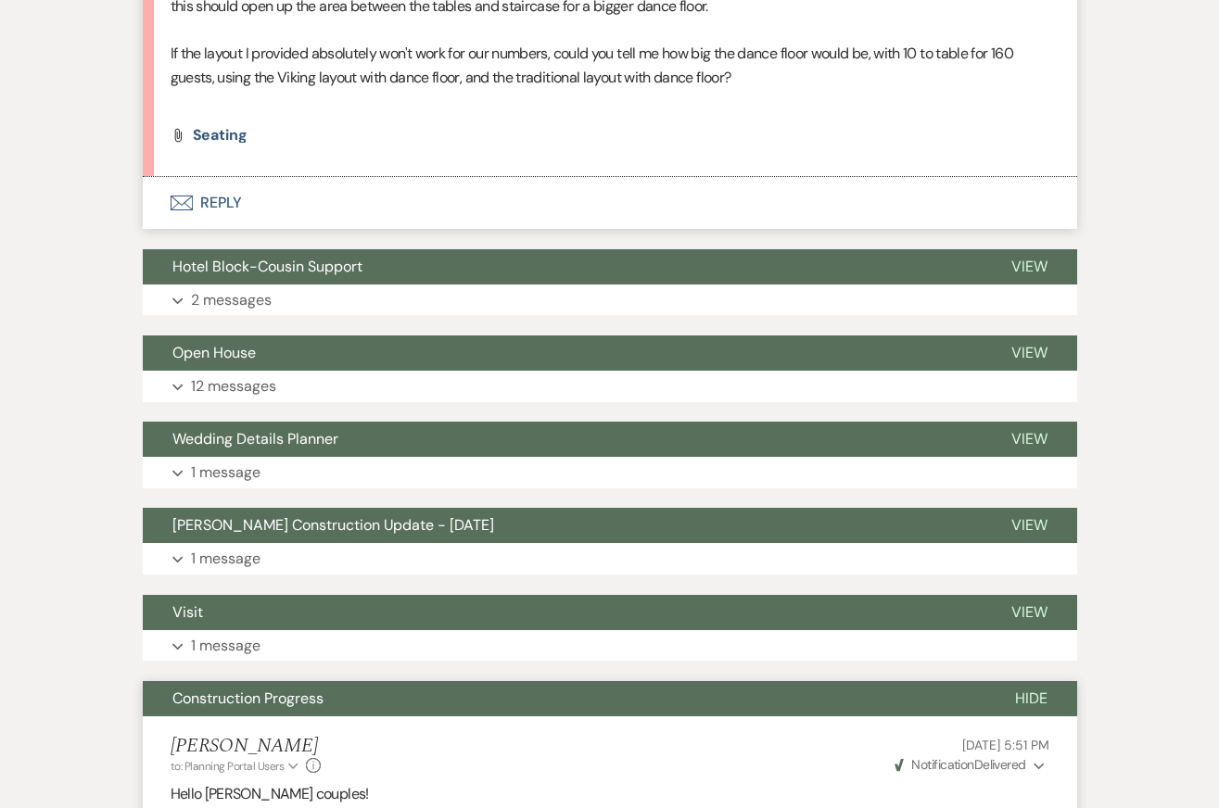
scroll to position [945, 0]
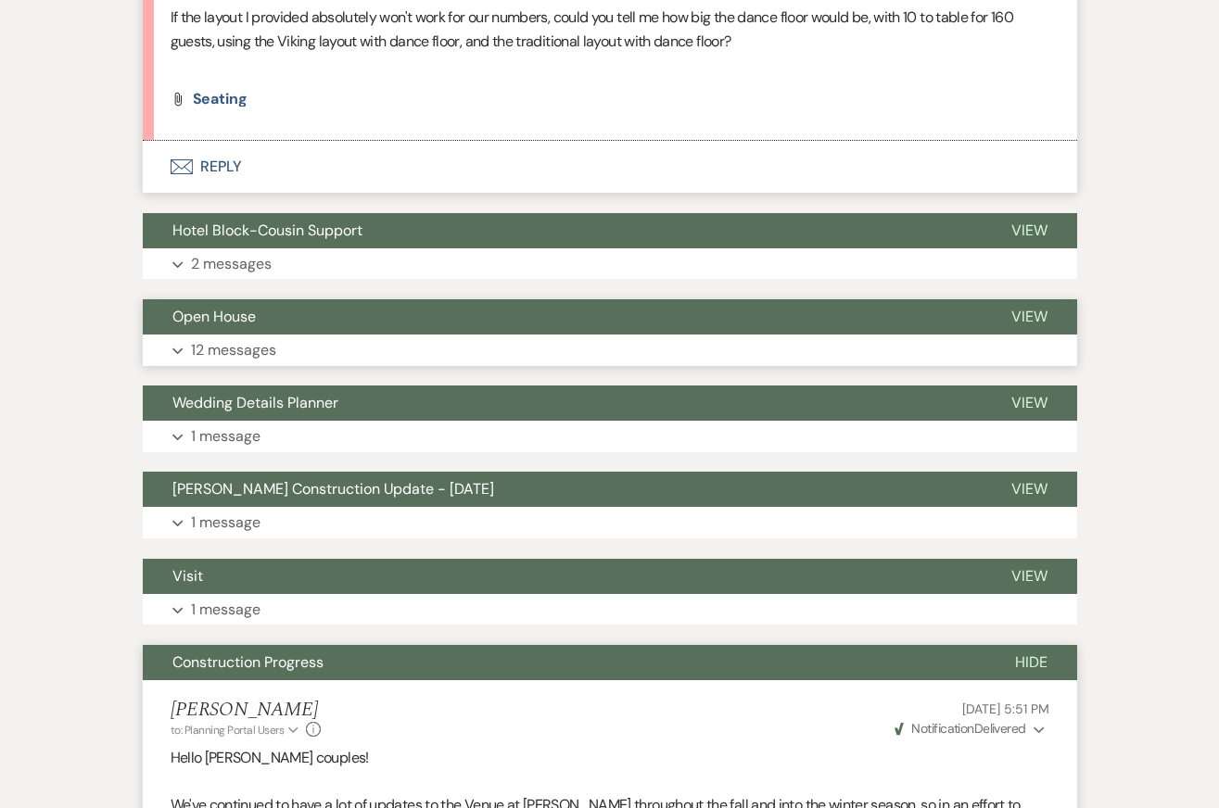
click at [395, 347] on button "Expand 12 messages" at bounding box center [610, 351] width 934 height 32
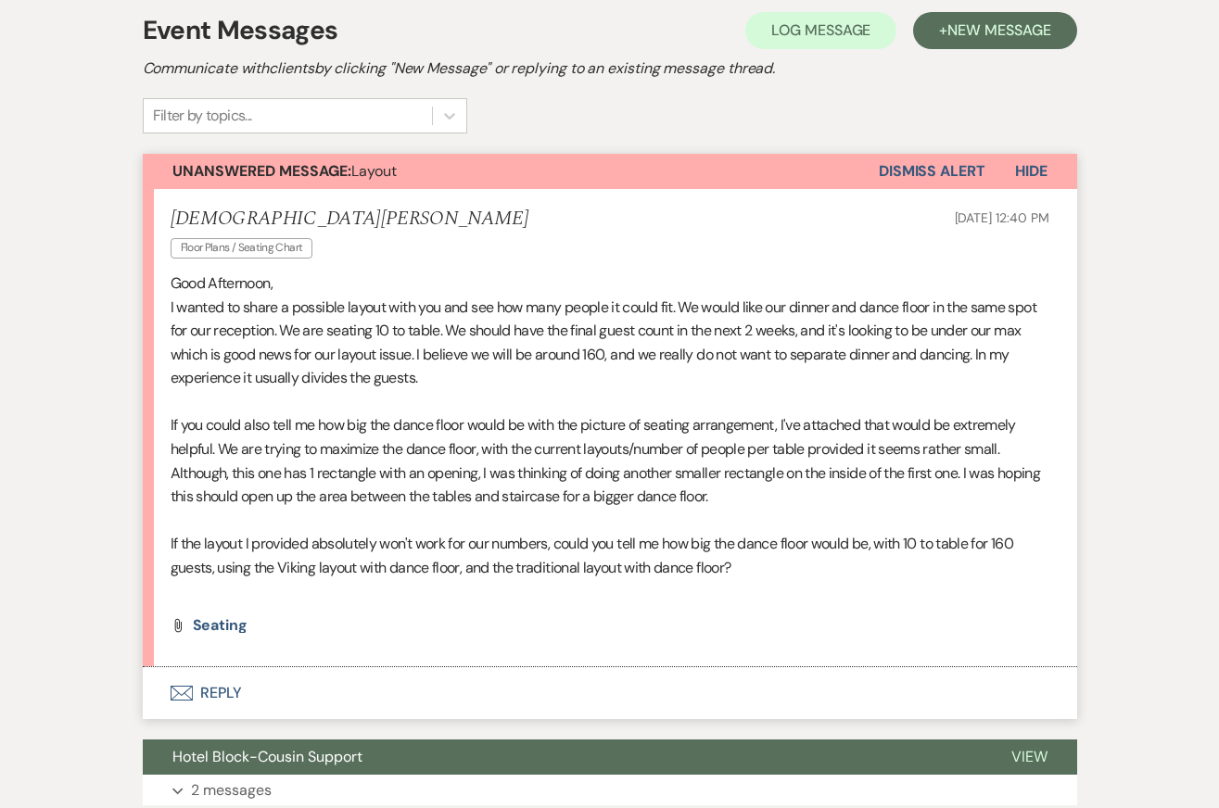
scroll to position [417, 0]
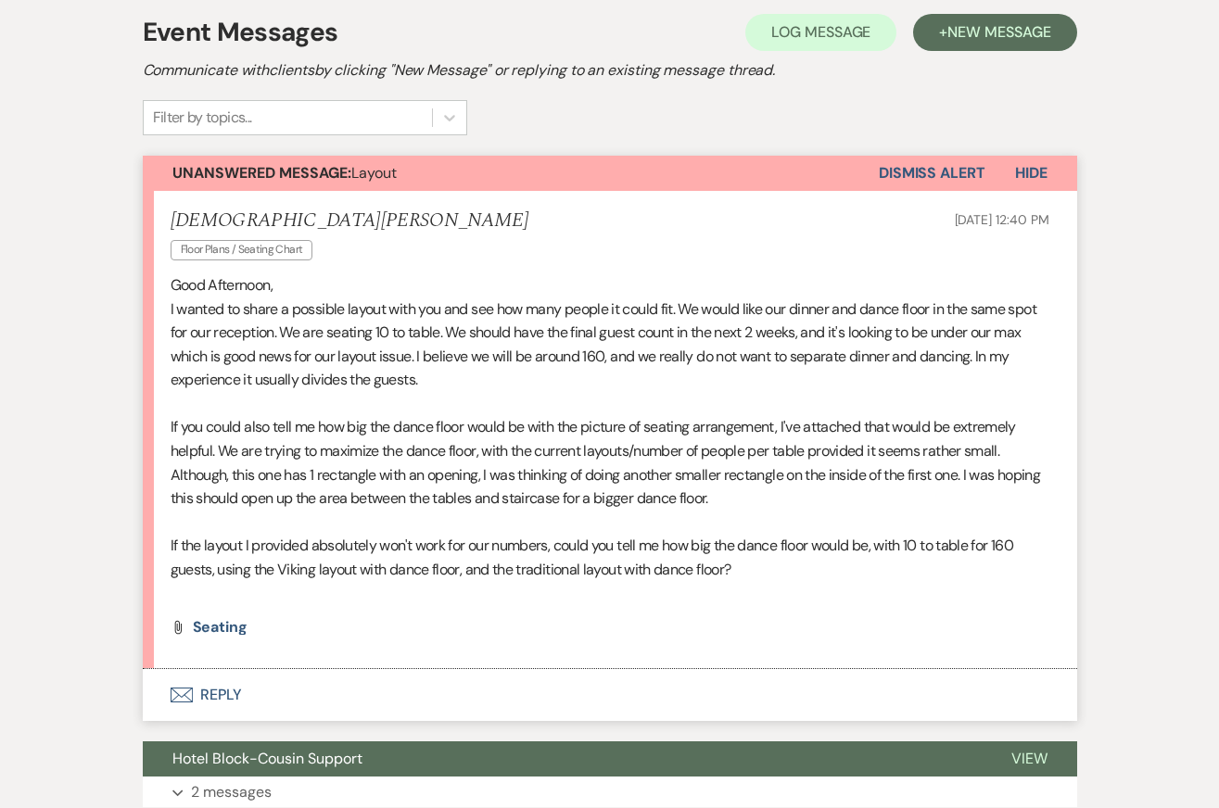
click at [408, 702] on button "Envelope Reply" at bounding box center [610, 695] width 934 height 52
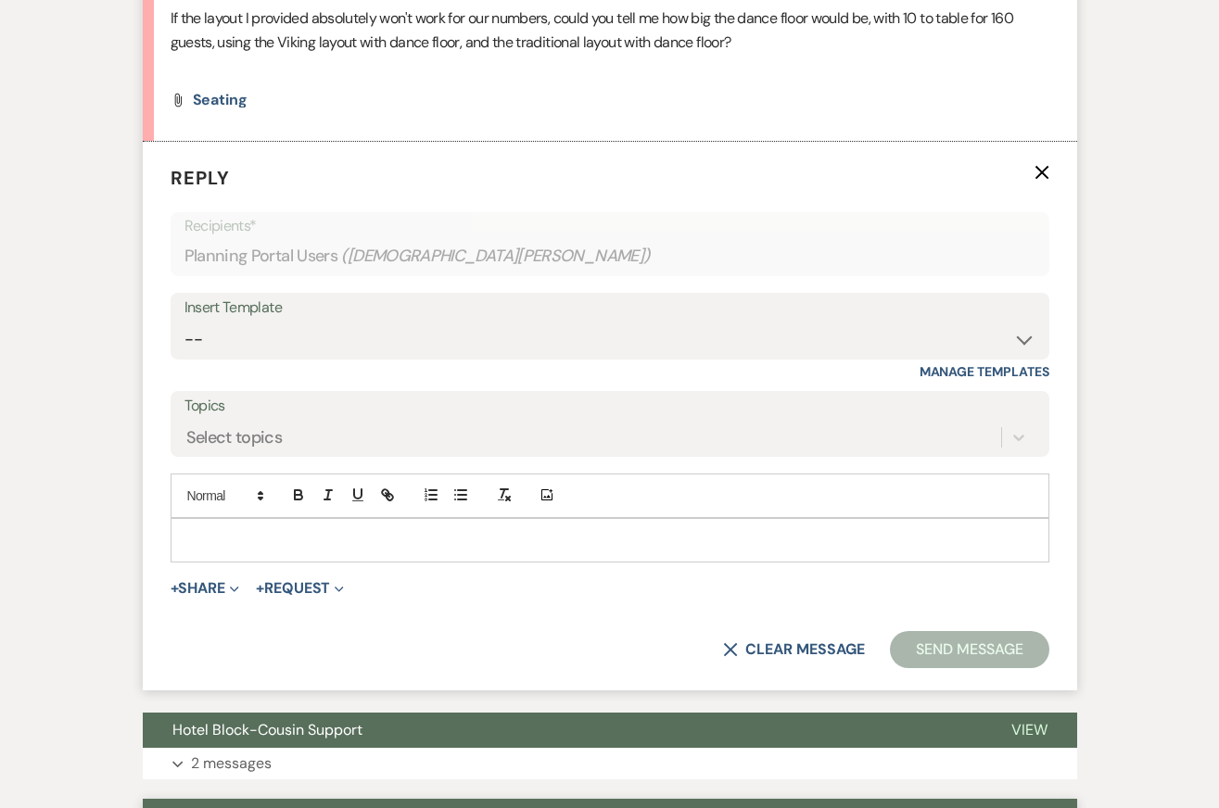
scroll to position [956, 0]
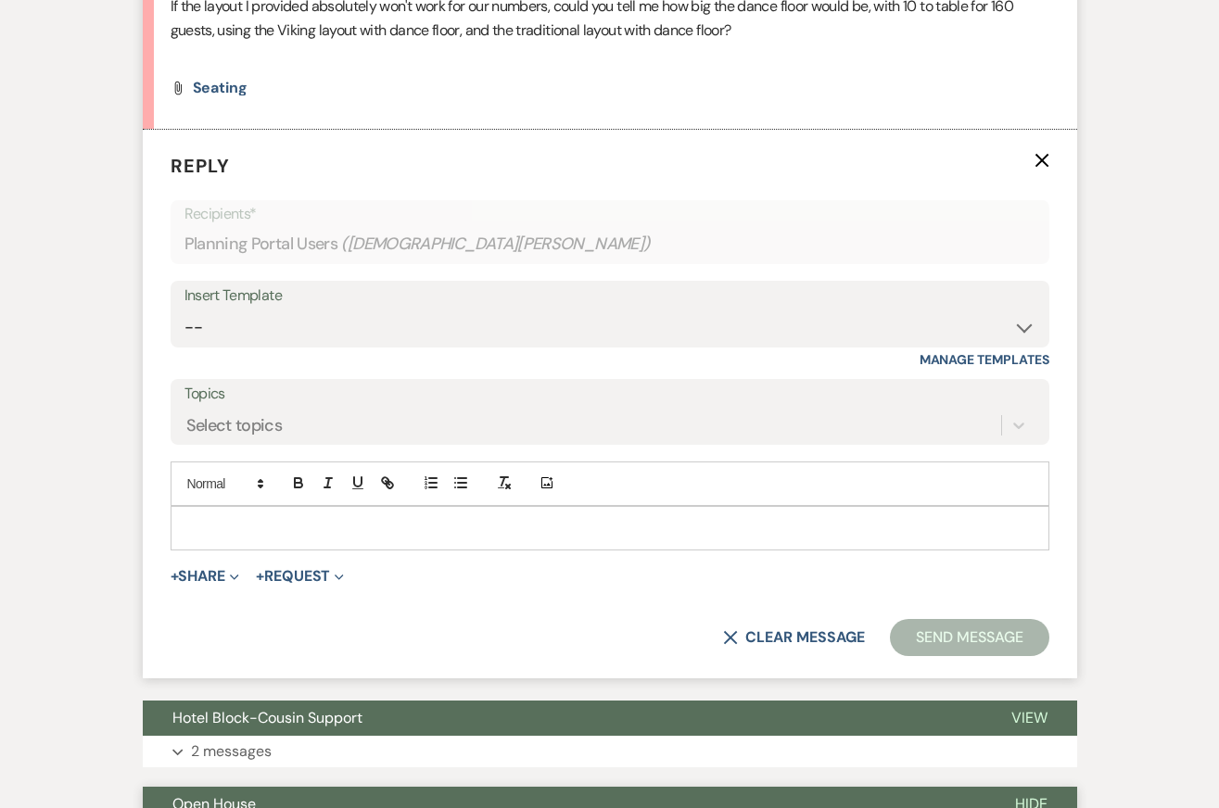
click at [373, 537] on div at bounding box center [609, 528] width 877 height 43
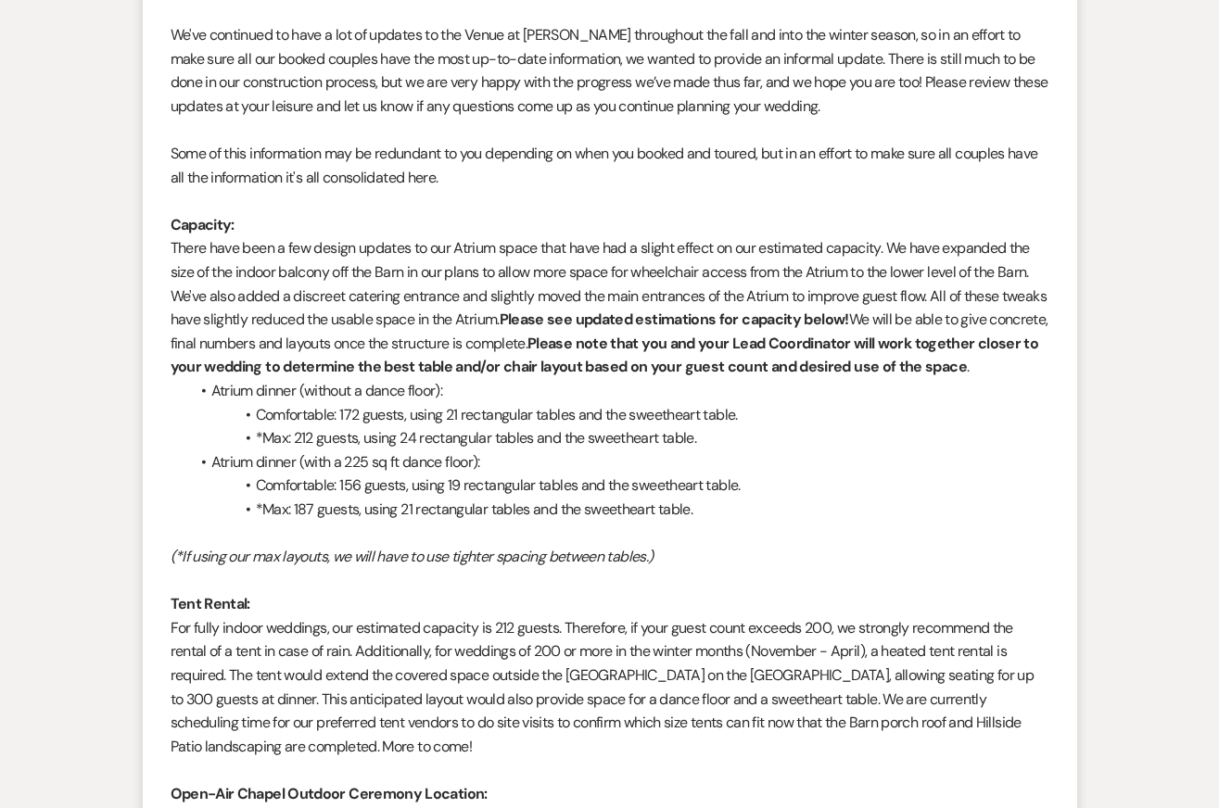
scroll to position [5717, 0]
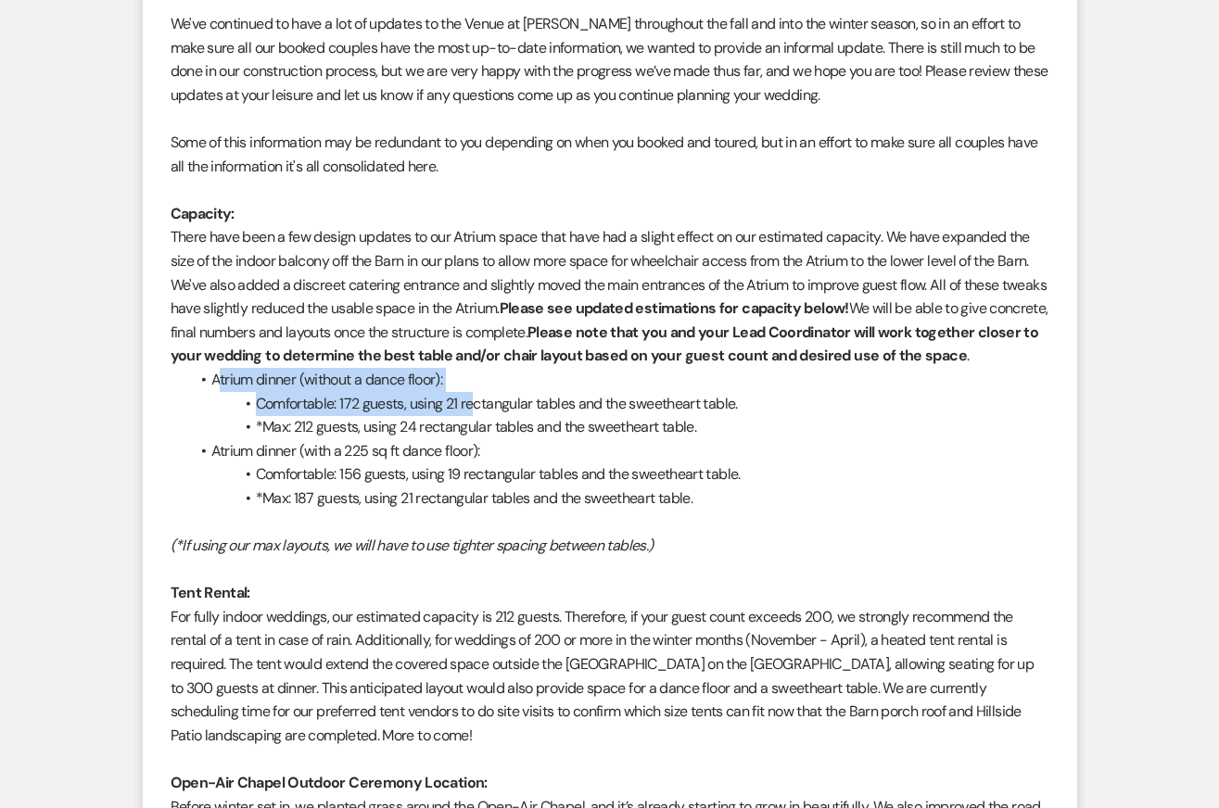
drag, startPoint x: 221, startPoint y: 402, endPoint x: 473, endPoint y: 427, distance: 253.3
click at [473, 427] on ul "Atrium dinner (without a dance floor): Comfortable: 172 guests, using 21 rectan…" at bounding box center [619, 439] width 860 height 143
click at [360, 484] on span "Comfortable: 156 guests, using 19 rectangular tables and the sweetheart table." at bounding box center [498, 473] width 485 height 19
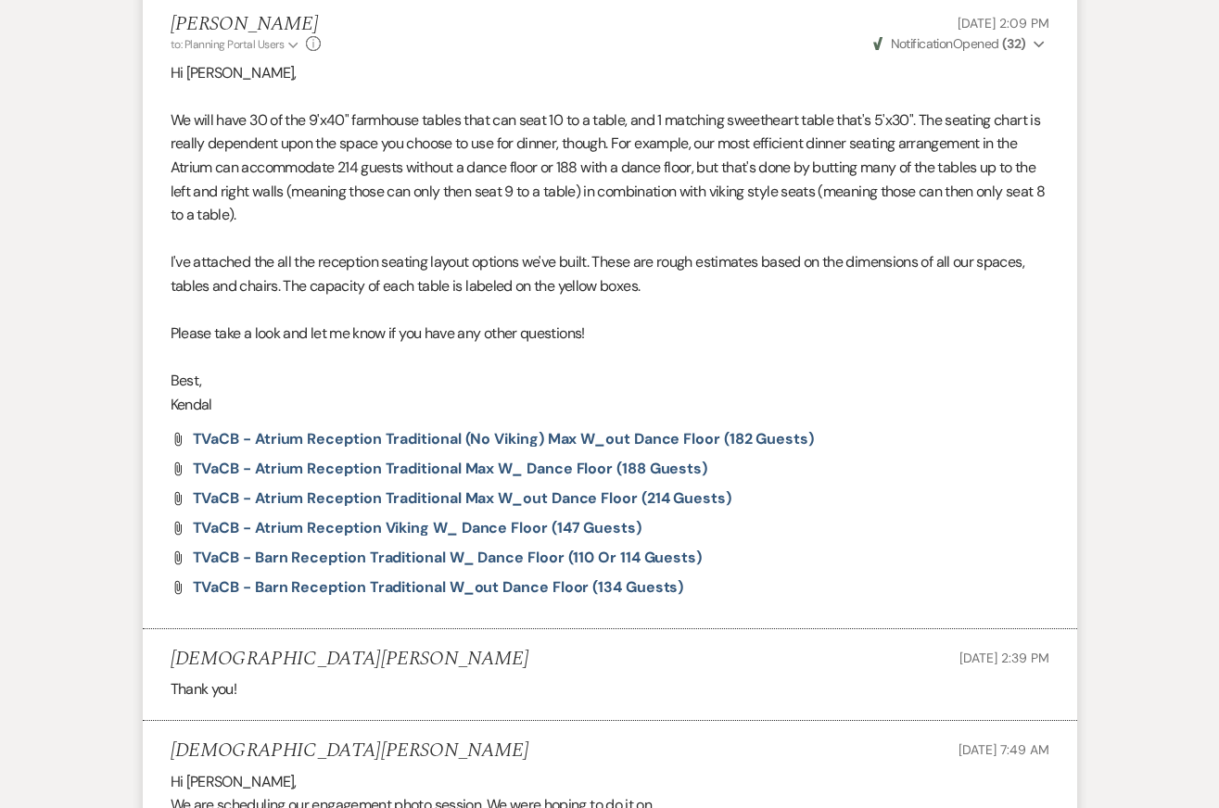
scroll to position [14638, 0]
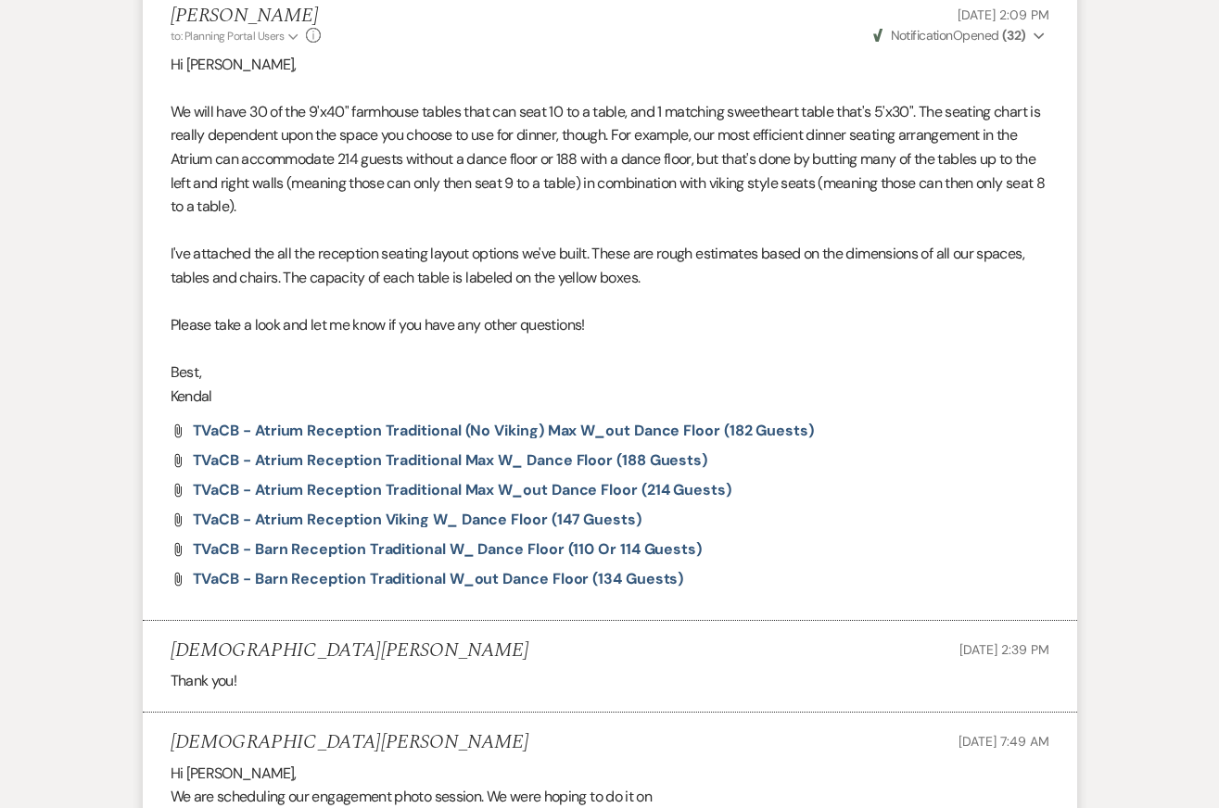
click at [285, 289] on p "I've attached the all the reception seating layout options we've built. These a…" at bounding box center [610, 265] width 879 height 47
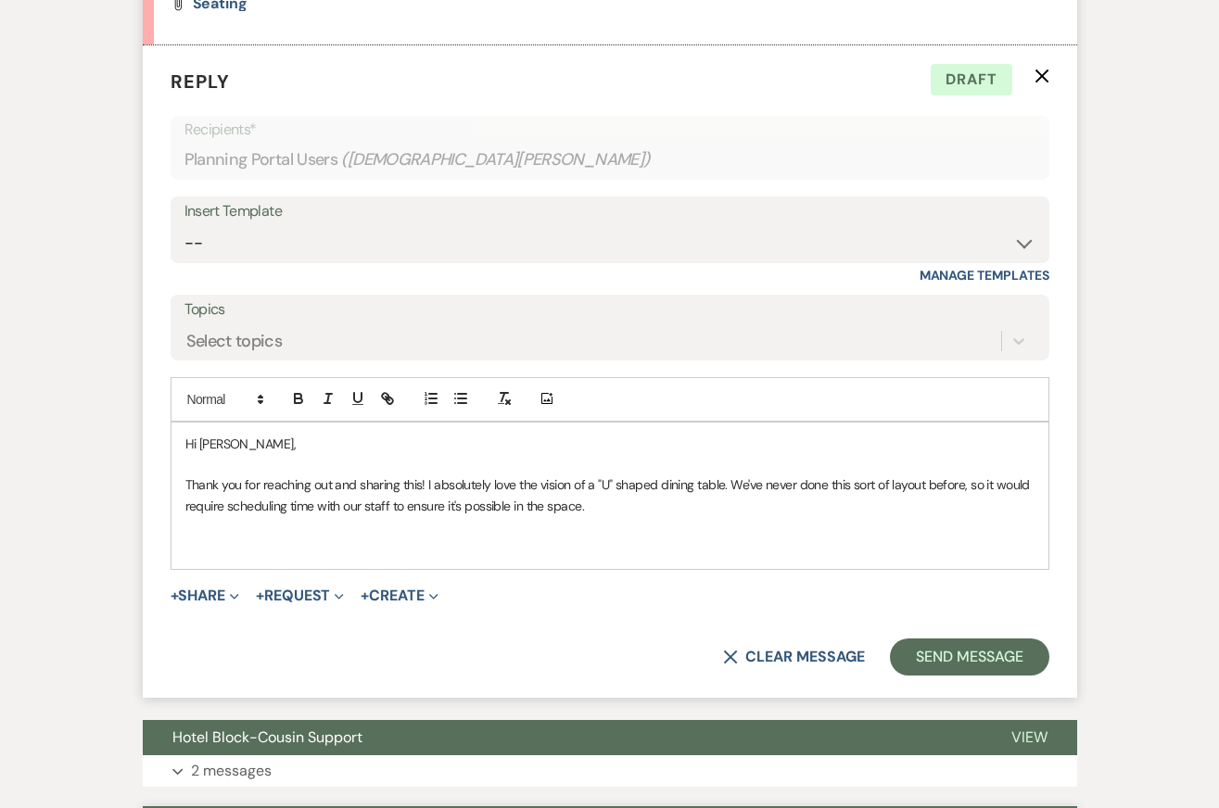
scroll to position [1043, 0]
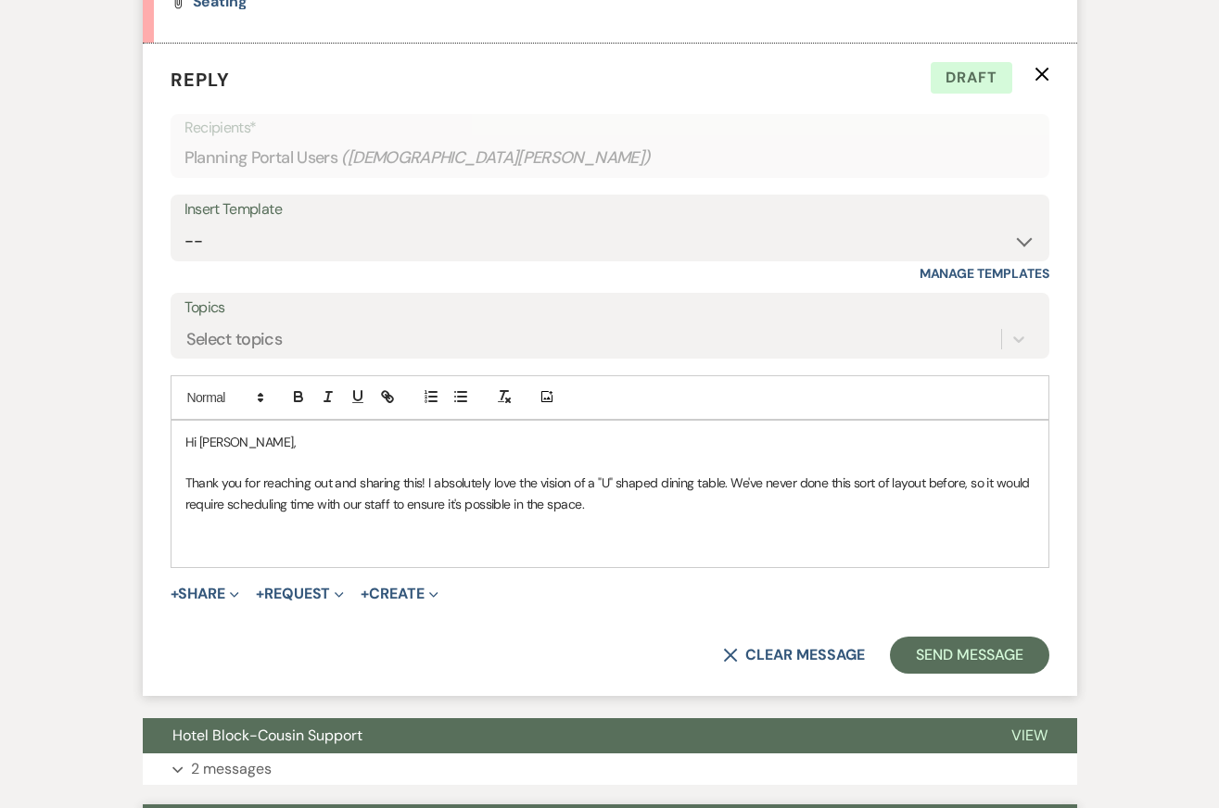
click at [465, 456] on p at bounding box center [609, 462] width 849 height 20
click at [664, 507] on p "Thank you for reaching out and sharing this! I absolutely love the vision of a …" at bounding box center [609, 494] width 849 height 42
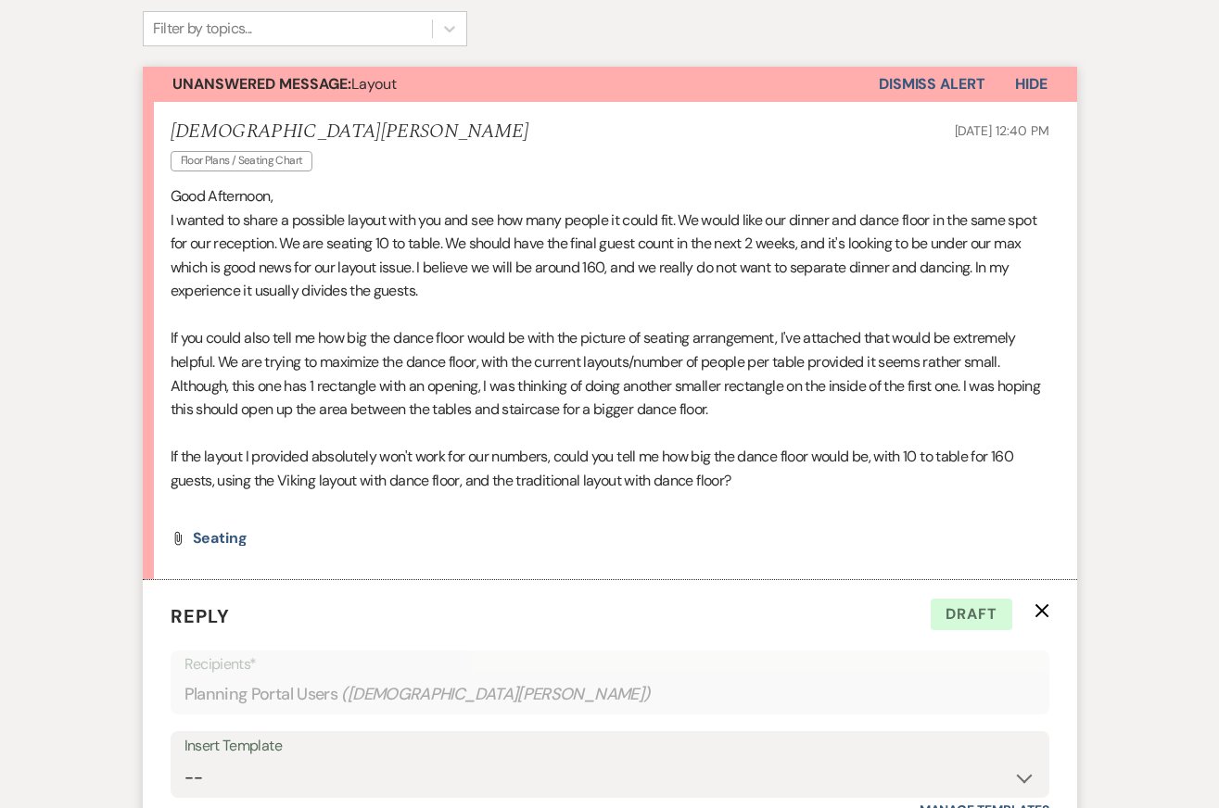
scroll to position [507, 0]
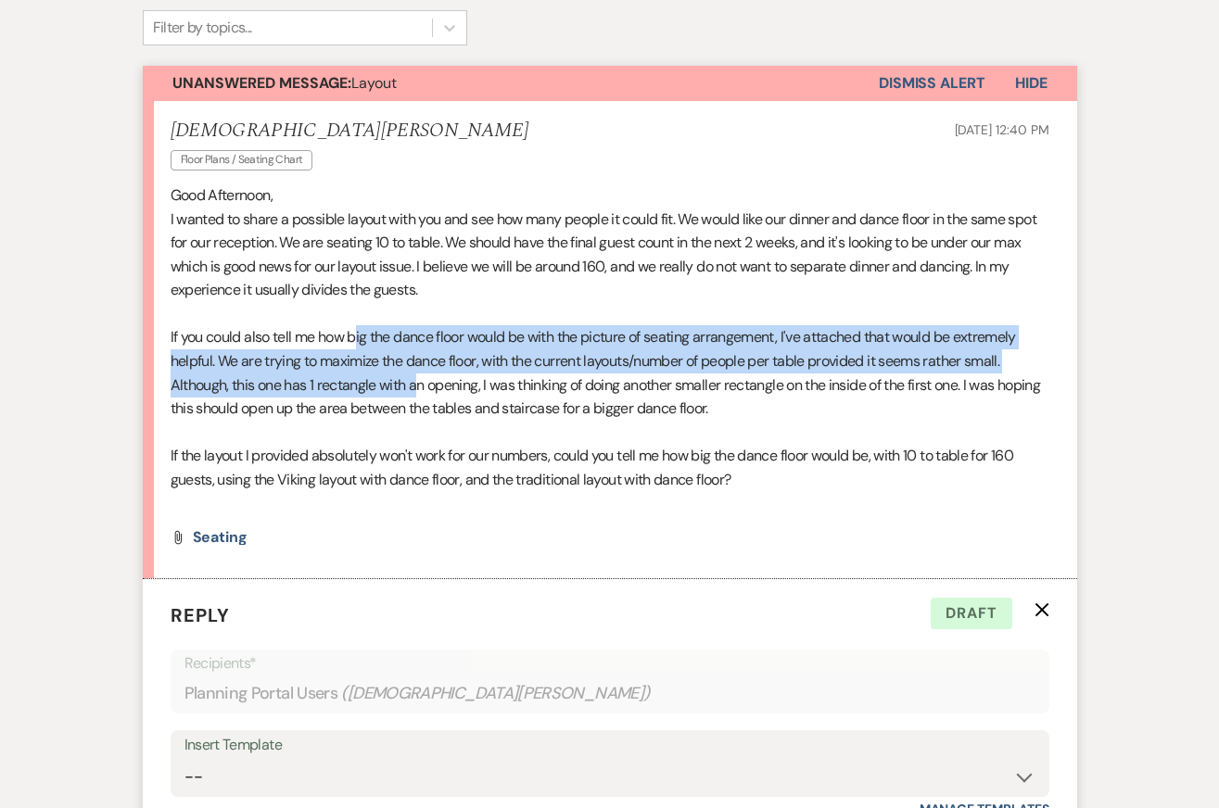
drag, startPoint x: 356, startPoint y: 343, endPoint x: 416, endPoint y: 386, distance: 73.8
click at [416, 386] on div "Good Afternoon, I wanted to share a possible layout with you and see how many p…" at bounding box center [610, 349] width 879 height 332
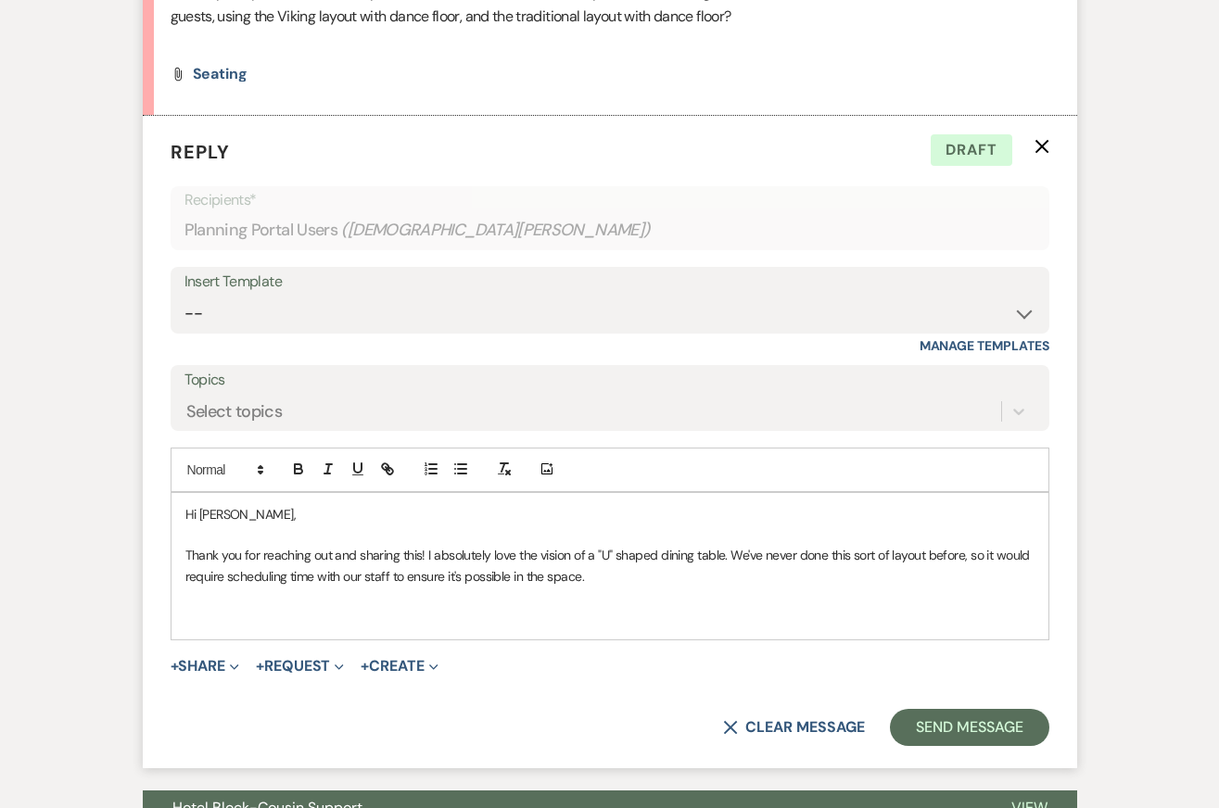
scroll to position [993, 0]
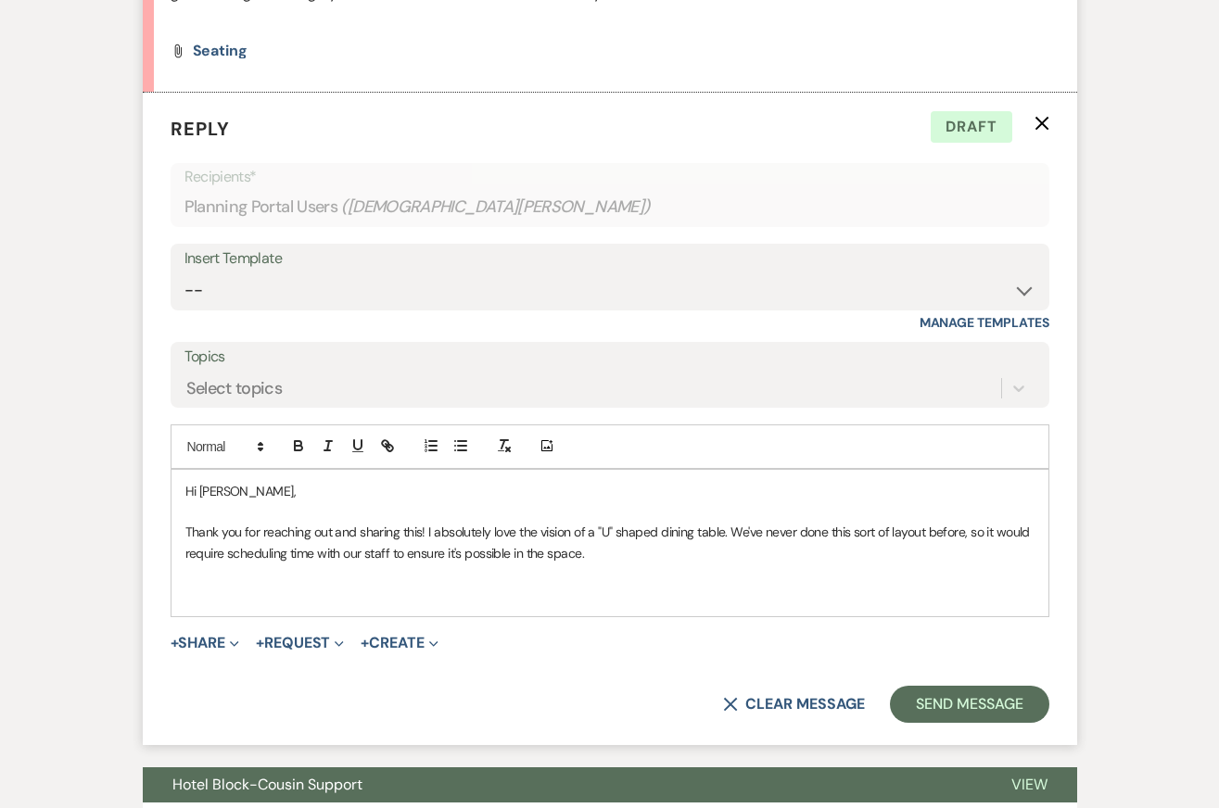
click at [656, 563] on p at bounding box center [609, 573] width 849 height 20
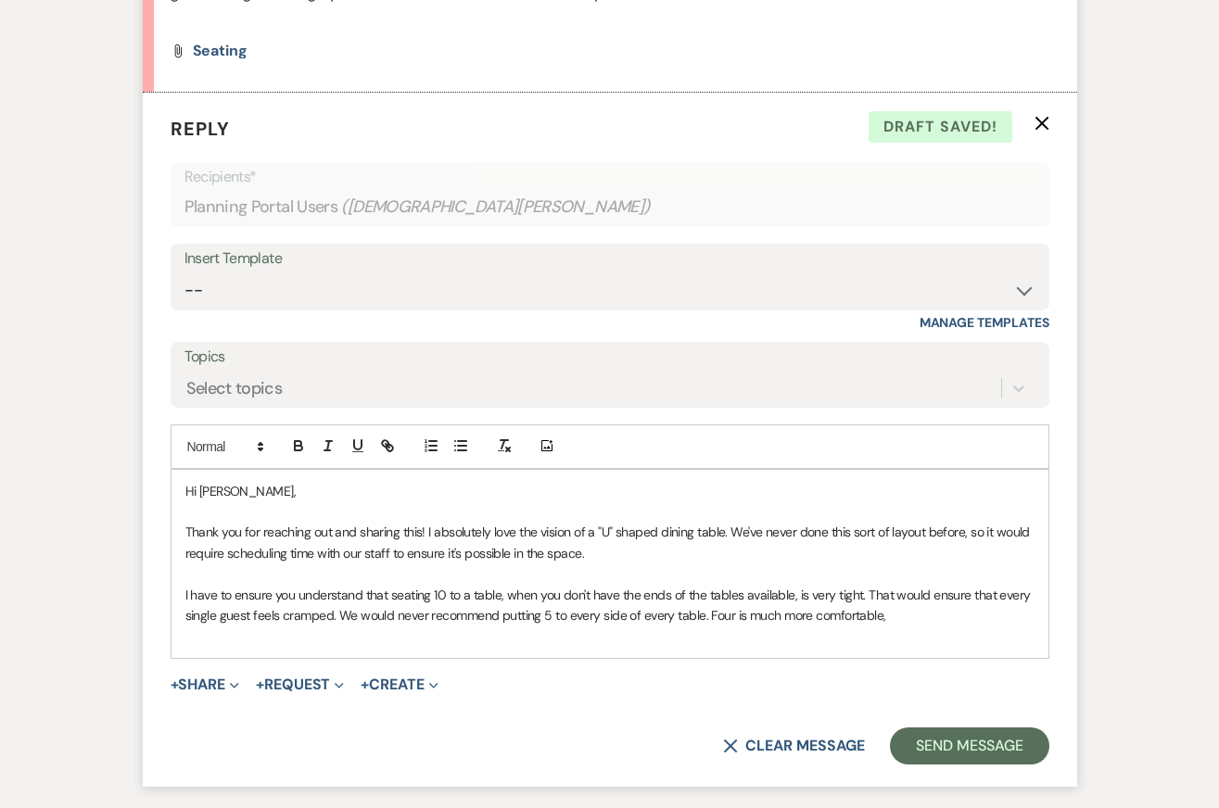
click at [723, 609] on p "I have to ensure you understand that seating 10 to a table, when you don't have…" at bounding box center [609, 606] width 849 height 42
click at [664, 538] on p "Thank you for reaching out and sharing this! I absolutely love the vision of a …" at bounding box center [609, 543] width 849 height 42
click at [619, 610] on p "I have to ensure you understand that seating 10 to a table, when you don't have…" at bounding box center [609, 606] width 849 height 42
click at [462, 549] on p "Thank you for reaching out and sharing this! I absolutely love the vision of a …" at bounding box center [609, 543] width 849 height 42
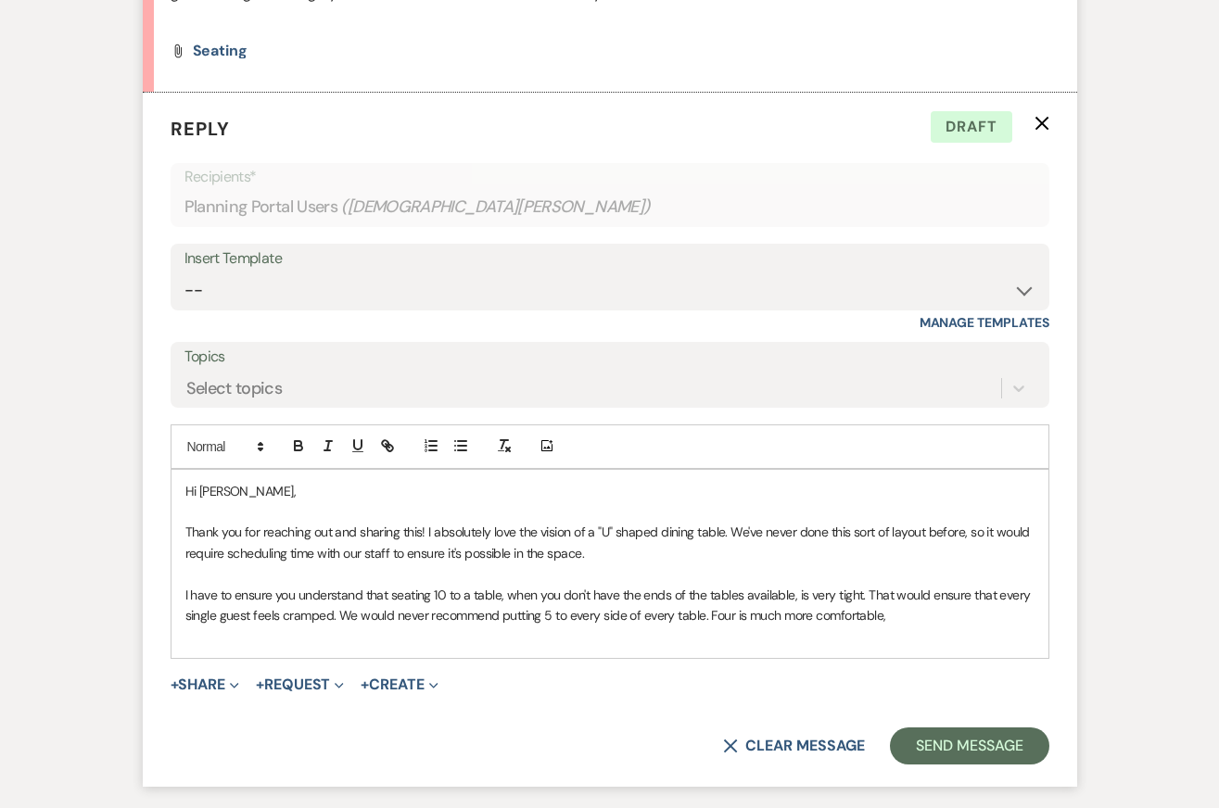
scroll to position [1037, 0]
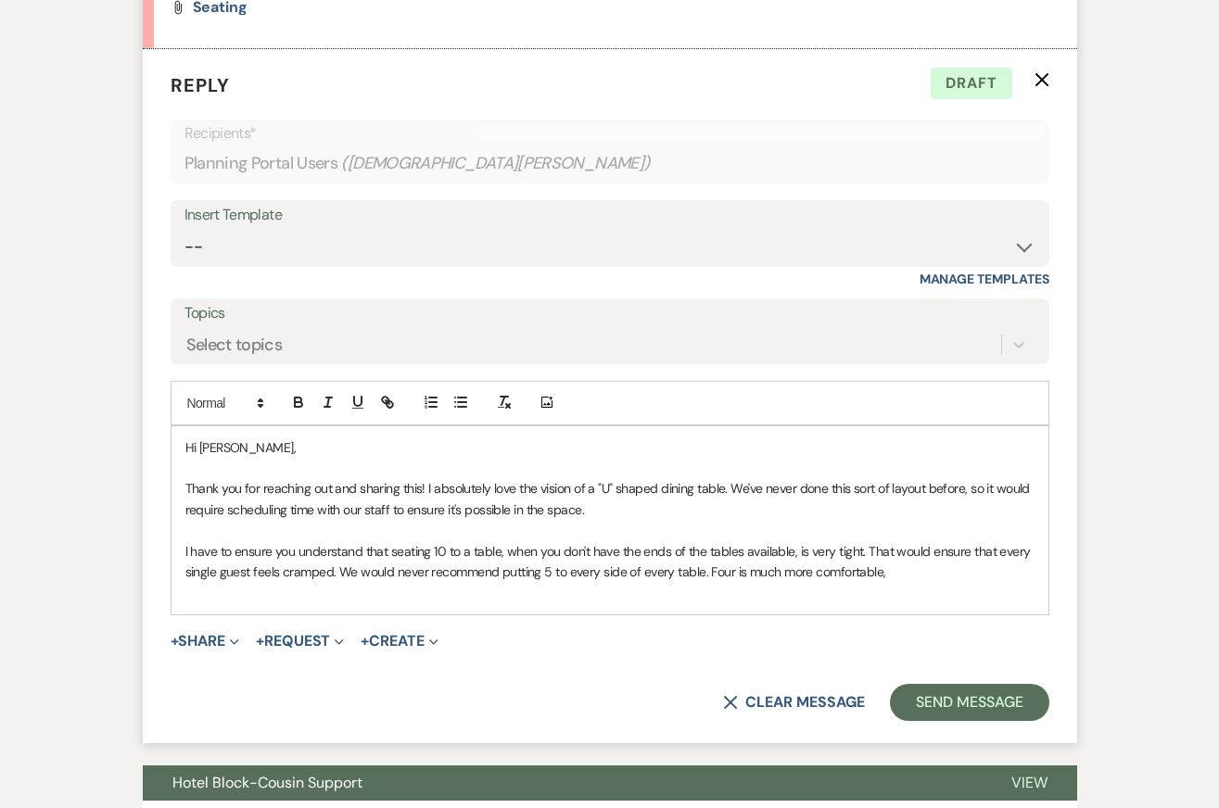
click at [429, 553] on p "I have to ensure you understand that seating 10 to a table, when you don't have…" at bounding box center [609, 562] width 849 height 42
click at [481, 583] on p at bounding box center [609, 592] width 849 height 20
click at [937, 578] on p "I have to ensure you understand that seating 10 to a table, when you don't have…" at bounding box center [609, 562] width 849 height 42
drag, startPoint x: 708, startPoint y: 571, endPoint x: 926, endPoint y: 575, distance: 217.8
click at [924, 575] on p "I have to ensure you understand that seating 10 to a table, when you don't have…" at bounding box center [609, 562] width 849 height 42
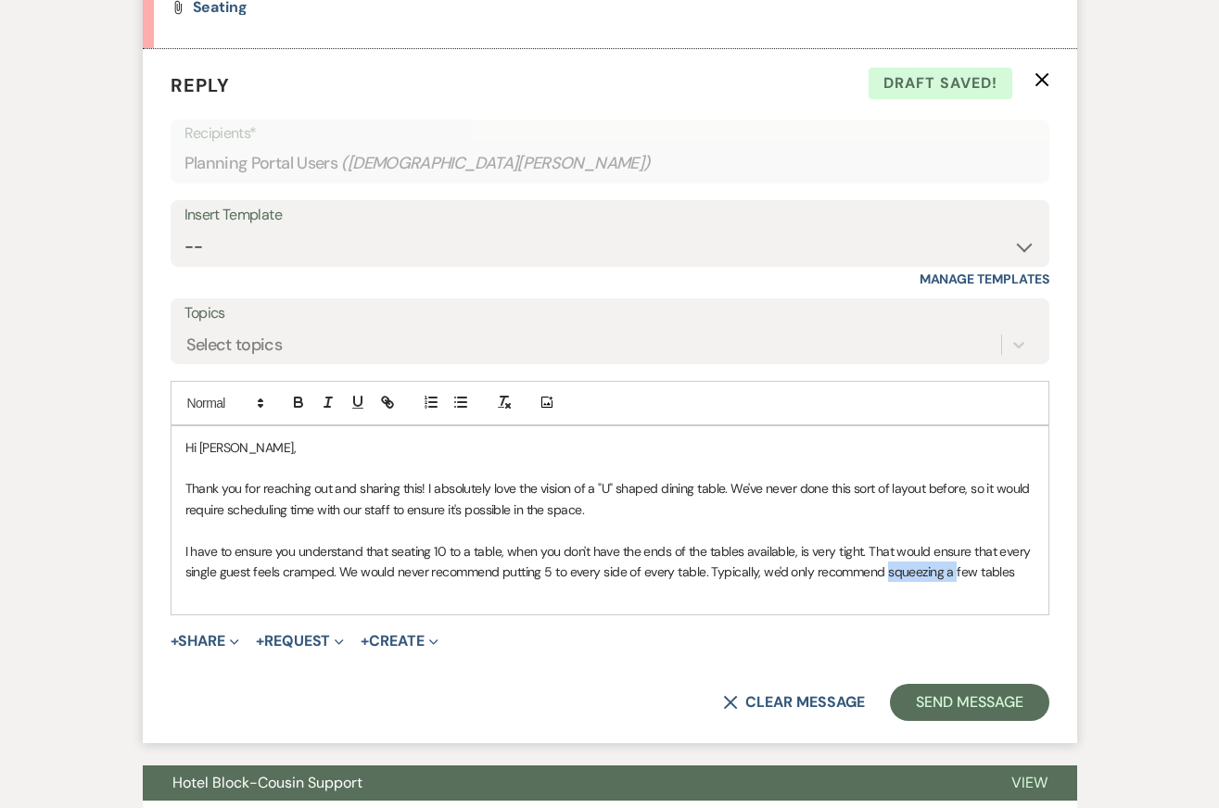
drag, startPoint x: 883, startPoint y: 573, endPoint x: 952, endPoint y: 573, distance: 68.6
click at [952, 573] on p "I have to ensure you understand that seating 10 to a table, when you don't have…" at bounding box center [609, 562] width 849 height 42
click at [1018, 566] on p "I have to ensure you understand that seating 10 to a table, when you don't have…" at bounding box center [609, 562] width 849 height 42
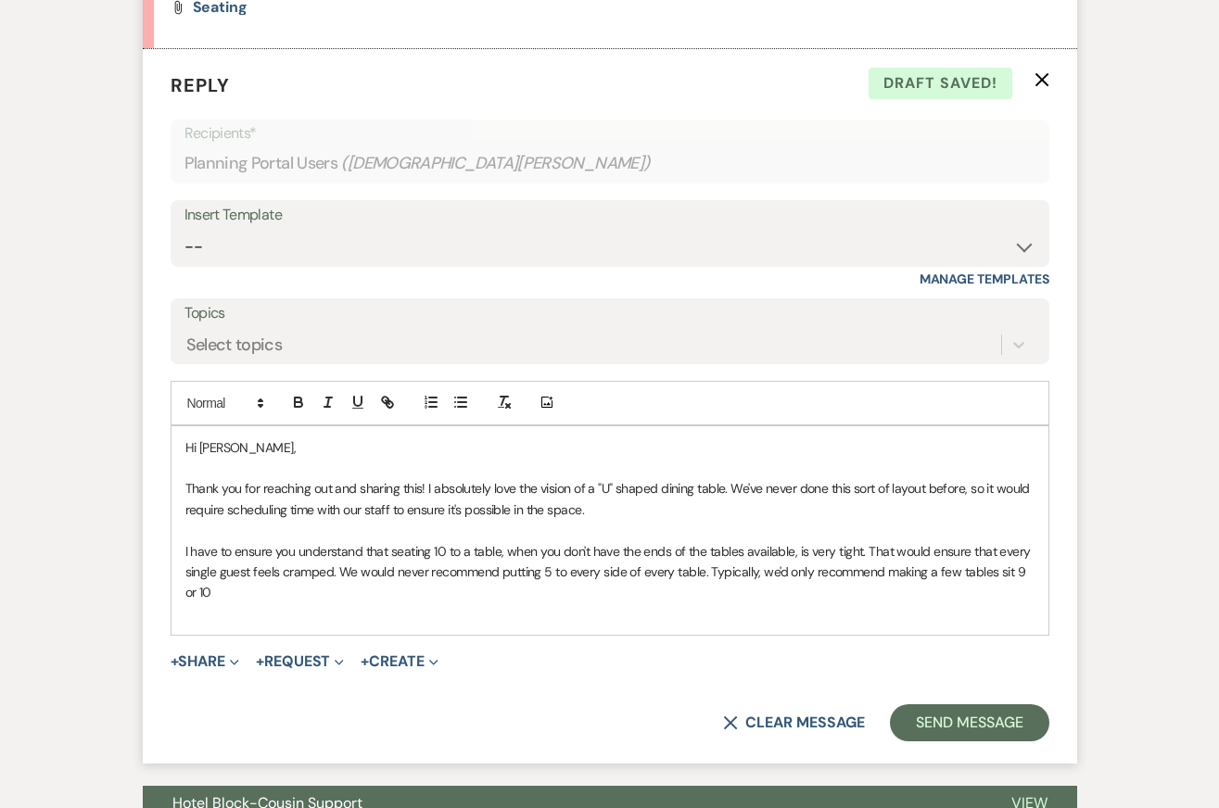
click at [1005, 575] on p "I have to ensure you understand that seating 10 to a table, when you don't have…" at bounding box center [609, 572] width 849 height 62
click at [986, 585] on p "I have to ensure you understand that seating 10 to a table, when you don't have…" at bounding box center [609, 572] width 849 height 62
click at [673, 530] on p at bounding box center [609, 530] width 849 height 20
click at [643, 585] on p "I have to ensure you understand that seating 10 to a table, when you don't have…" at bounding box center [609, 572] width 849 height 62
click at [628, 535] on p at bounding box center [609, 530] width 849 height 20
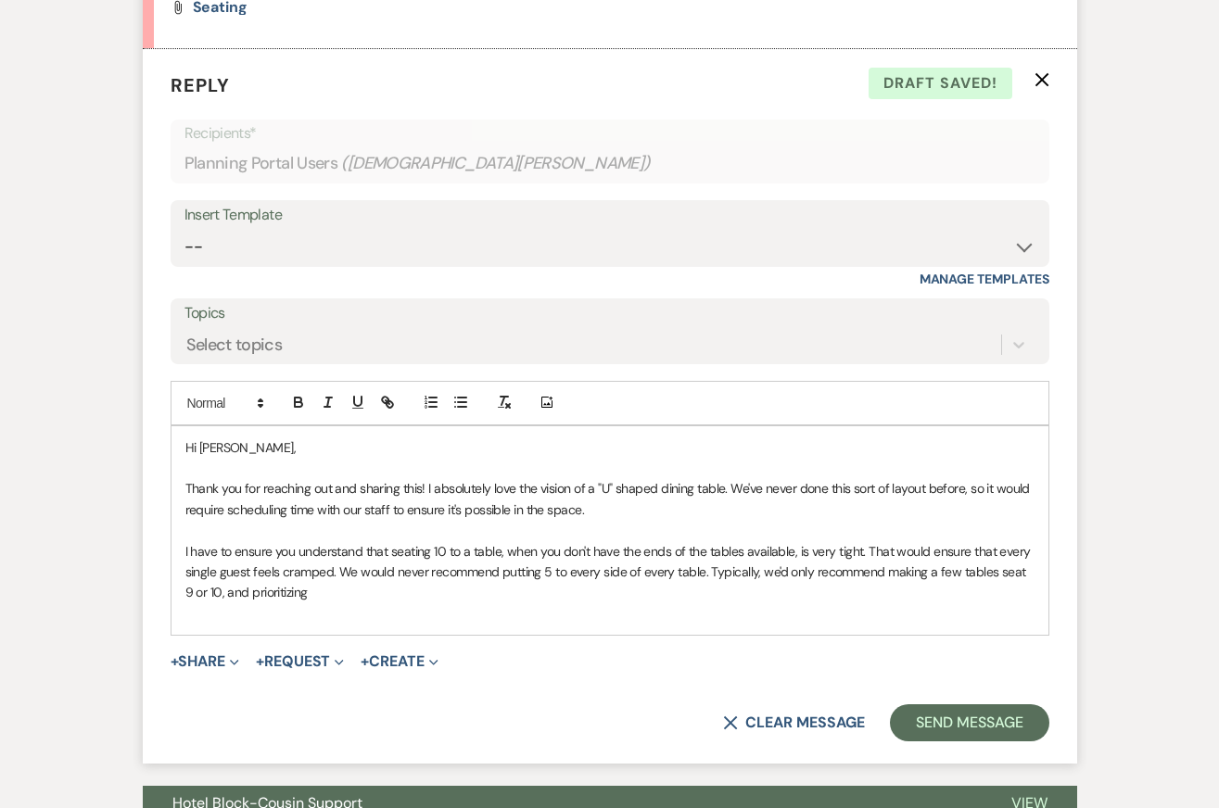
click at [628, 598] on p "I have to ensure you understand that seating 10 to a table, when you don't have…" at bounding box center [609, 572] width 849 height 62
click at [707, 572] on p "I have to ensure you understand that seating 10 to a table, when you don't have…" at bounding box center [609, 572] width 849 height 62
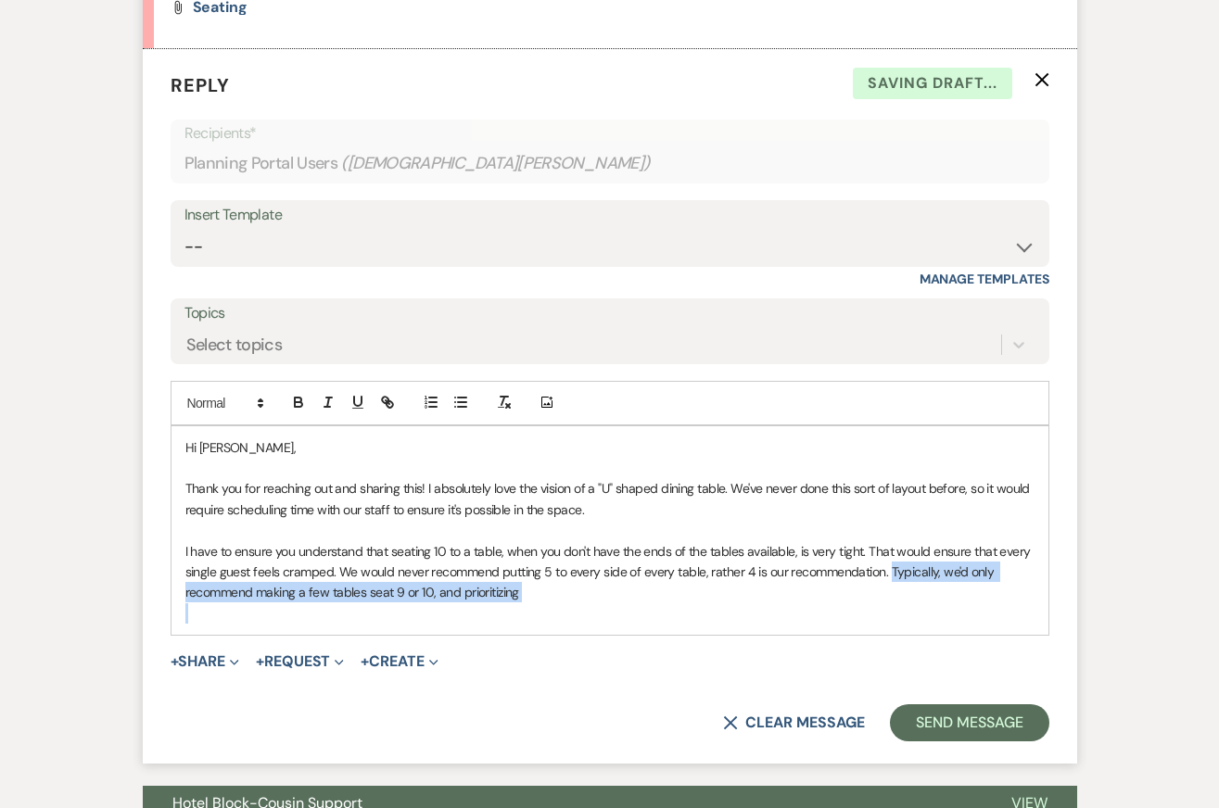
drag, startPoint x: 889, startPoint y: 573, endPoint x: 935, endPoint y: 614, distance: 62.3
click at [934, 614] on div "Hi Britny, Thank you for reaching out and sharing this! I absolutely love the v…" at bounding box center [609, 530] width 877 height 209
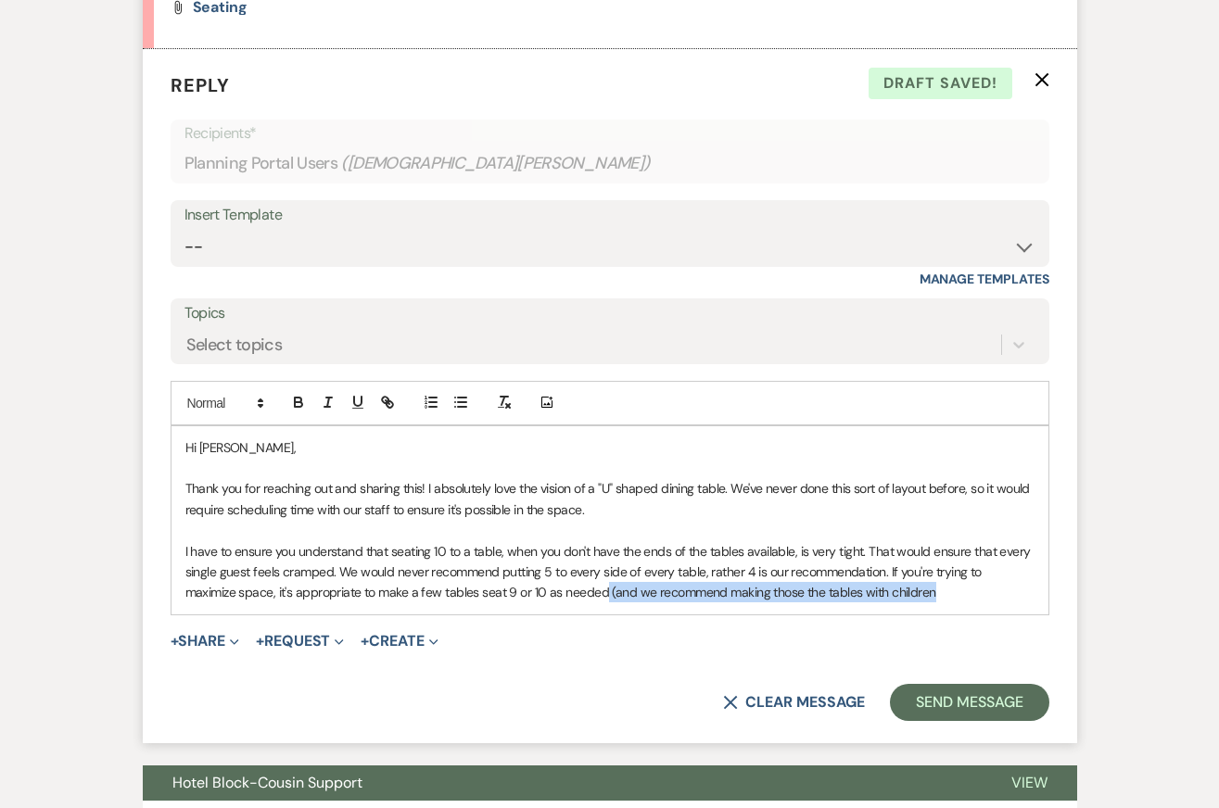
drag, startPoint x: 550, startPoint y: 592, endPoint x: 874, endPoint y: 594, distance: 323.4
click at [875, 594] on p "I have to ensure you understand that seating 10 to a table, when you don't have…" at bounding box center [609, 572] width 849 height 62
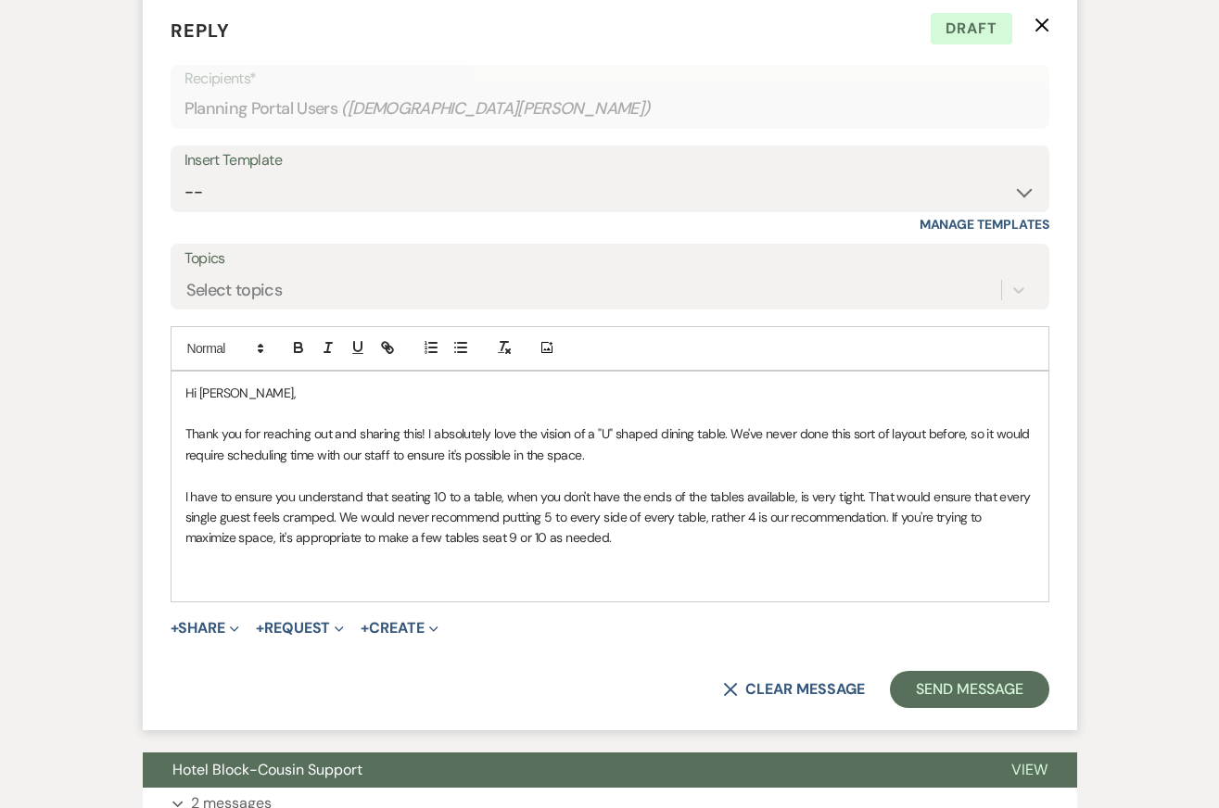
scroll to position [1094, 0]
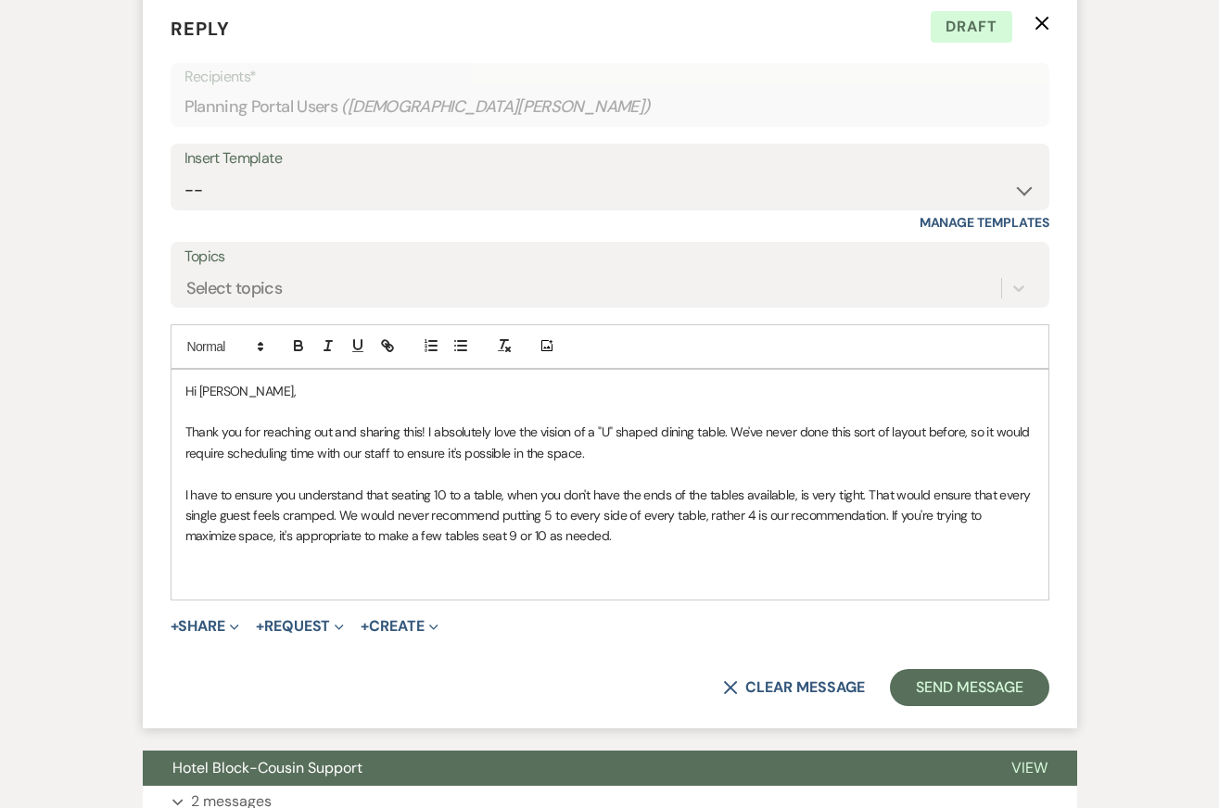
click at [685, 424] on p "Thank you for reaching out and sharing this! I absolutely love the vision of a …" at bounding box center [609, 443] width 849 height 42
click at [686, 571] on p at bounding box center [609, 577] width 849 height 20
click at [649, 469] on p at bounding box center [609, 473] width 849 height 20
click at [614, 448] on p "Thank you for reaching out and sharing this! I absolutely love the vision of a …" at bounding box center [609, 443] width 849 height 42
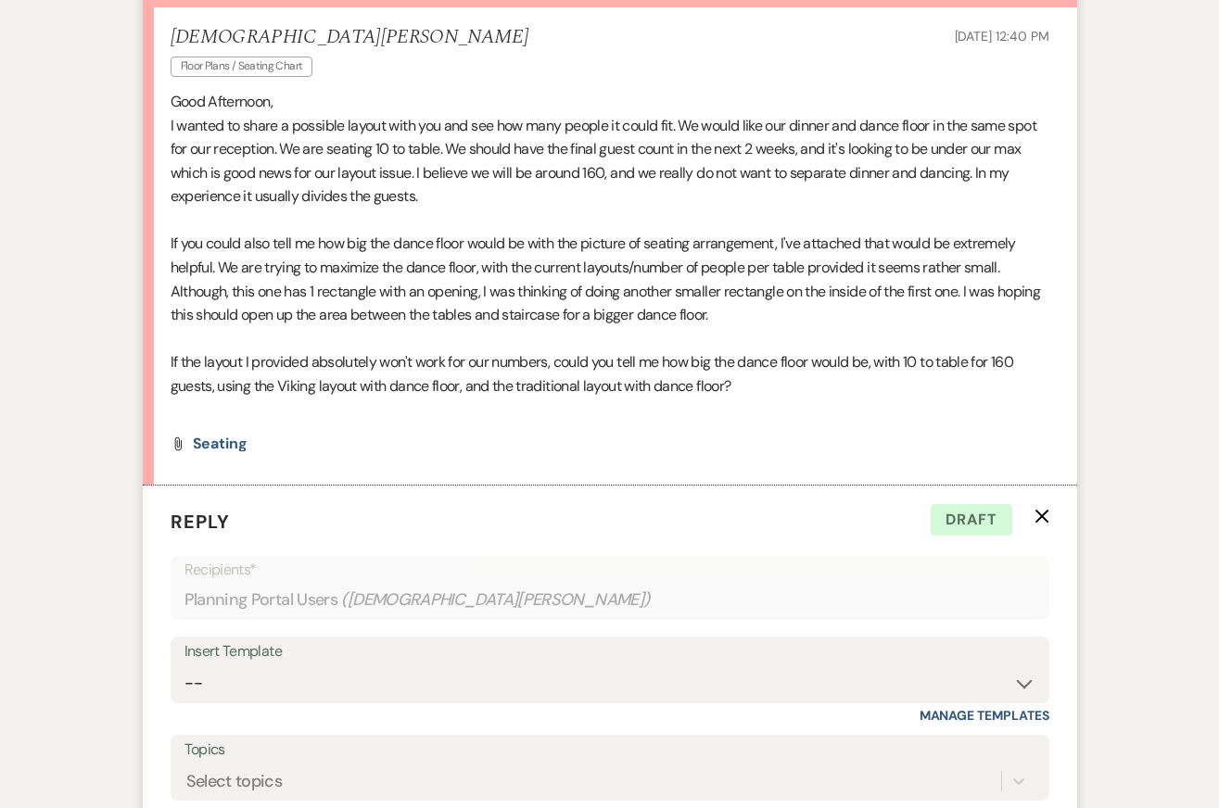
scroll to position [525, 0]
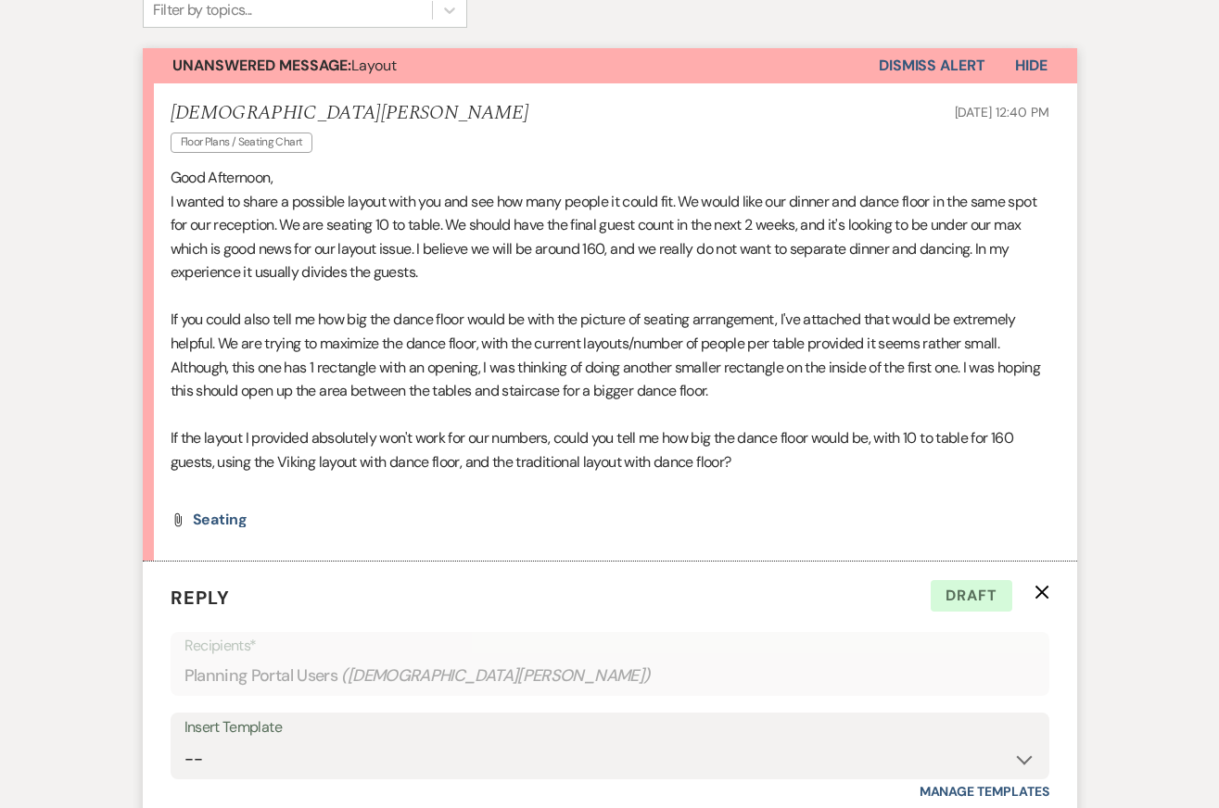
click at [299, 452] on p "If the layout I provided absolutely won't work for our numbers, could you tell …" at bounding box center [610, 449] width 879 height 47
click at [219, 518] on span "Seating" at bounding box center [220, 519] width 55 height 19
click at [1038, 589] on use "button" at bounding box center [1041, 593] width 14 height 14
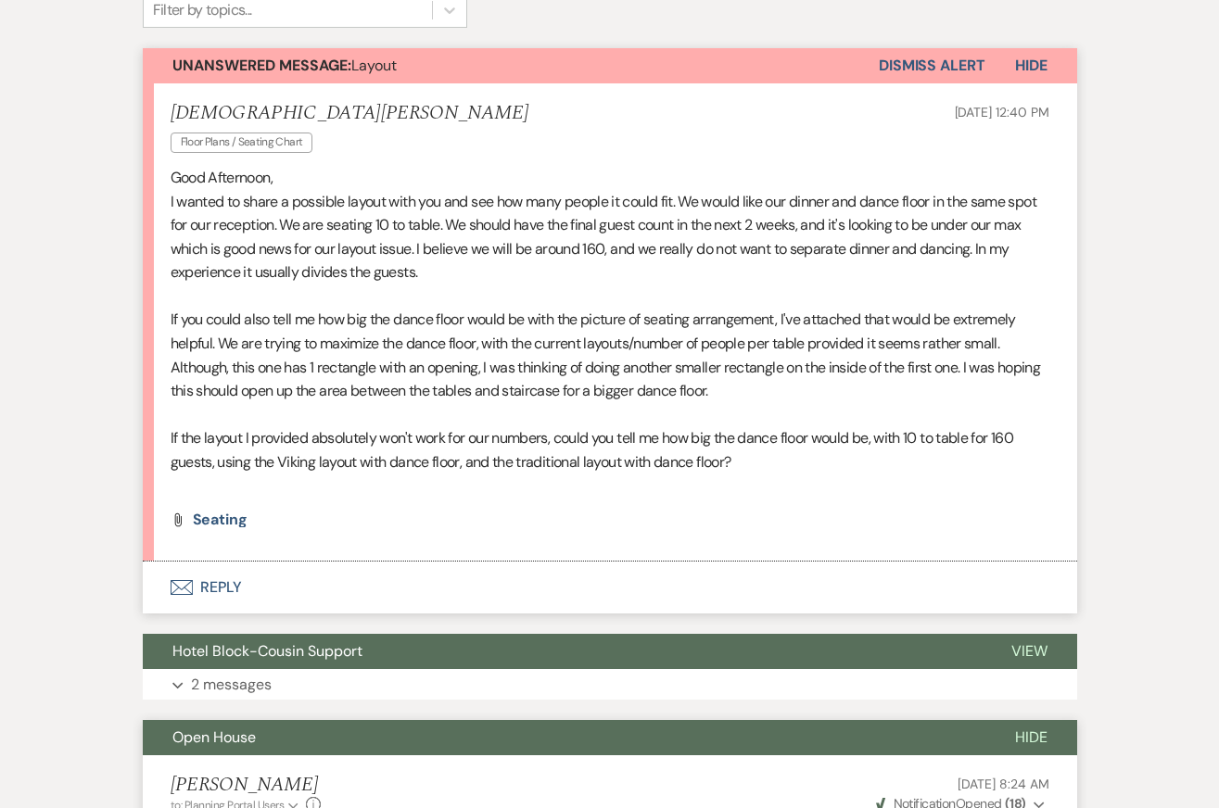
scroll to position [0, 0]
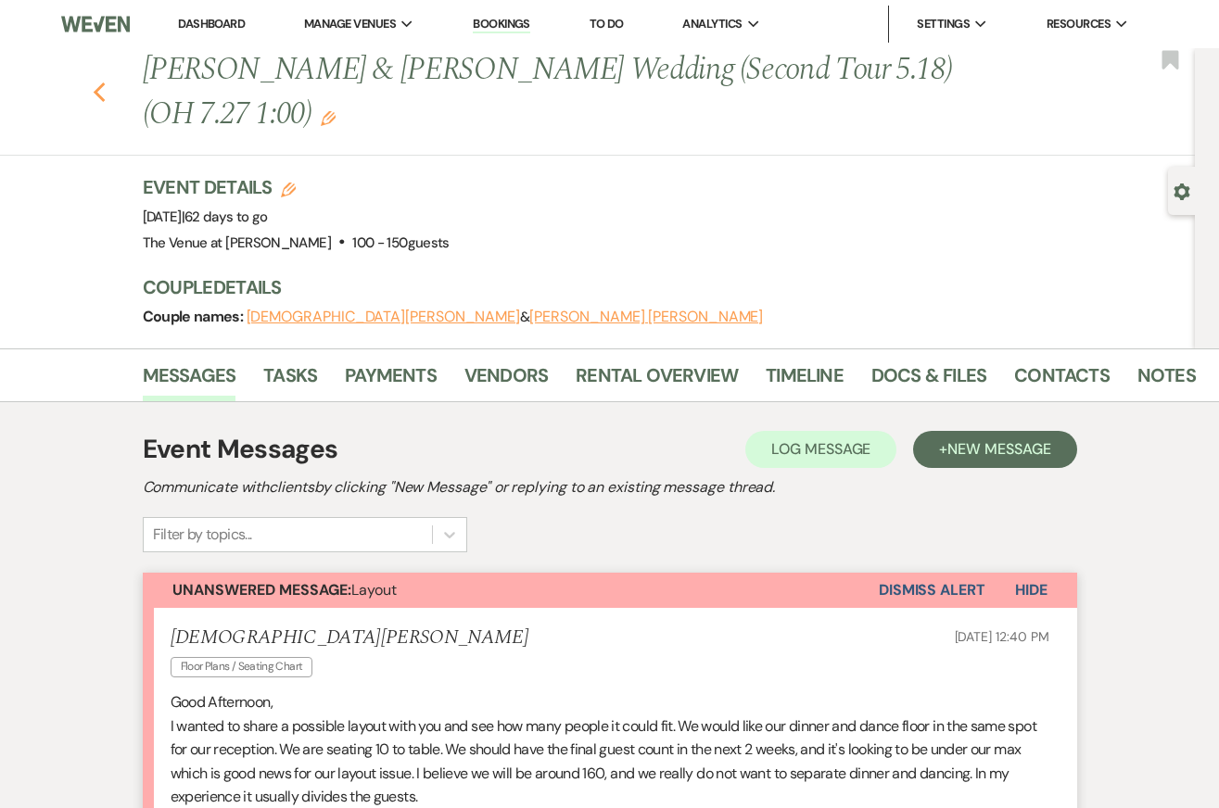
click at [102, 89] on icon "Previous" at bounding box center [100, 93] width 14 height 22
select select "8"
select select "4"
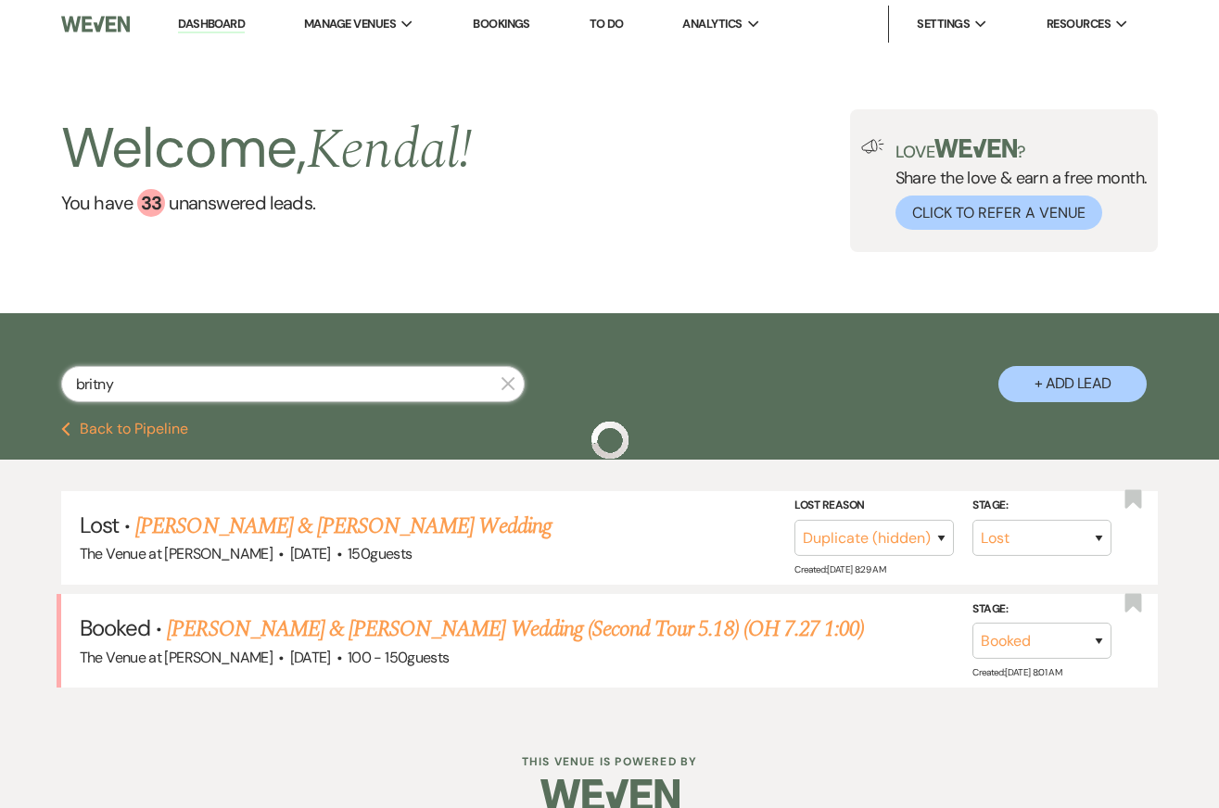
click at [166, 379] on input "britny" at bounding box center [292, 384] width 463 height 36
type input "mina"
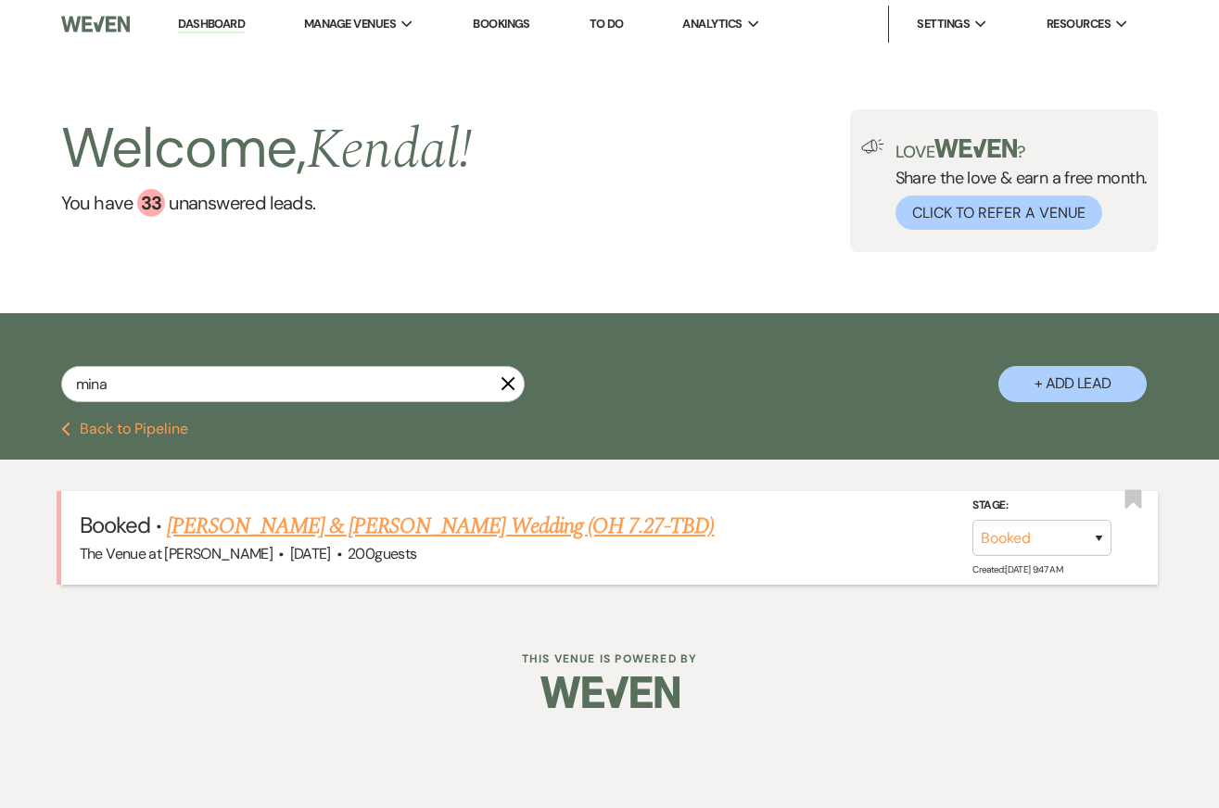
click at [217, 522] on link "Mary Giurguis & Mina Ibrahim's Wedding (OH 7.27-TBD)" at bounding box center [440, 526] width 547 height 33
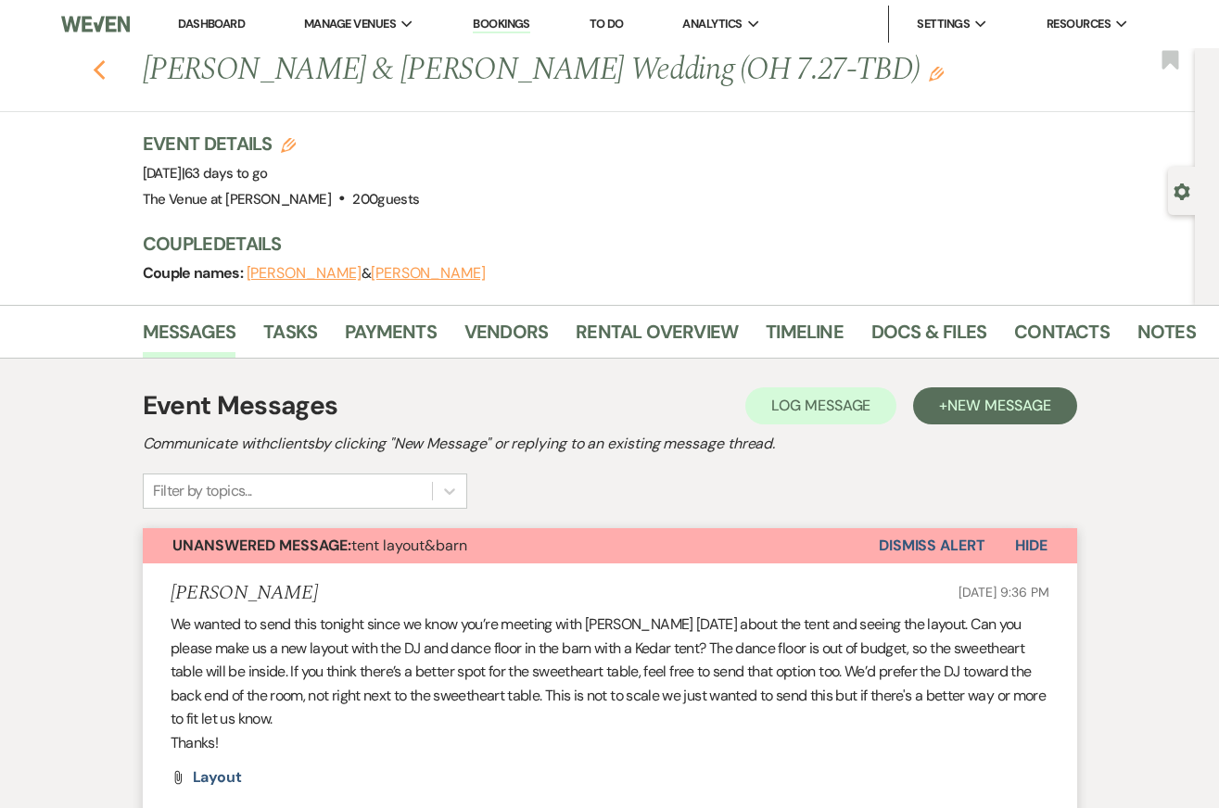
click at [95, 70] on use "button" at bounding box center [99, 70] width 12 height 20
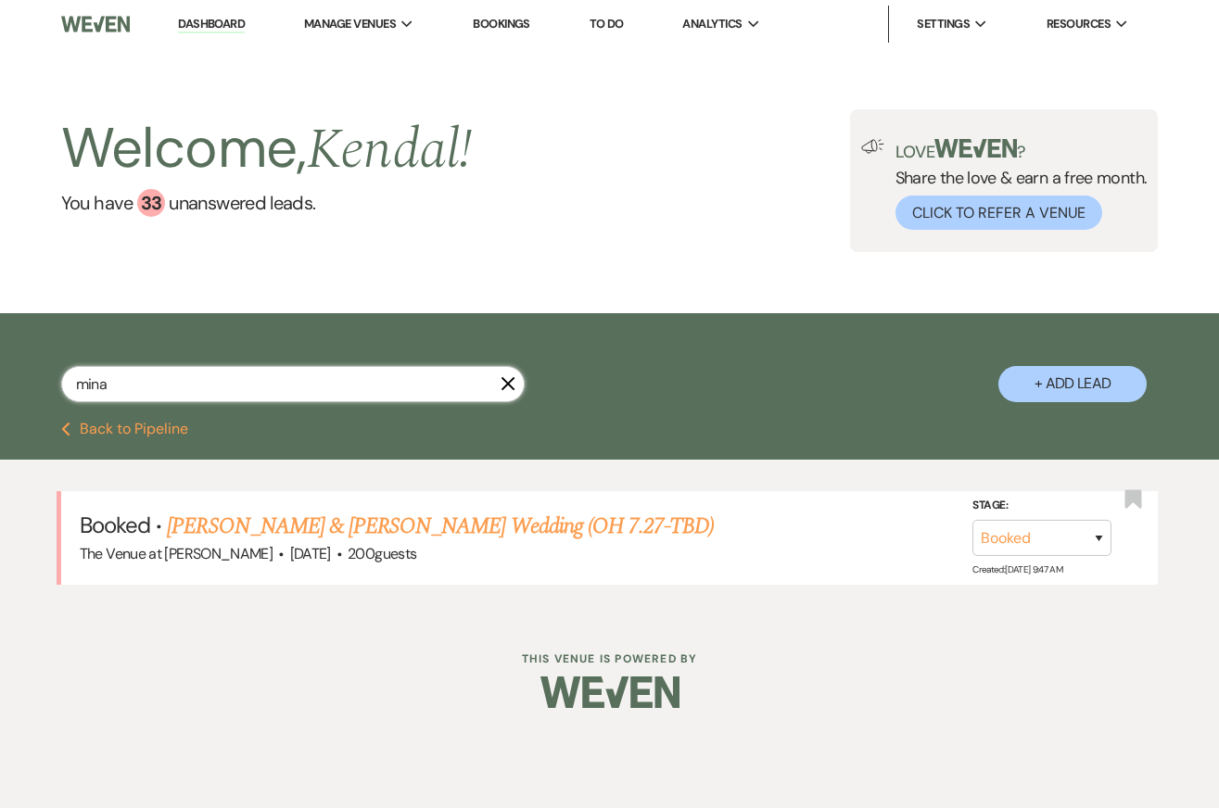
click at [154, 393] on input "mina" at bounding box center [292, 384] width 463 height 36
type input "kenna"
select select "8"
select select "5"
select select "8"
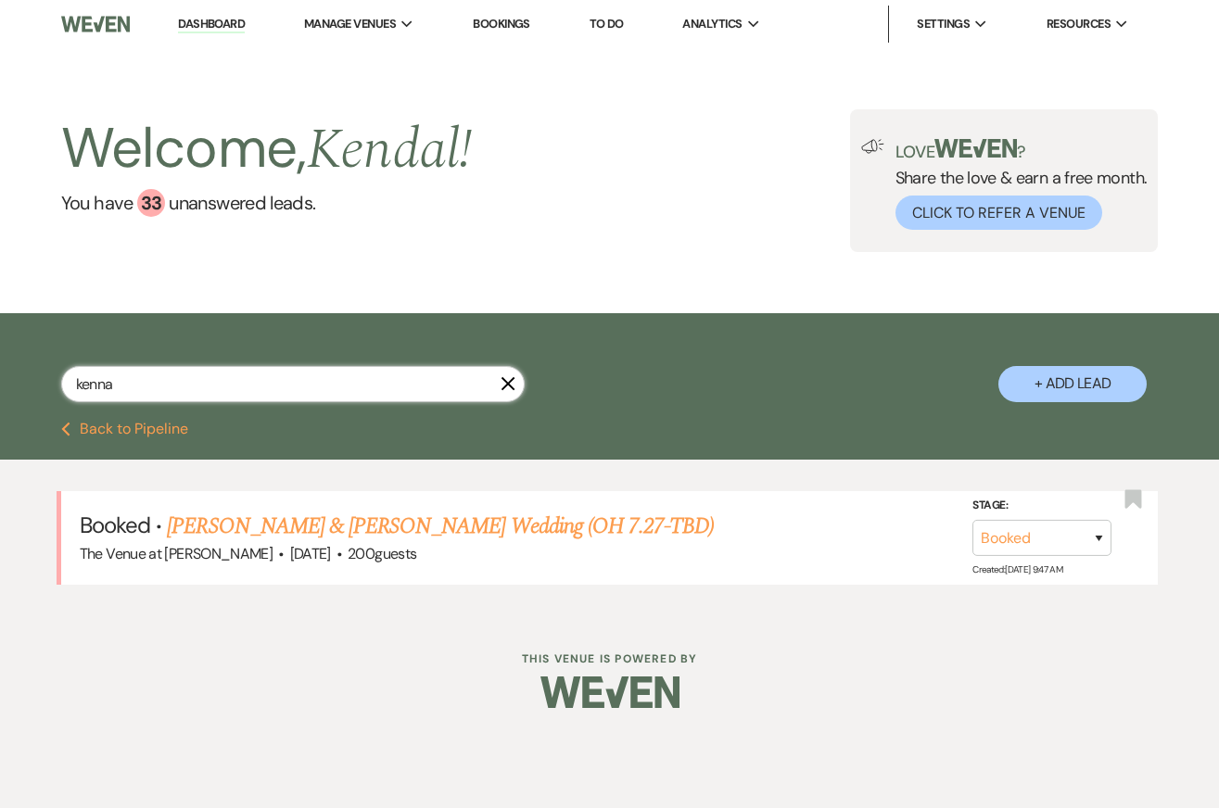
select select "5"
select select "8"
select select "5"
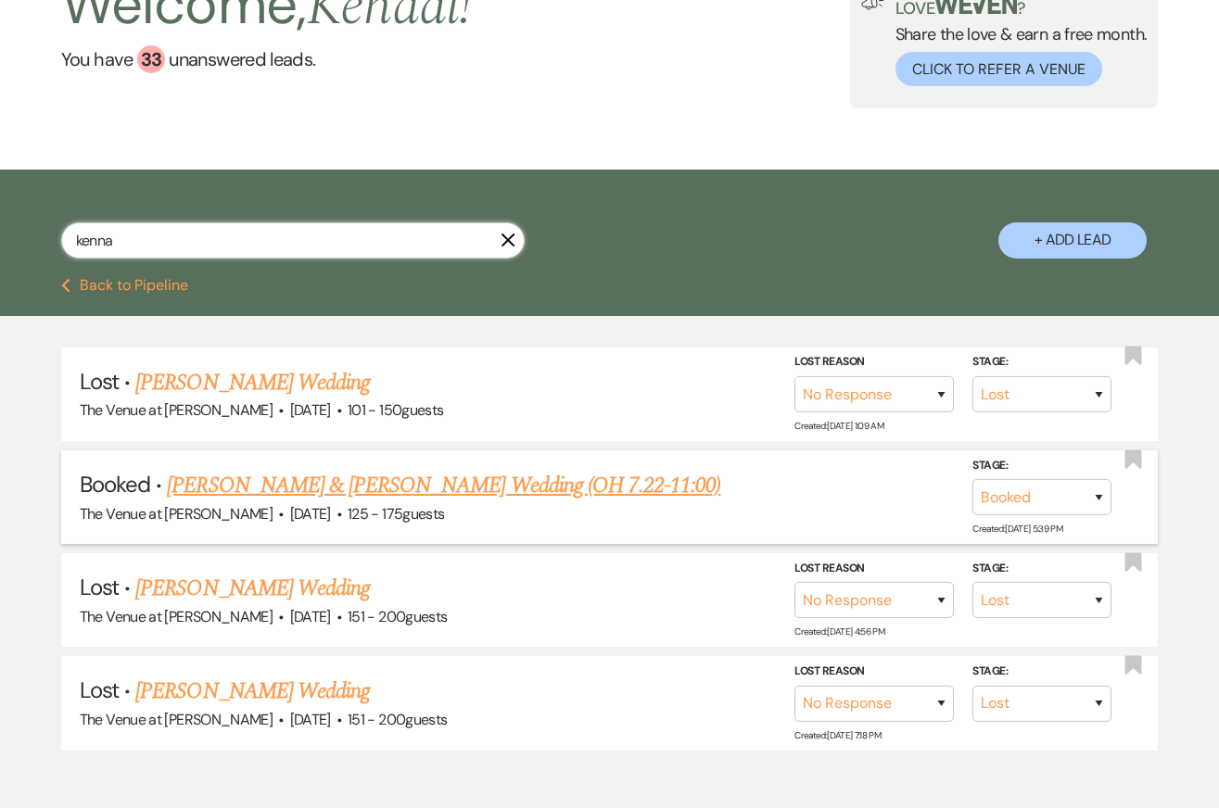
scroll to position [145, 0]
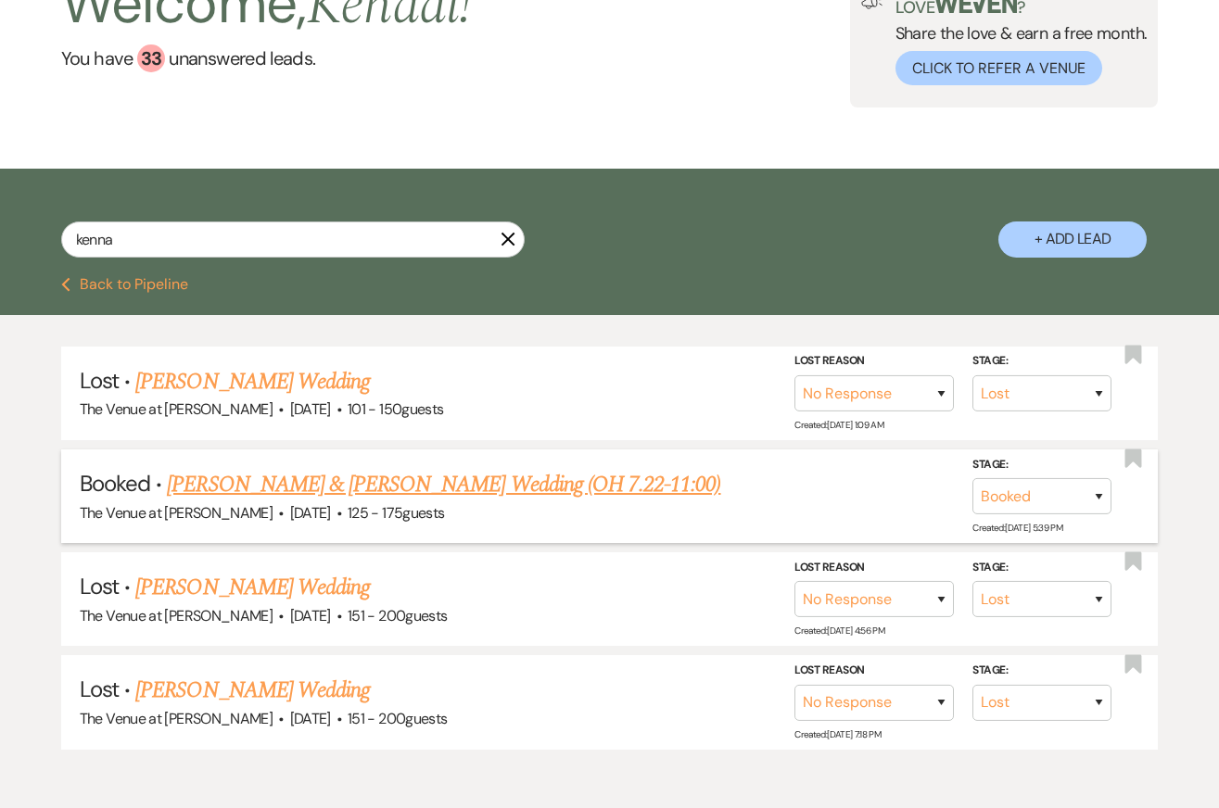
click at [339, 484] on link "Emily Kenna & Jordan McElmoyle's Wedding (OH 7.22-11:00)" at bounding box center [443, 484] width 553 height 33
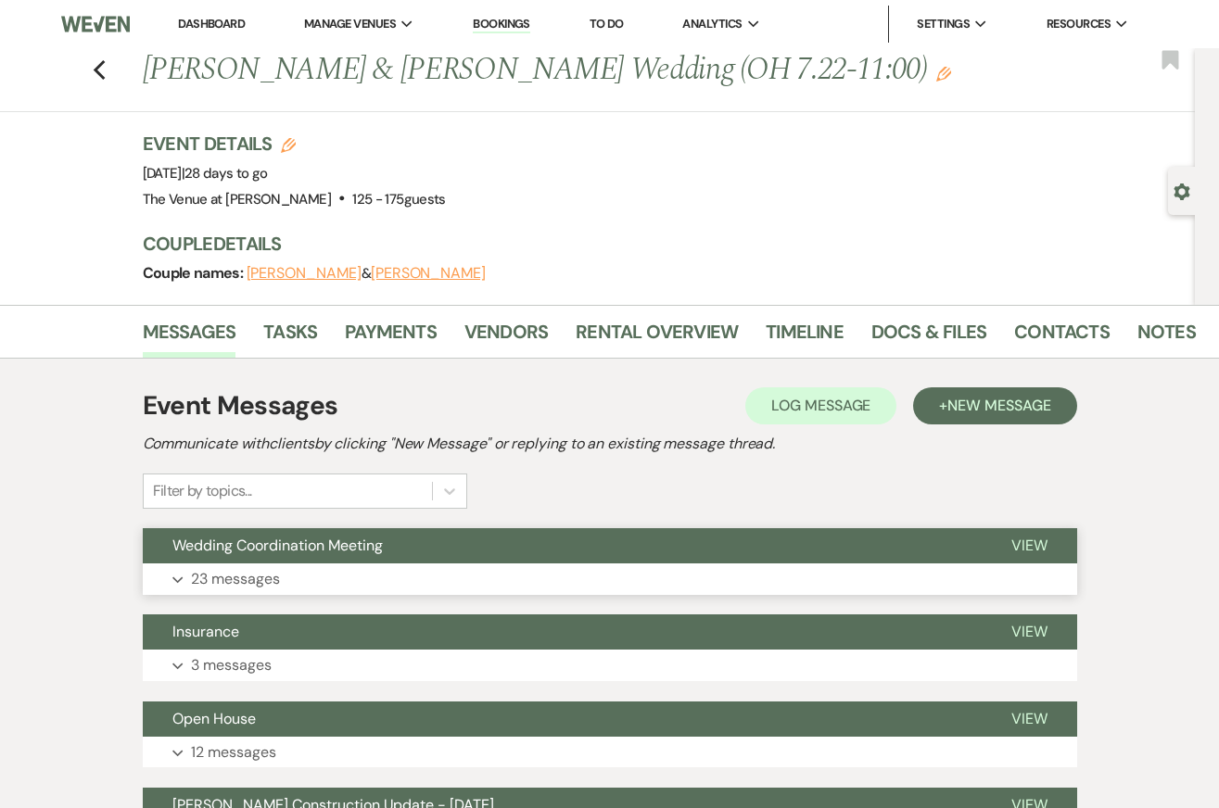
click at [462, 568] on button "Expand 23 messages" at bounding box center [610, 579] width 934 height 32
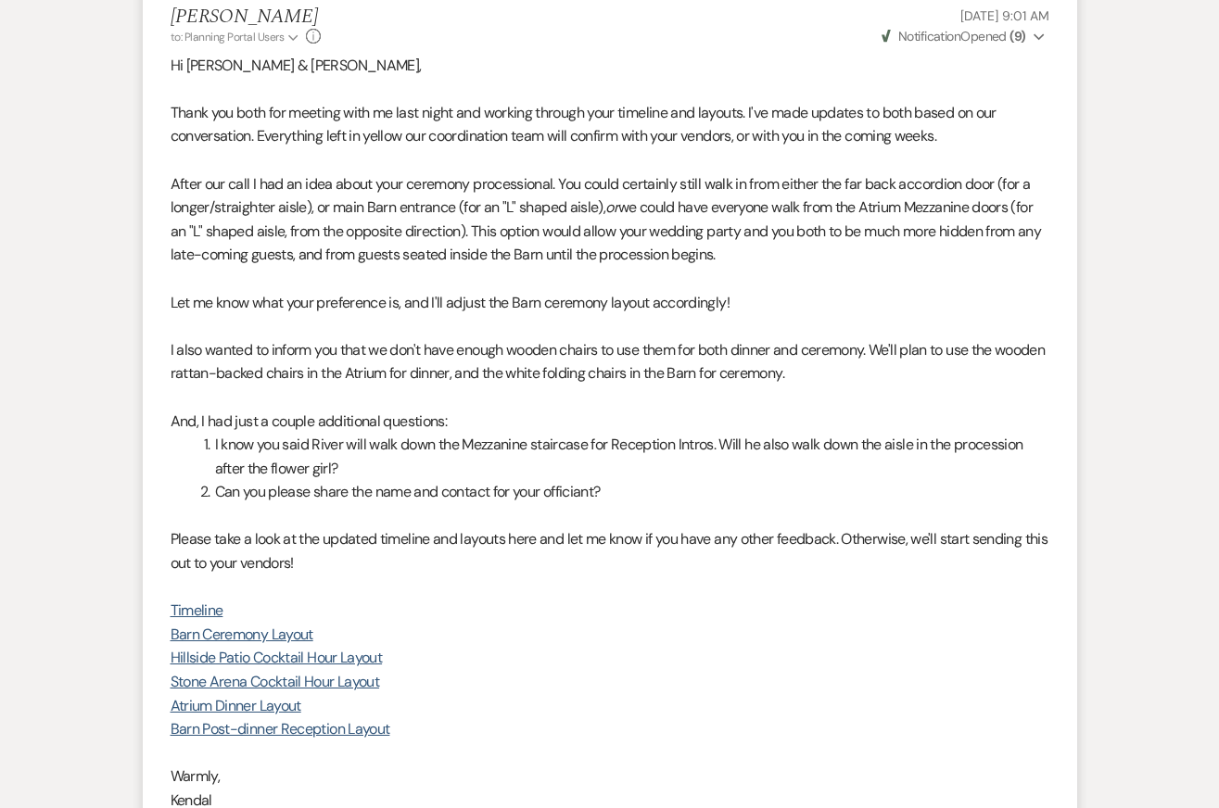
scroll to position [6604, 0]
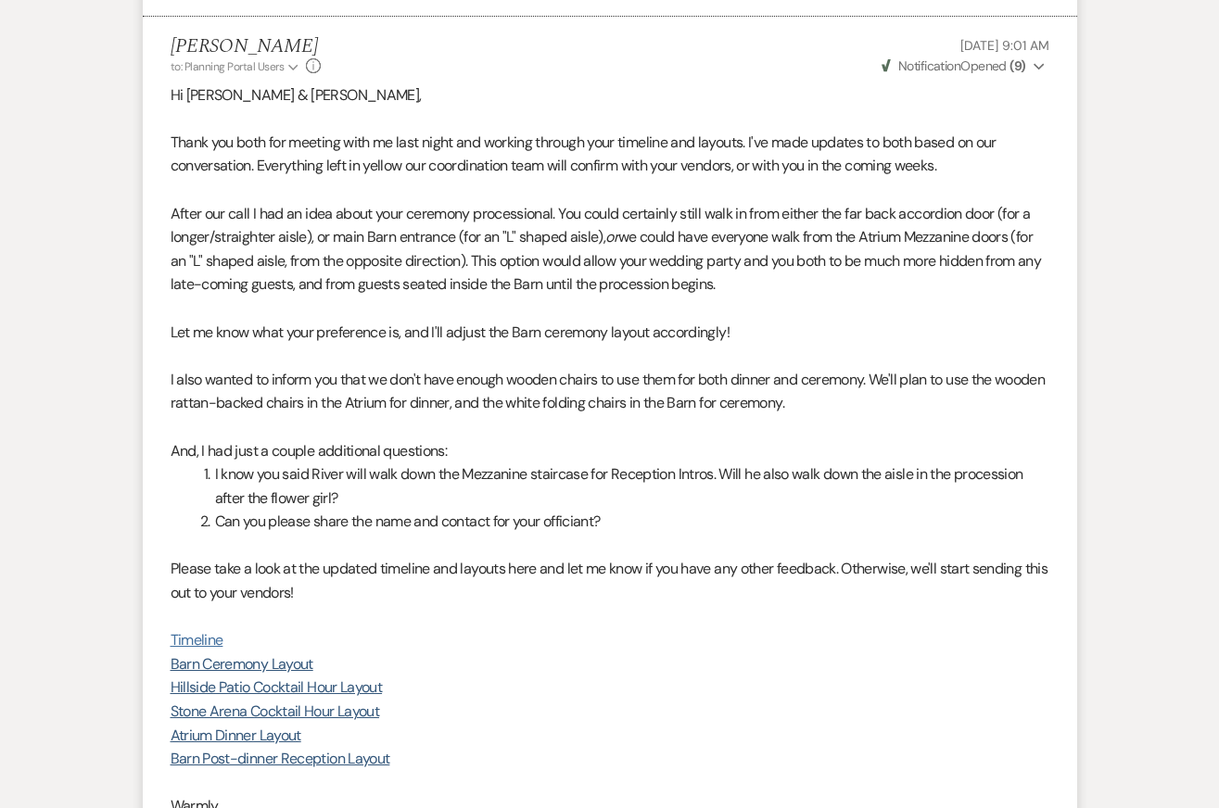
click at [192, 630] on link "Timeline" at bounding box center [197, 639] width 53 height 19
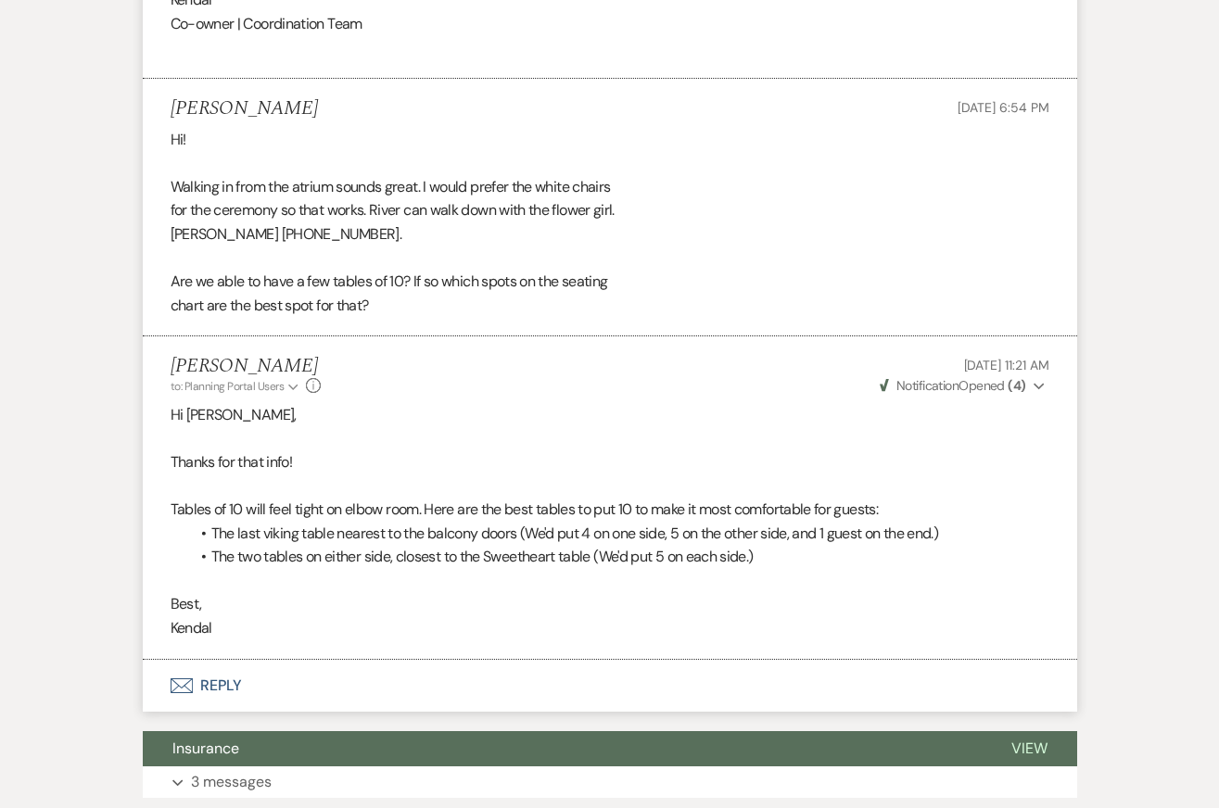
scroll to position [7403, 0]
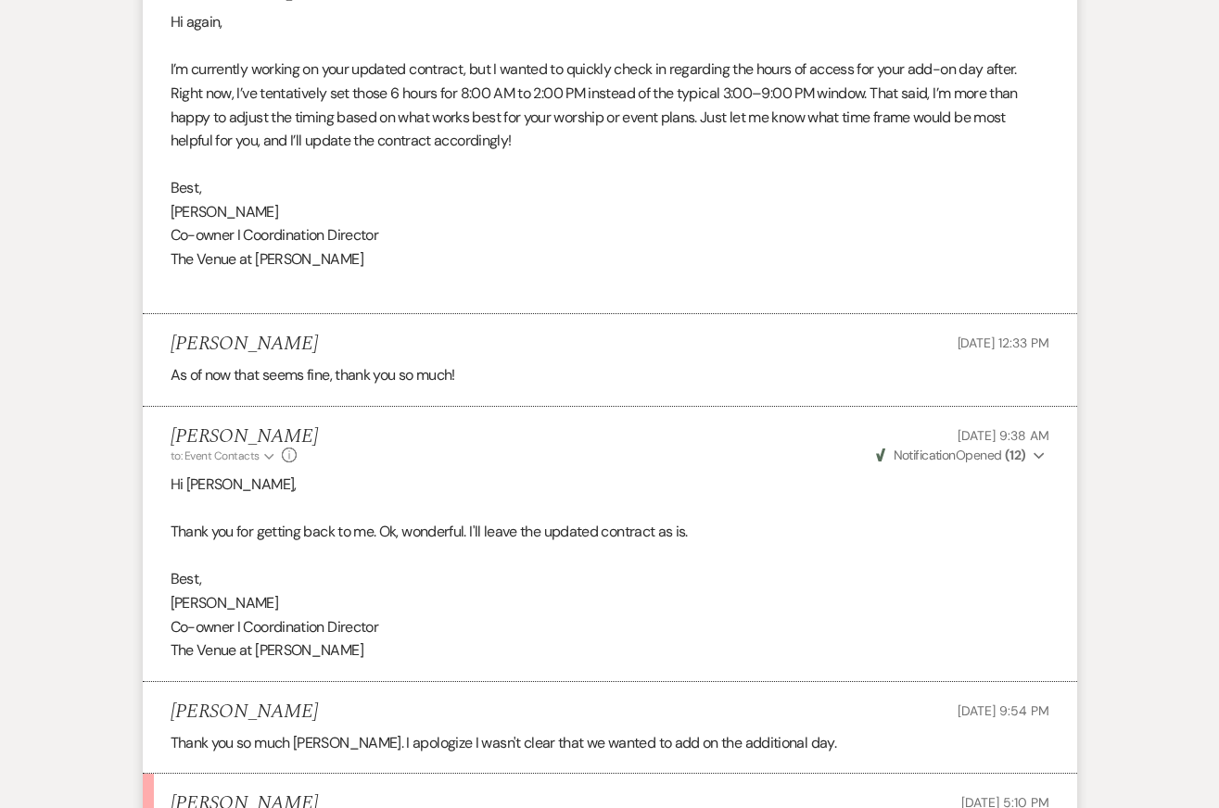
scroll to position [2530, 0]
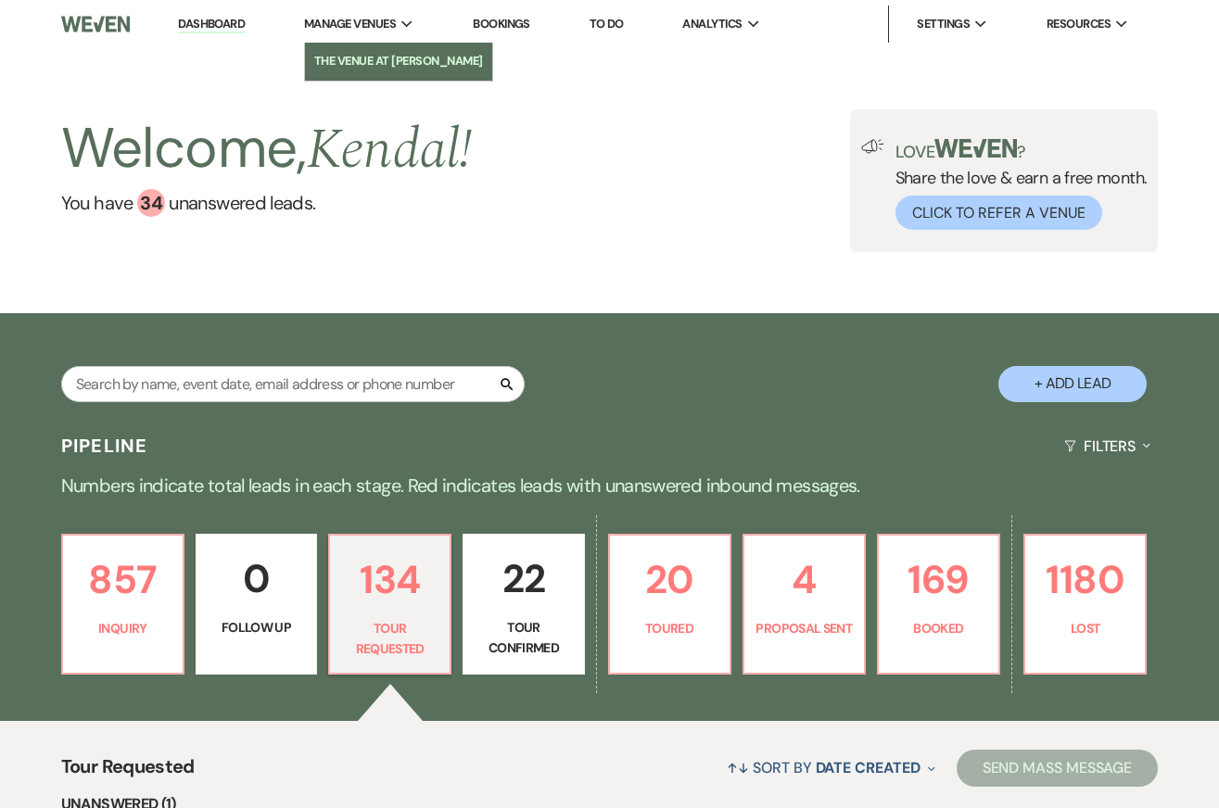
click at [360, 60] on li "The Venue at [PERSON_NAME]" at bounding box center [398, 61] width 169 height 19
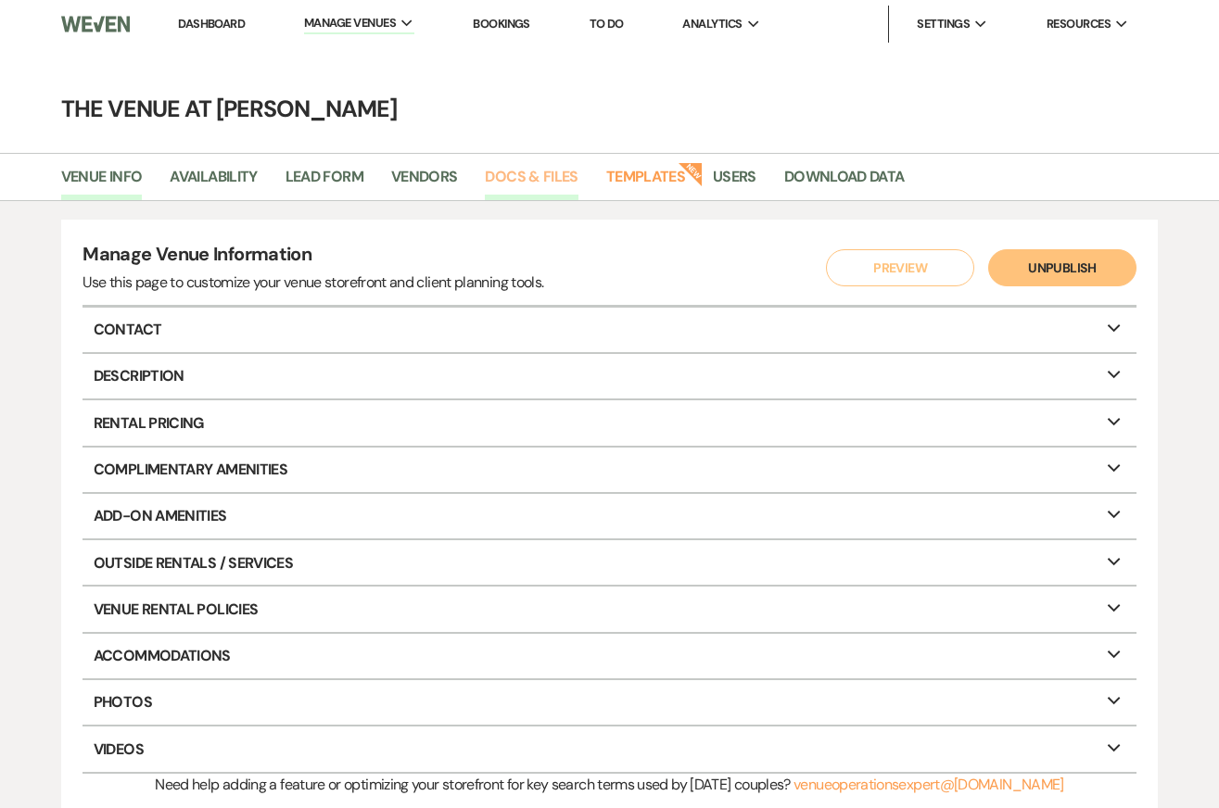
click at [527, 180] on link "Docs & Files" at bounding box center [531, 182] width 93 height 35
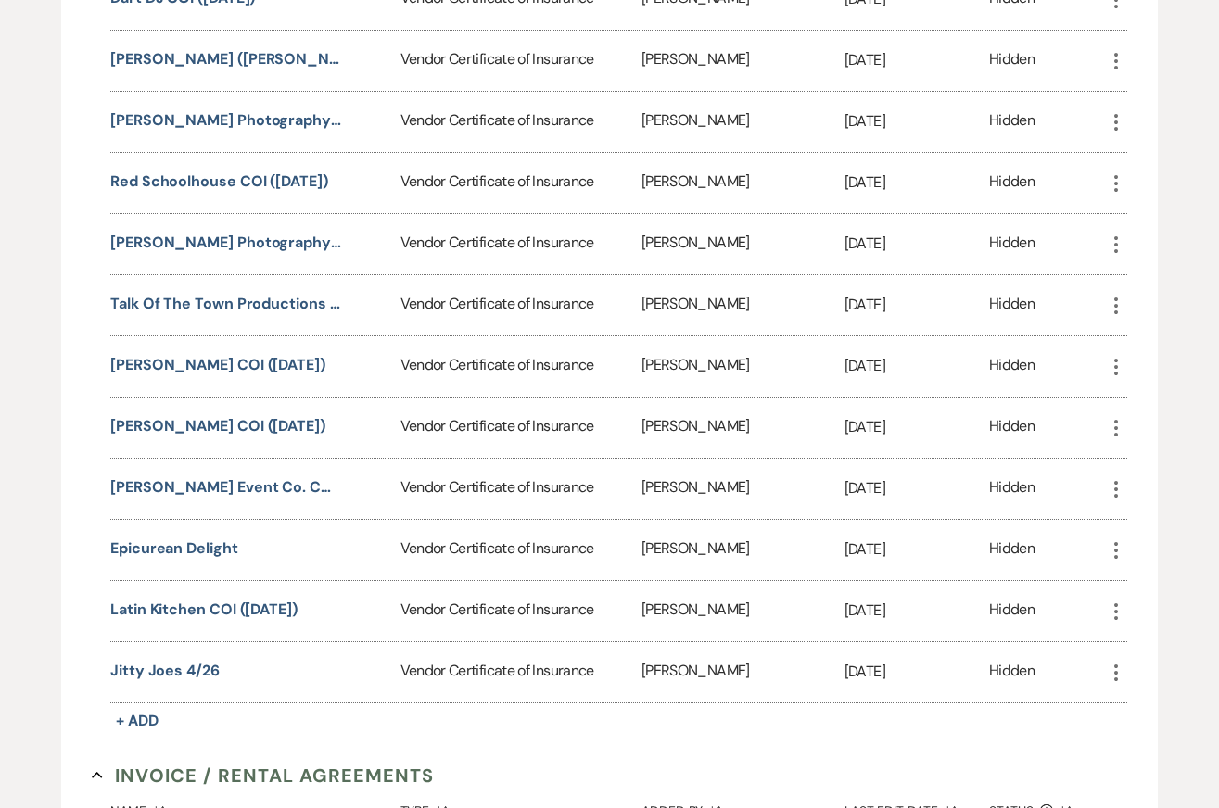
scroll to position [1573, 0]
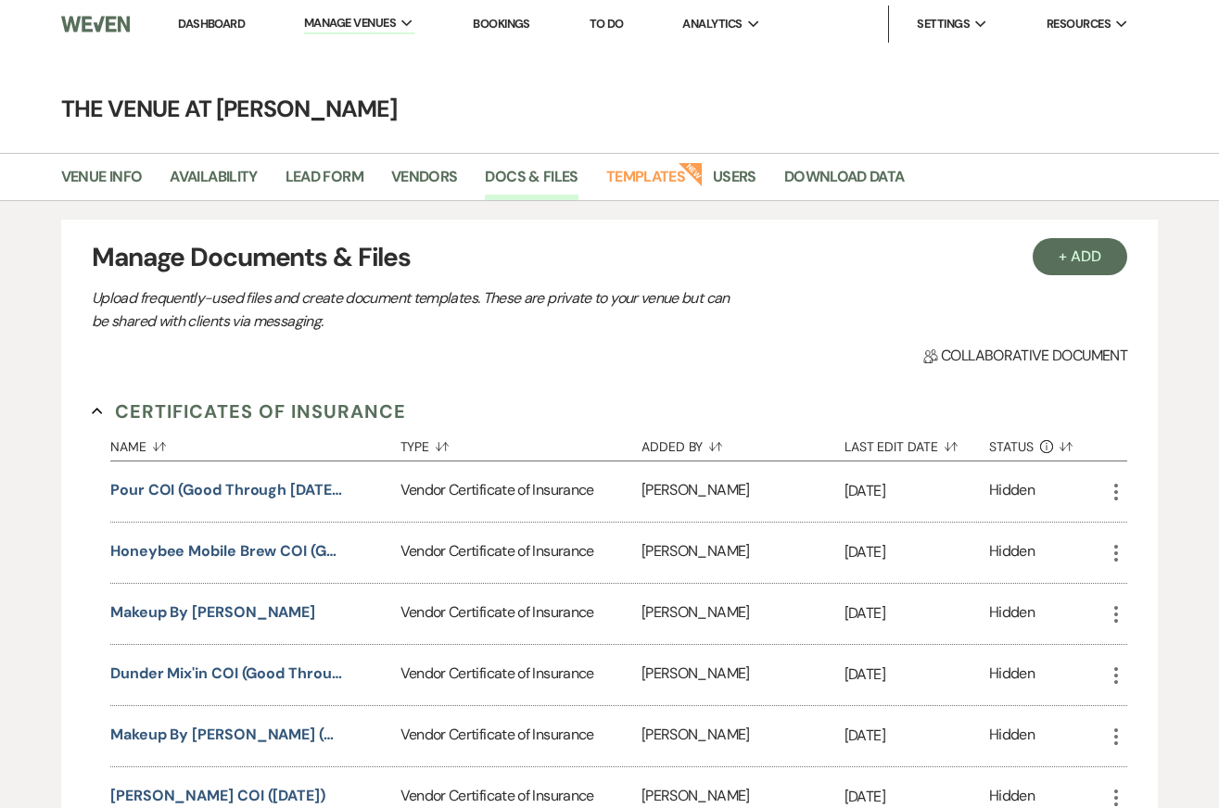
click at [222, 25] on link "Dashboard" at bounding box center [211, 24] width 67 height 16
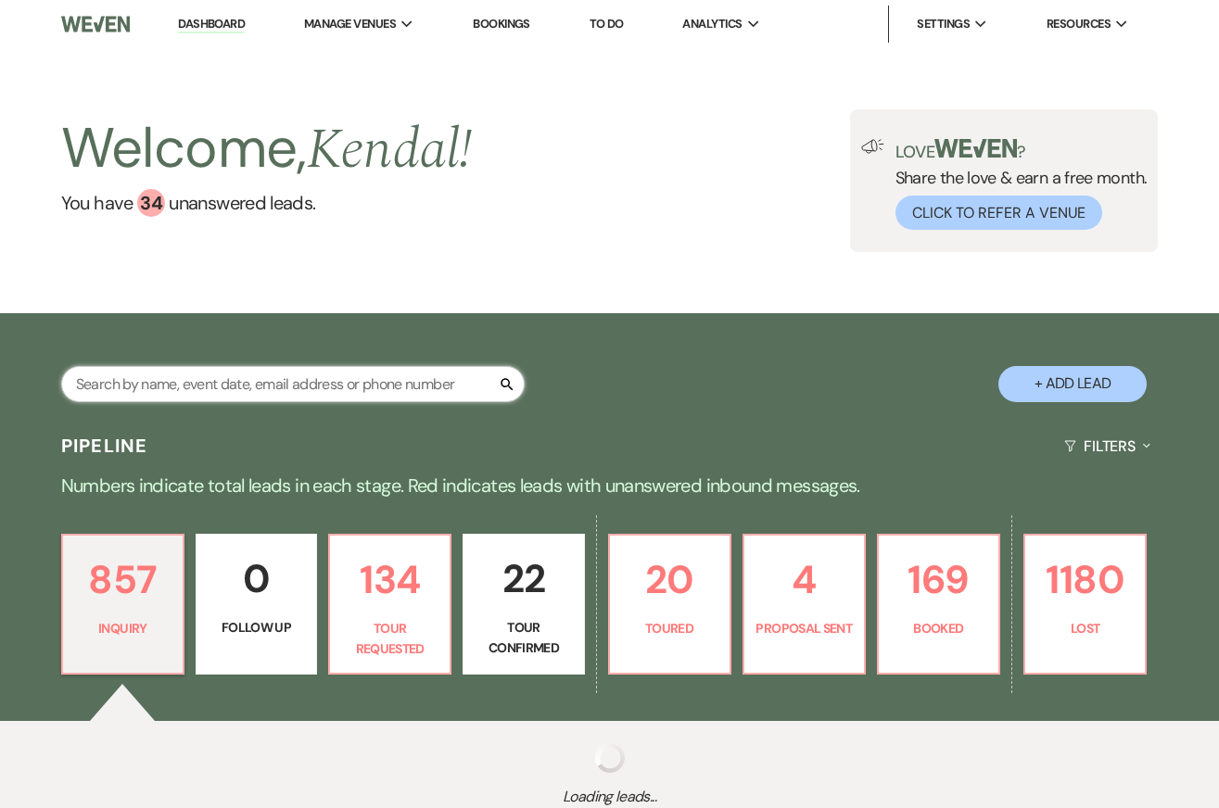
click at [289, 384] on input "text" at bounding box center [292, 384] width 463 height 36
click at [635, 280] on div "Welcome, [GEOGRAPHIC_DATA] ! You have 34 unanswered lead s . Love ? Share the l…" at bounding box center [609, 180] width 1219 height 265
click at [27, 439] on div "Pipeline Filters Expand" at bounding box center [609, 446] width 1219 height 49
click at [322, 389] on input "text" at bounding box center [292, 384] width 463 height 36
click at [152, 302] on div "Welcome, [GEOGRAPHIC_DATA] ! You have 34 unanswered lead s . Love ? Share the l…" at bounding box center [609, 180] width 1219 height 265
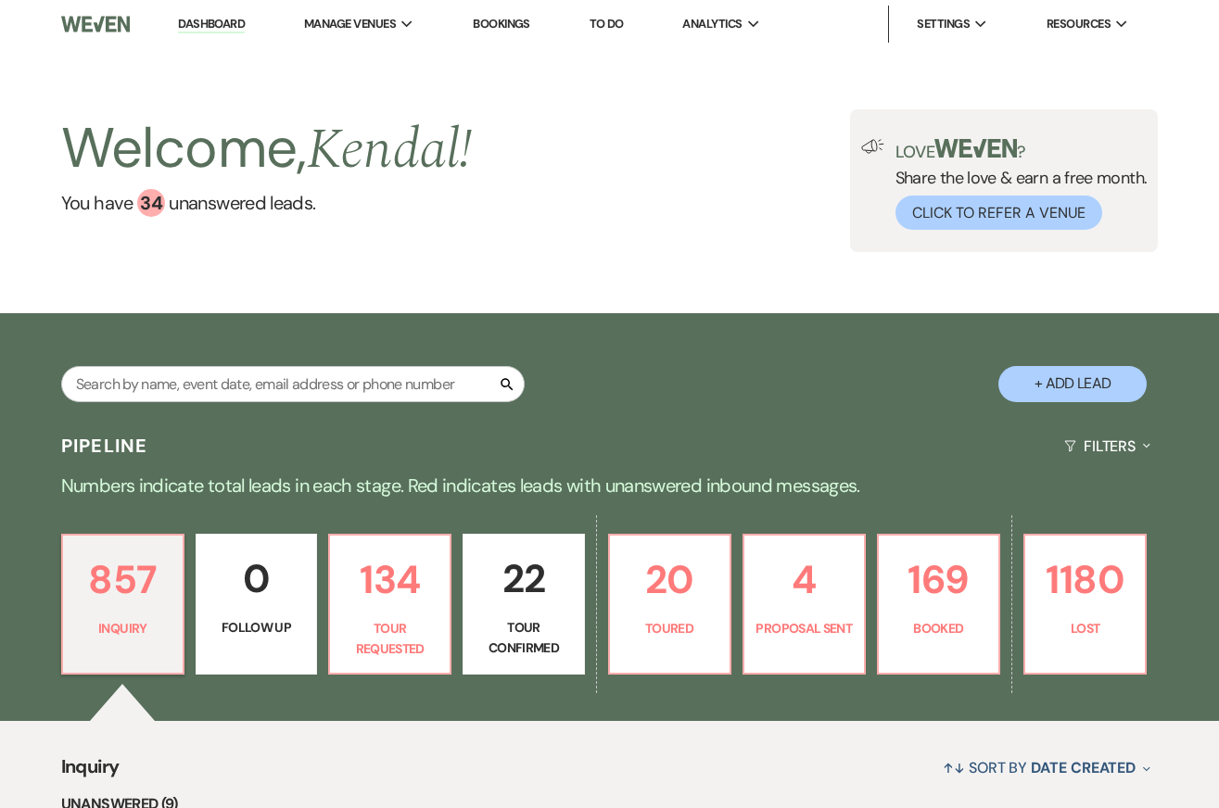
click at [375, 446] on div "Pipeline Filters Expand" at bounding box center [609, 446] width 1219 height 49
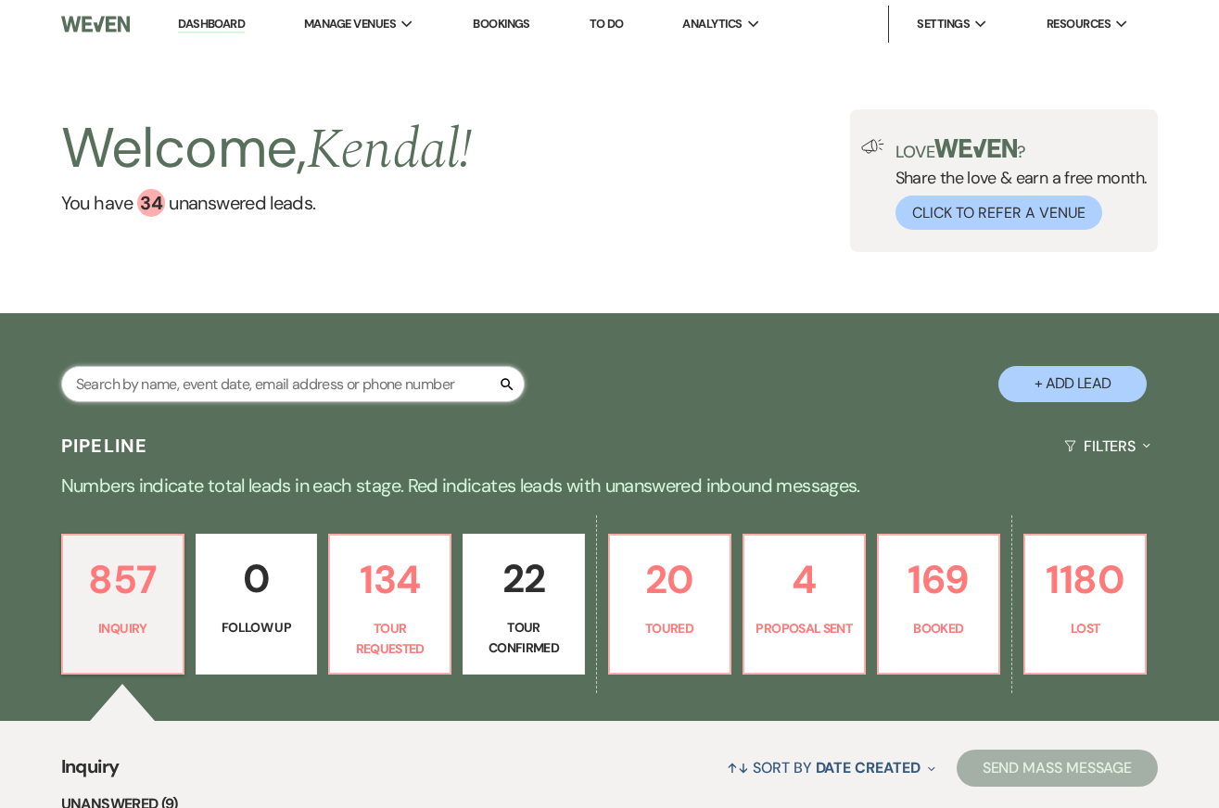
click at [157, 382] on input "text" at bounding box center [292, 384] width 463 height 36
type input "trin"
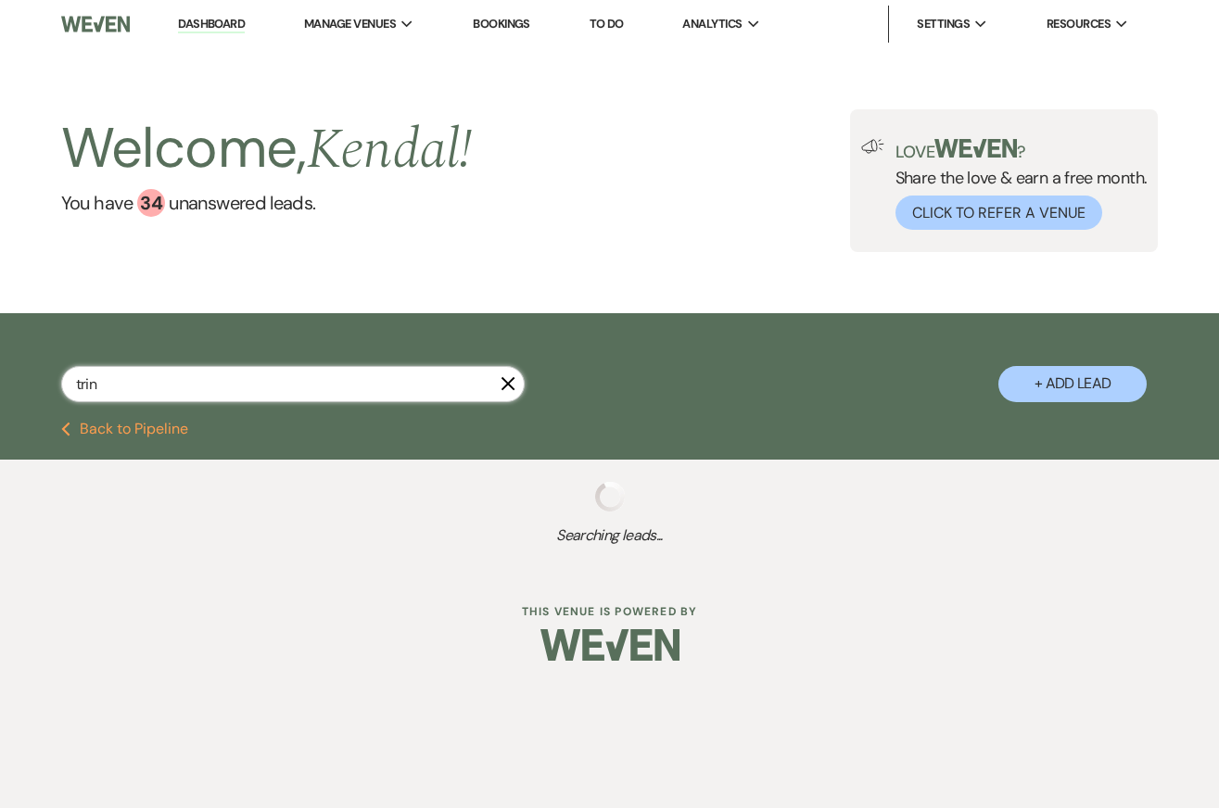
select select "2"
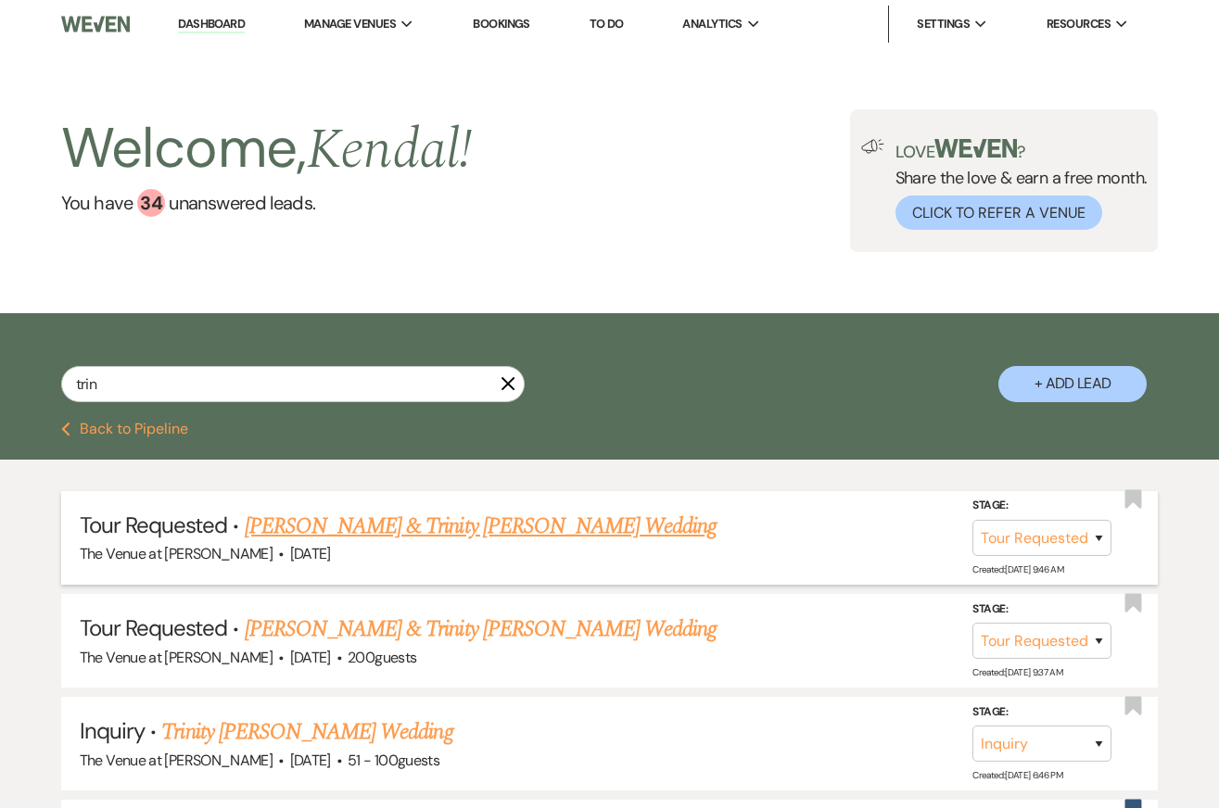
click at [556, 528] on link "[PERSON_NAME] & Trinity [PERSON_NAME] Wedding" at bounding box center [481, 526] width 473 height 33
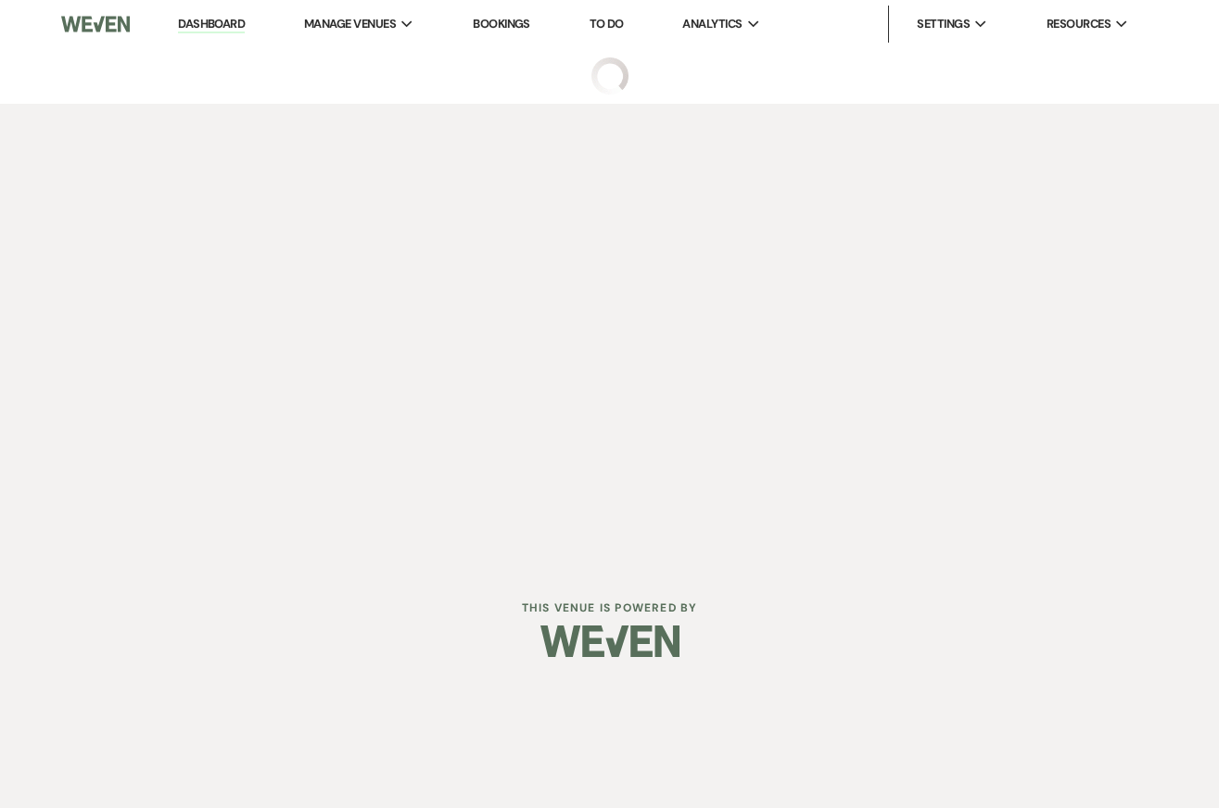
select select "2"
select select "5"
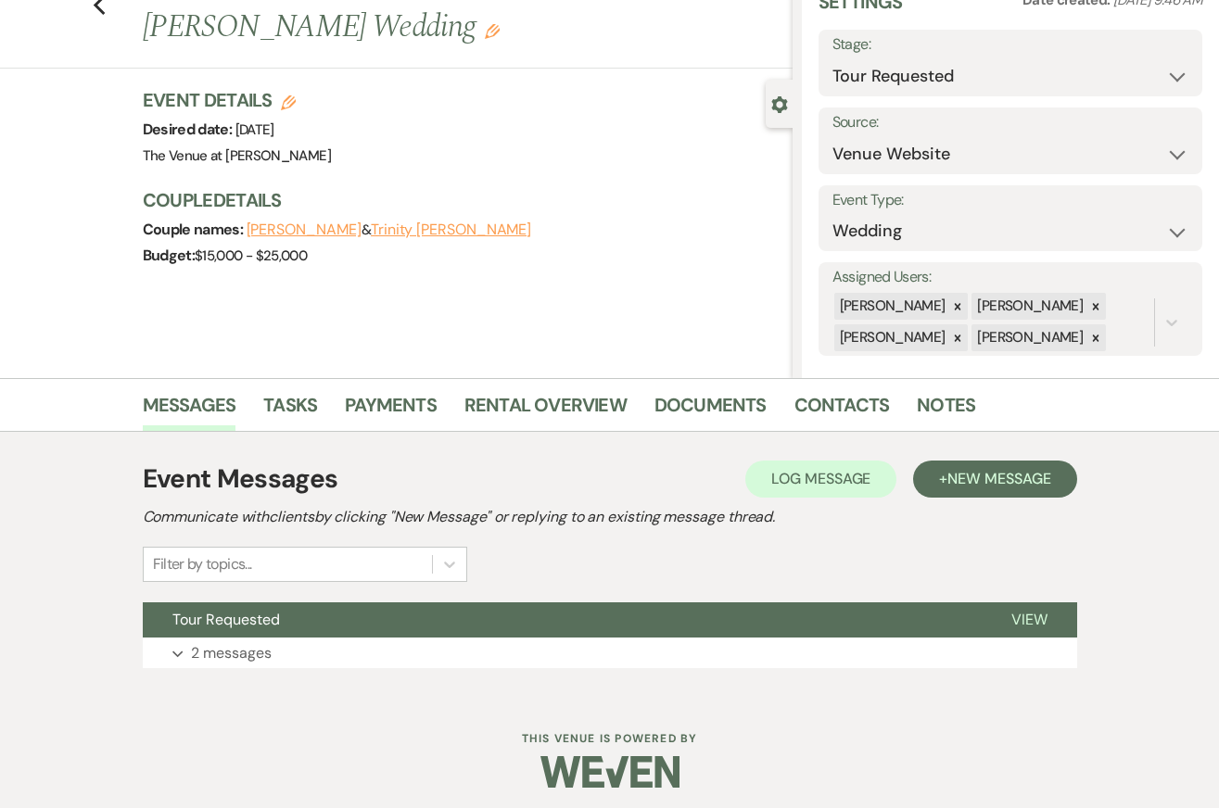
scroll to position [95, 0]
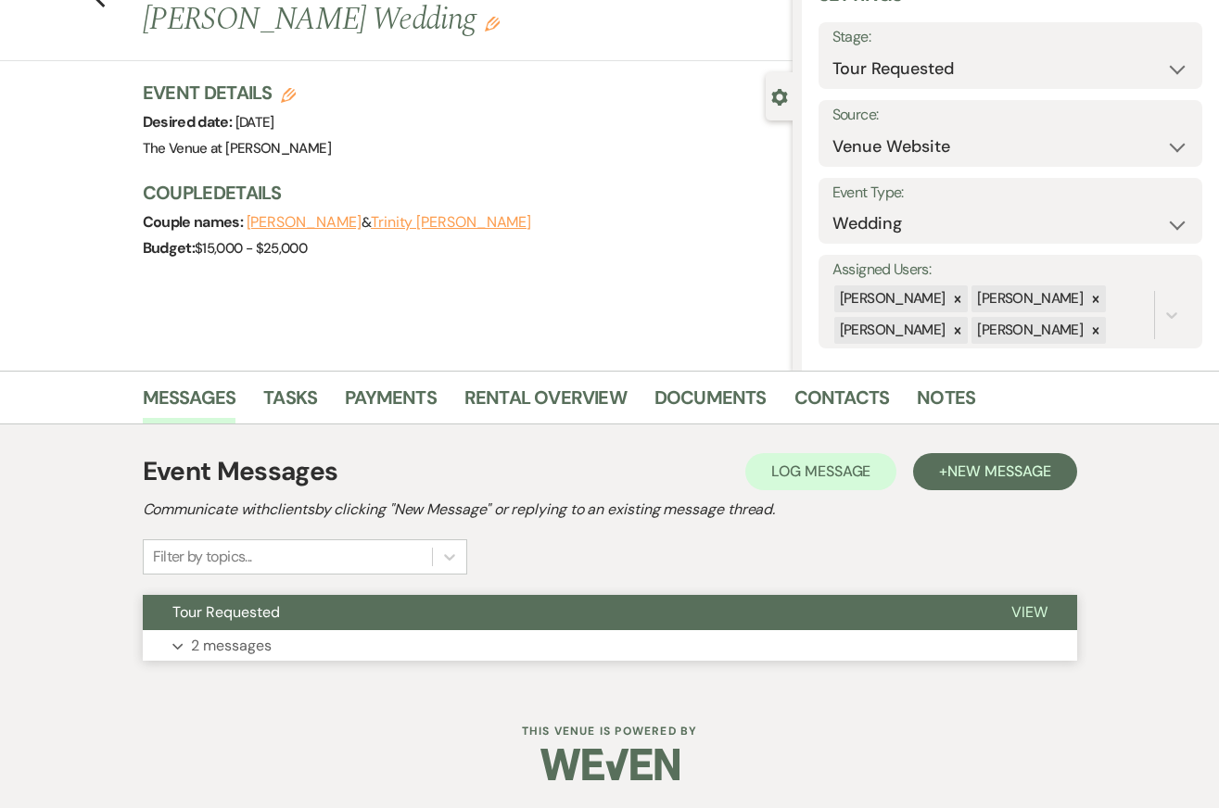
click at [224, 644] on p "2 messages" at bounding box center [231, 646] width 81 height 24
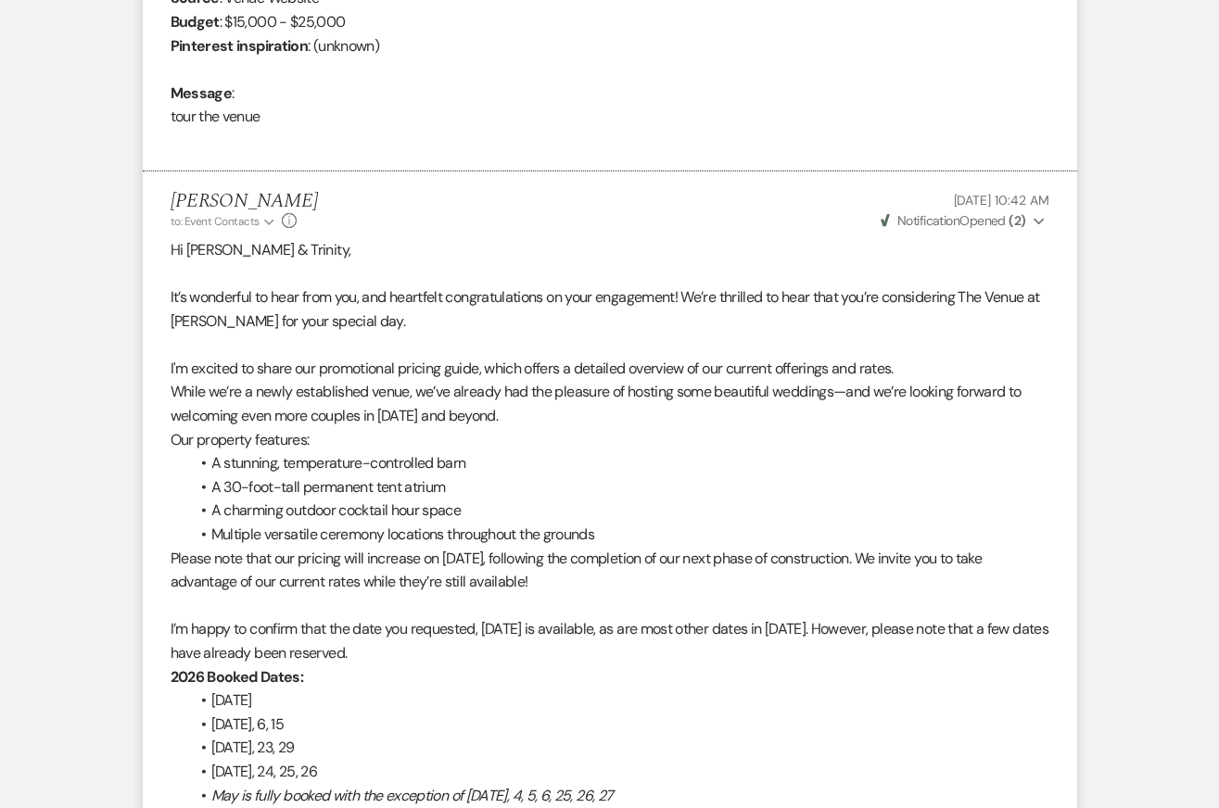
scroll to position [902, 0]
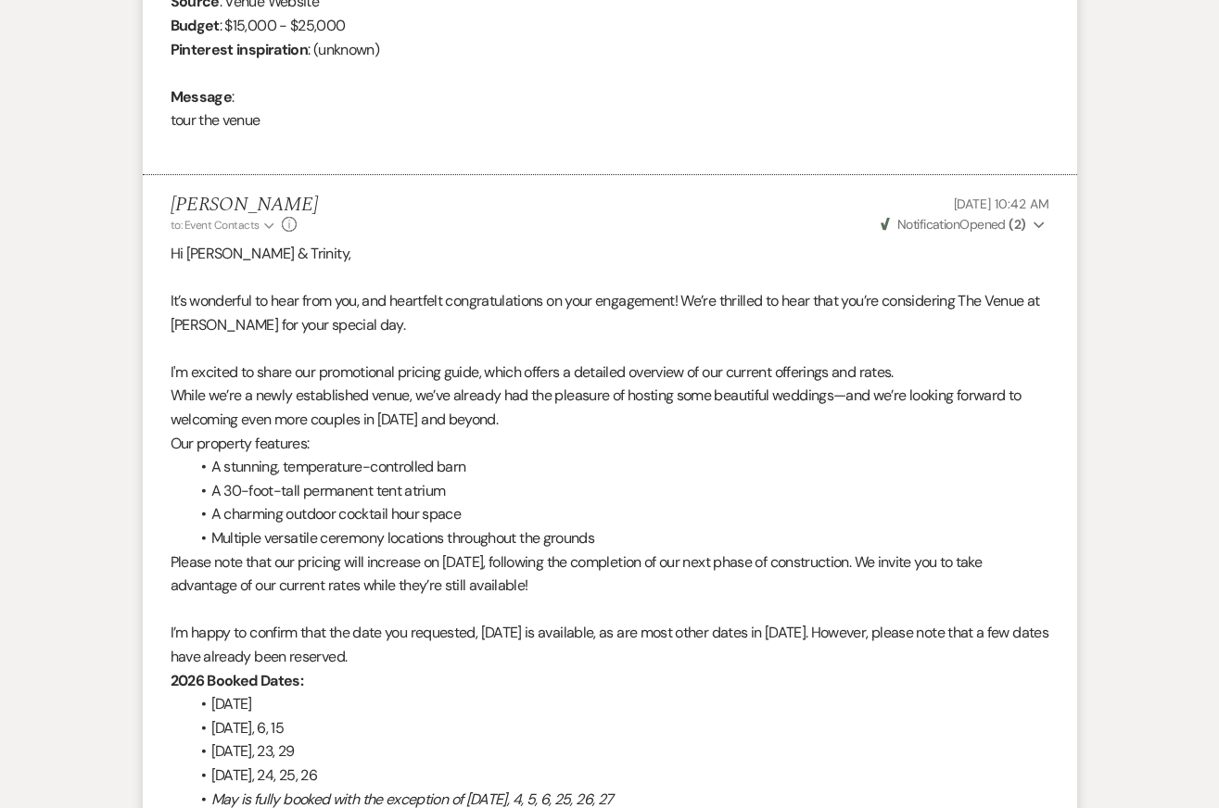
click at [1035, 223] on use "button" at bounding box center [1038, 225] width 10 height 6
click at [1123, 195] on div "Event Messages Log Log Message + New Message Communicate with clients by clicki…" at bounding box center [610, 585] width 1056 height 1936
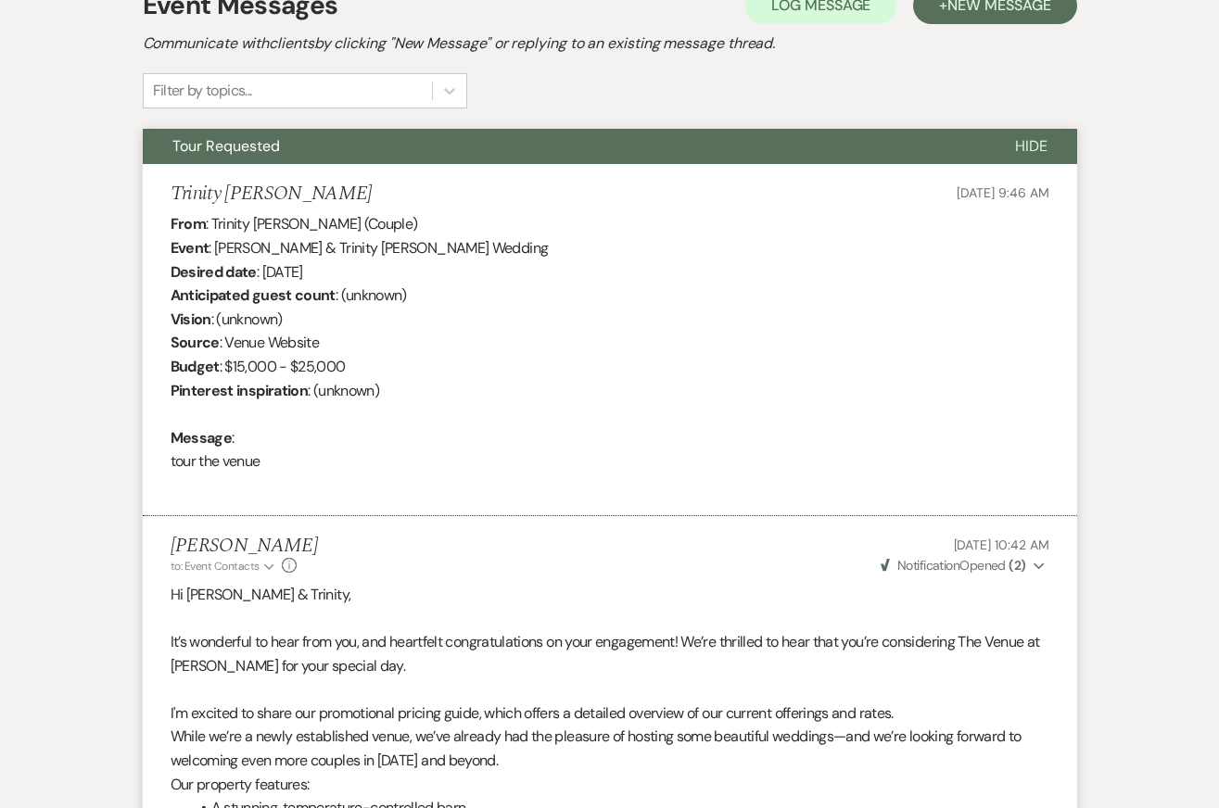
scroll to position [270, 0]
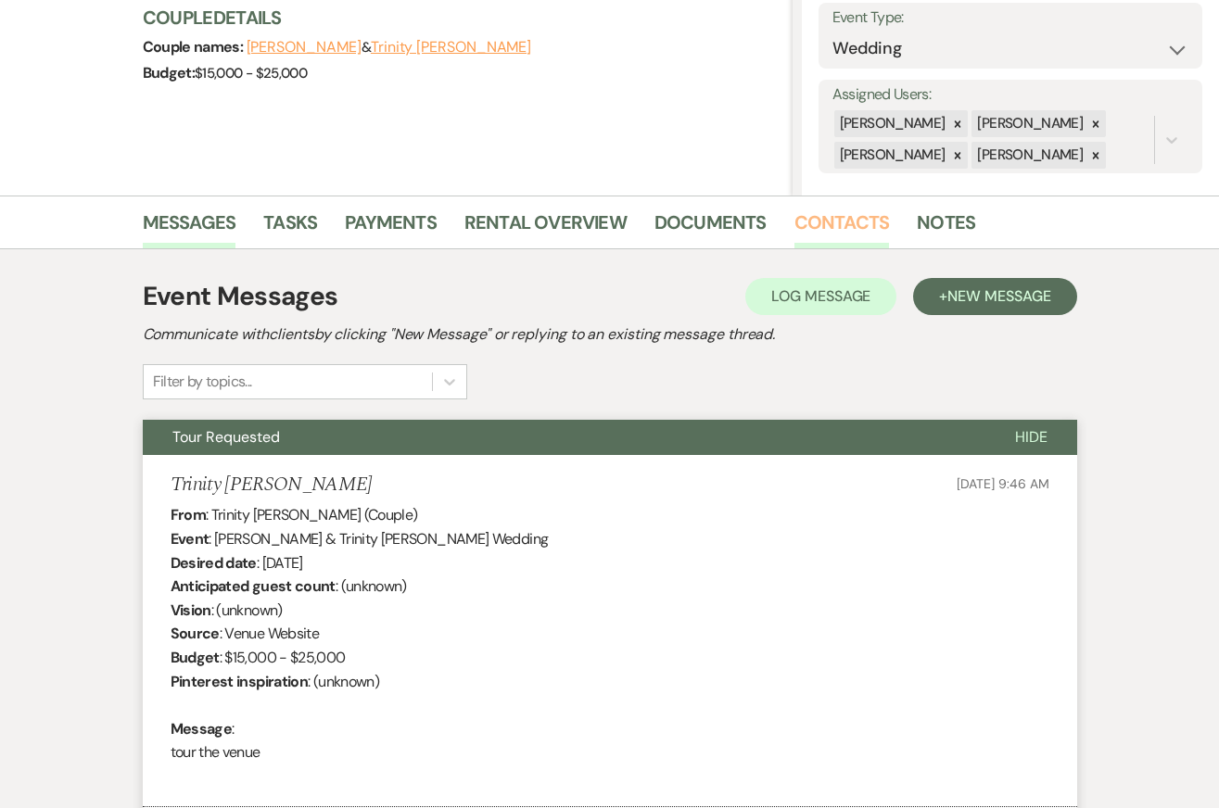
click at [853, 217] on link "Contacts" at bounding box center [841, 228] width 95 height 41
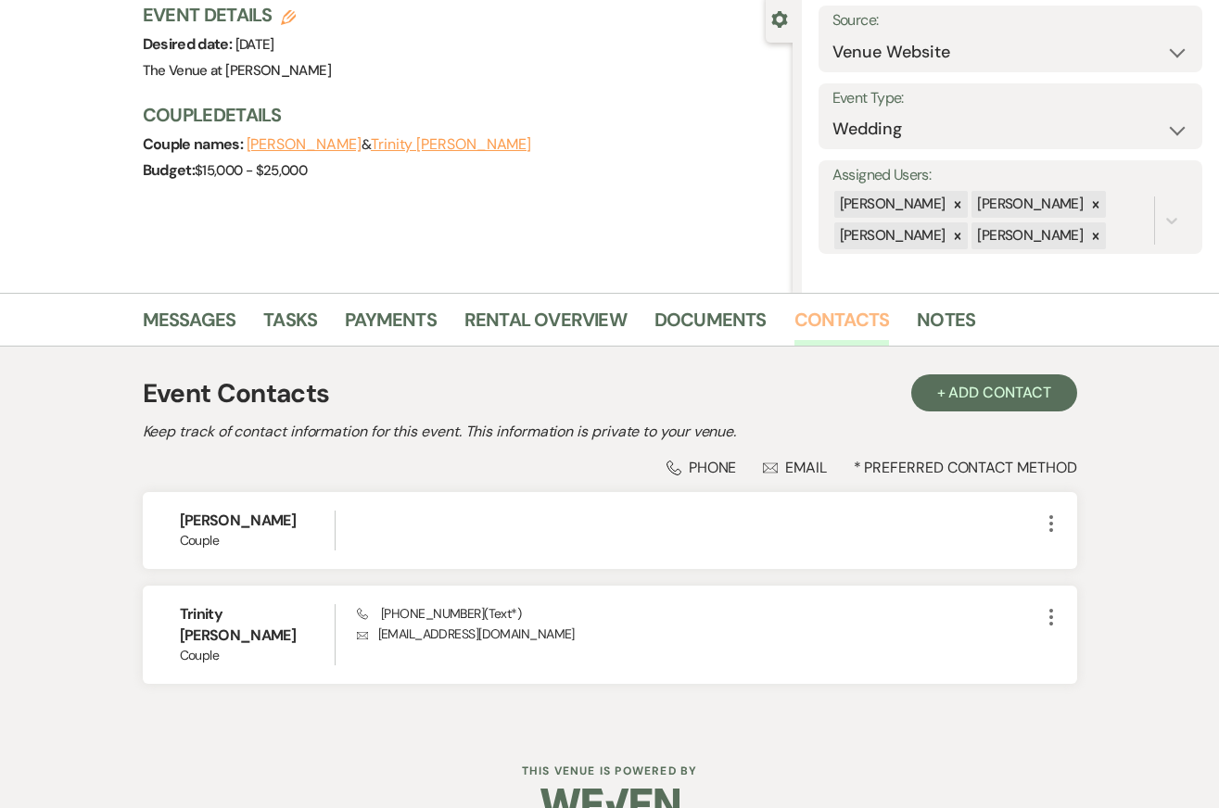
scroll to position [191, 0]
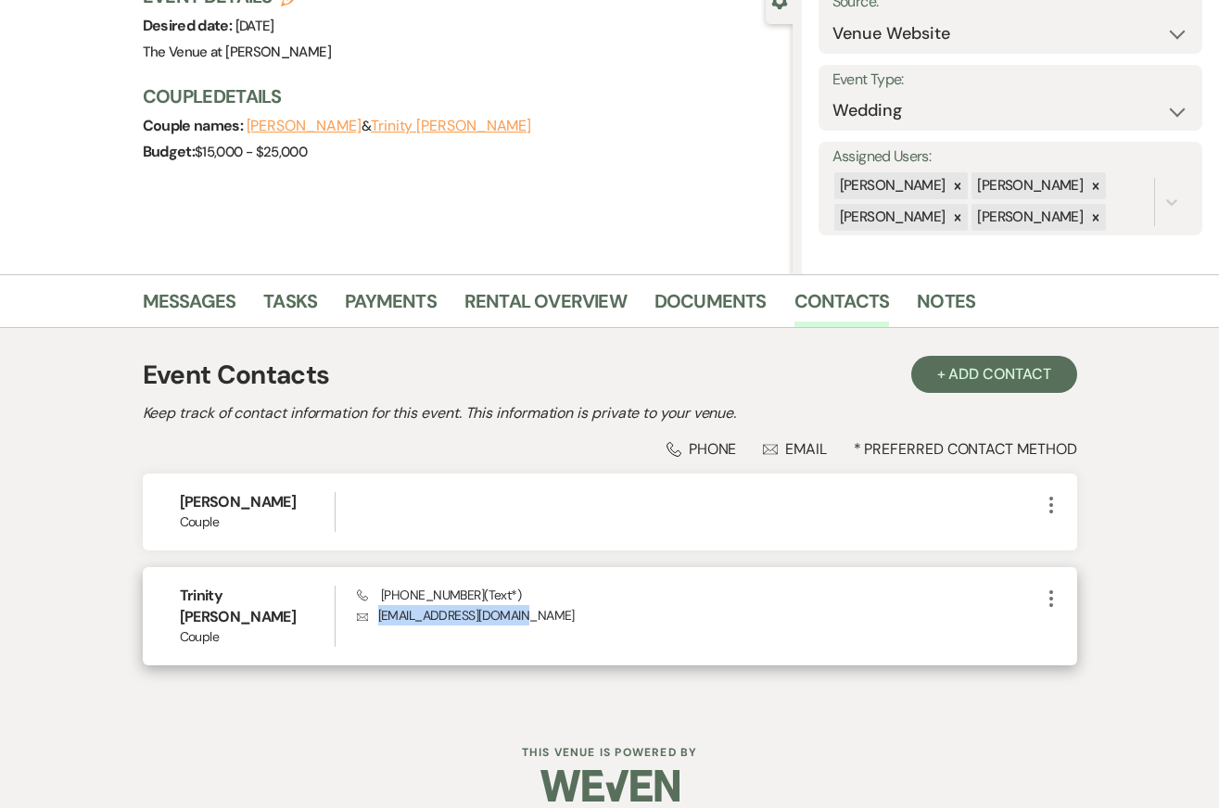
drag, startPoint x: 571, startPoint y: 612, endPoint x: 377, endPoint y: 615, distance: 193.7
click at [376, 615] on p "Envelope [EMAIL_ADDRESS][DOMAIN_NAME]" at bounding box center [698, 615] width 683 height 20
copy p "[EMAIL_ADDRESS][DOMAIN_NAME]"
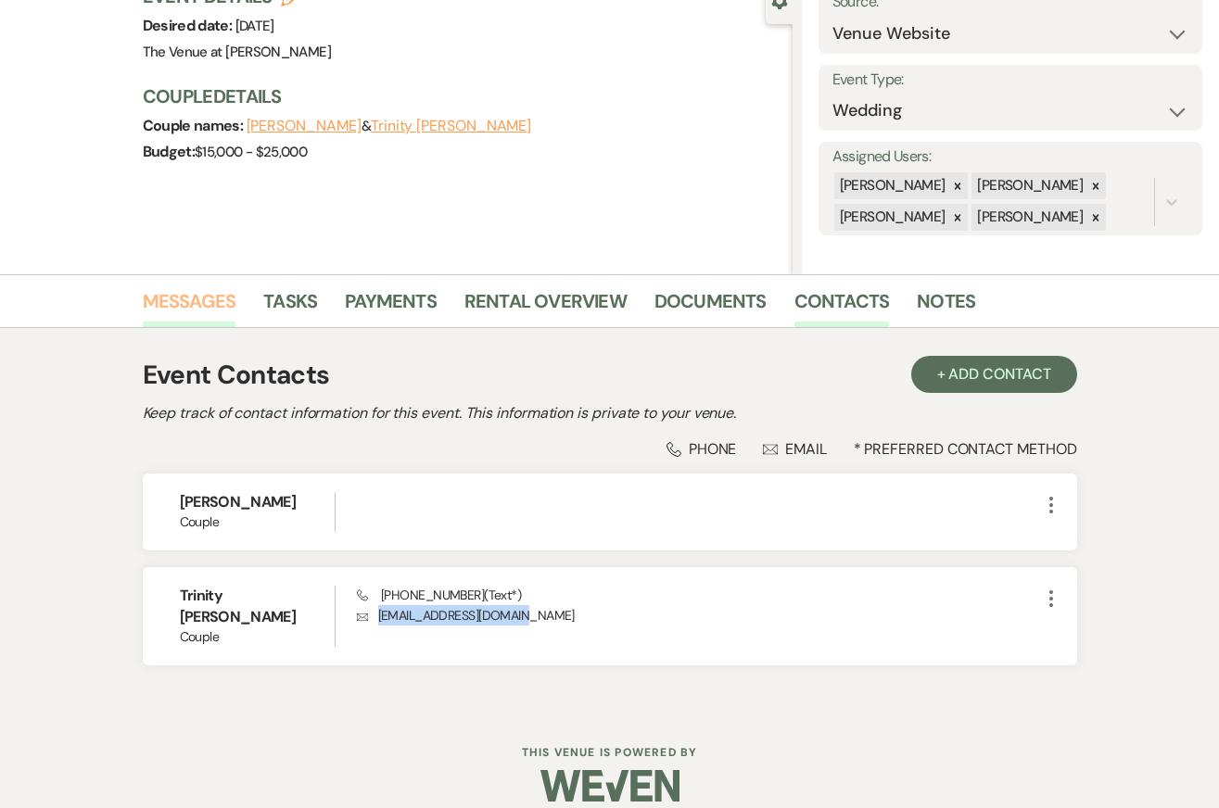
click at [196, 298] on link "Messages" at bounding box center [190, 306] width 94 height 41
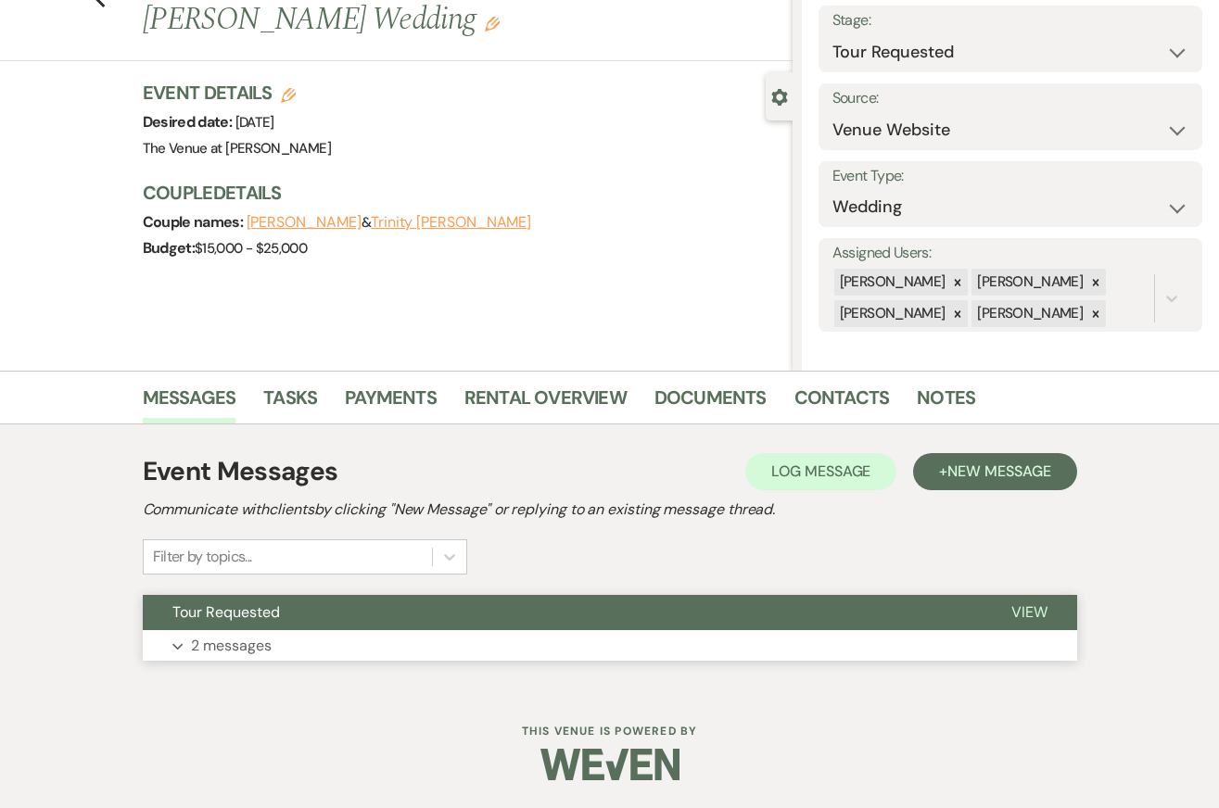
click at [234, 651] on p "2 messages" at bounding box center [231, 646] width 81 height 24
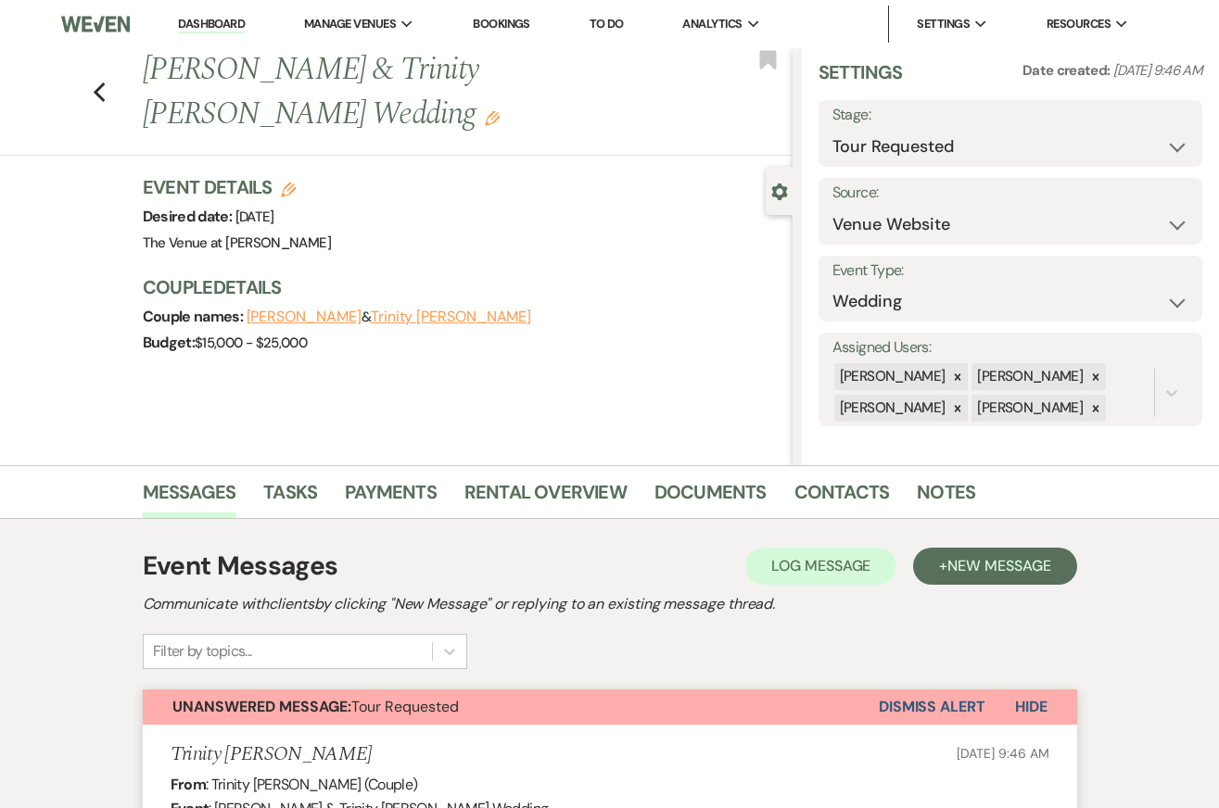
scroll to position [0, 0]
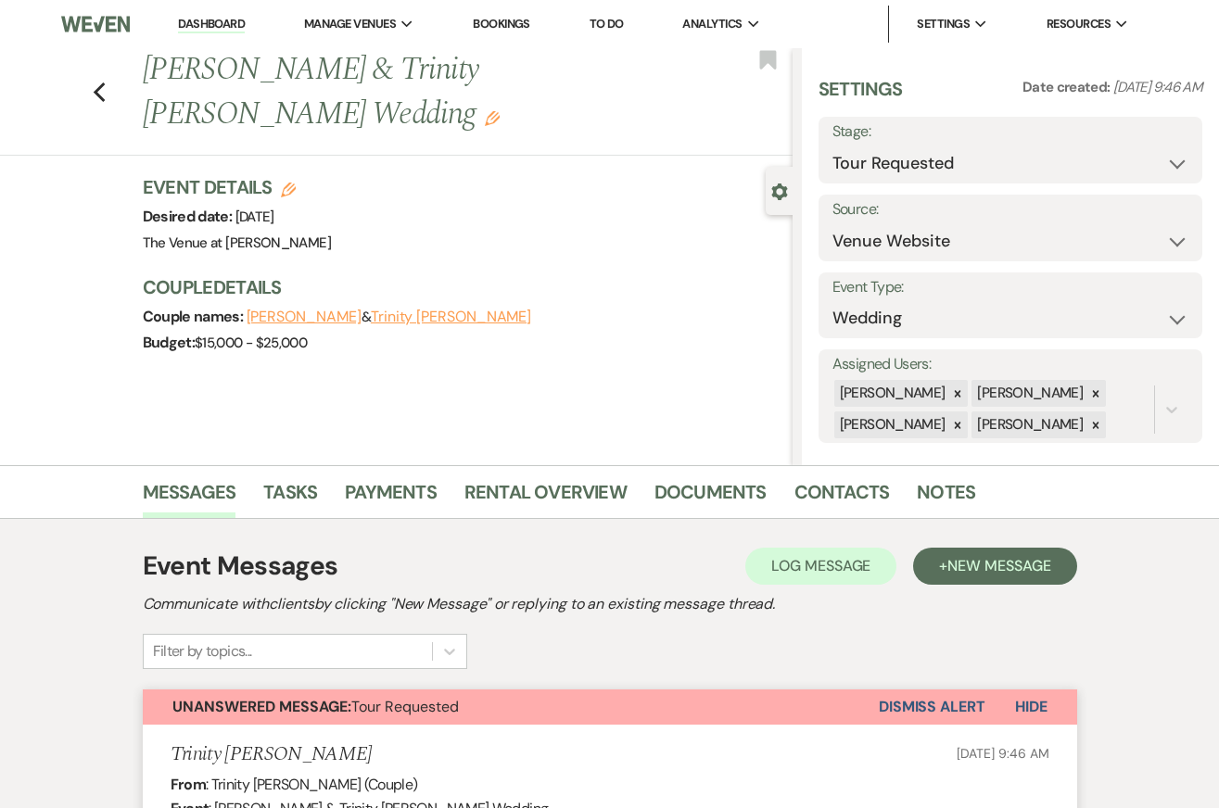
click at [107, 21] on img at bounding box center [96, 24] width 70 height 39
click at [366, 60] on li "The Venue at [PERSON_NAME]" at bounding box center [398, 61] width 169 height 19
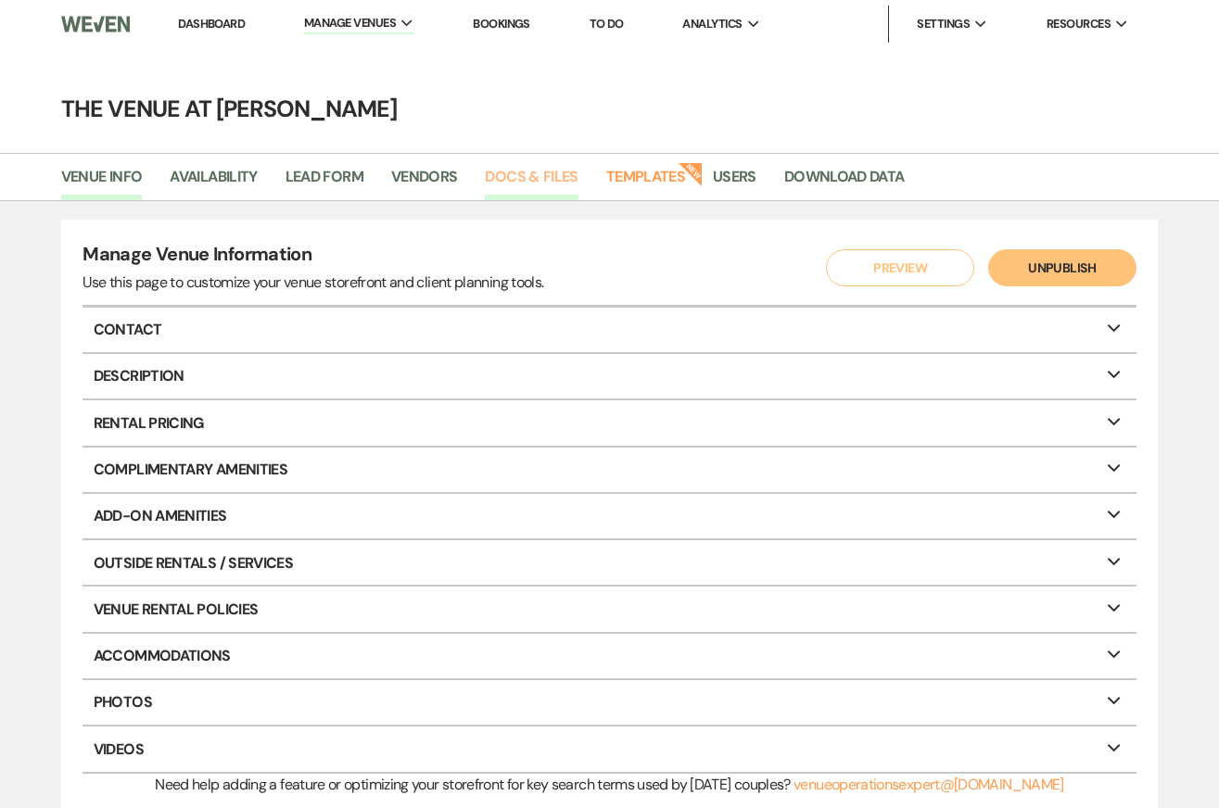
click at [536, 180] on link "Docs & Files" at bounding box center [531, 182] width 93 height 35
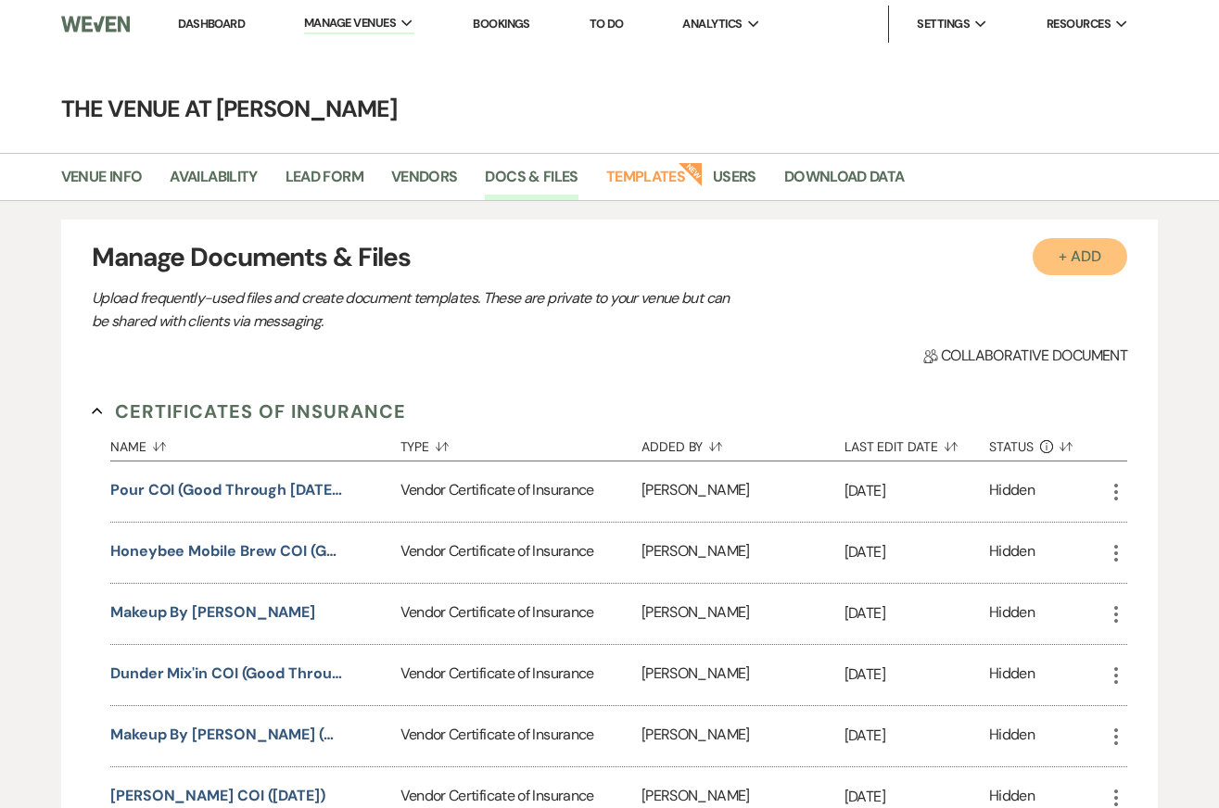
click at [1070, 252] on button "+ Add" at bounding box center [1079, 256] width 95 height 37
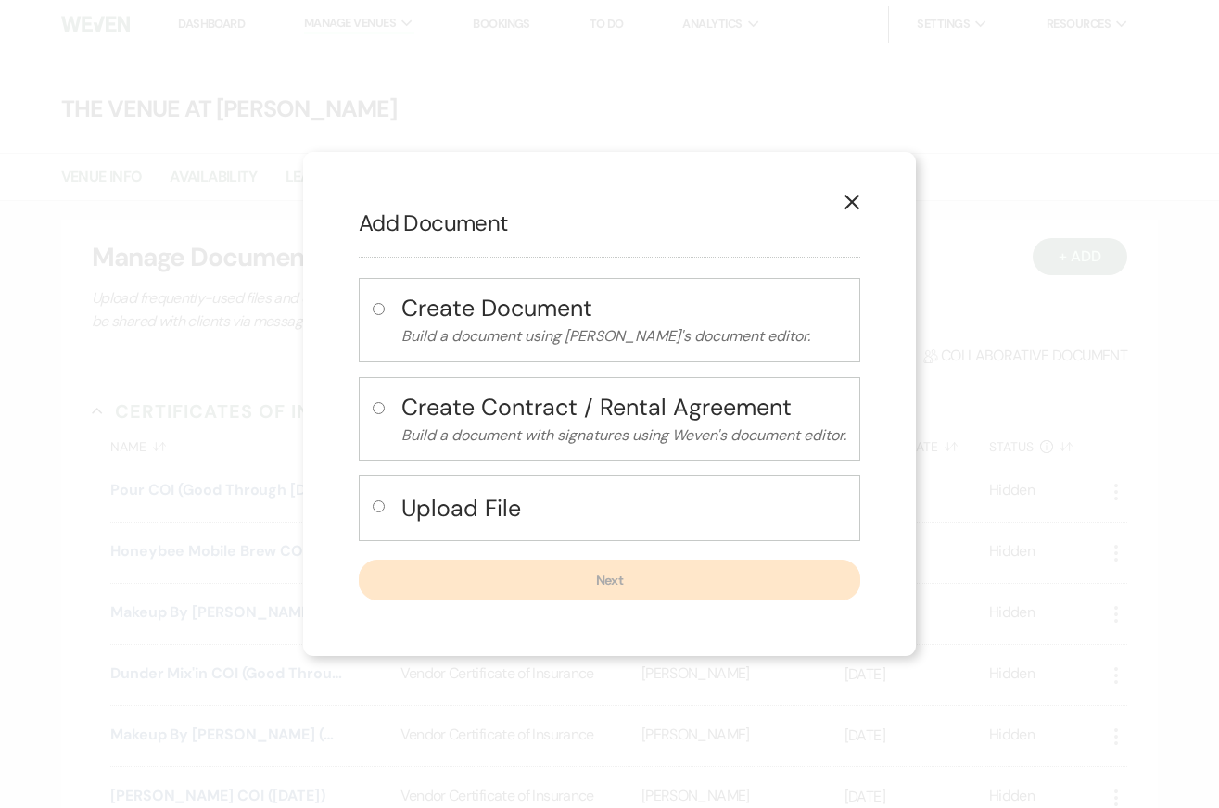
click at [563, 525] on button "Upload File" at bounding box center [623, 508] width 445 height 38
radio input "true"
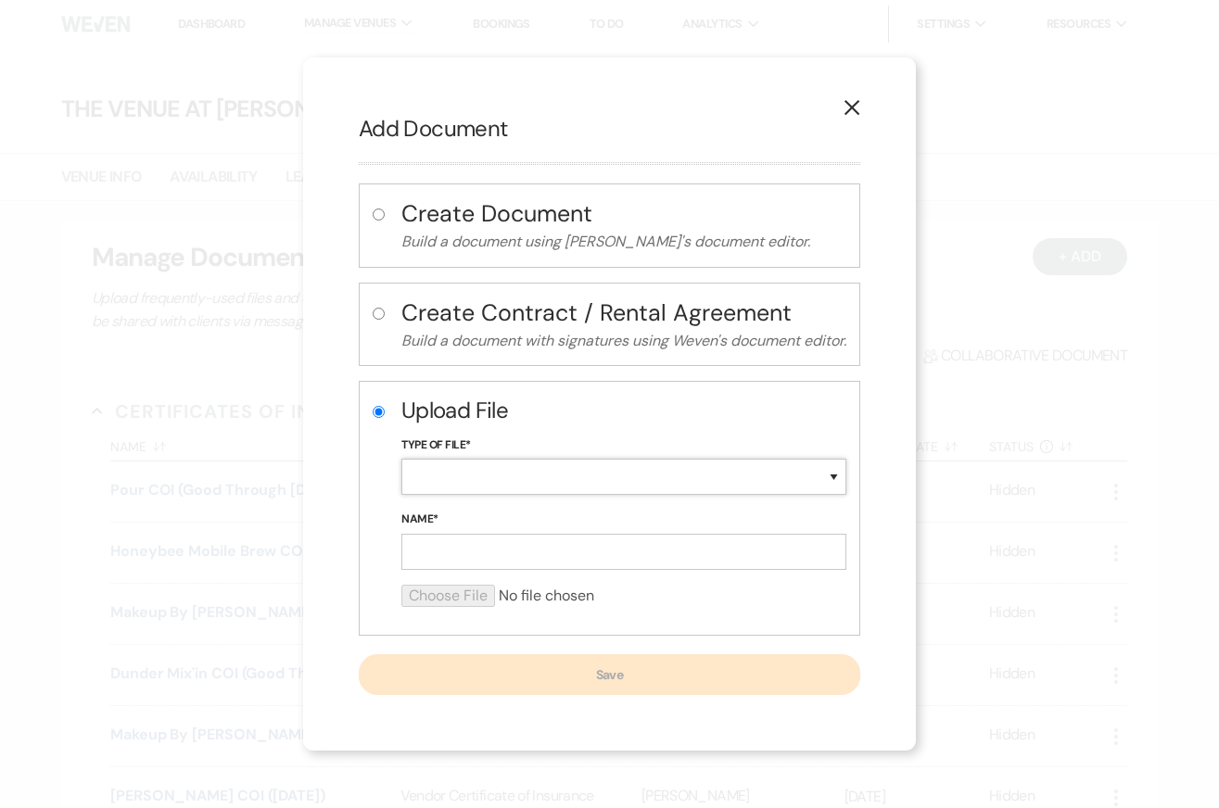
click at [500, 474] on select "Special Event Insurance Vendor Certificate of Insurance Contracts / Rental Agre…" at bounding box center [623, 477] width 445 height 36
select select "18"
click at [436, 563] on input "Name*" at bounding box center [623, 552] width 445 height 36
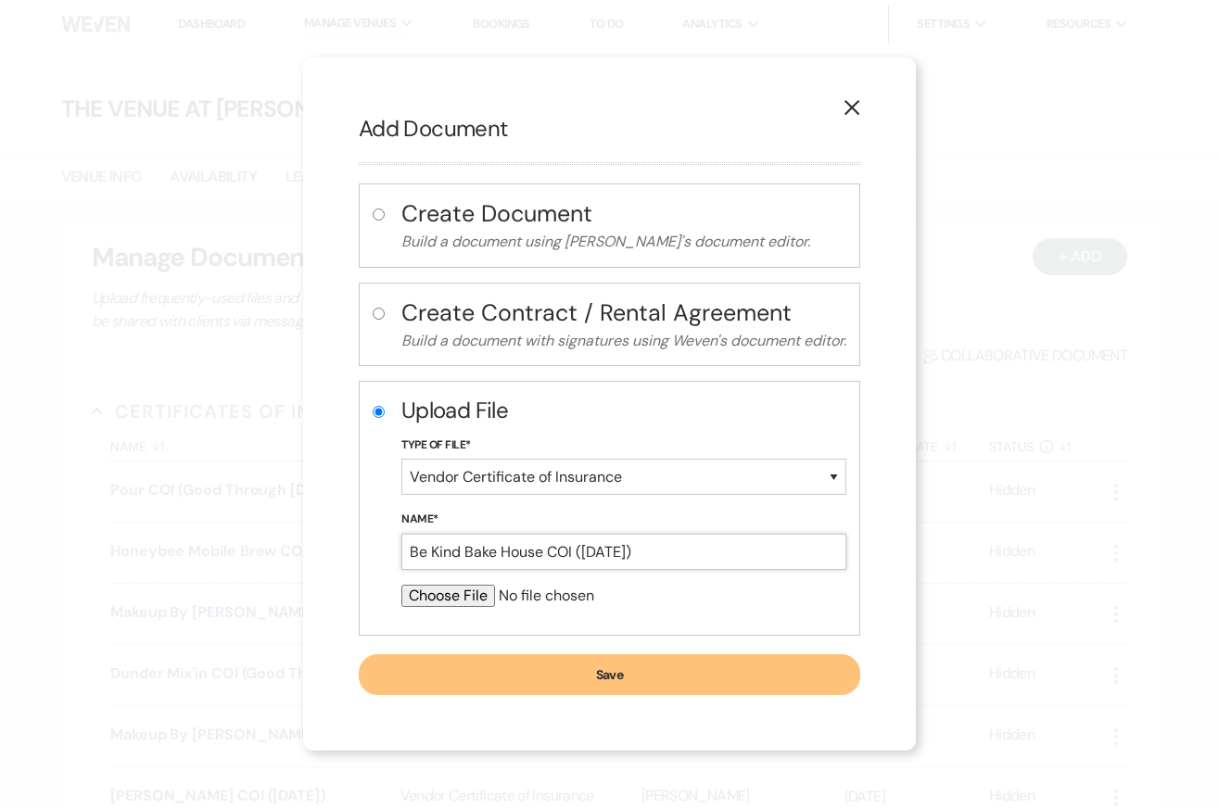
type input "Be Kind Bake House COI ([DATE])"
click at [448, 596] on input "file" at bounding box center [623, 596] width 445 height 22
type input "C:\fakepath\COI [PERSON_NAME] Brook_Be Kind Bakehouse.pdf"
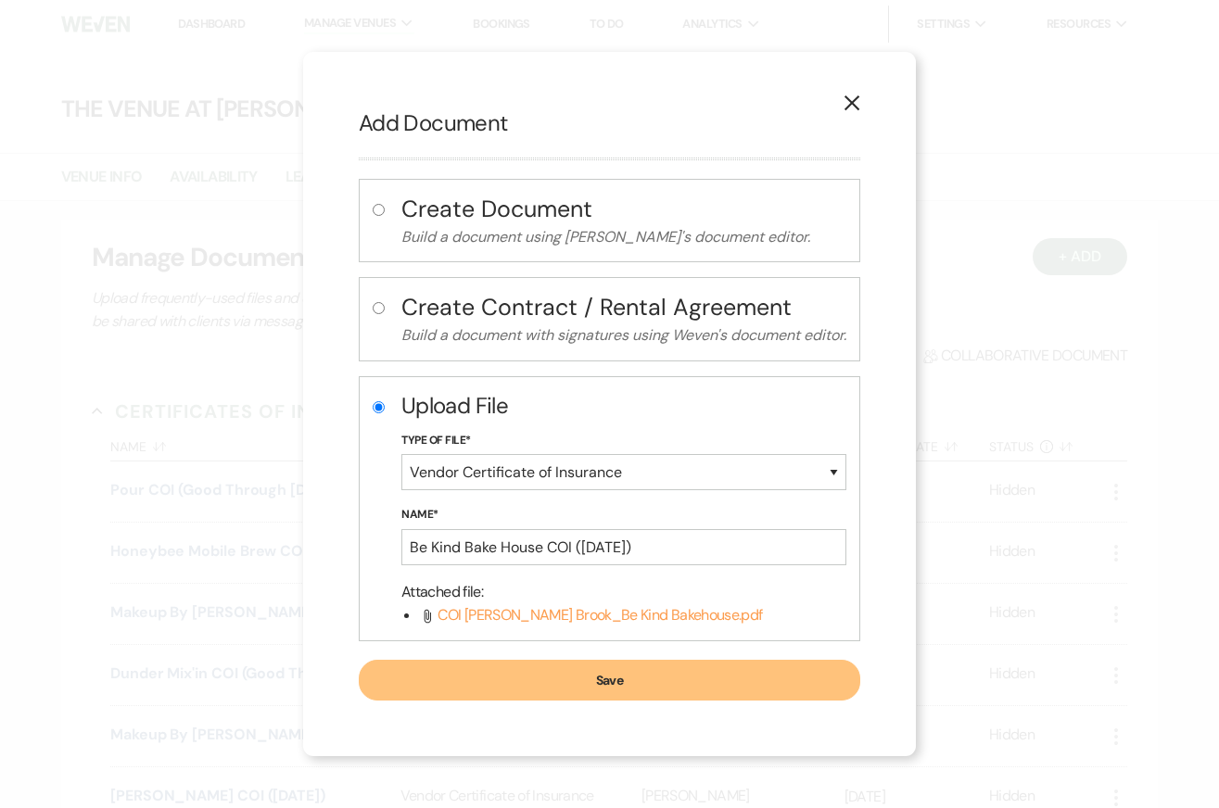
click at [533, 688] on button "Save" at bounding box center [609, 680] width 501 height 41
